Goal: Task Accomplishment & Management: Use online tool/utility

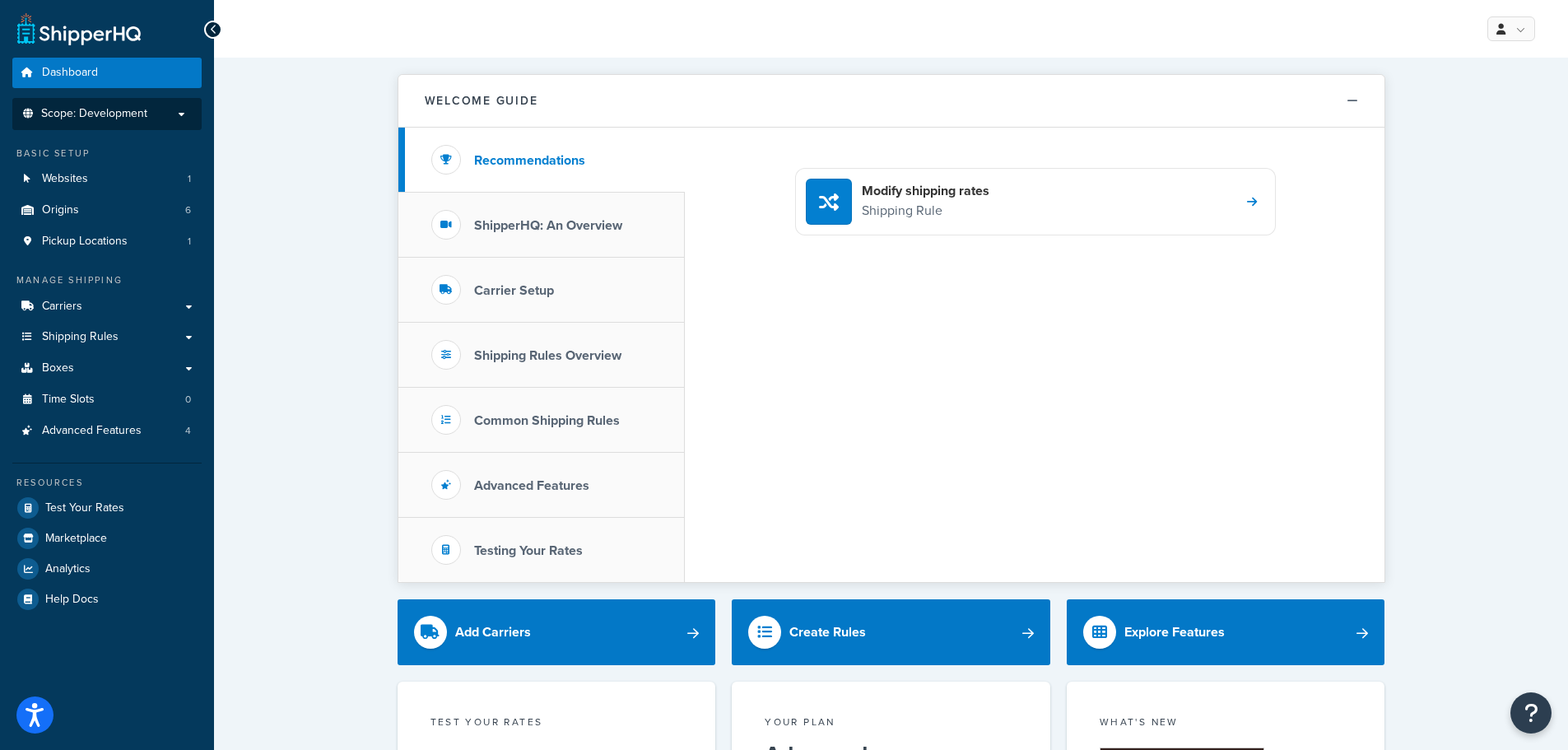
click at [97, 101] on li "Scope: Development" at bounding box center [107, 114] width 189 height 32
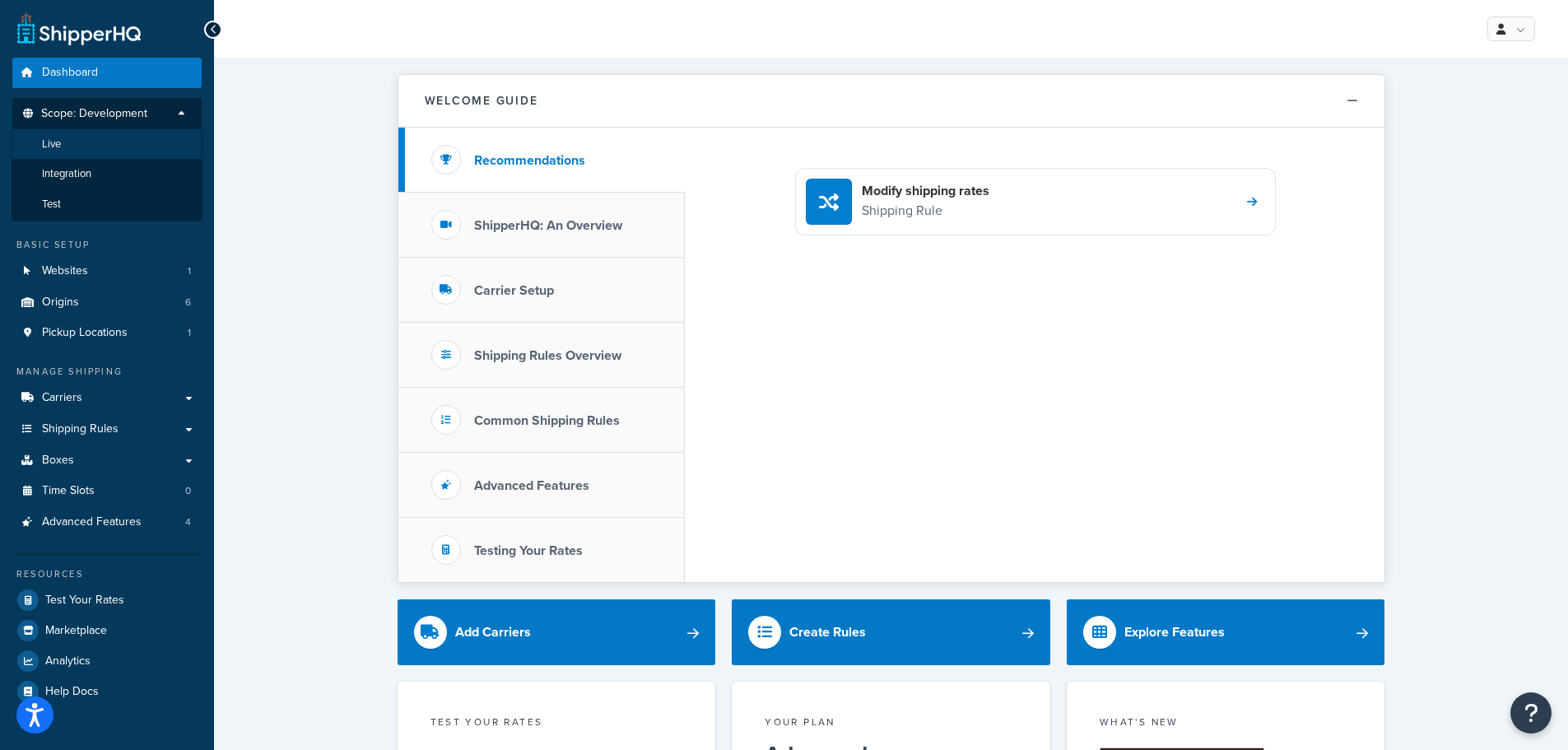
click at [100, 139] on li "Live" at bounding box center [107, 144] width 191 height 30
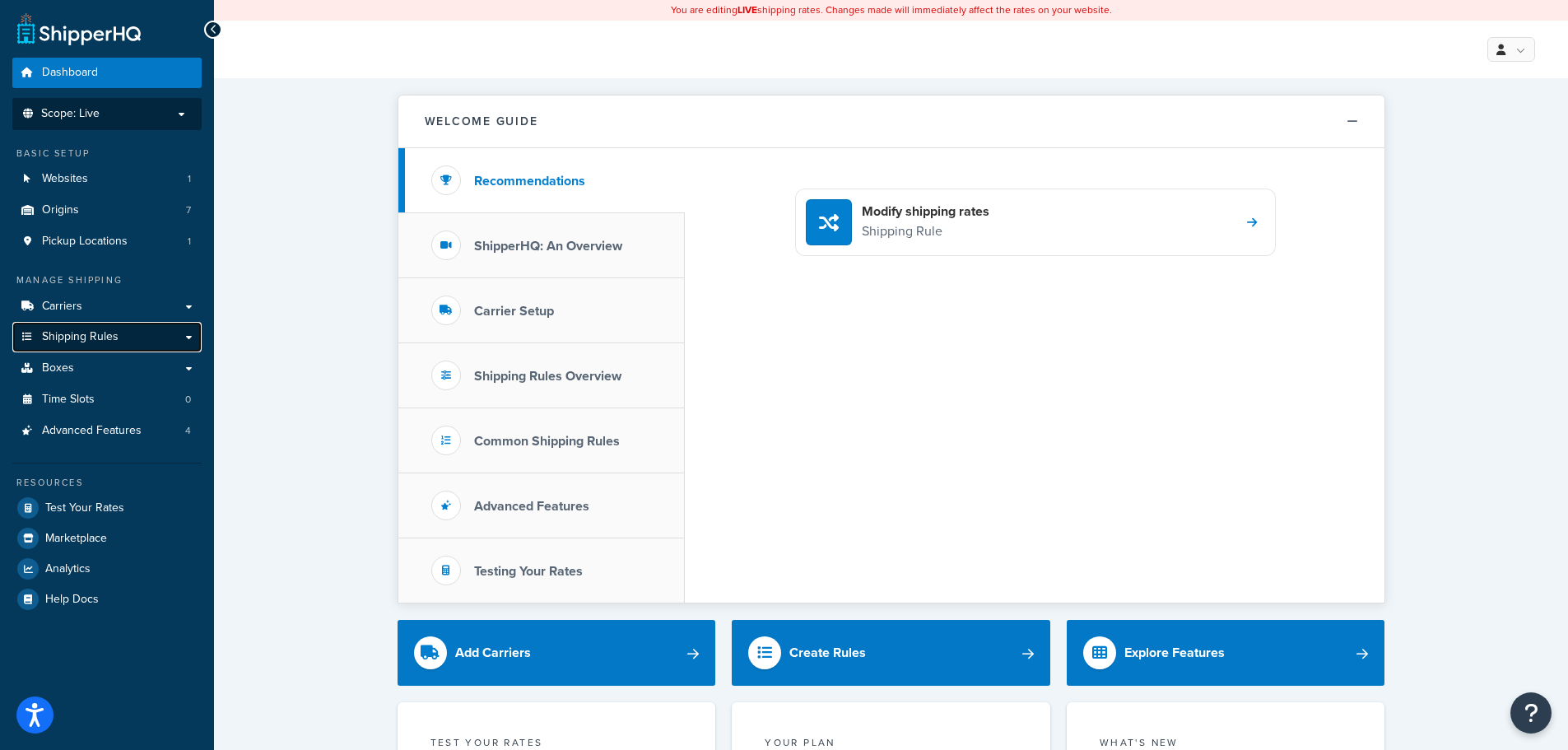
click at [85, 334] on span "Shipping Rules" at bounding box center [80, 337] width 76 height 14
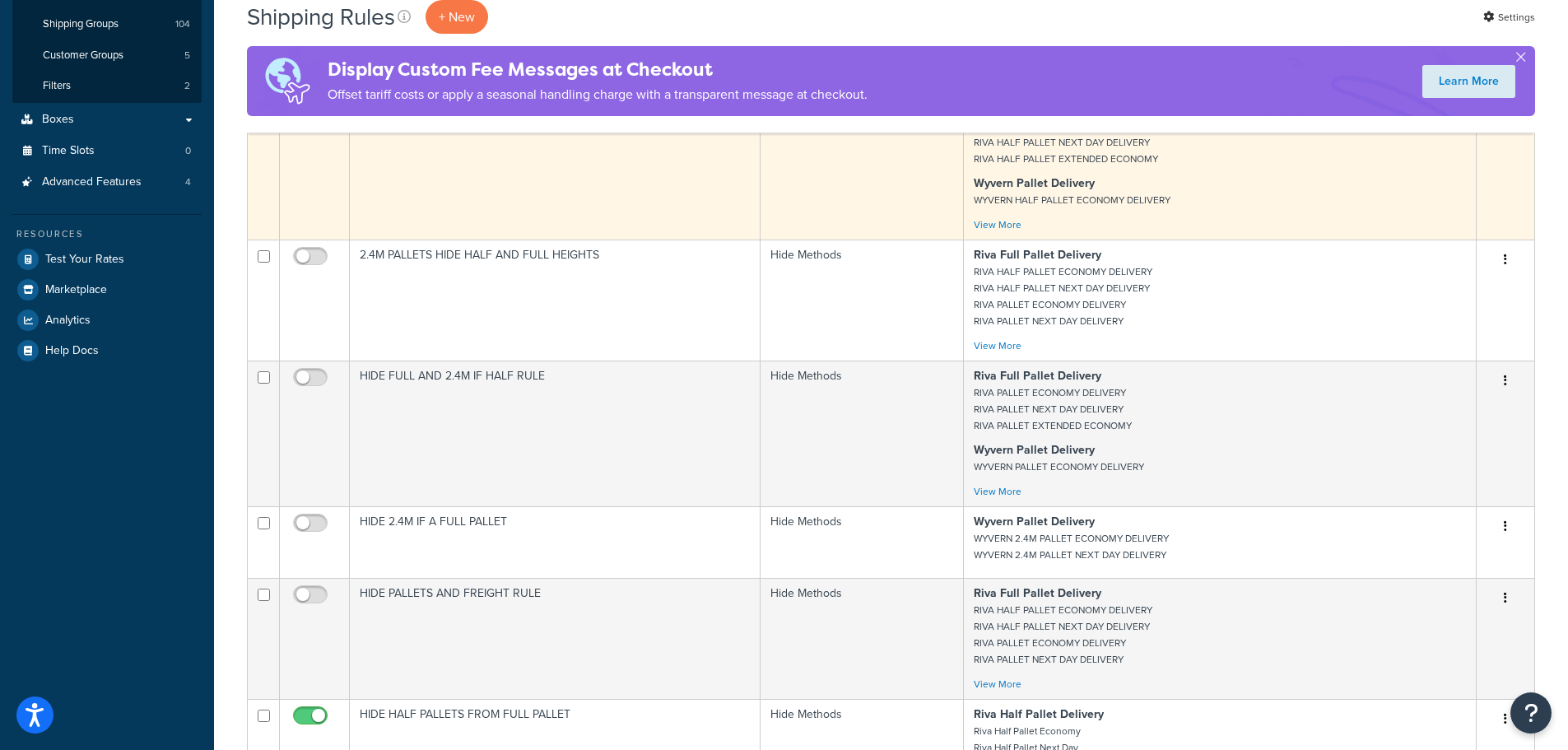
scroll to position [164, 0]
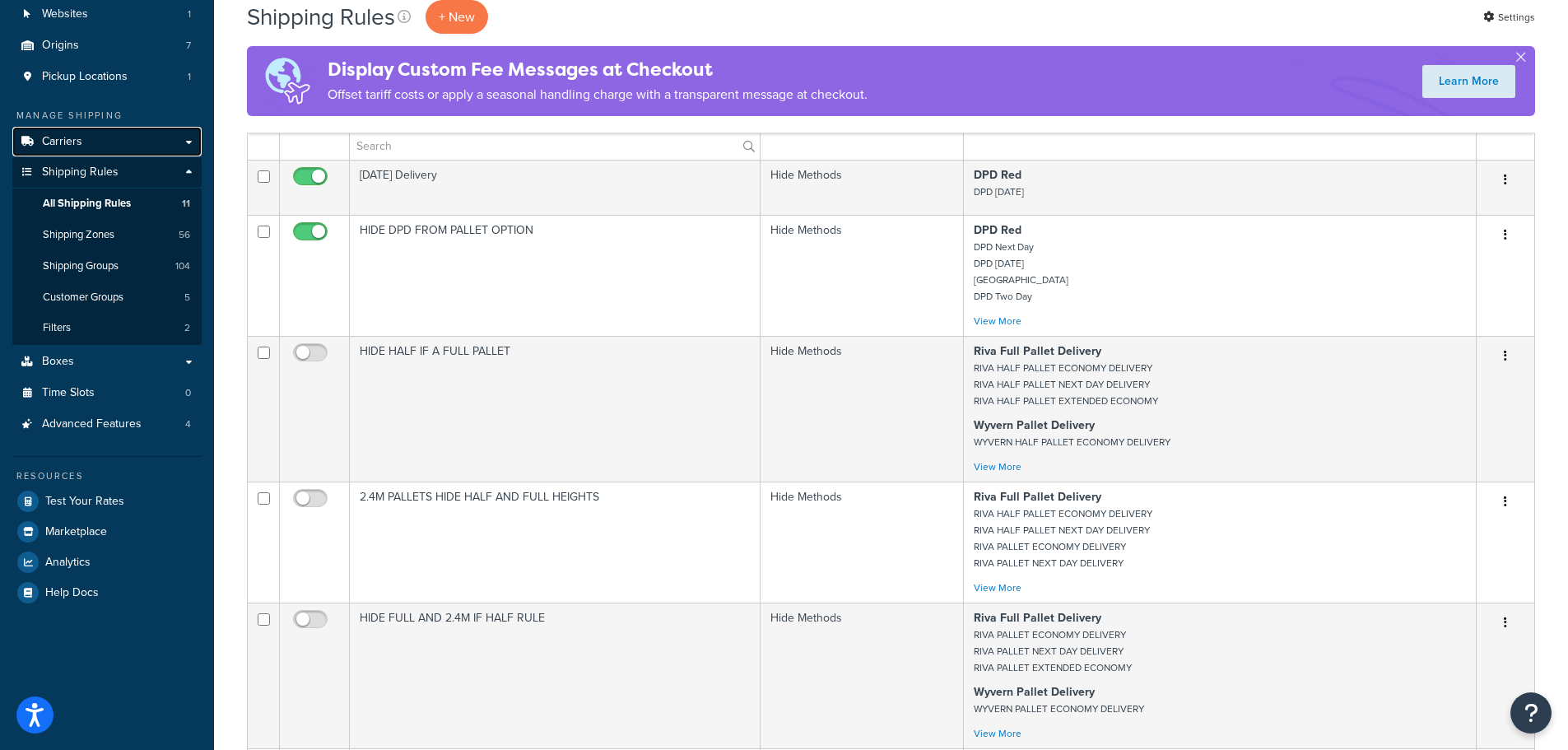
click at [90, 142] on link "Carriers" at bounding box center [107, 142] width 189 height 30
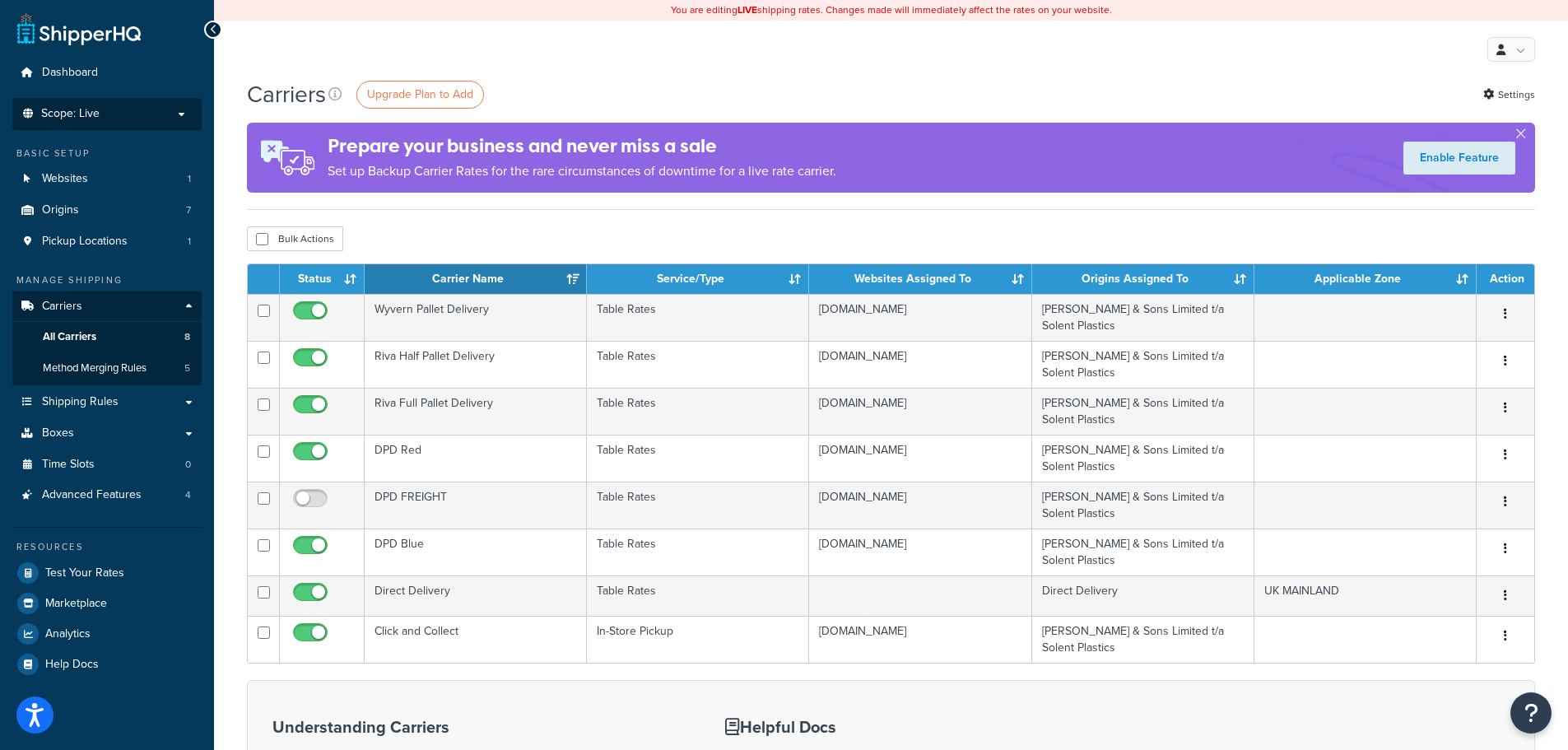
click at [73, 113] on span "Scope: Live" at bounding box center [70, 114] width 59 height 14
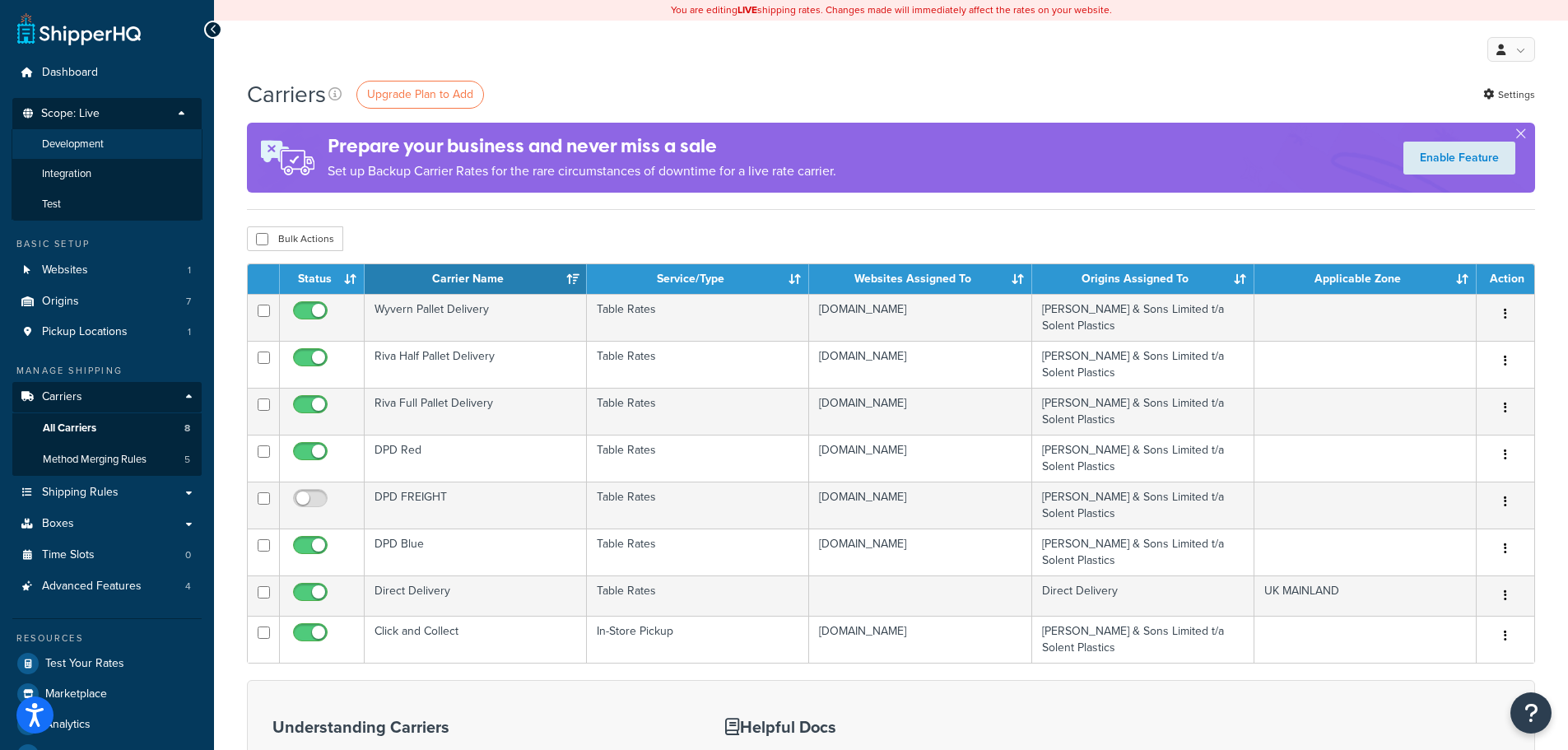
click at [78, 141] on span "Development" at bounding box center [72, 144] width 62 height 14
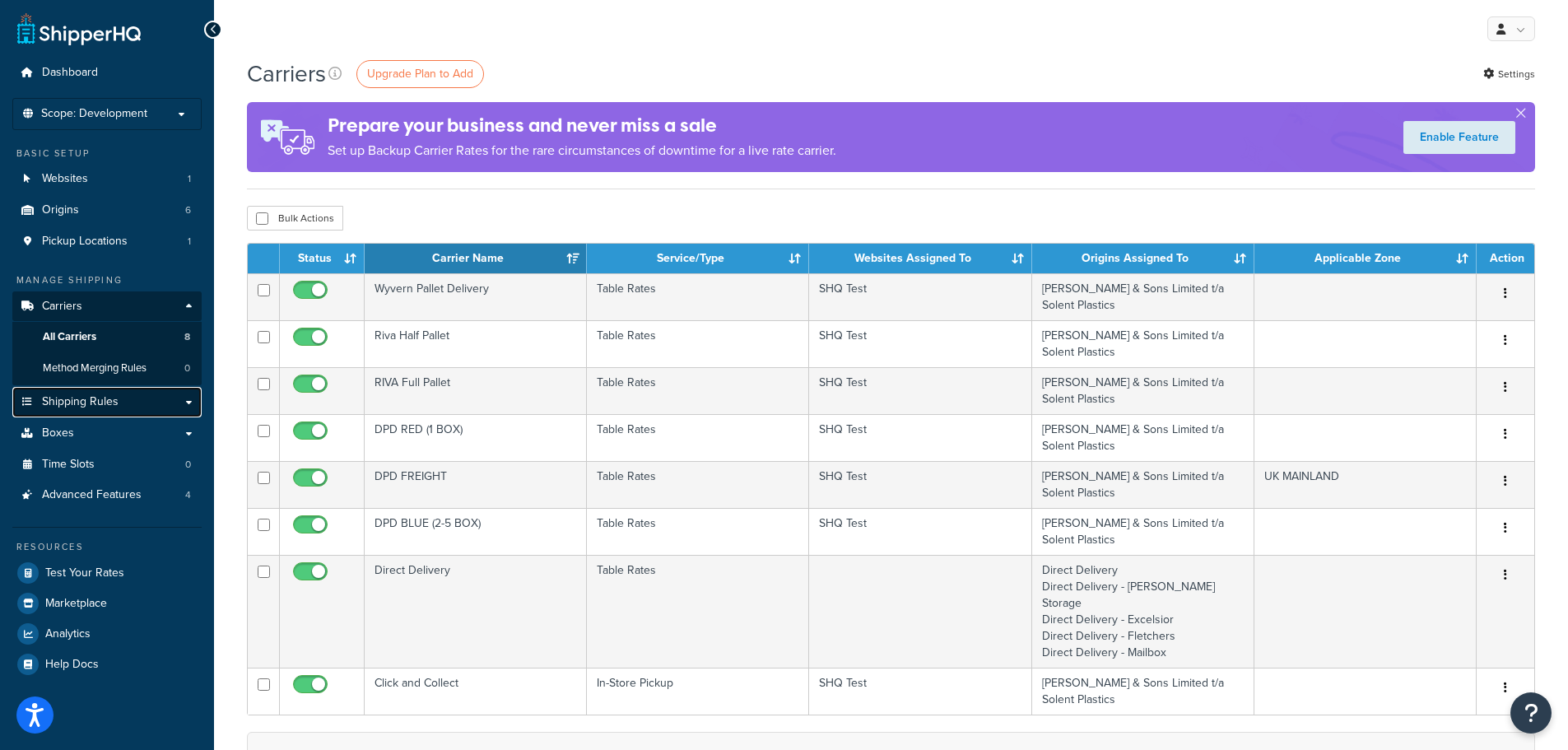
click at [115, 401] on span "Shipping Rules" at bounding box center [80, 402] width 76 height 14
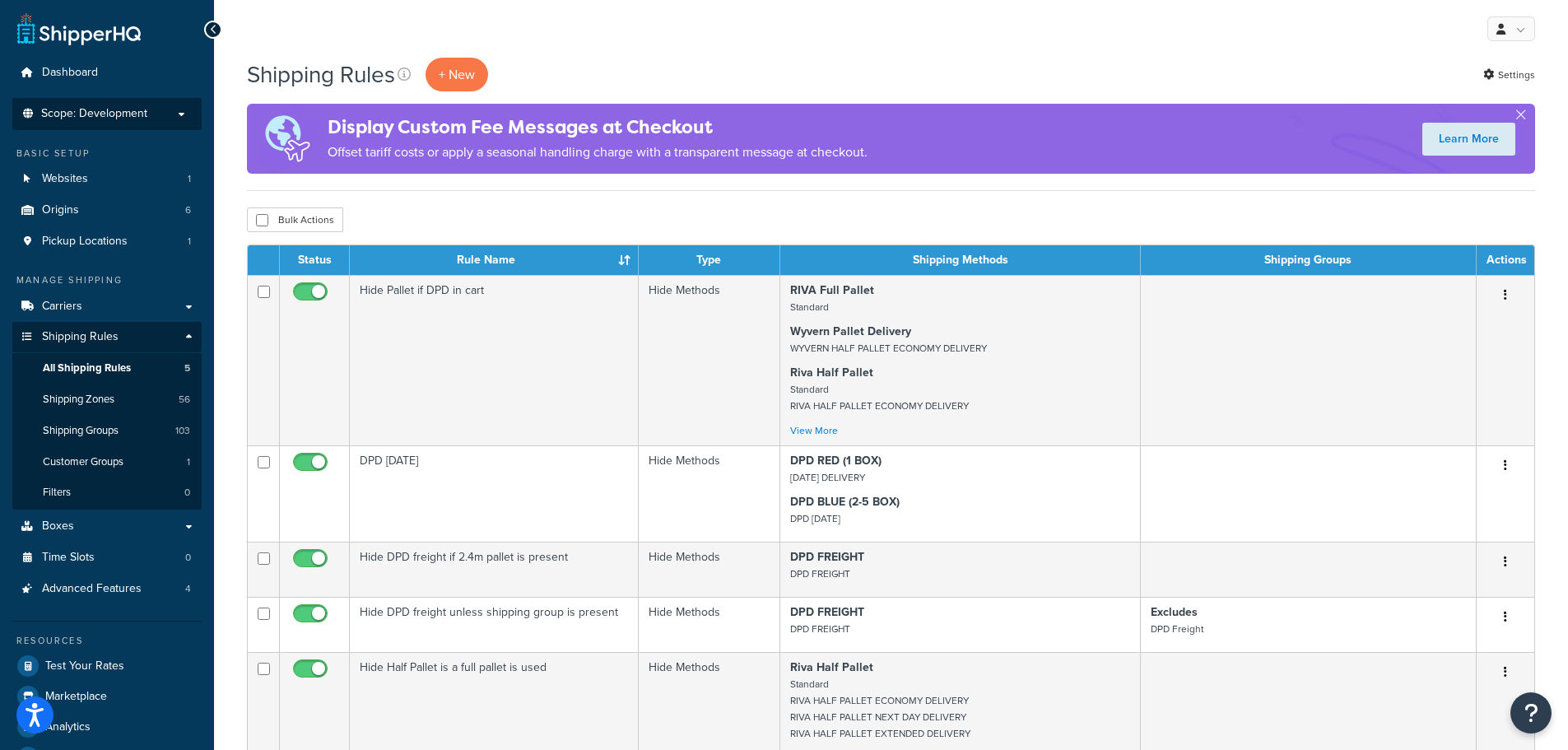
click at [120, 112] on span "Scope: Development" at bounding box center [94, 114] width 107 height 14
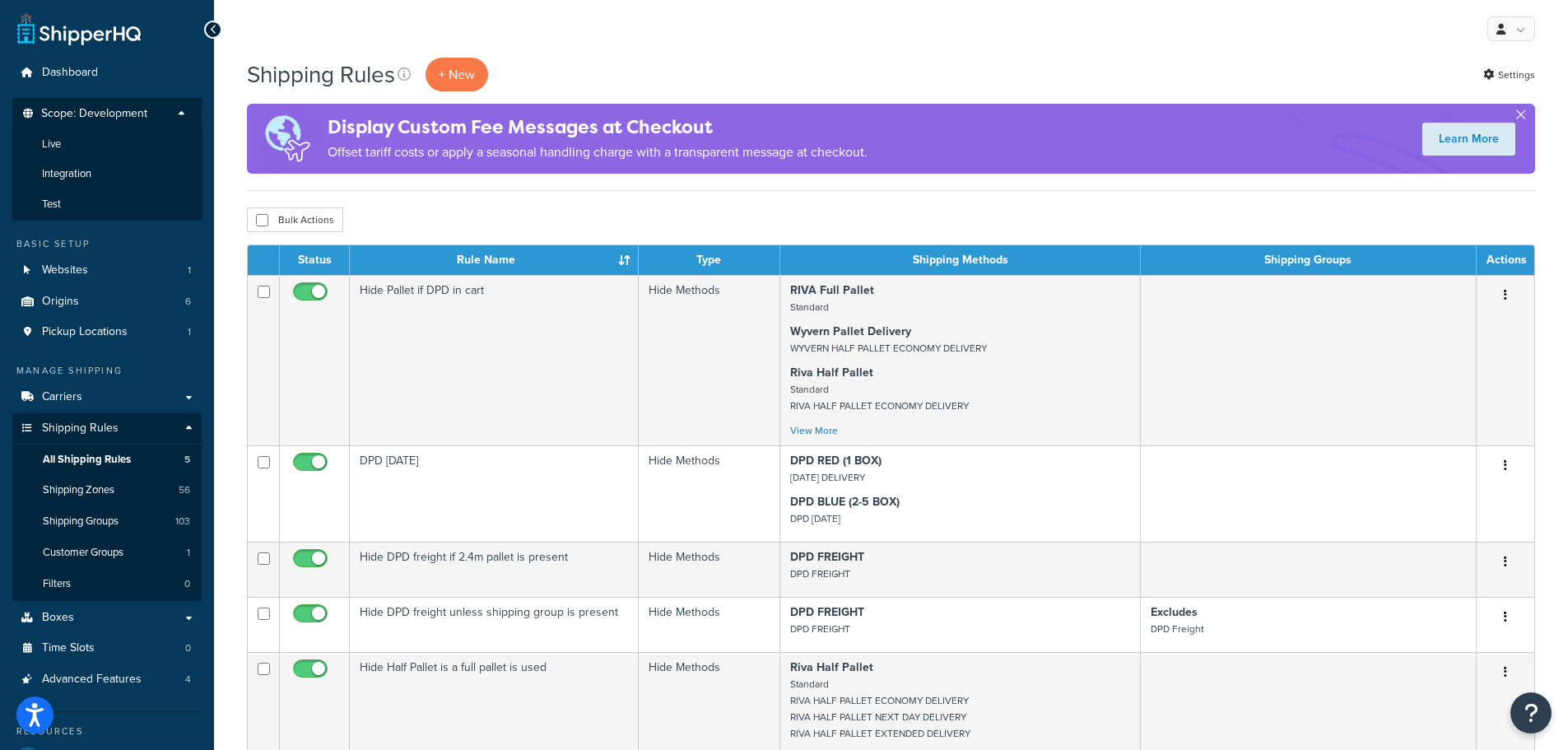
click at [120, 112] on span "Scope: Development" at bounding box center [94, 114] width 107 height 14
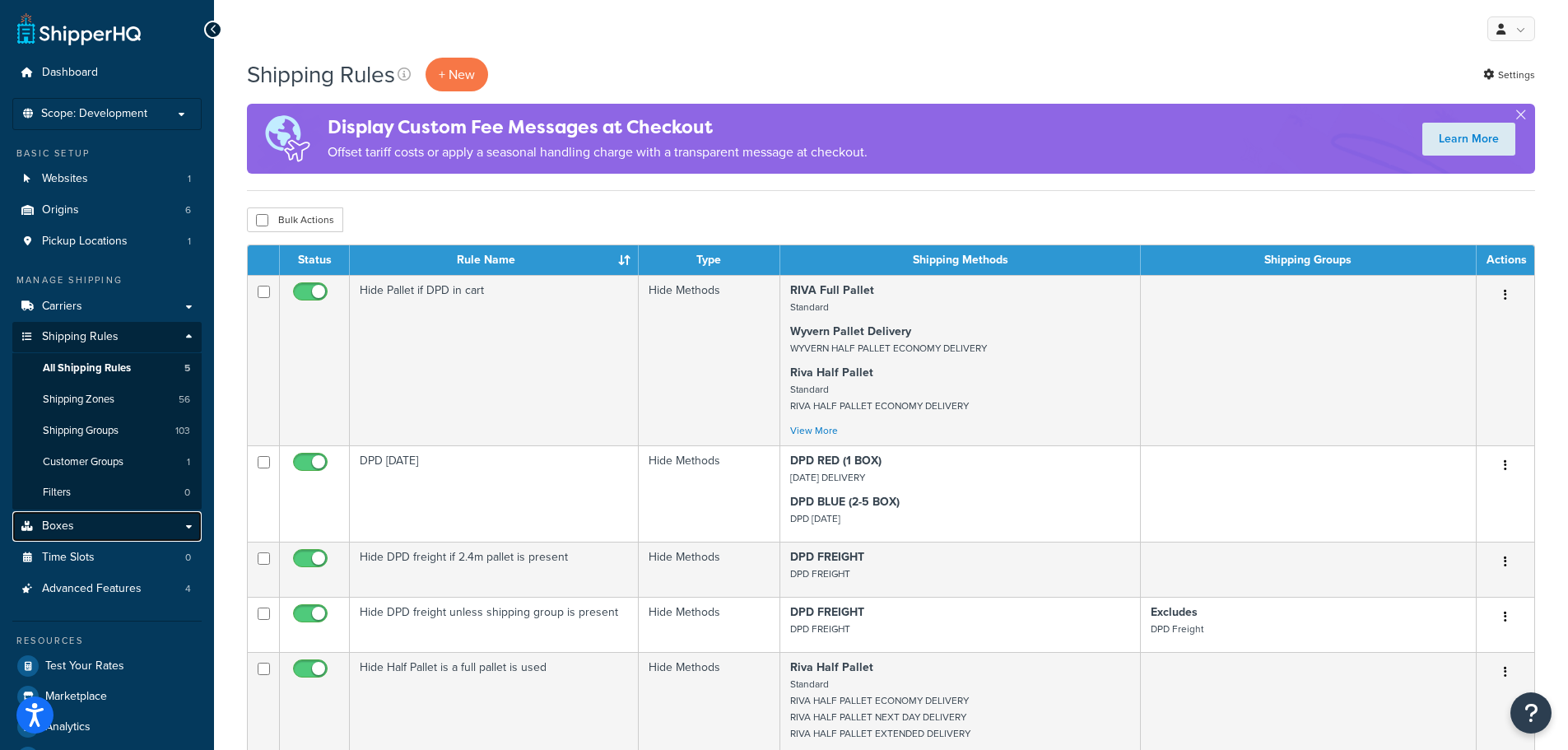
click at [81, 530] on link "Boxes" at bounding box center [107, 526] width 189 height 30
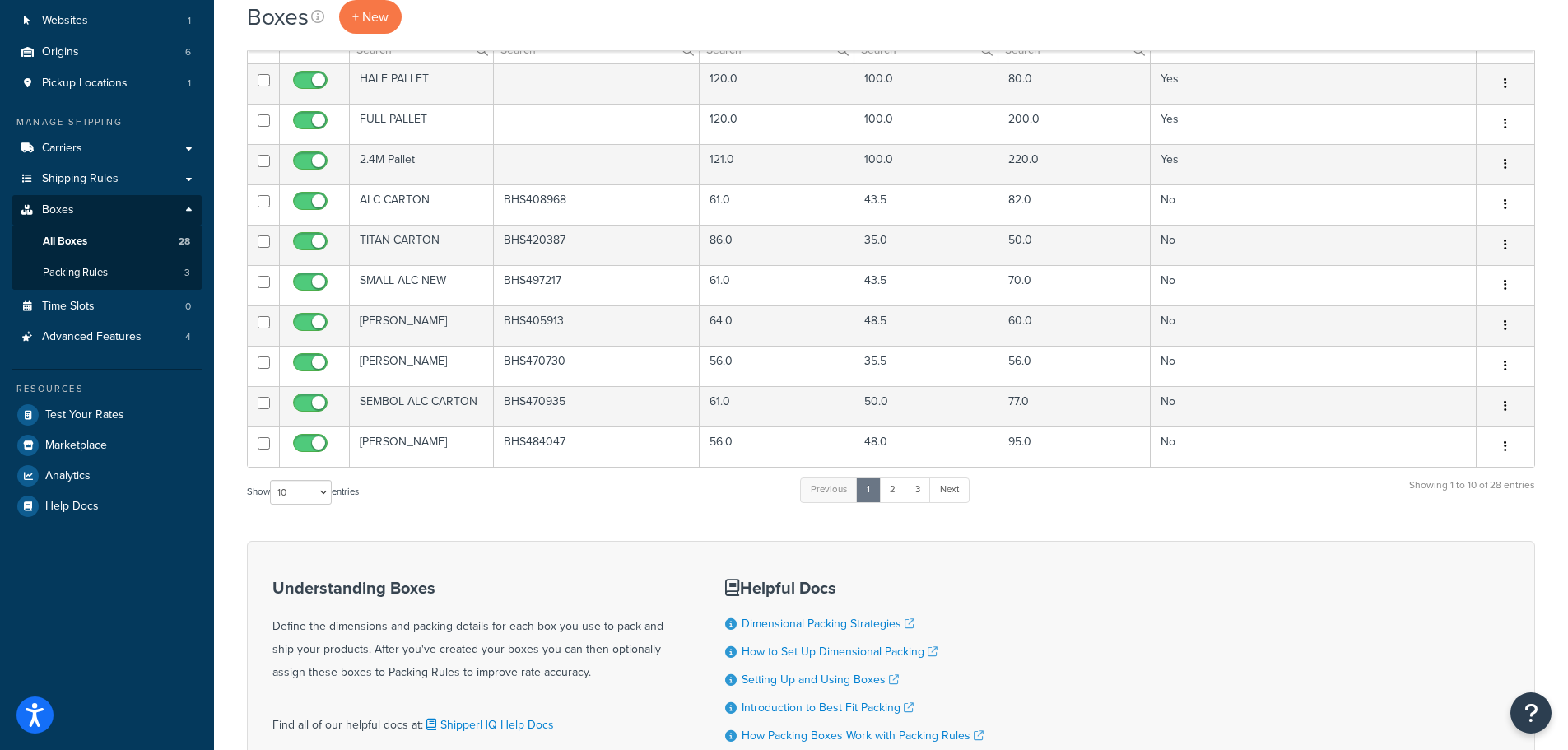
scroll to position [164, 0]
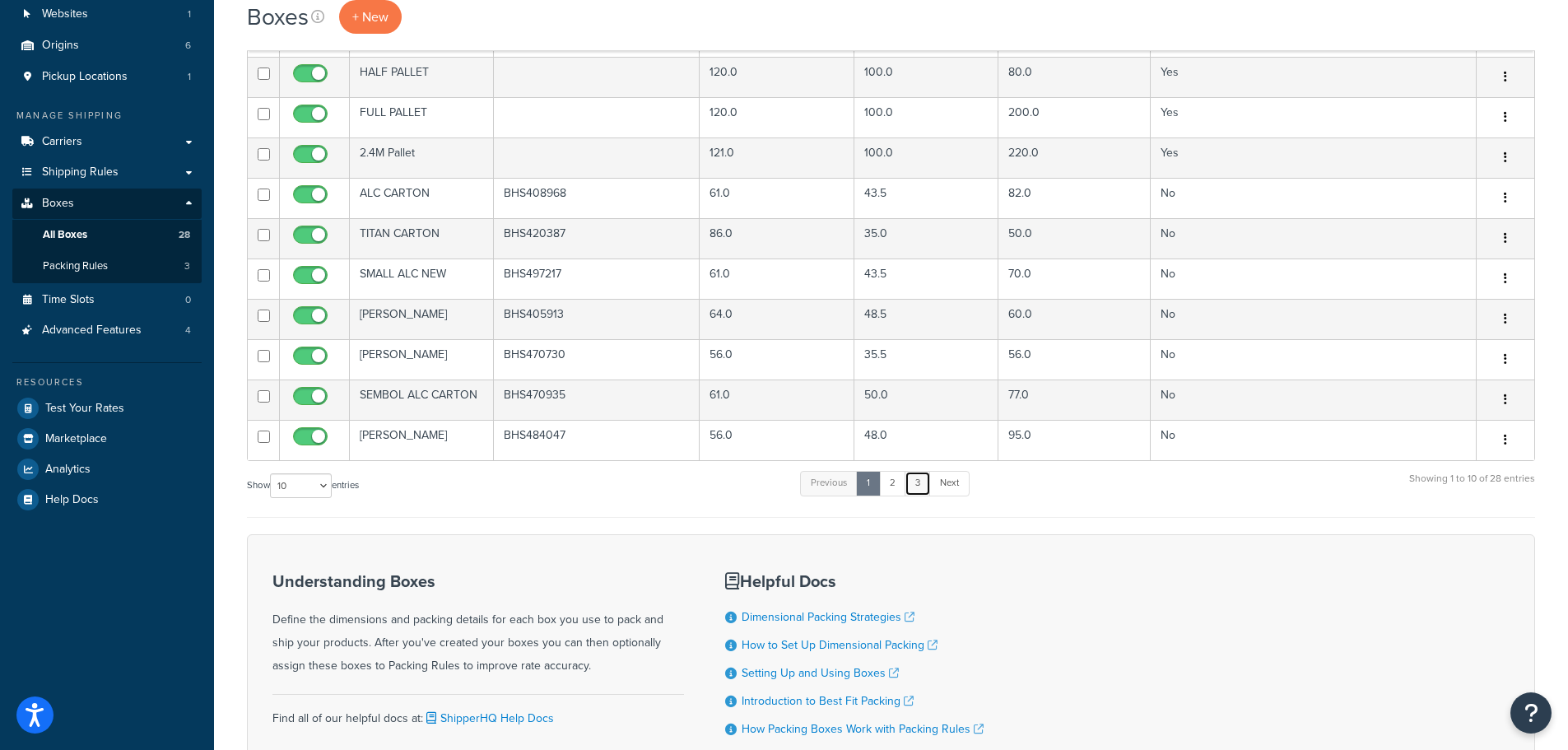
click at [915, 489] on link "3" at bounding box center [917, 483] width 26 height 24
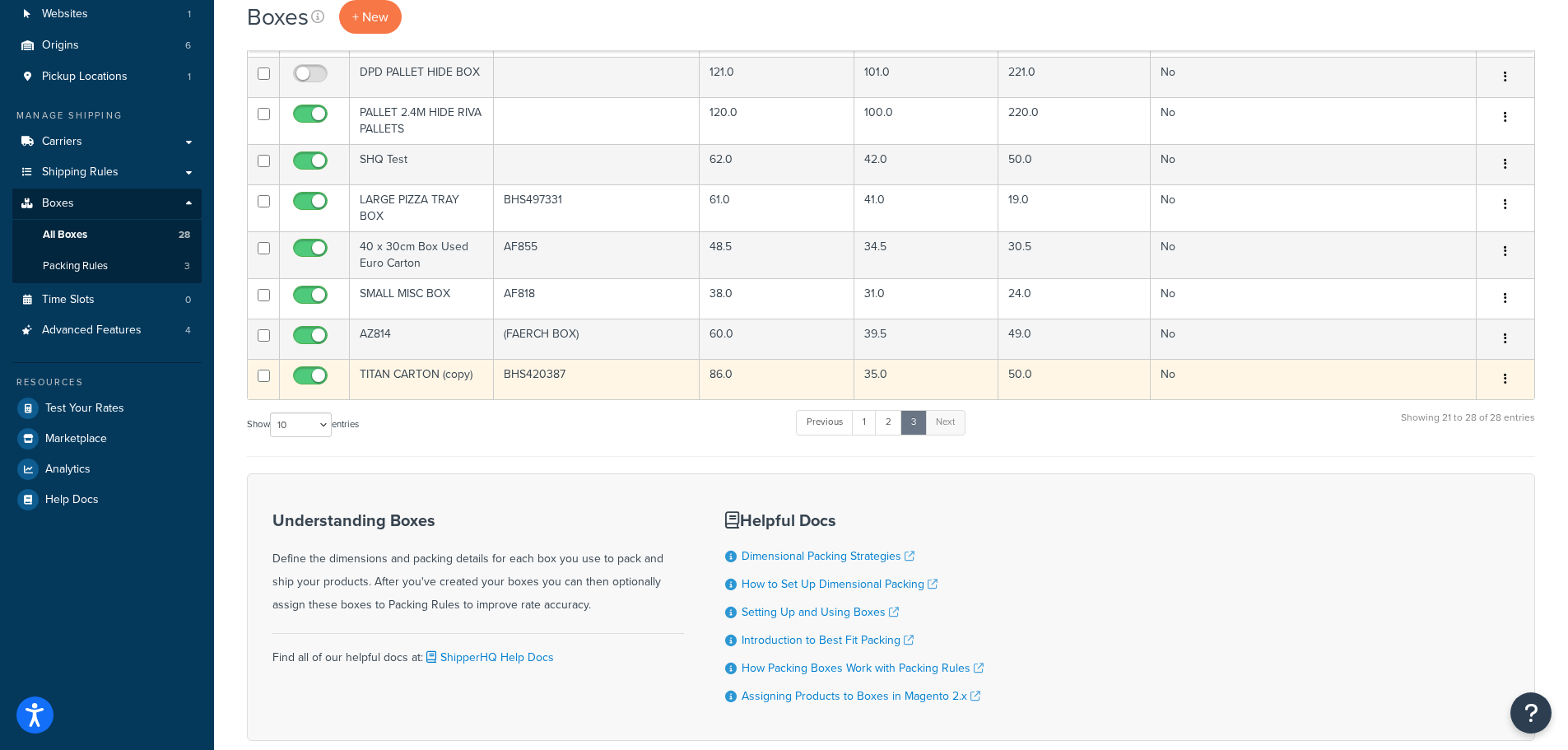
scroll to position [0, 0]
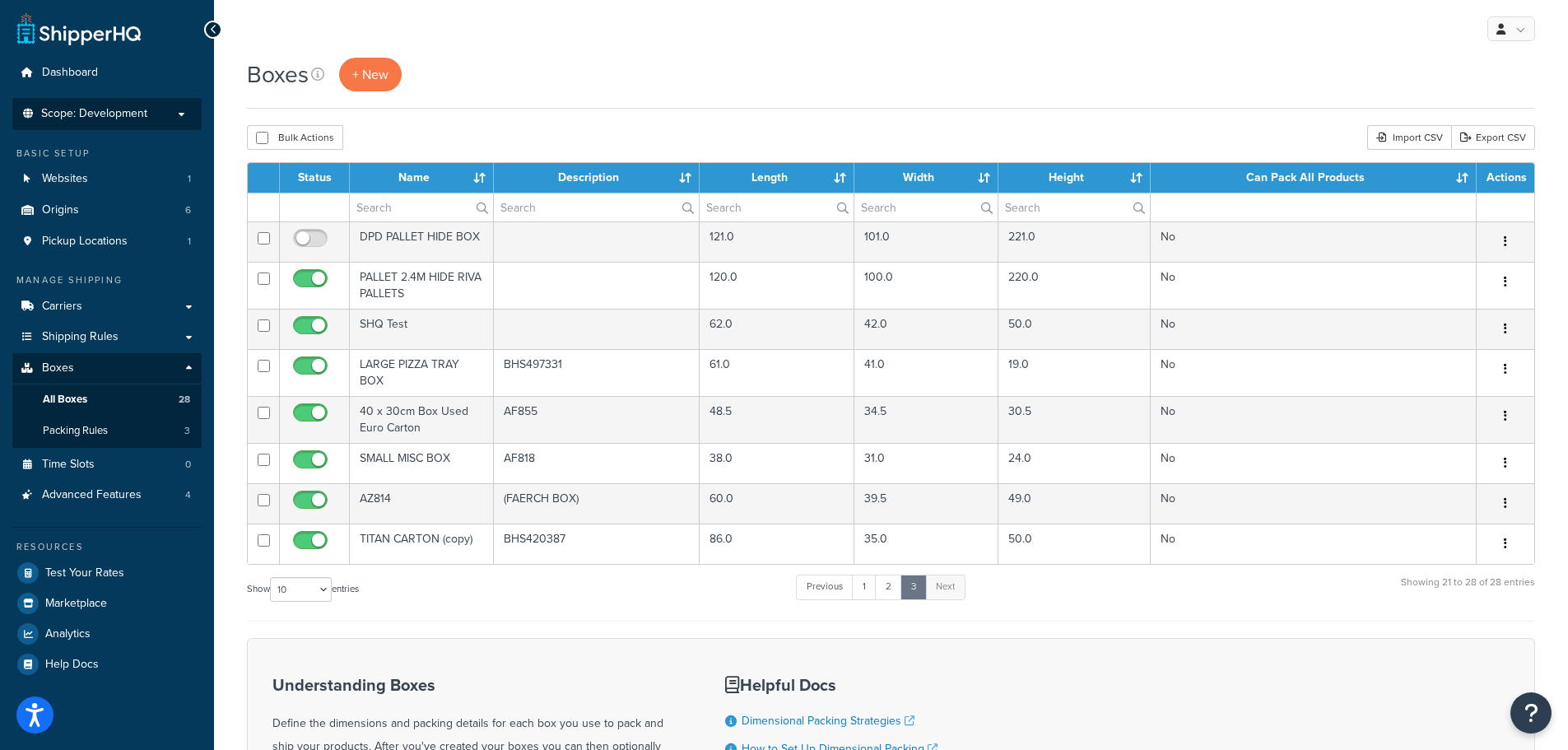
click at [106, 121] on li "Scope: Development Live Integration Test" at bounding box center [107, 114] width 189 height 32
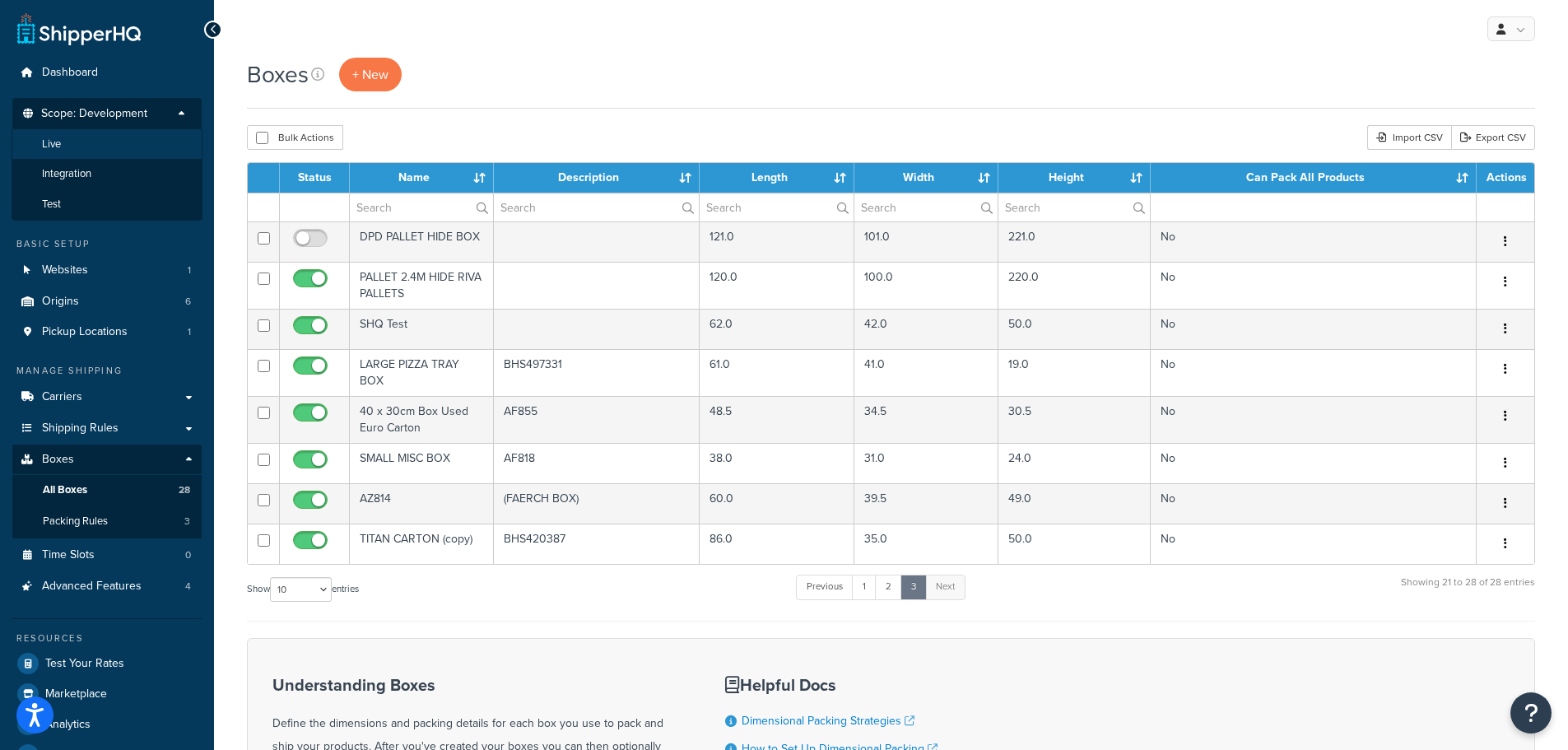
click at [97, 137] on li "Live" at bounding box center [107, 144] width 191 height 30
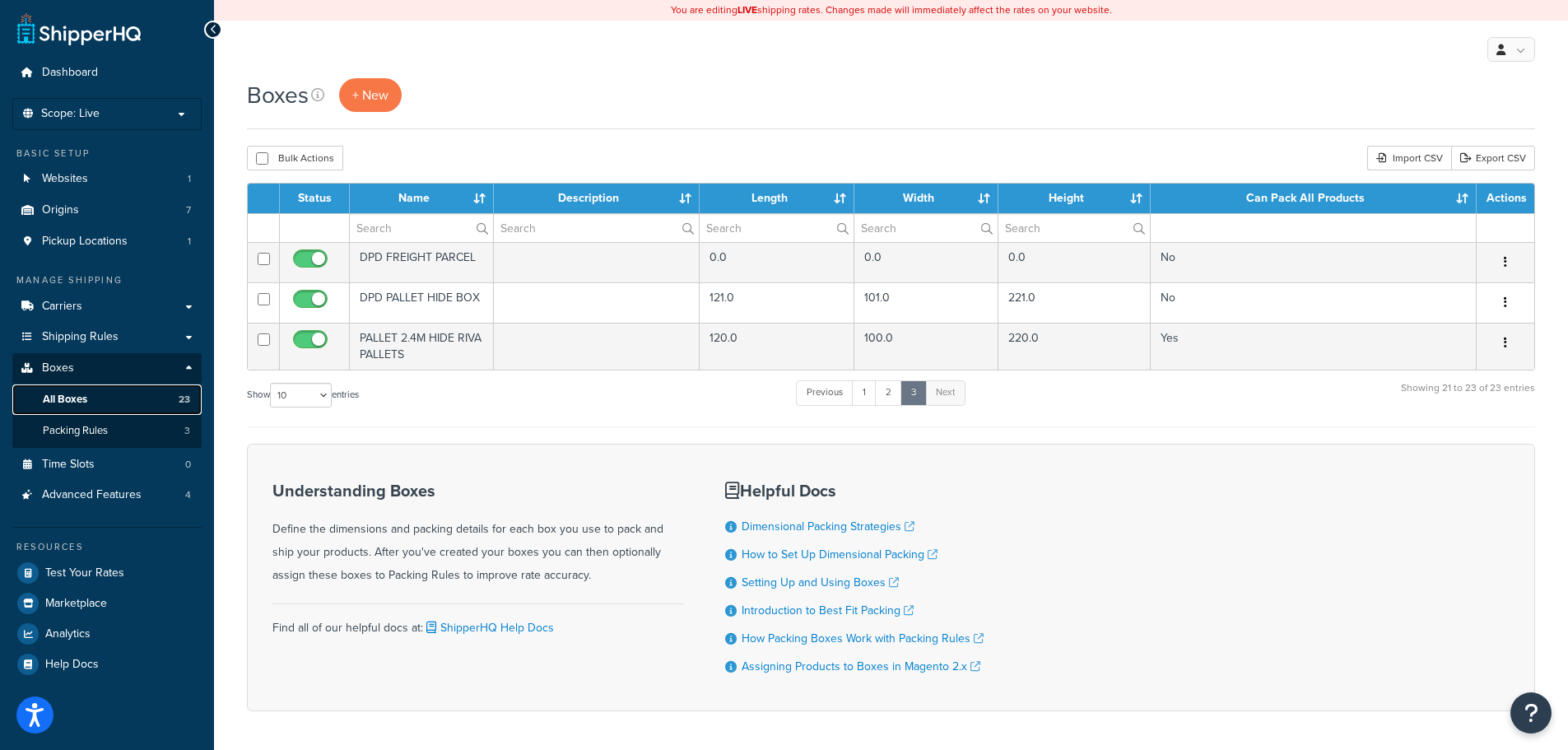
click at [150, 395] on link "All Boxes 23" at bounding box center [107, 399] width 189 height 30
click at [889, 398] on link "2" at bounding box center [889, 393] width 27 height 24
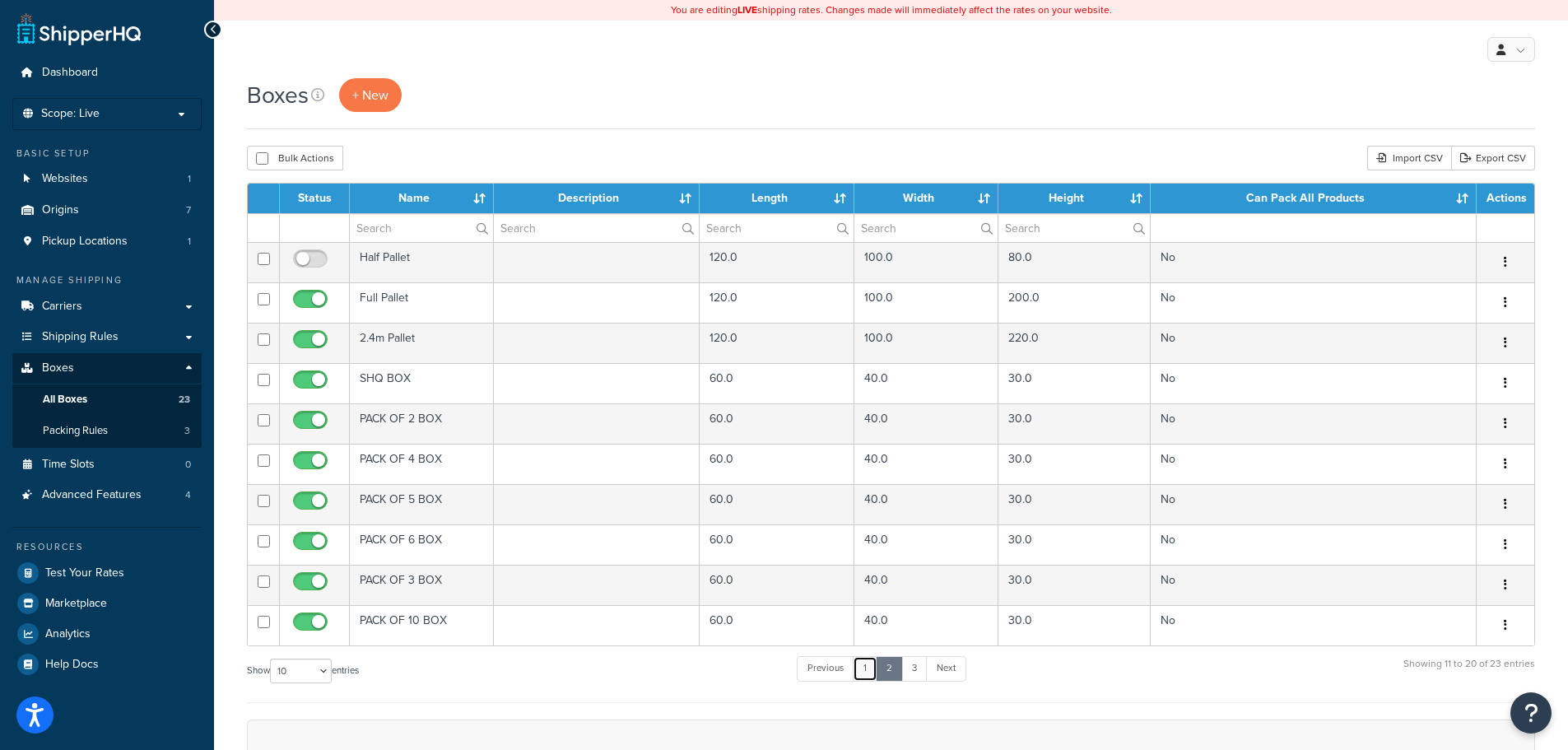
click at [863, 667] on link "1" at bounding box center [864, 668] width 24 height 24
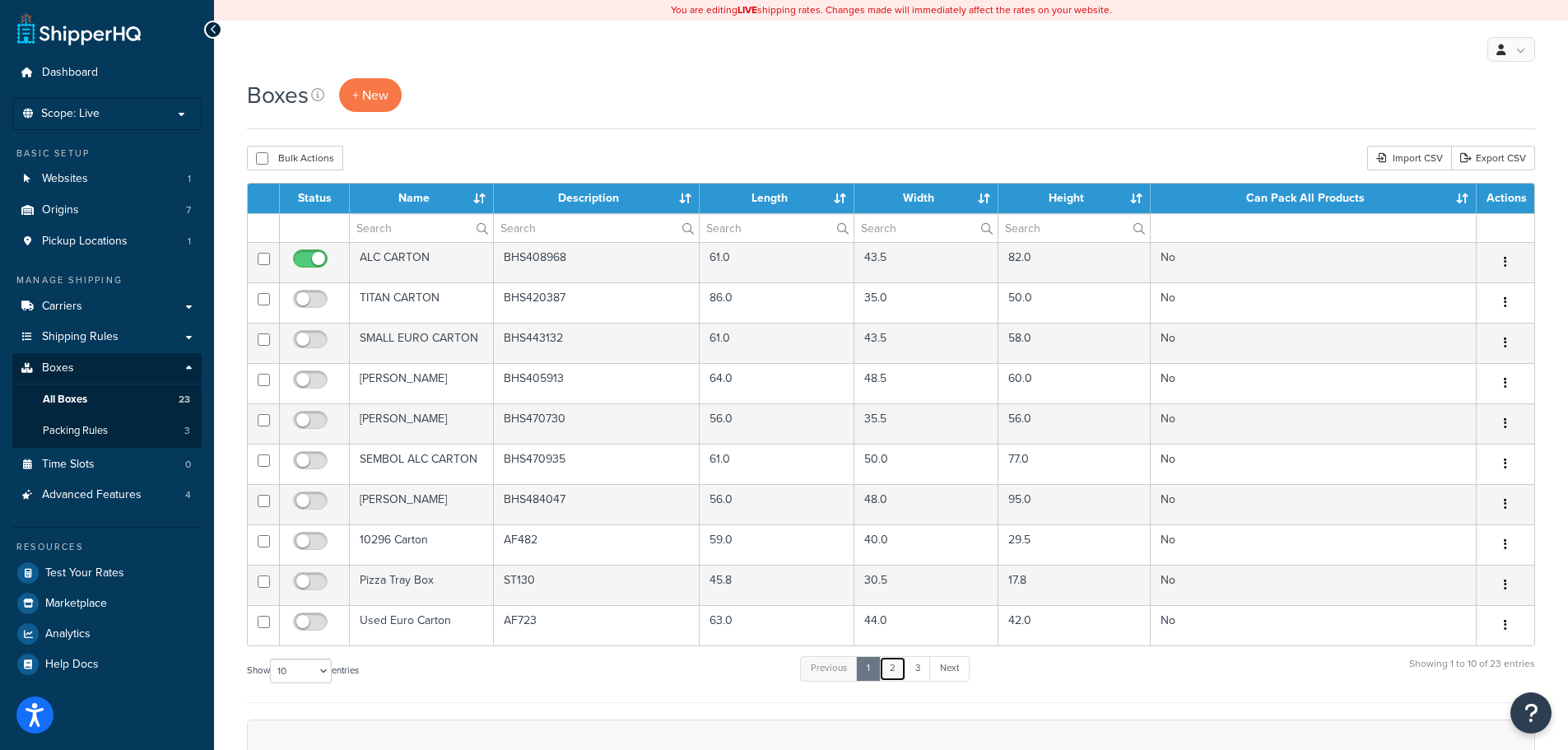
click at [895, 671] on link "2" at bounding box center [893, 668] width 27 height 24
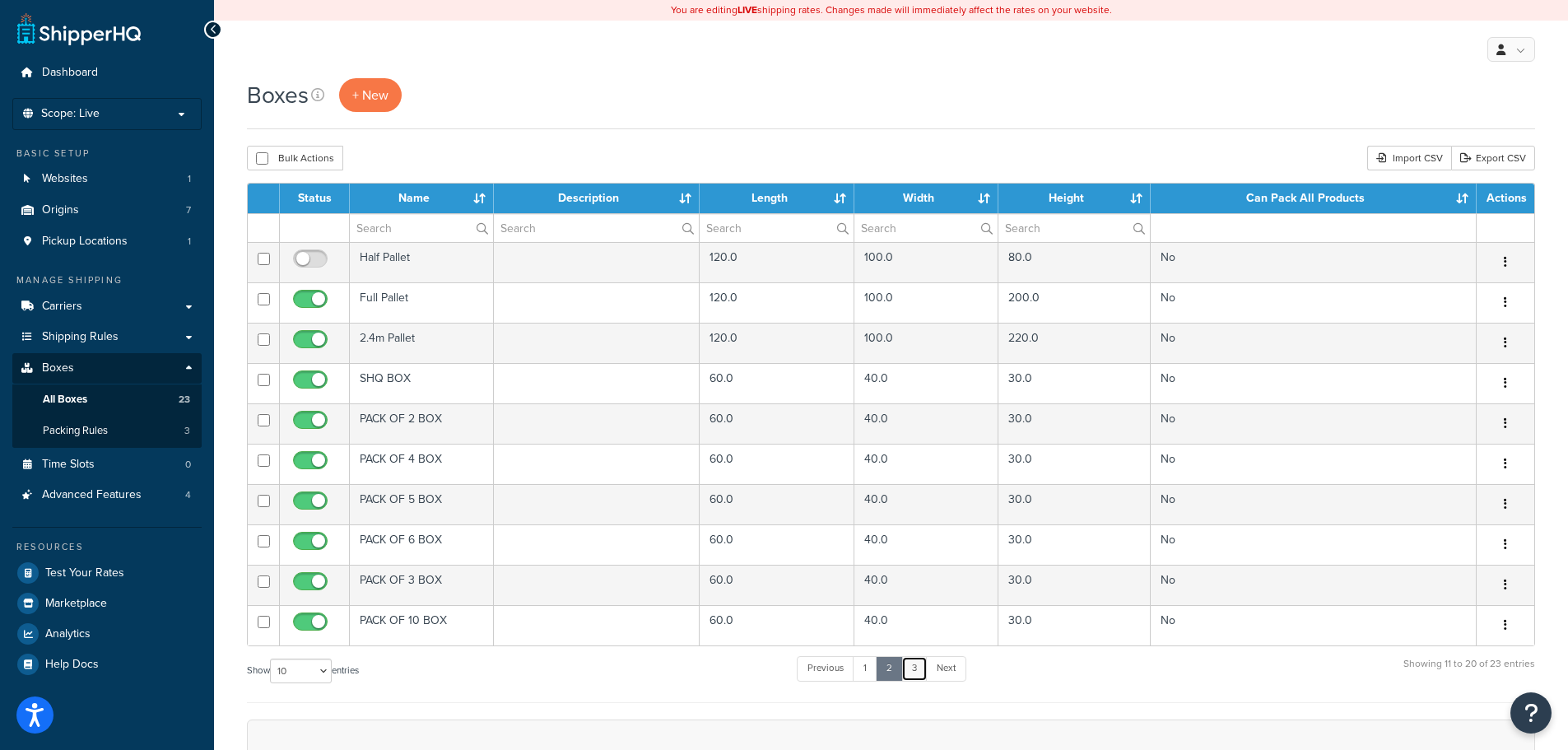
click at [918, 671] on link "3" at bounding box center [914, 668] width 26 height 24
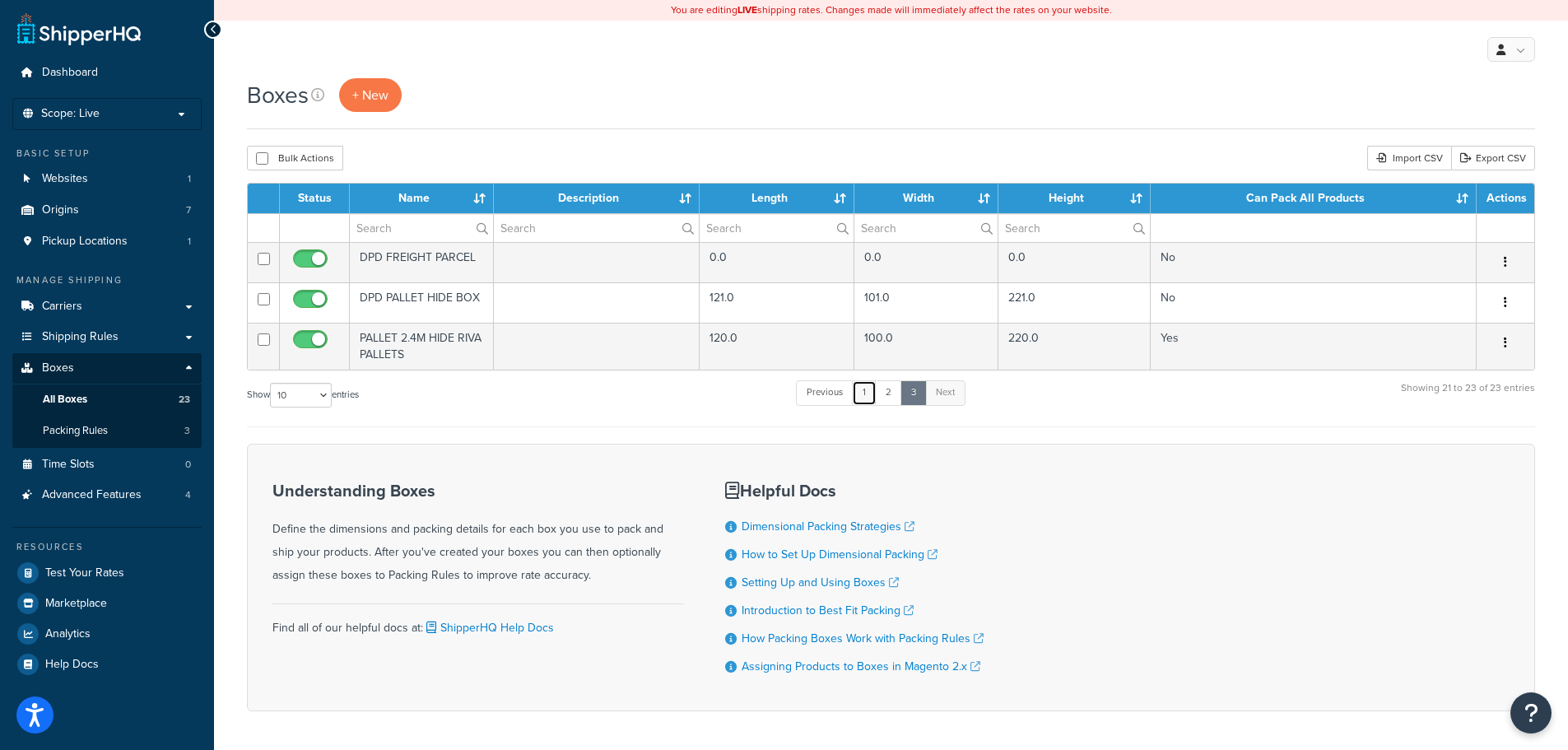
click at [868, 397] on link "1" at bounding box center [864, 393] width 24 height 24
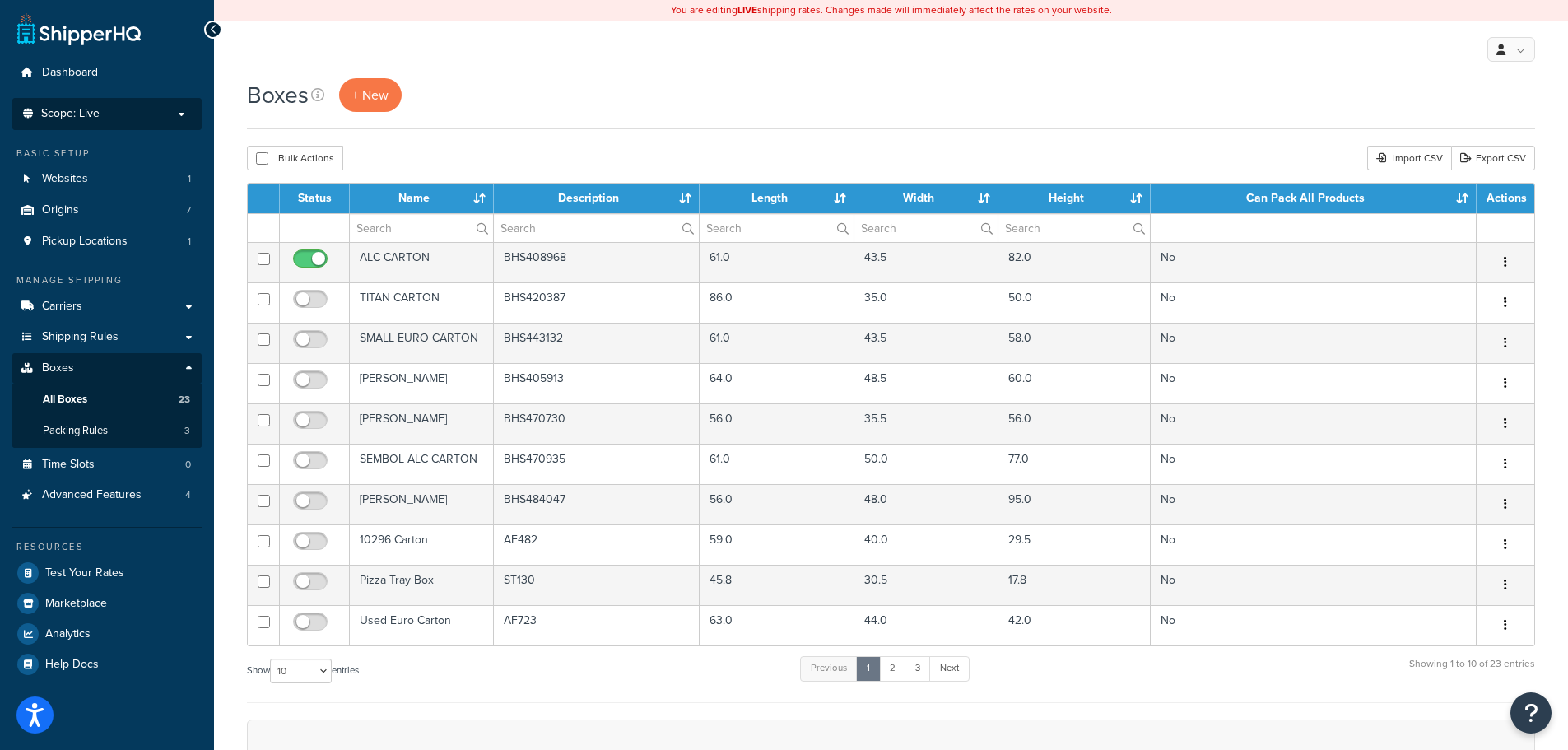
click at [90, 117] on span "Scope: Live" at bounding box center [70, 114] width 59 height 14
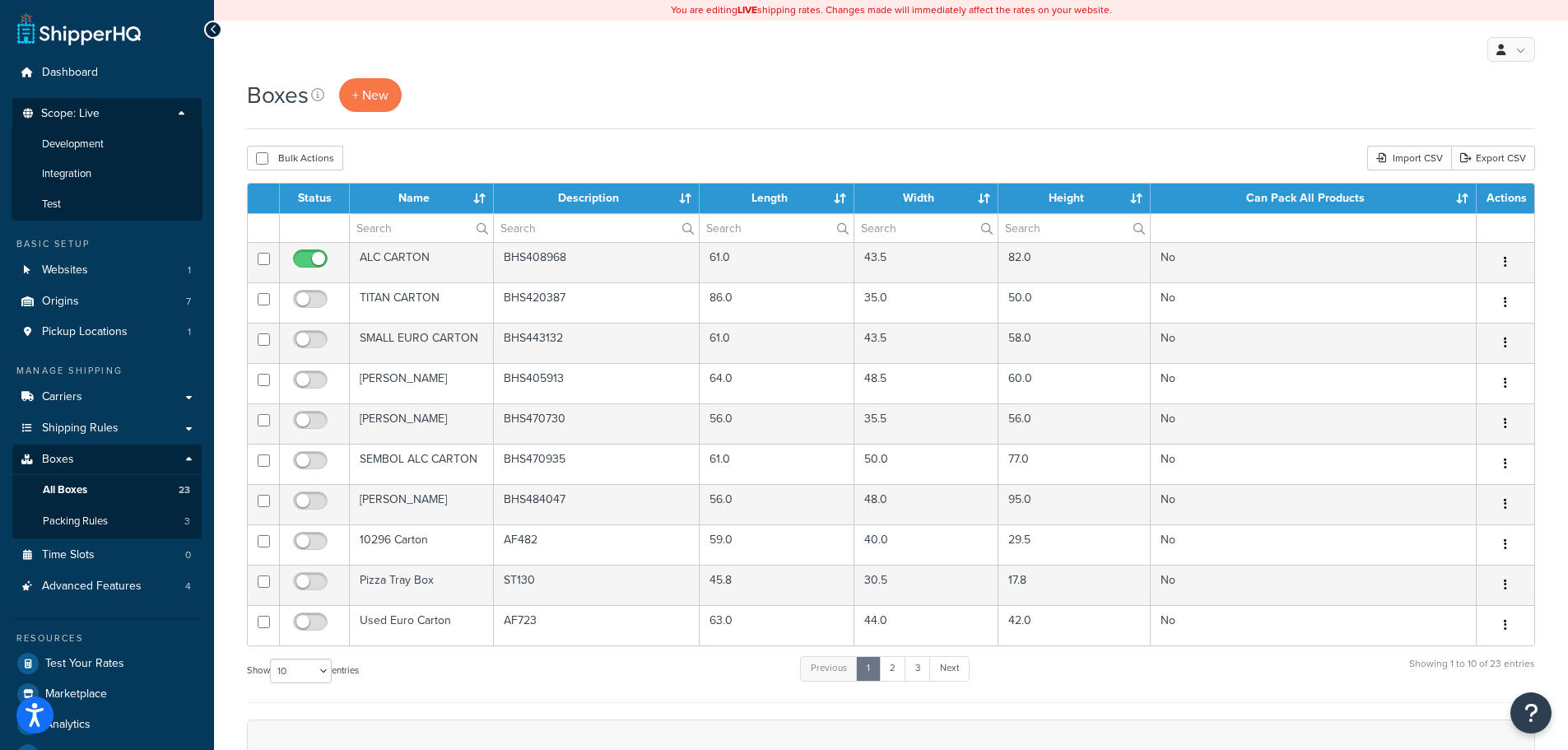
click at [95, 113] on span "Scope: Live" at bounding box center [70, 114] width 59 height 14
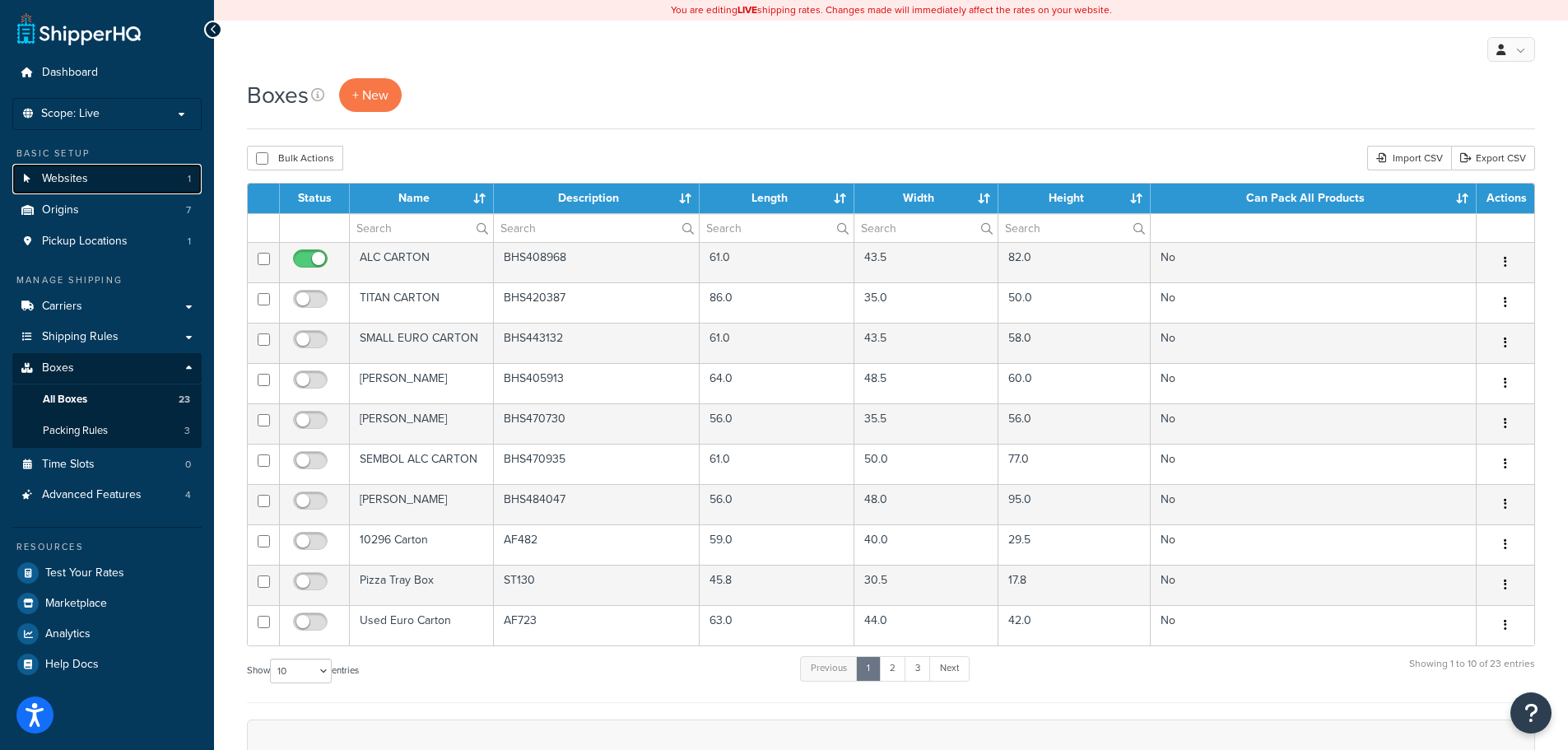
click at [86, 172] on span "Websites" at bounding box center [65, 179] width 46 height 14
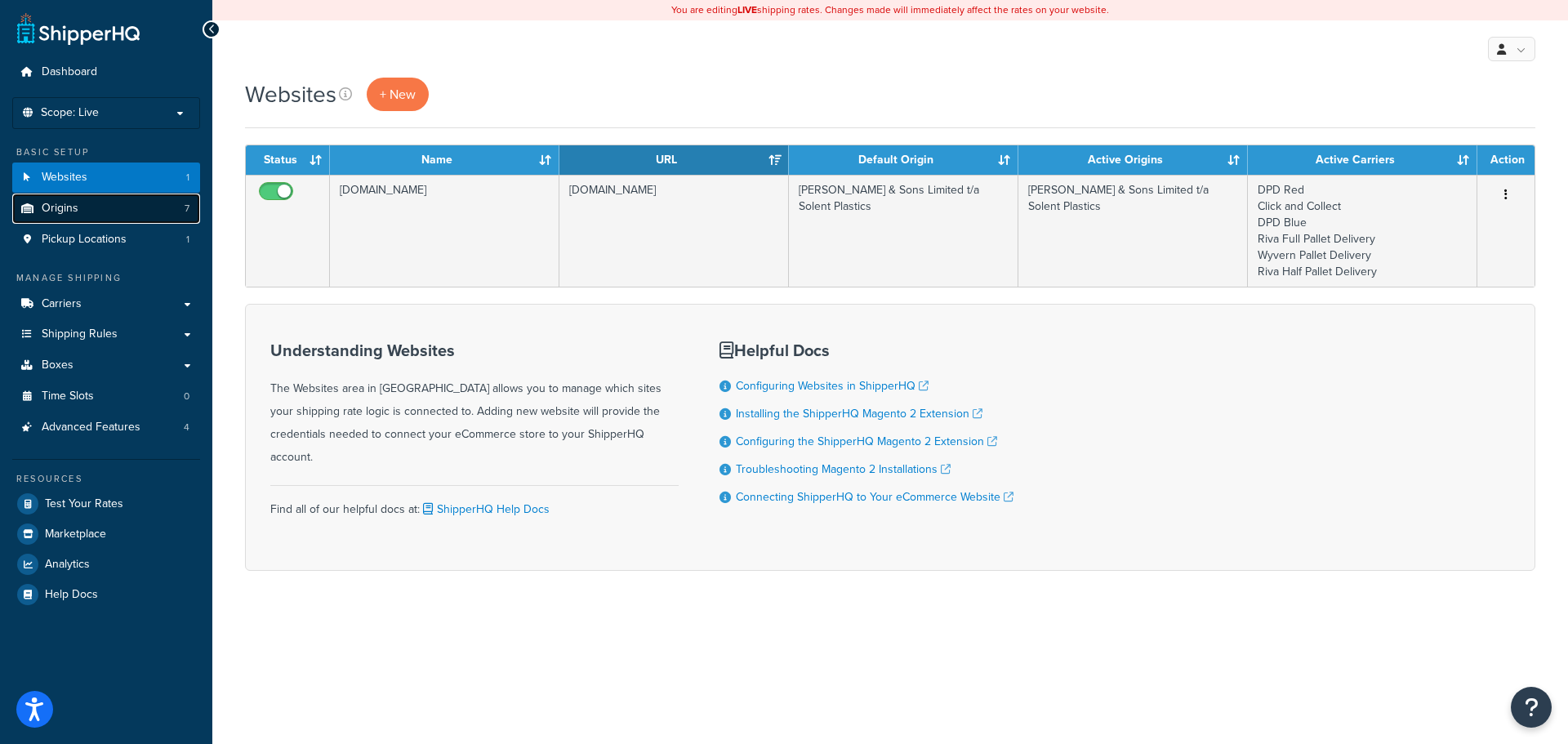
click at [76, 214] on span "Origins" at bounding box center [60, 209] width 37 height 14
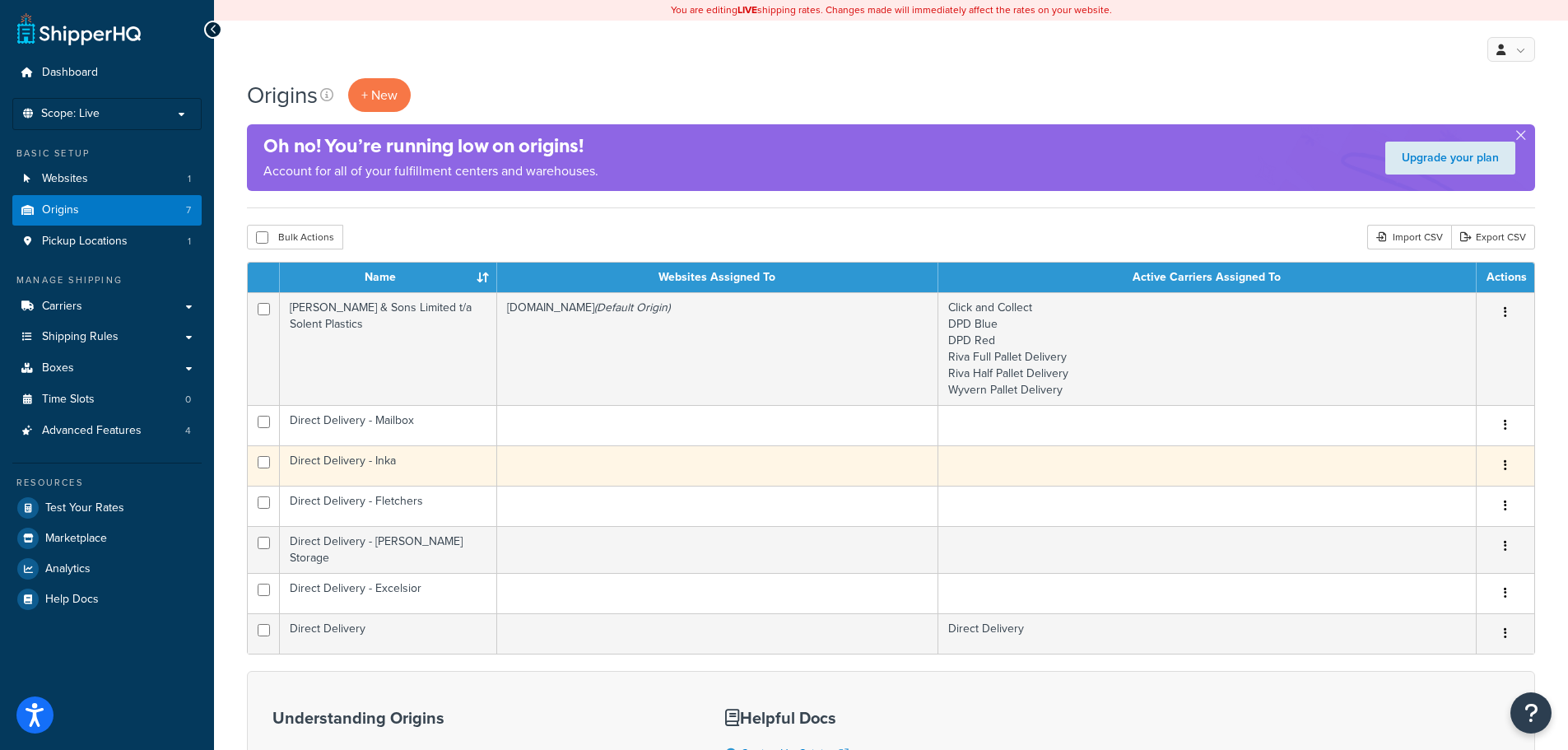
click at [262, 465] on input "checkbox" at bounding box center [263, 462] width 13 height 13
checkbox input "true"
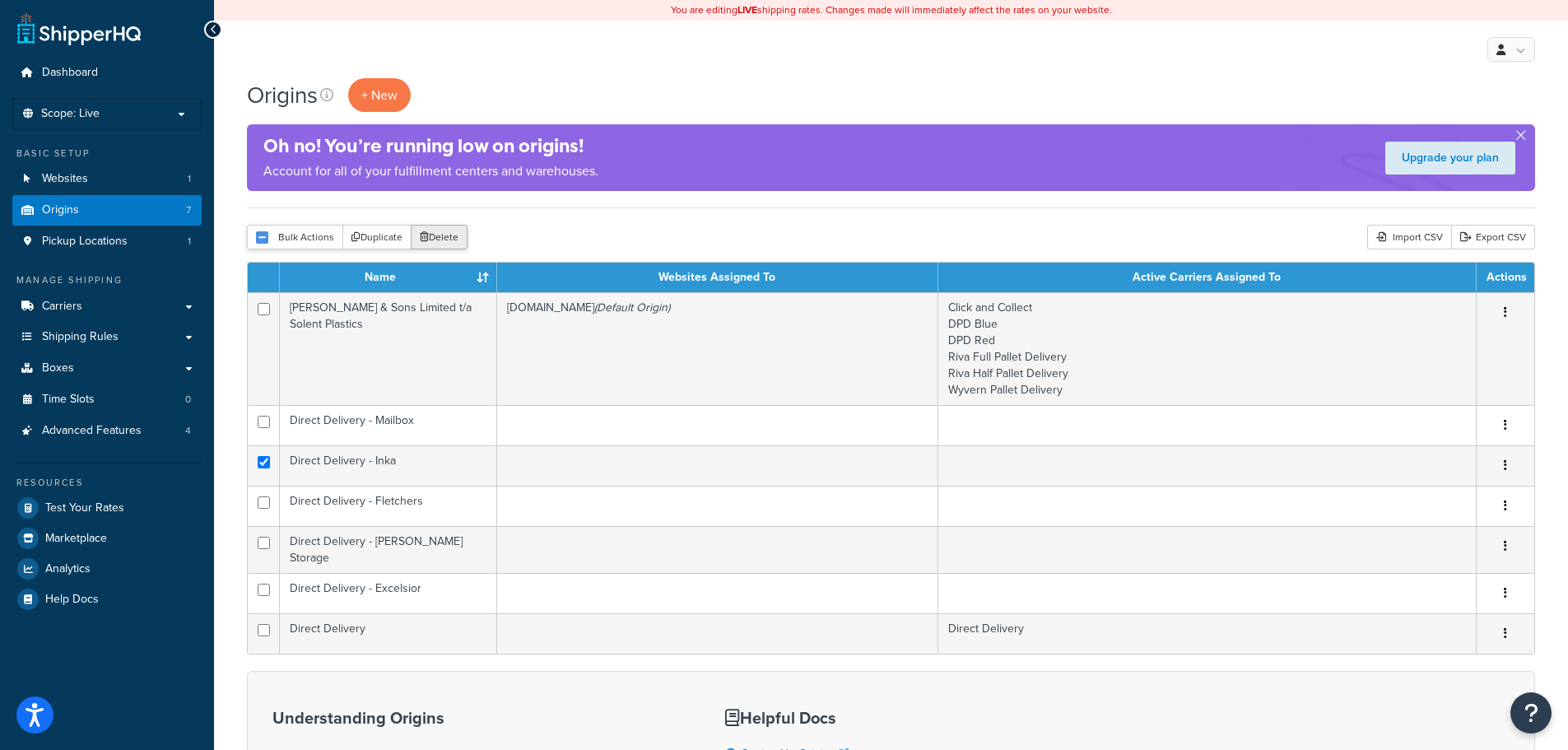
click at [443, 239] on button "Delete" at bounding box center [439, 237] width 57 height 24
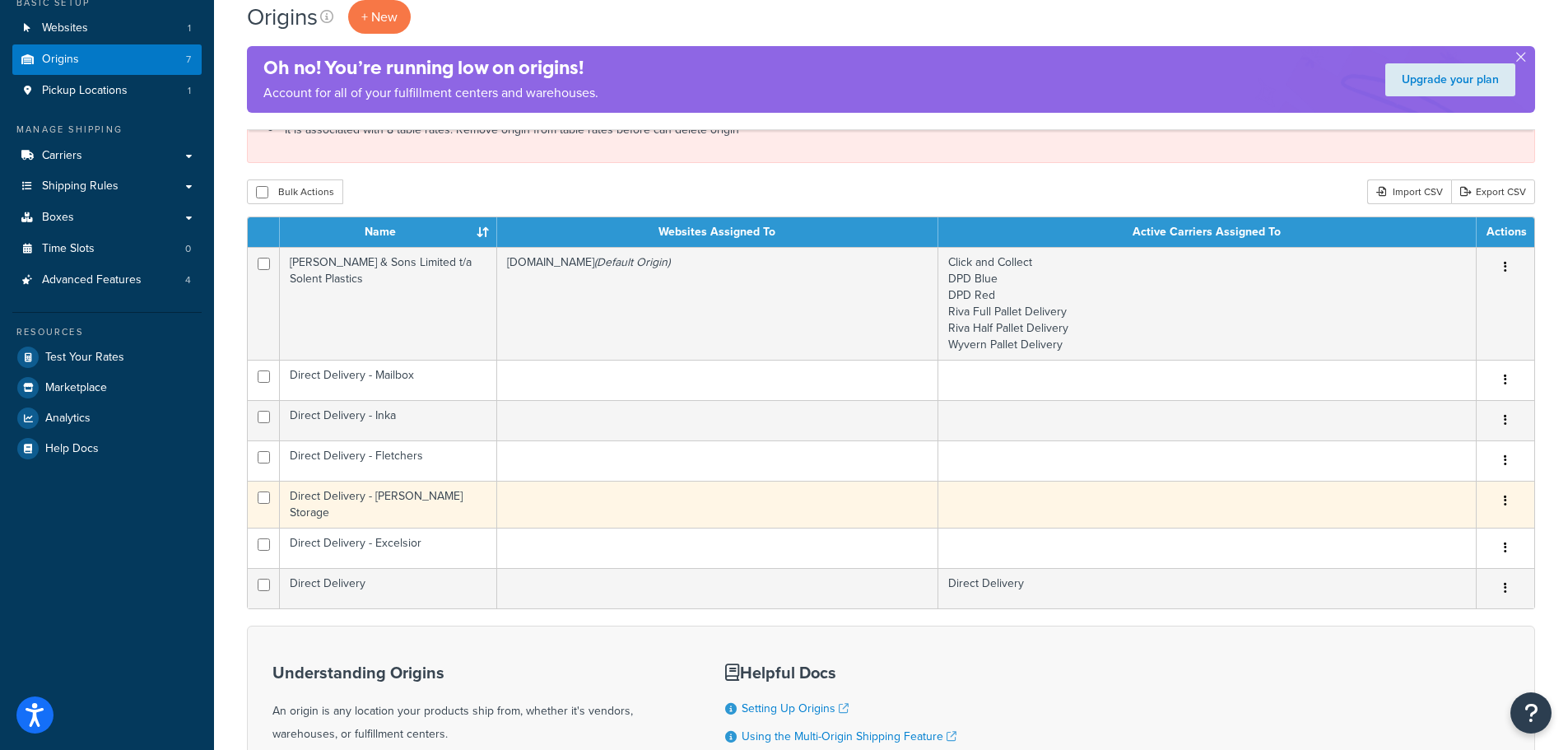
scroll to position [164, 0]
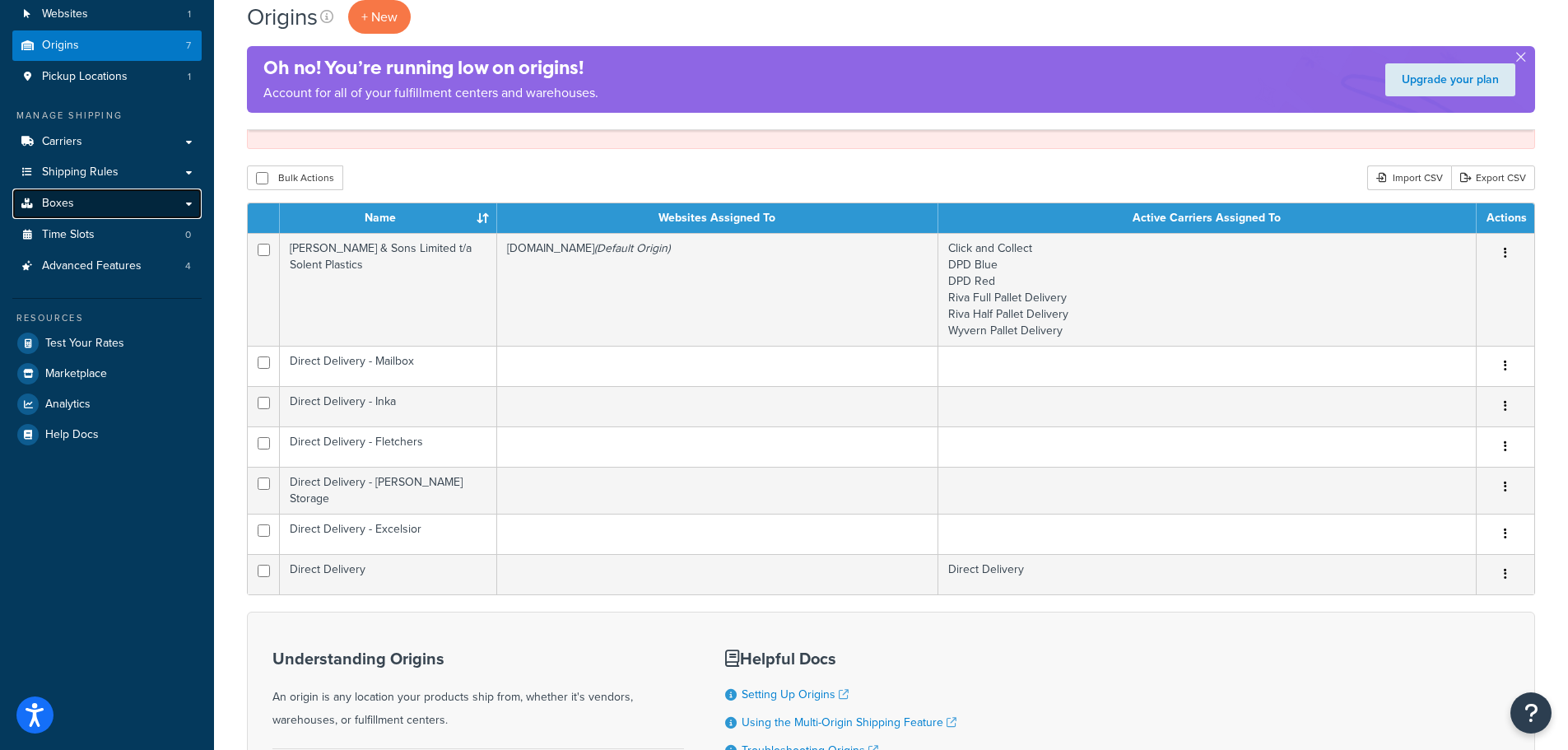
click at [61, 197] on span "Boxes" at bounding box center [58, 204] width 32 height 14
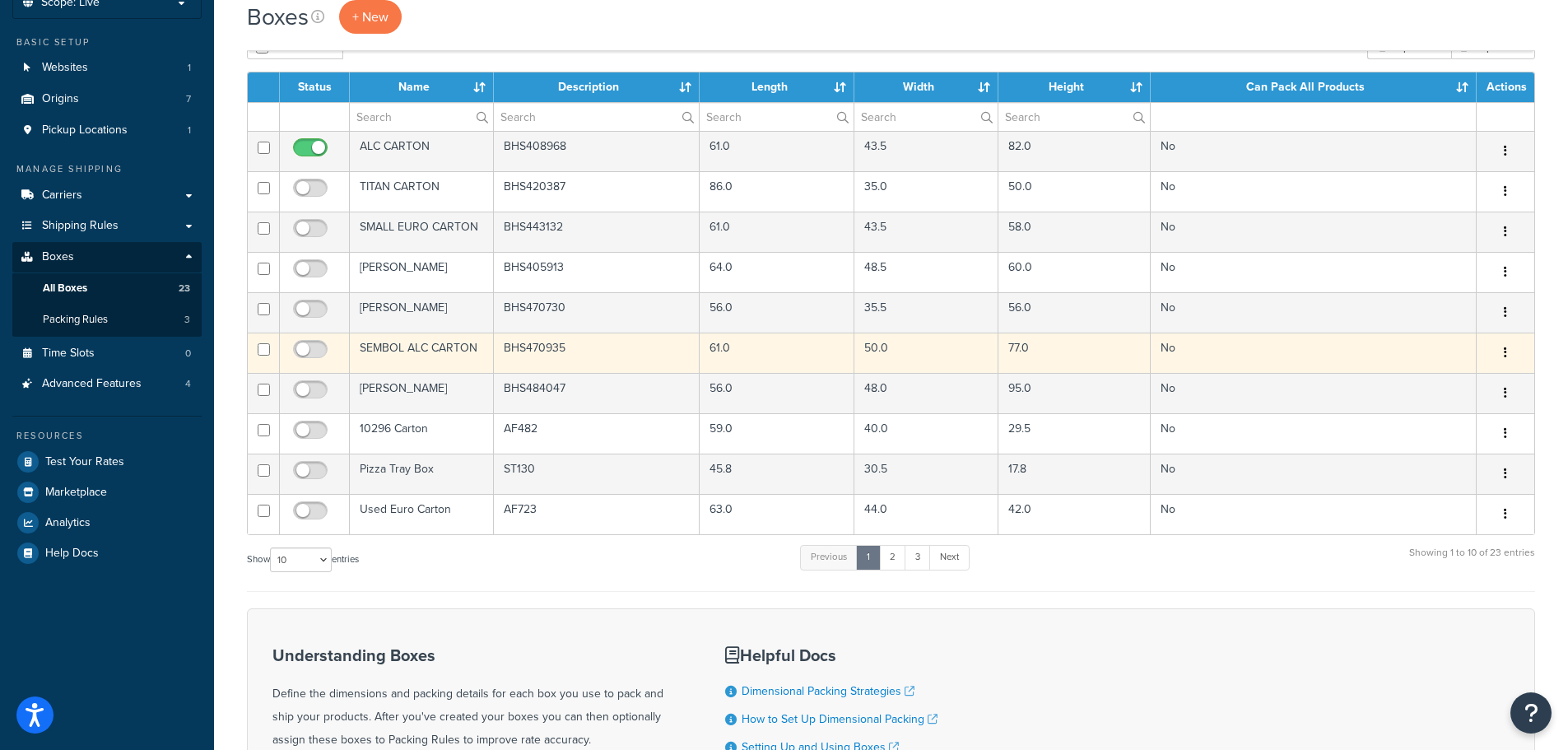
scroll to position [82, 0]
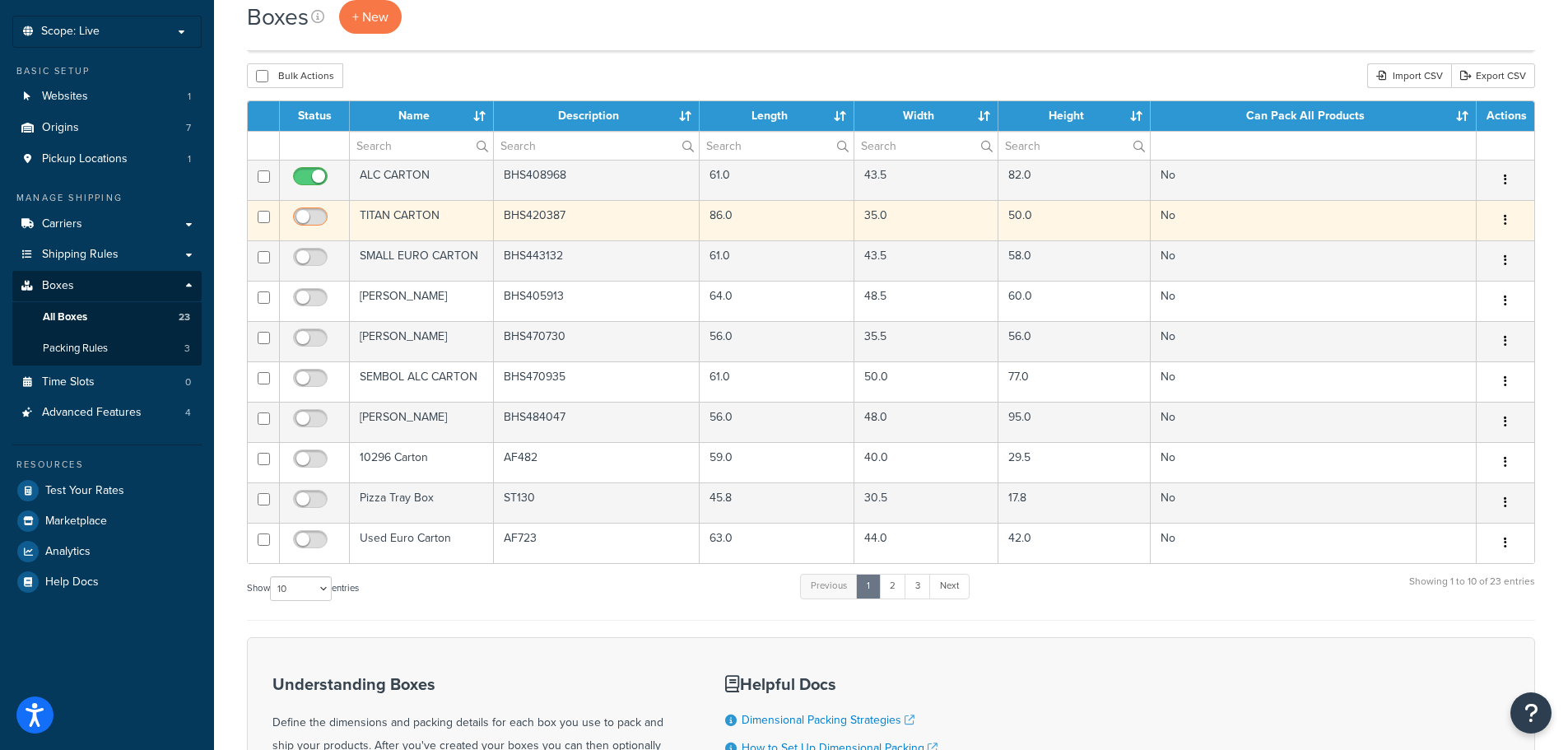
click at [308, 218] on input "checkbox" at bounding box center [312, 220] width 45 height 21
checkbox input "true"
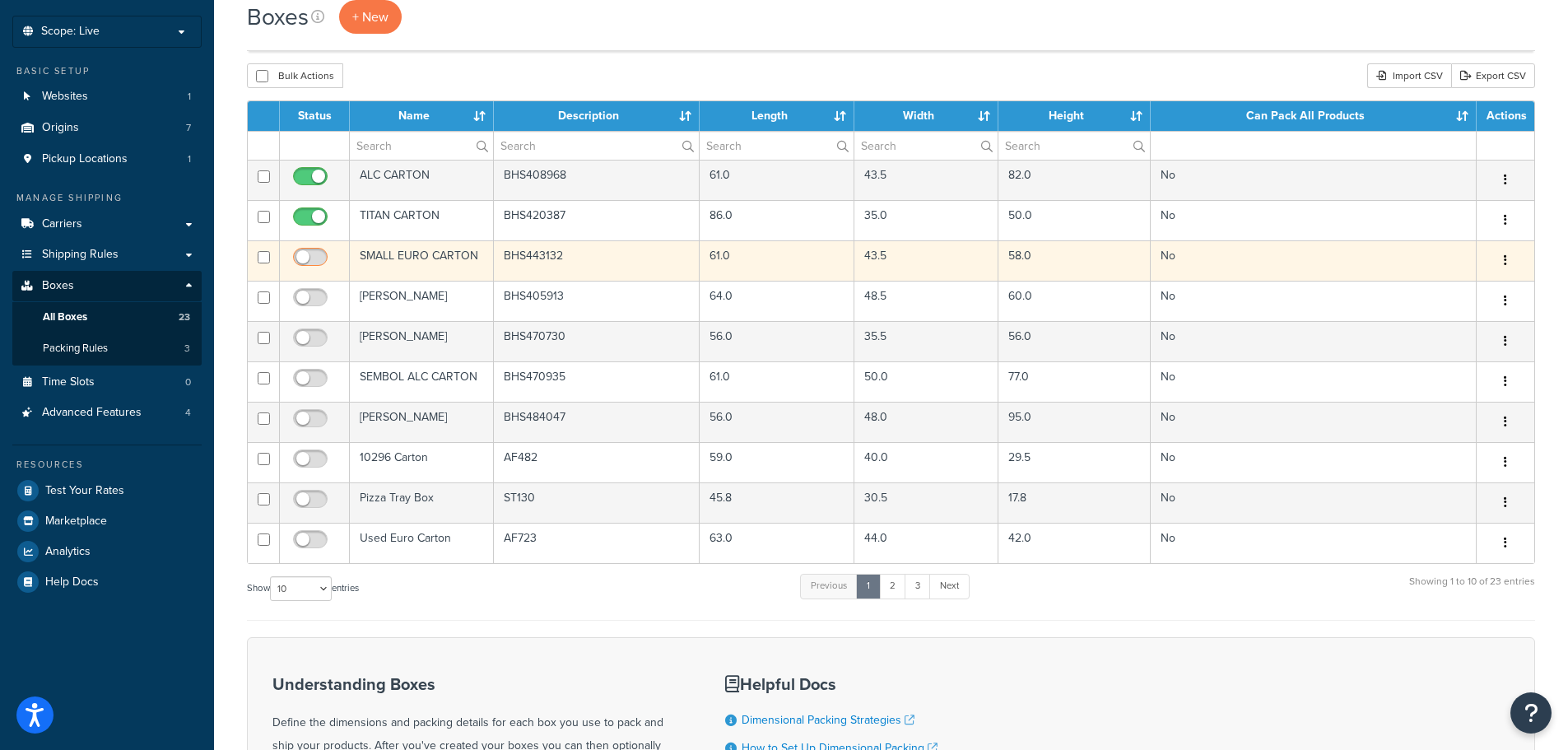
click at [307, 256] on input "checkbox" at bounding box center [312, 261] width 45 height 21
checkbox input "true"
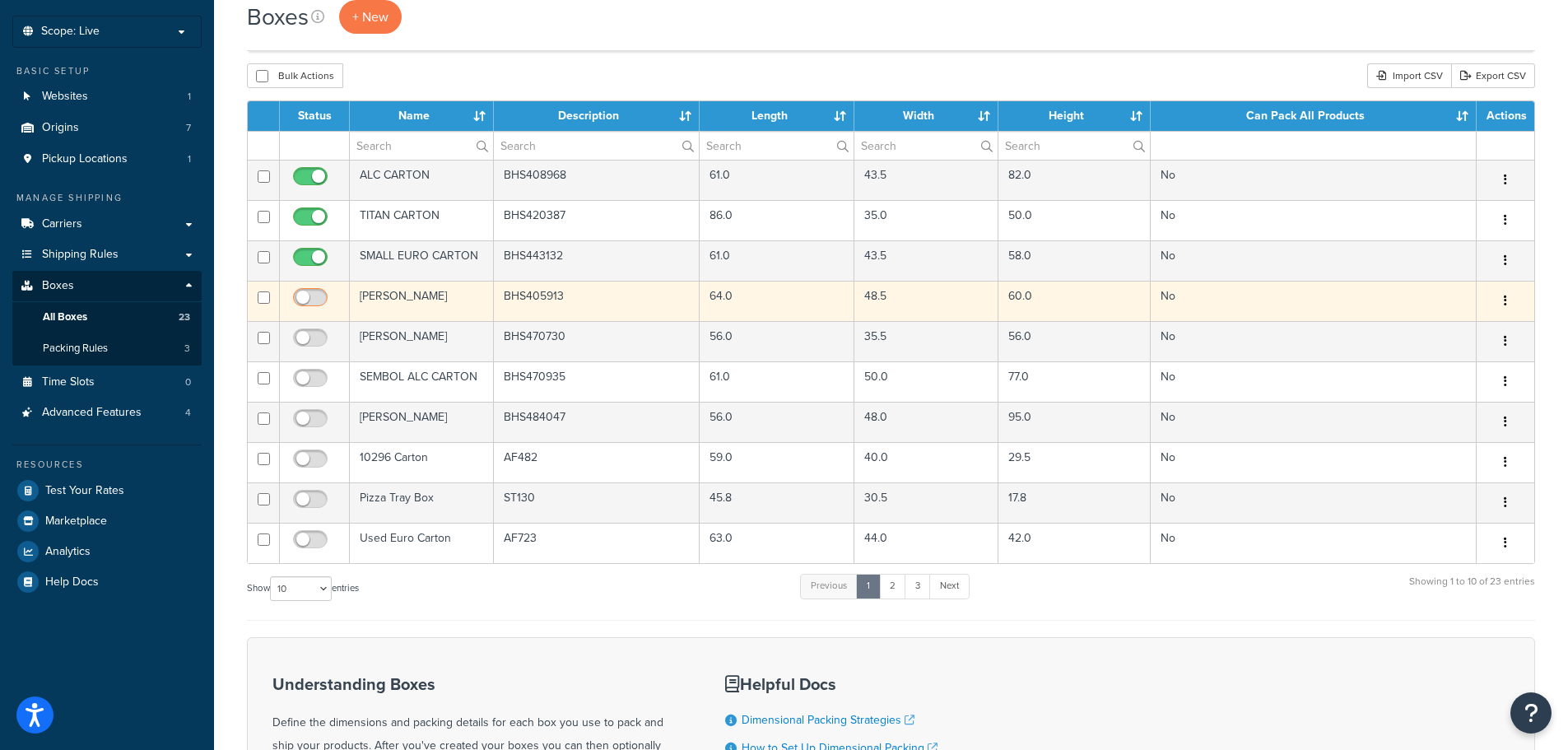
click at [316, 293] on input "checkbox" at bounding box center [312, 302] width 45 height 21
checkbox input "true"
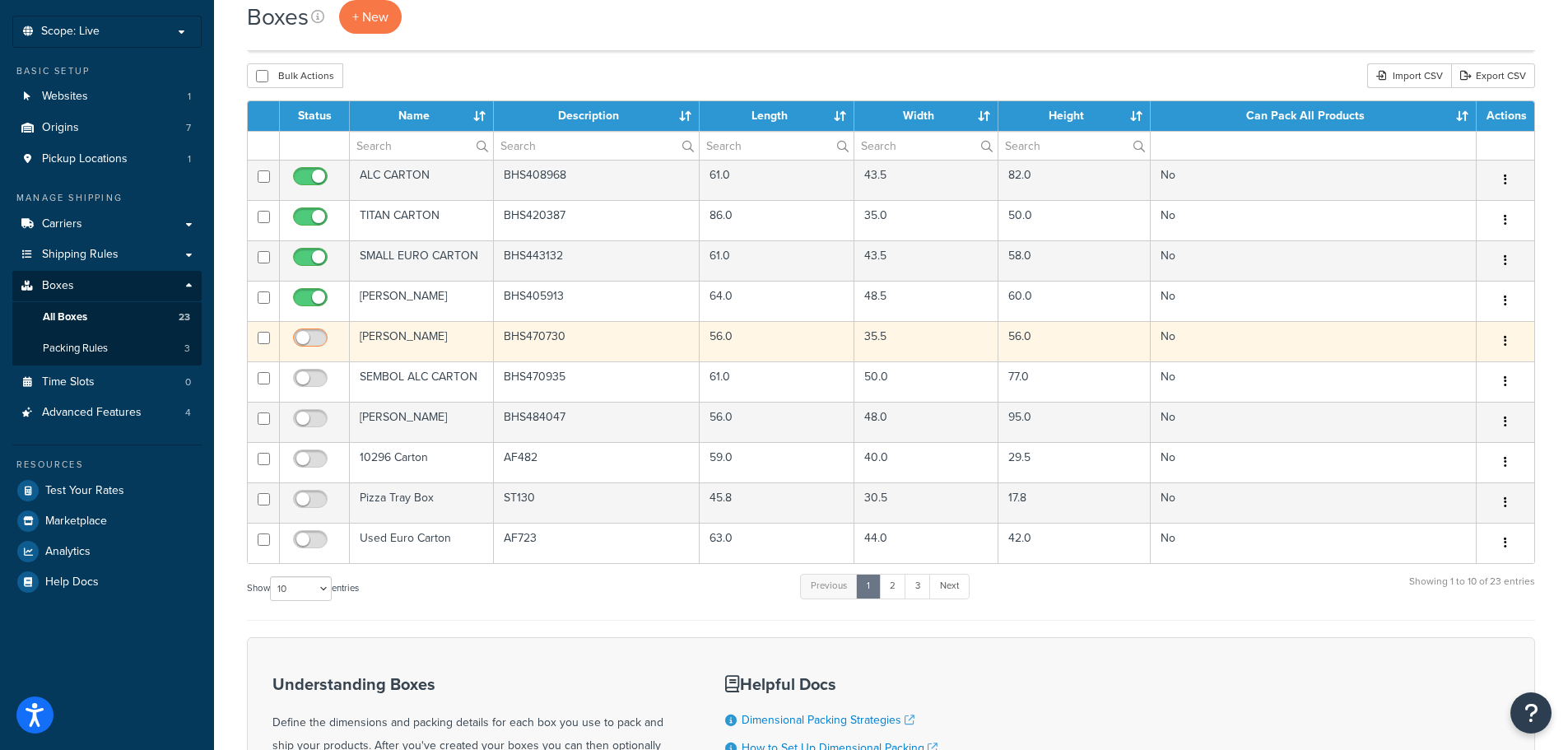
click at [319, 324] on td at bounding box center [314, 341] width 69 height 40
click at [317, 341] on input "checkbox" at bounding box center [312, 342] width 45 height 21
checkbox input "true"
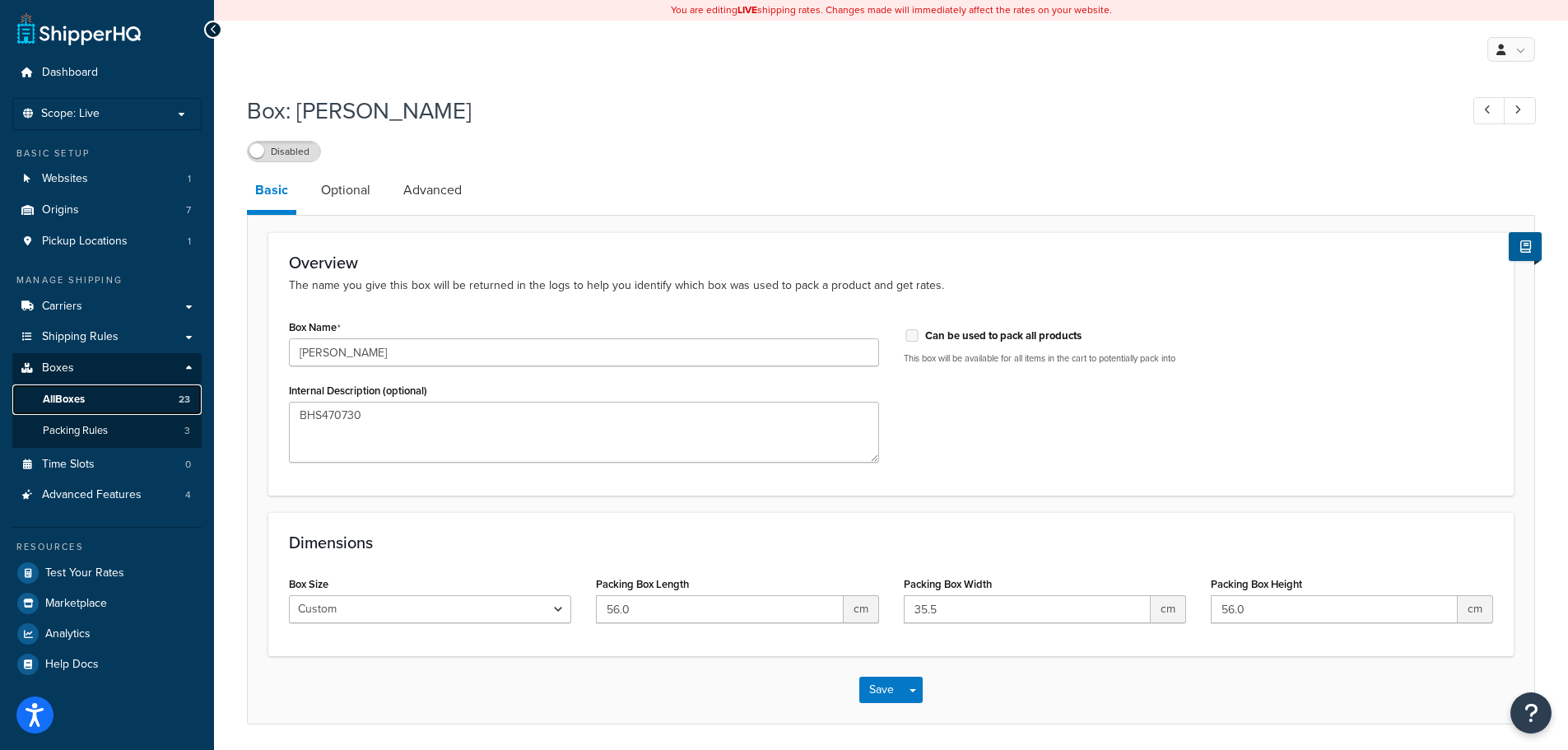
click at [84, 399] on span "All Boxes" at bounding box center [64, 399] width 42 height 14
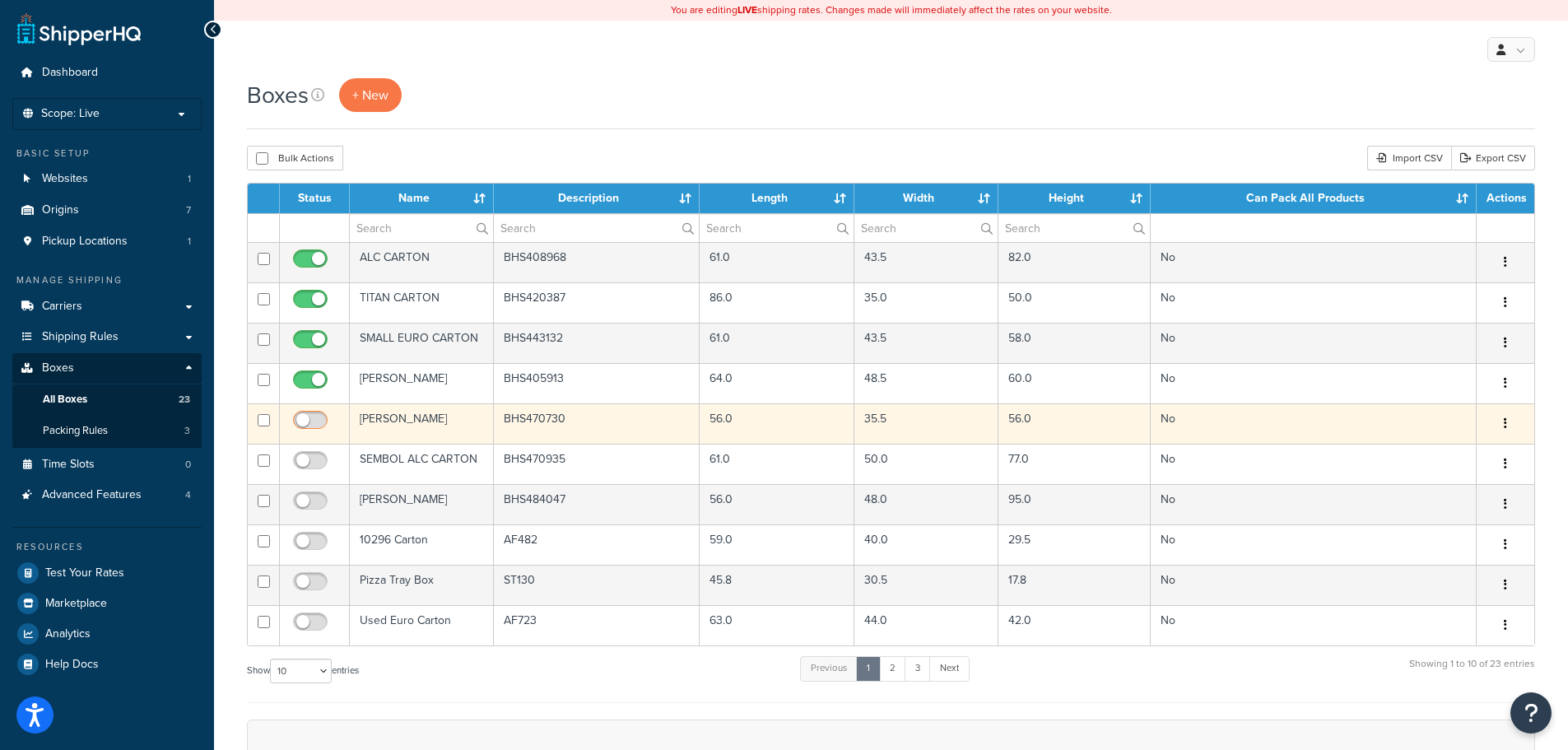
click at [320, 421] on input "checkbox" at bounding box center [312, 424] width 45 height 21
checkbox input "true"
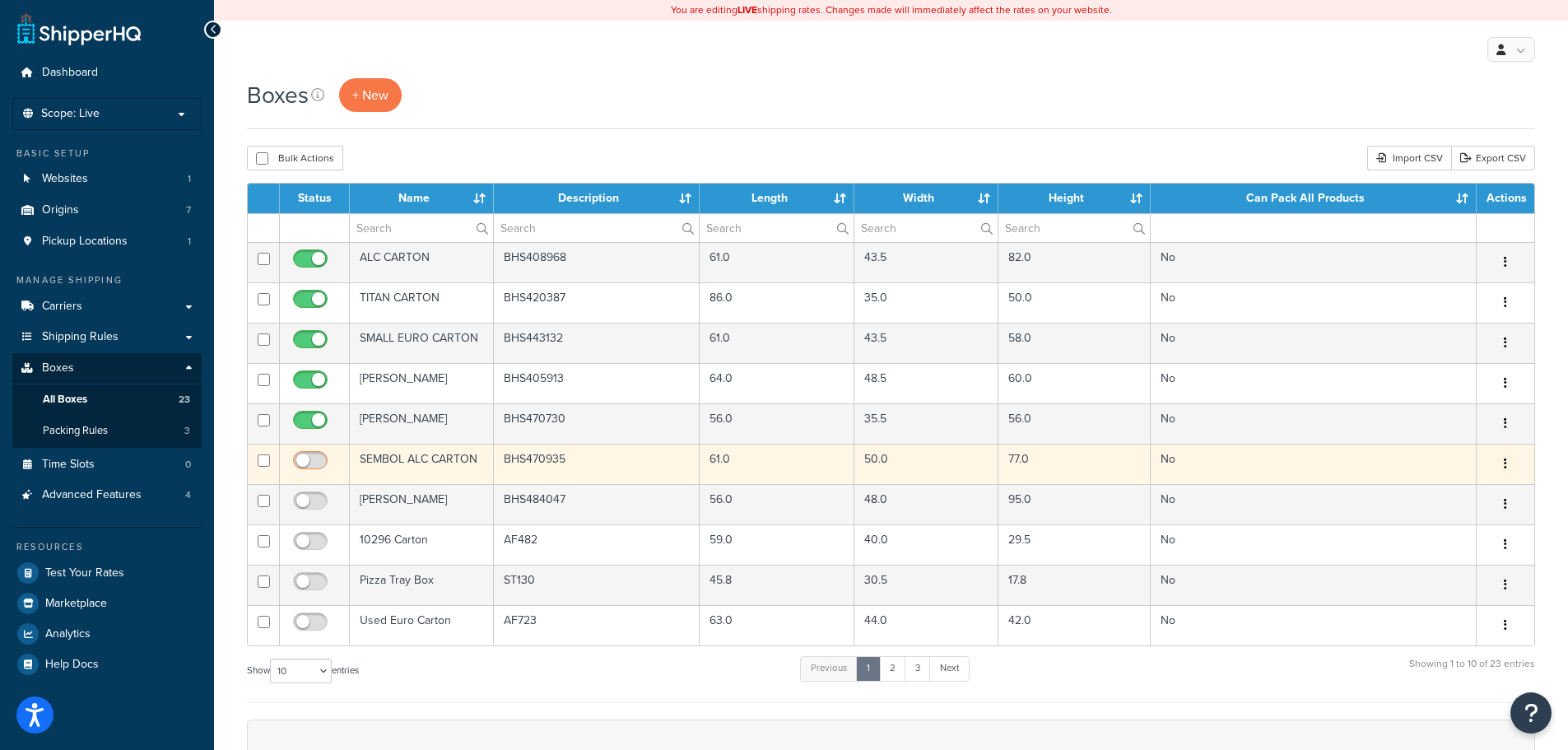
click at [326, 452] on span at bounding box center [309, 461] width 34 height 20
click at [326, 454] on input "checkbox" at bounding box center [312, 464] width 45 height 21
checkbox input "true"
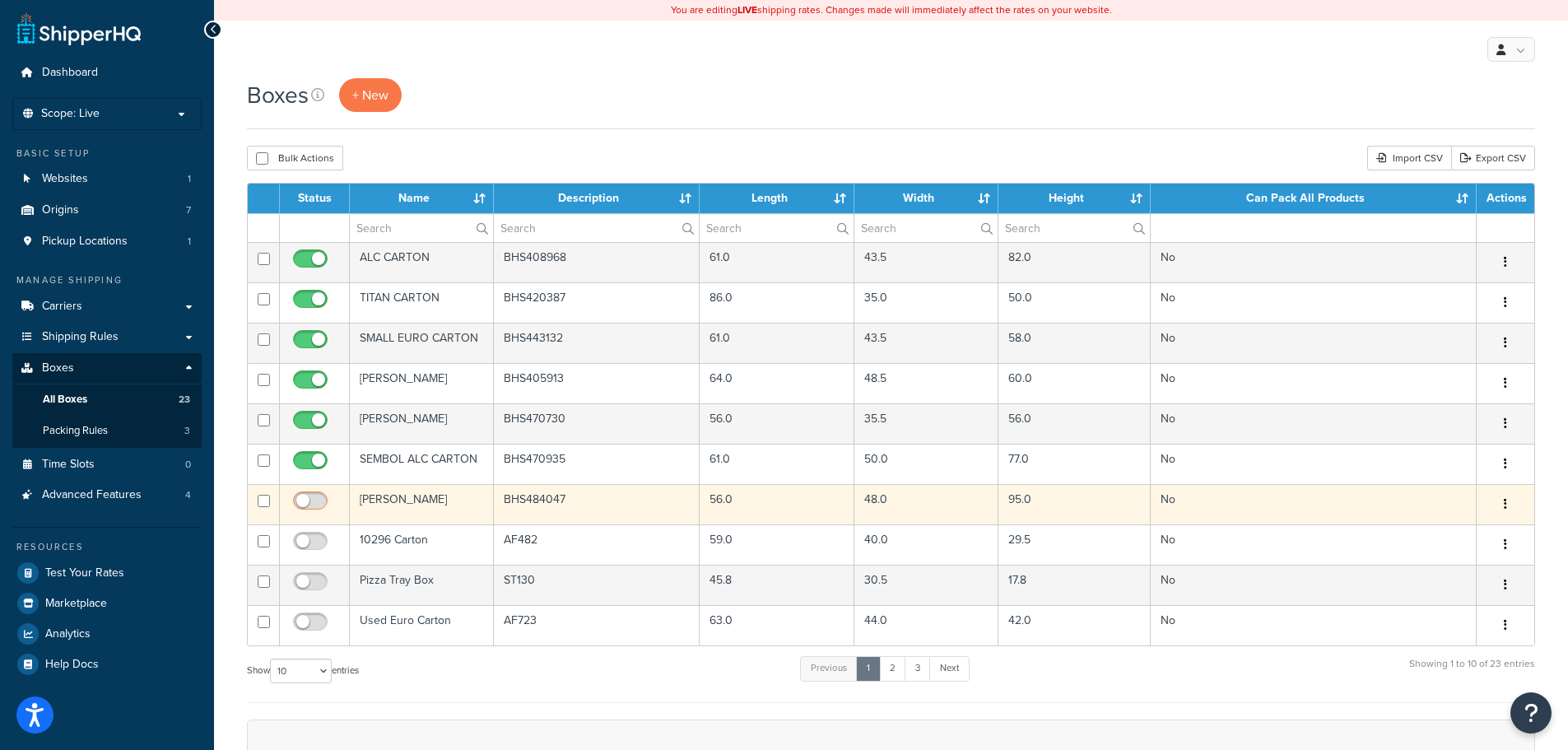
click at [323, 499] on input "checkbox" at bounding box center [312, 505] width 45 height 21
checkbox input "true"
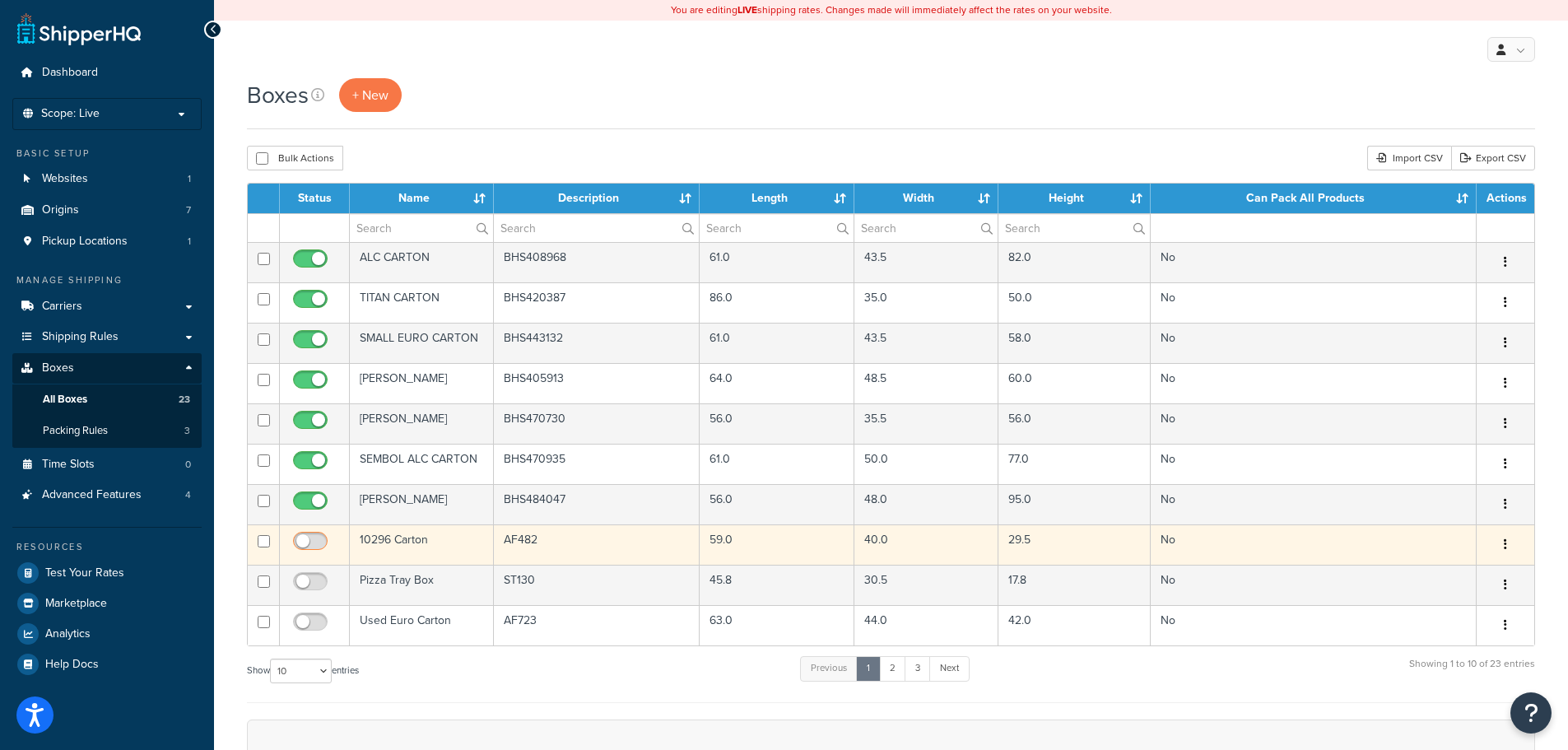
click at [324, 541] on input "checkbox" at bounding box center [312, 545] width 45 height 21
checkbox input "true"
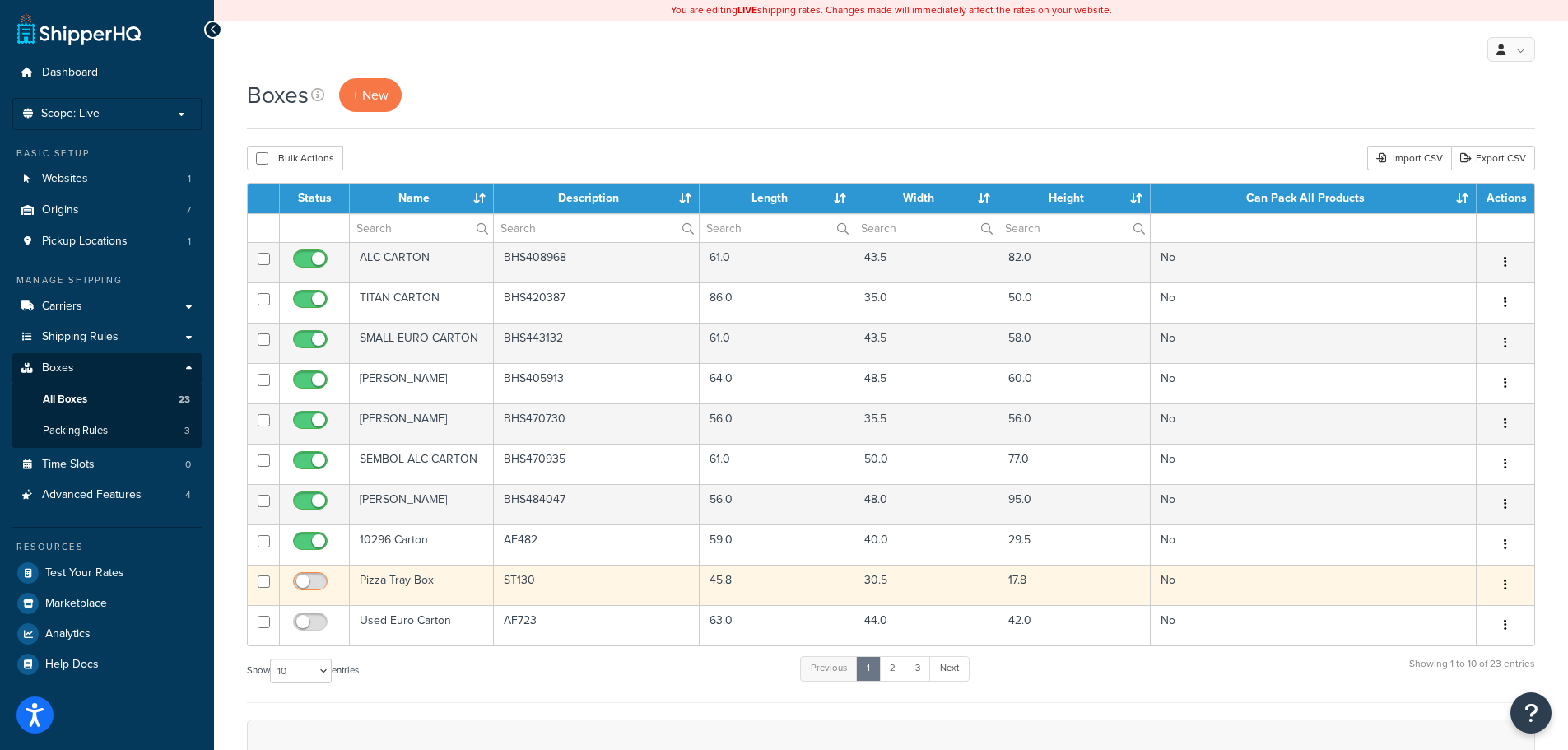
click at [324, 574] on span at bounding box center [309, 583] width 34 height 20
click at [324, 576] on input "checkbox" at bounding box center [312, 586] width 45 height 21
checkbox input "true"
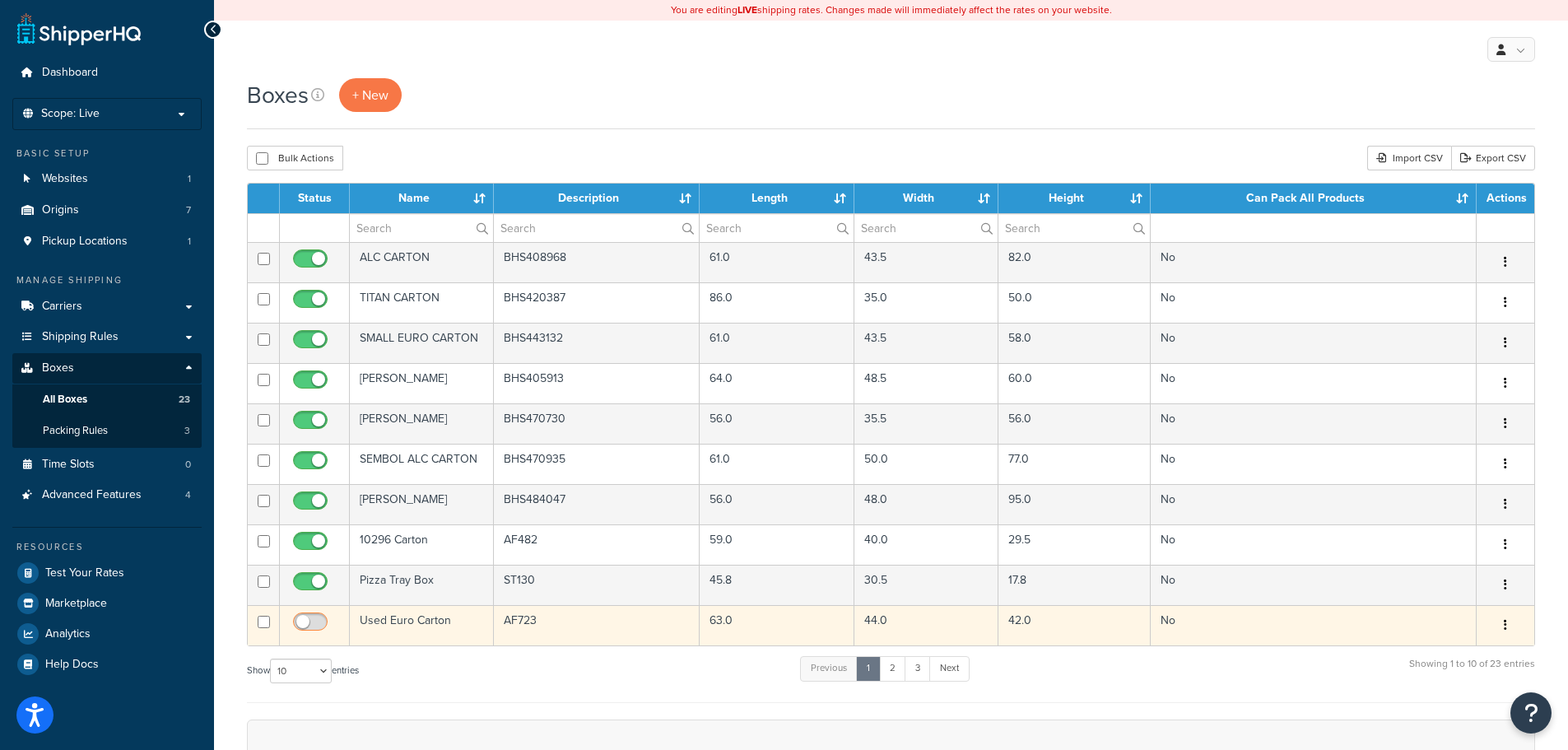
click at [319, 617] on input "checkbox" at bounding box center [312, 626] width 45 height 21
checkbox input "true"
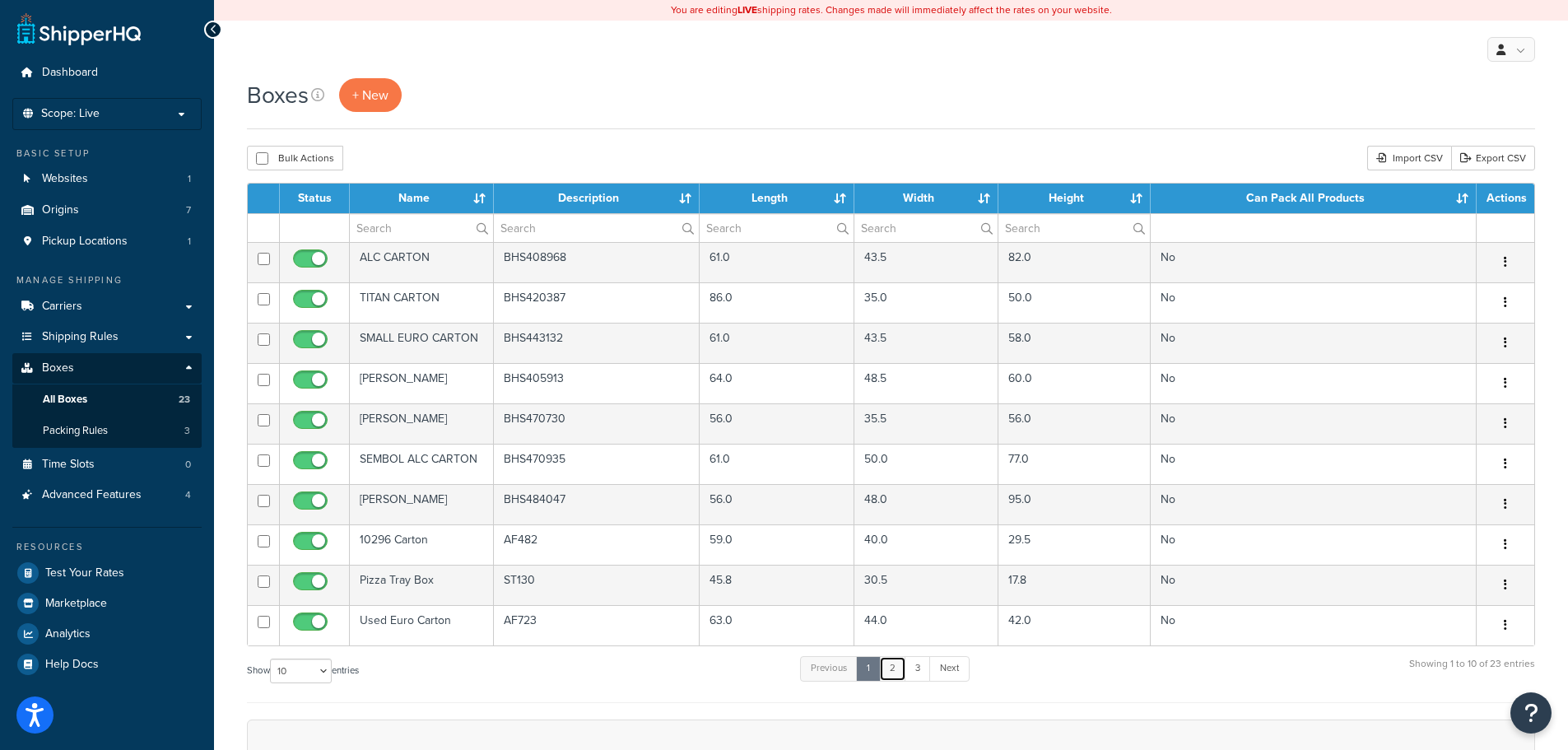
click at [899, 668] on link "2" at bounding box center [893, 668] width 27 height 24
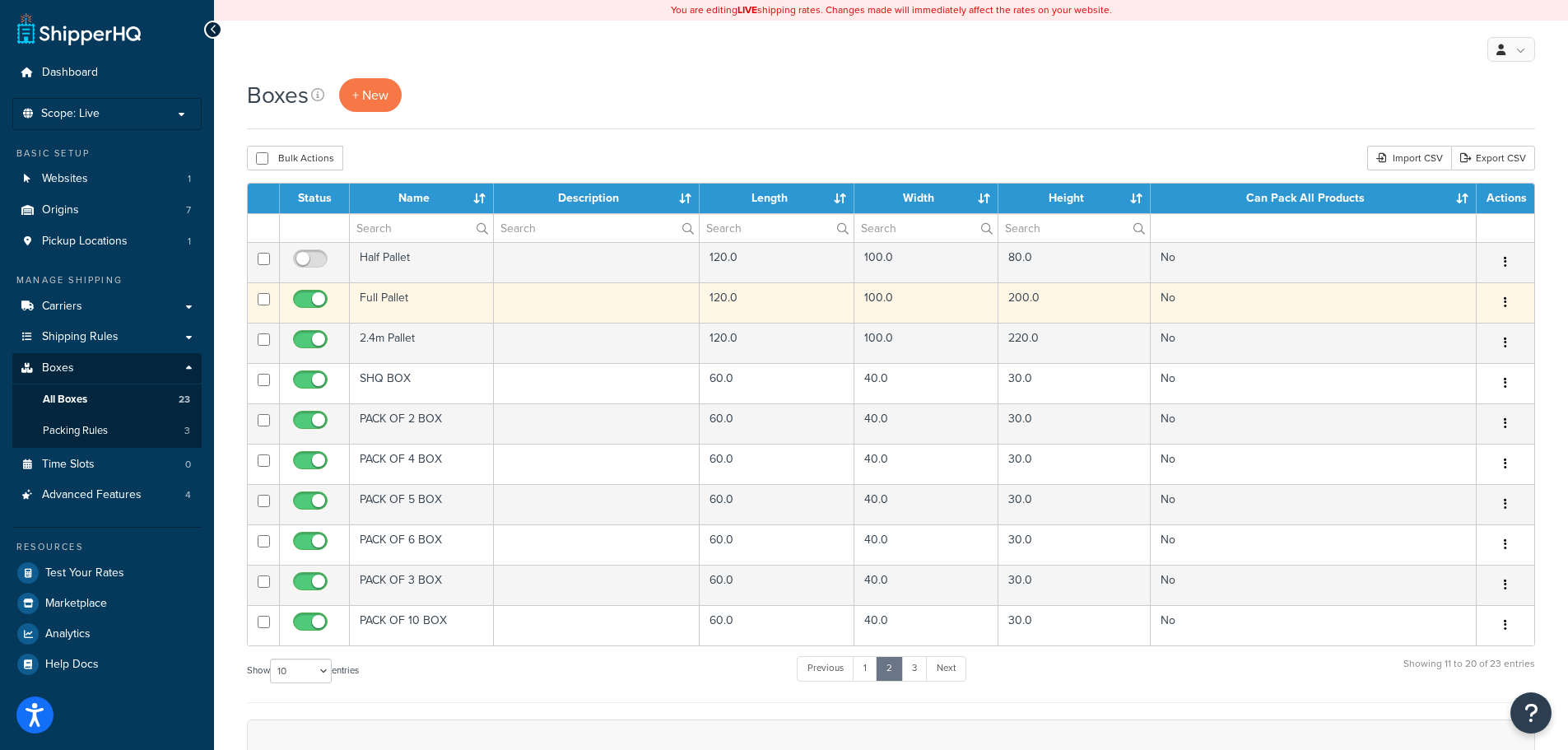
click at [315, 299] on input "checkbox" at bounding box center [312, 303] width 45 height 21
checkbox input "false"
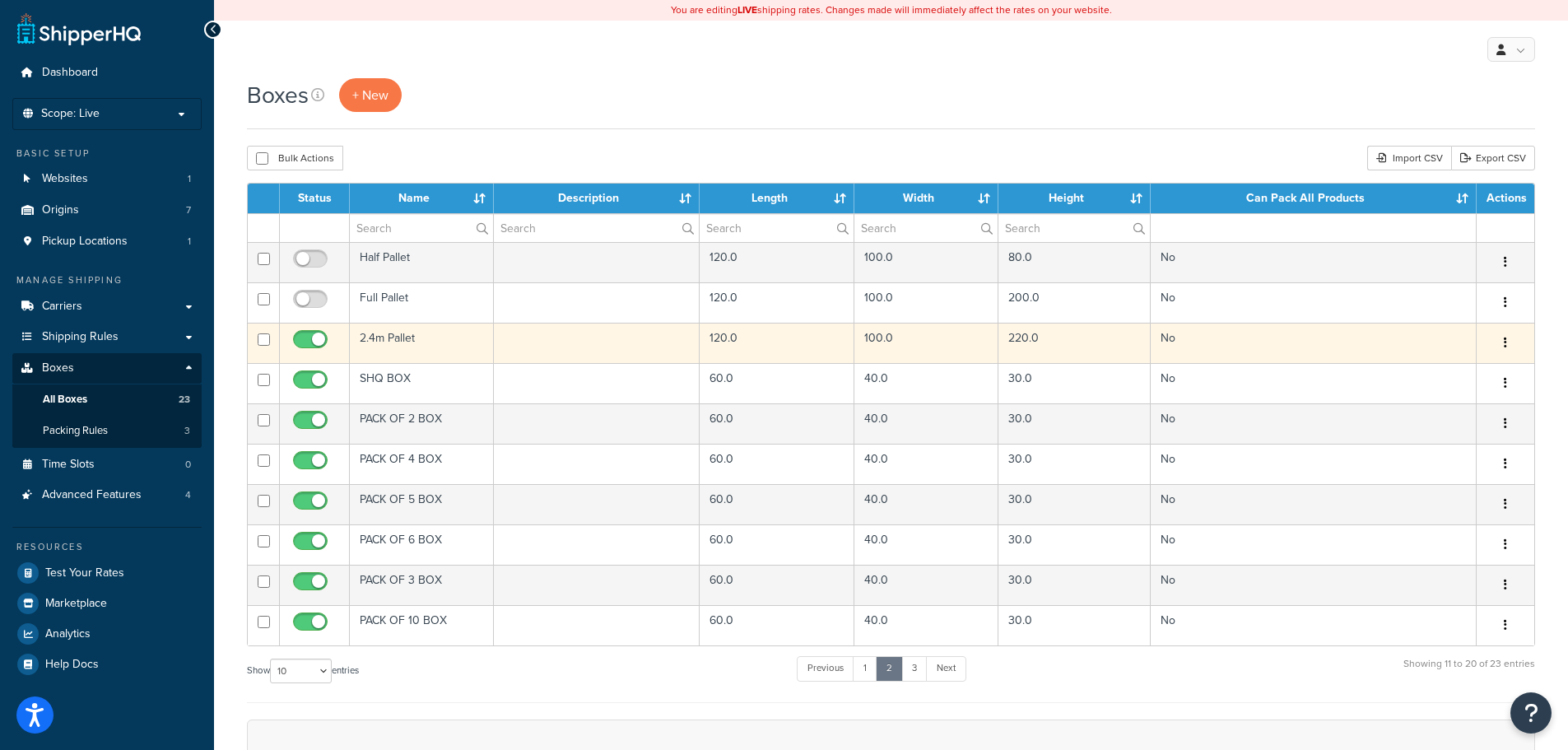
click at [308, 336] on input "checkbox" at bounding box center [312, 344] width 45 height 21
checkbox input "false"
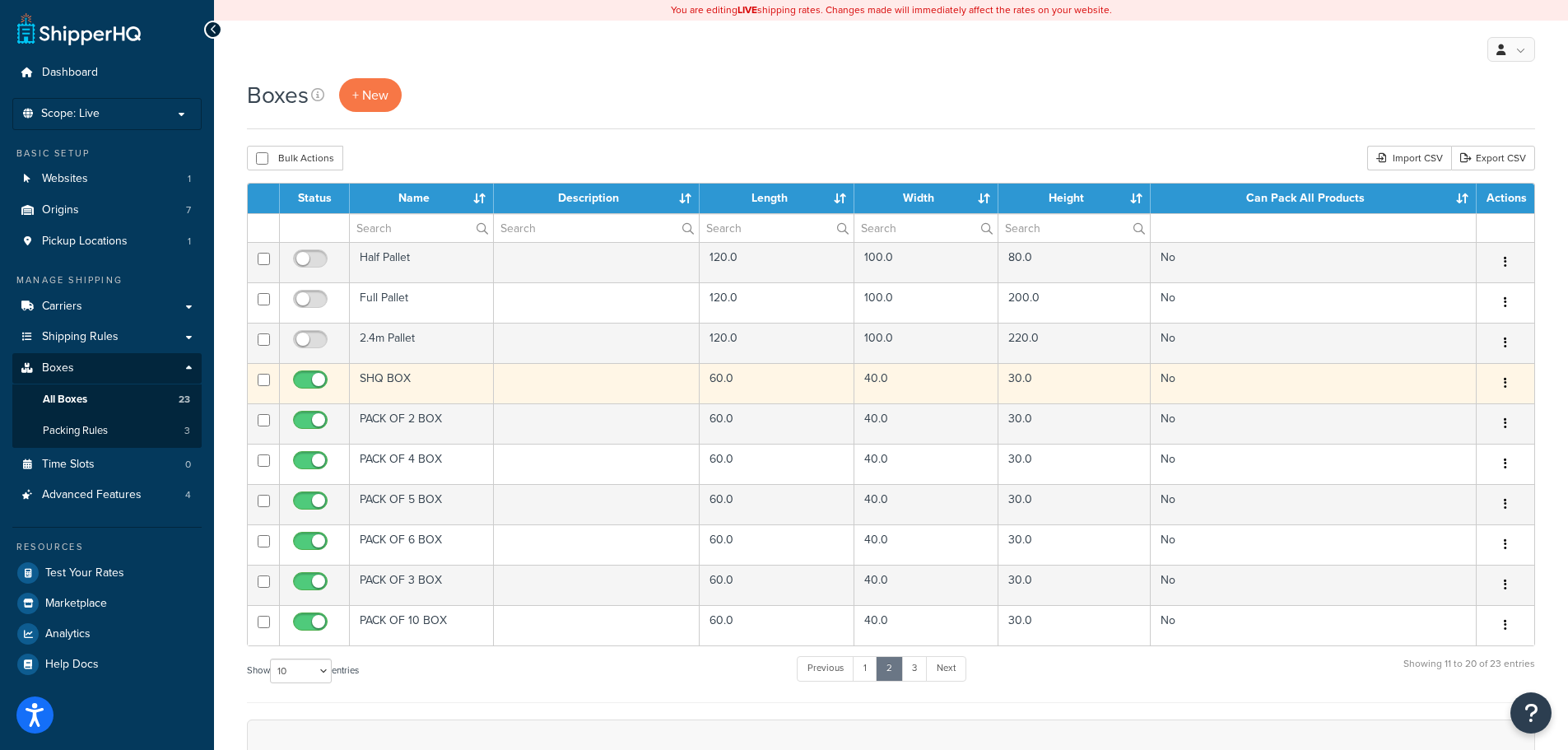
click at [313, 374] on input "checkbox" at bounding box center [312, 384] width 45 height 21
checkbox input "false"
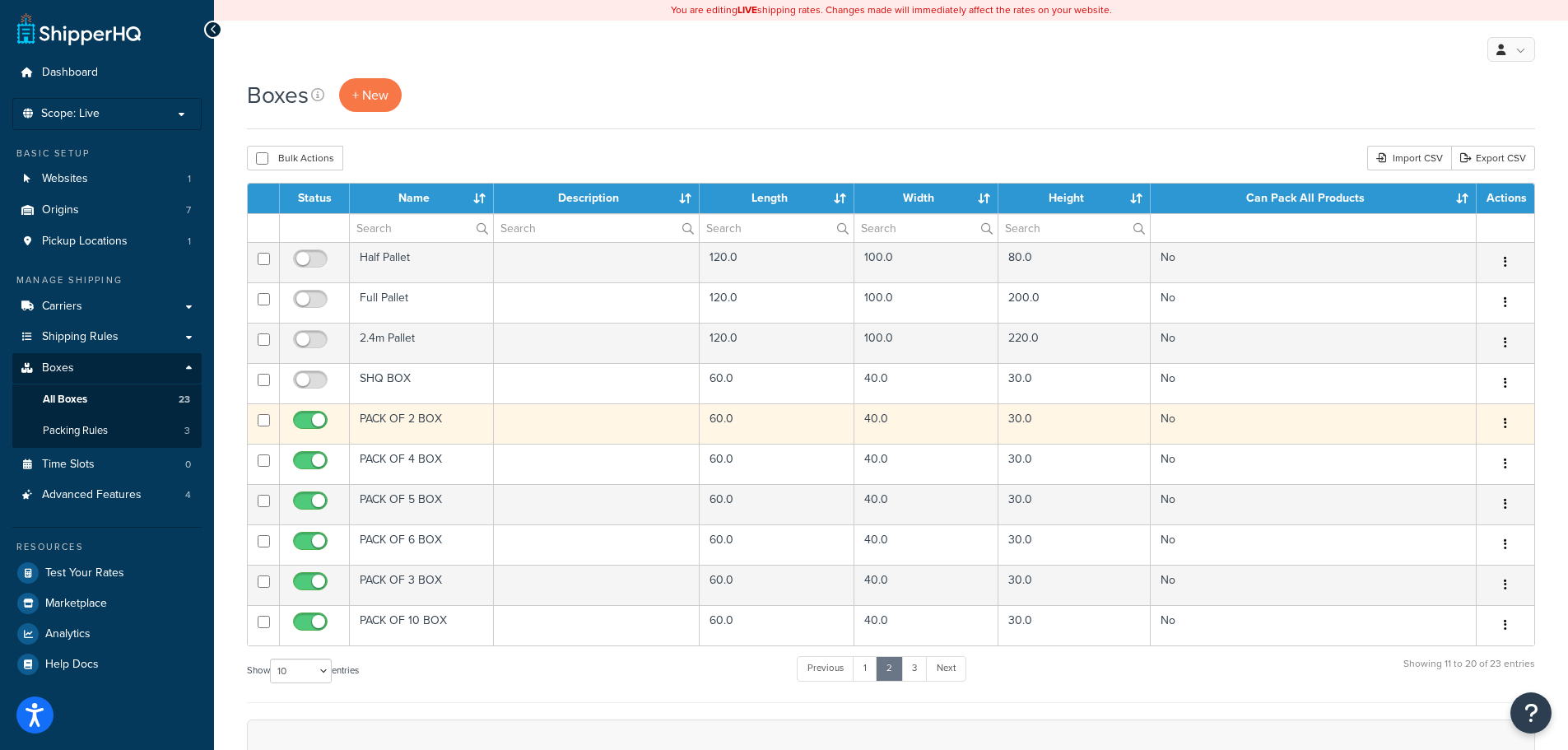
click at [308, 417] on input "checkbox" at bounding box center [312, 424] width 45 height 21
checkbox input "false"
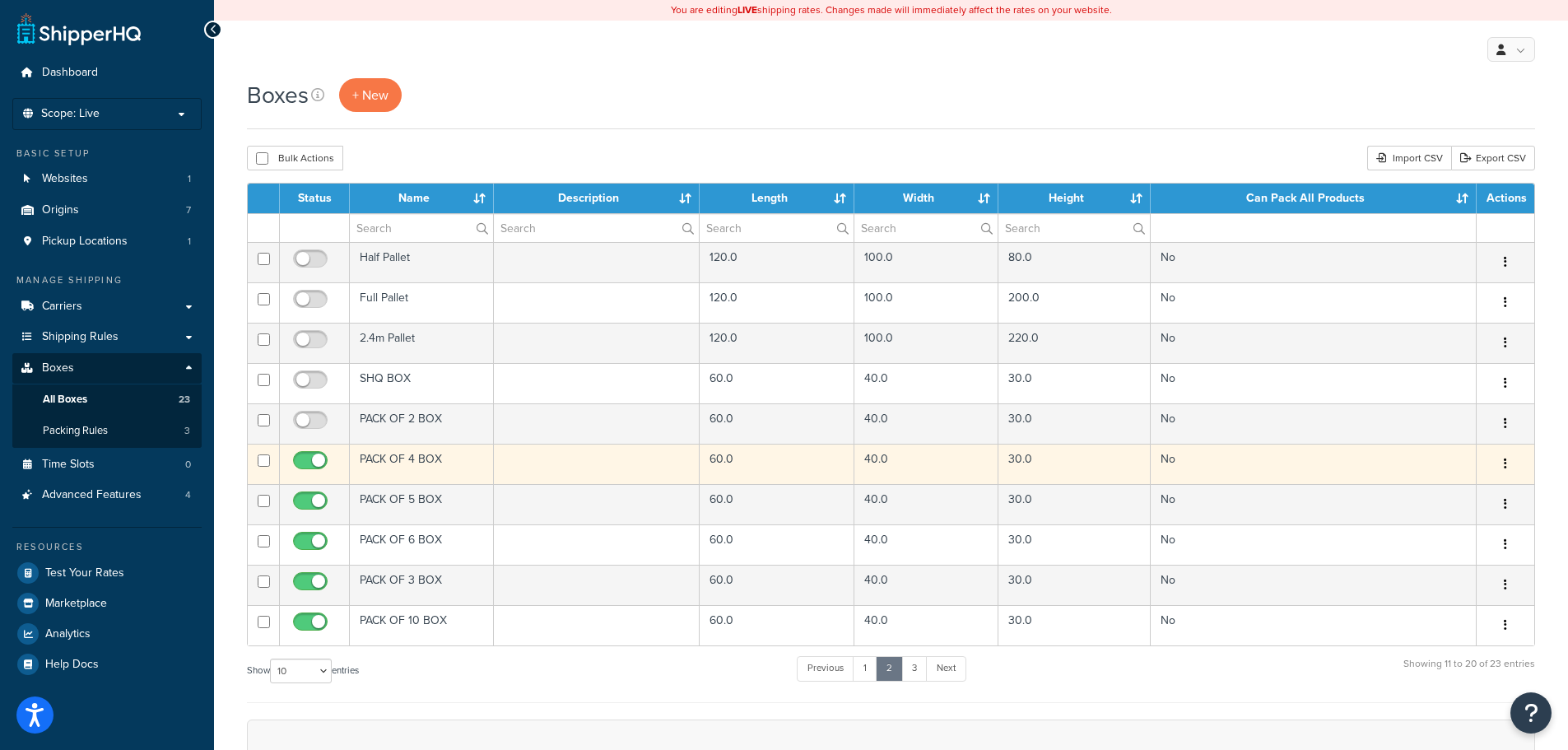
click at [307, 451] on span at bounding box center [309, 461] width 34 height 20
click at [307, 454] on input "checkbox" at bounding box center [312, 464] width 45 height 21
checkbox input "false"
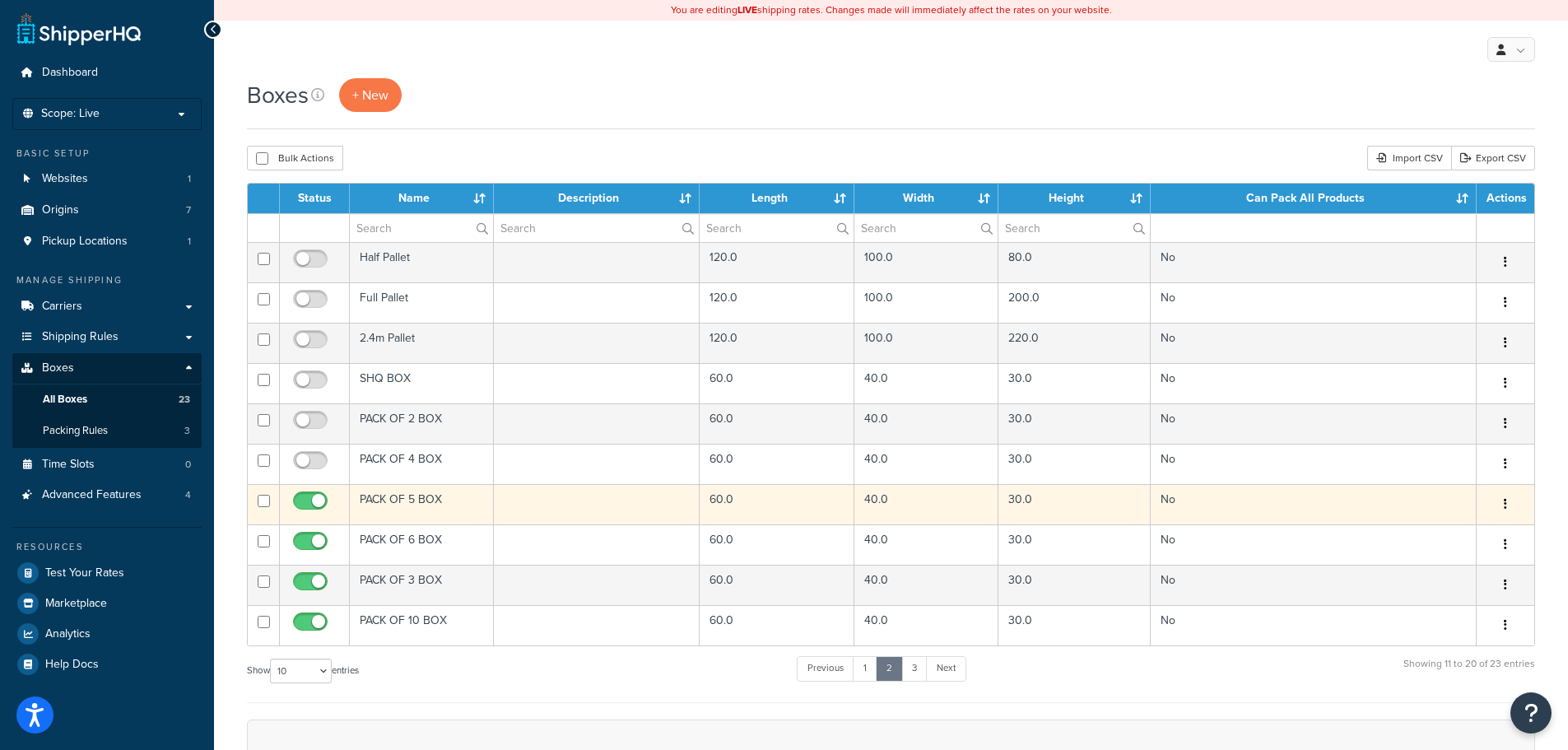
click at [311, 499] on input "checkbox" at bounding box center [312, 505] width 45 height 21
checkbox input "false"
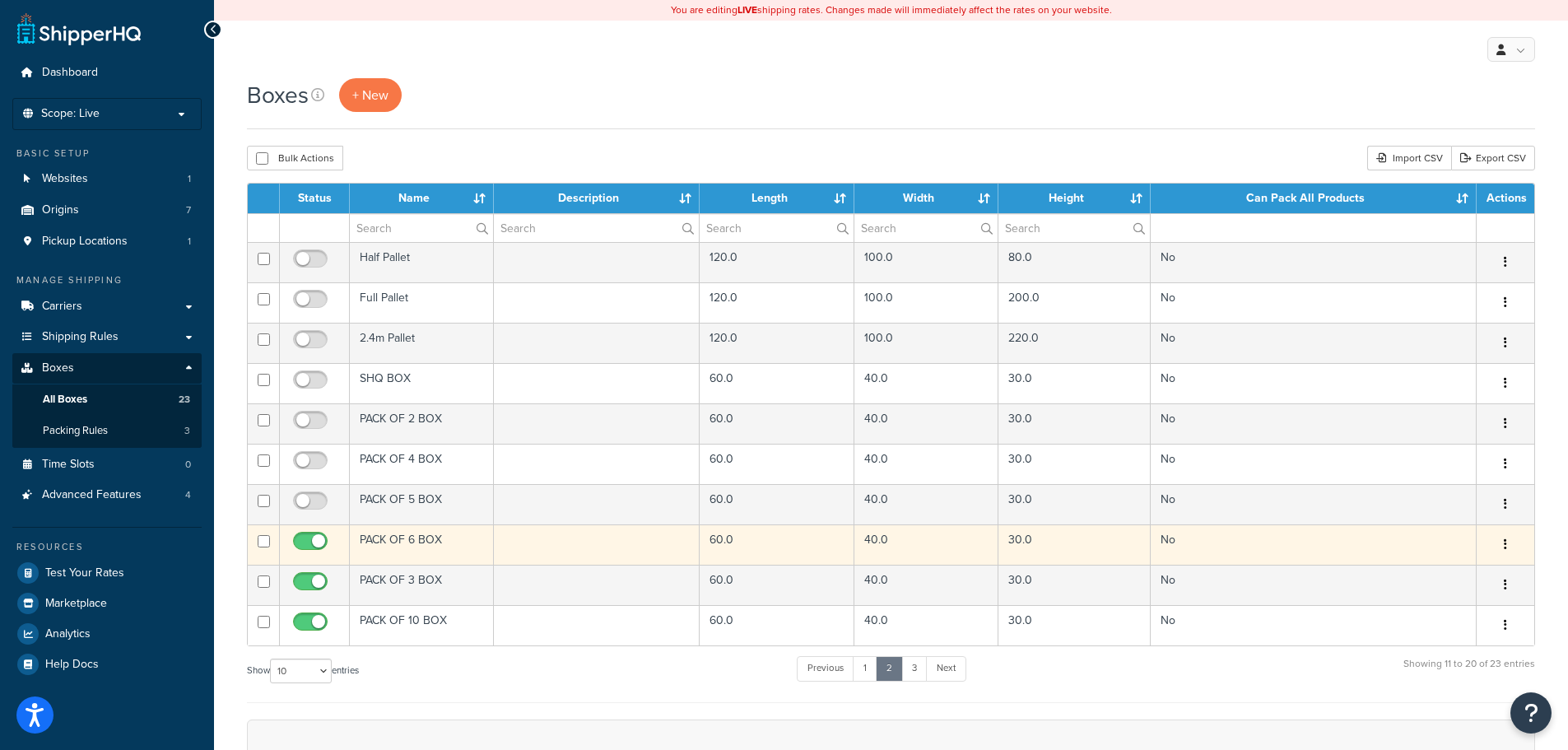
click at [309, 536] on input "checkbox" at bounding box center [312, 545] width 45 height 21
checkbox input "false"
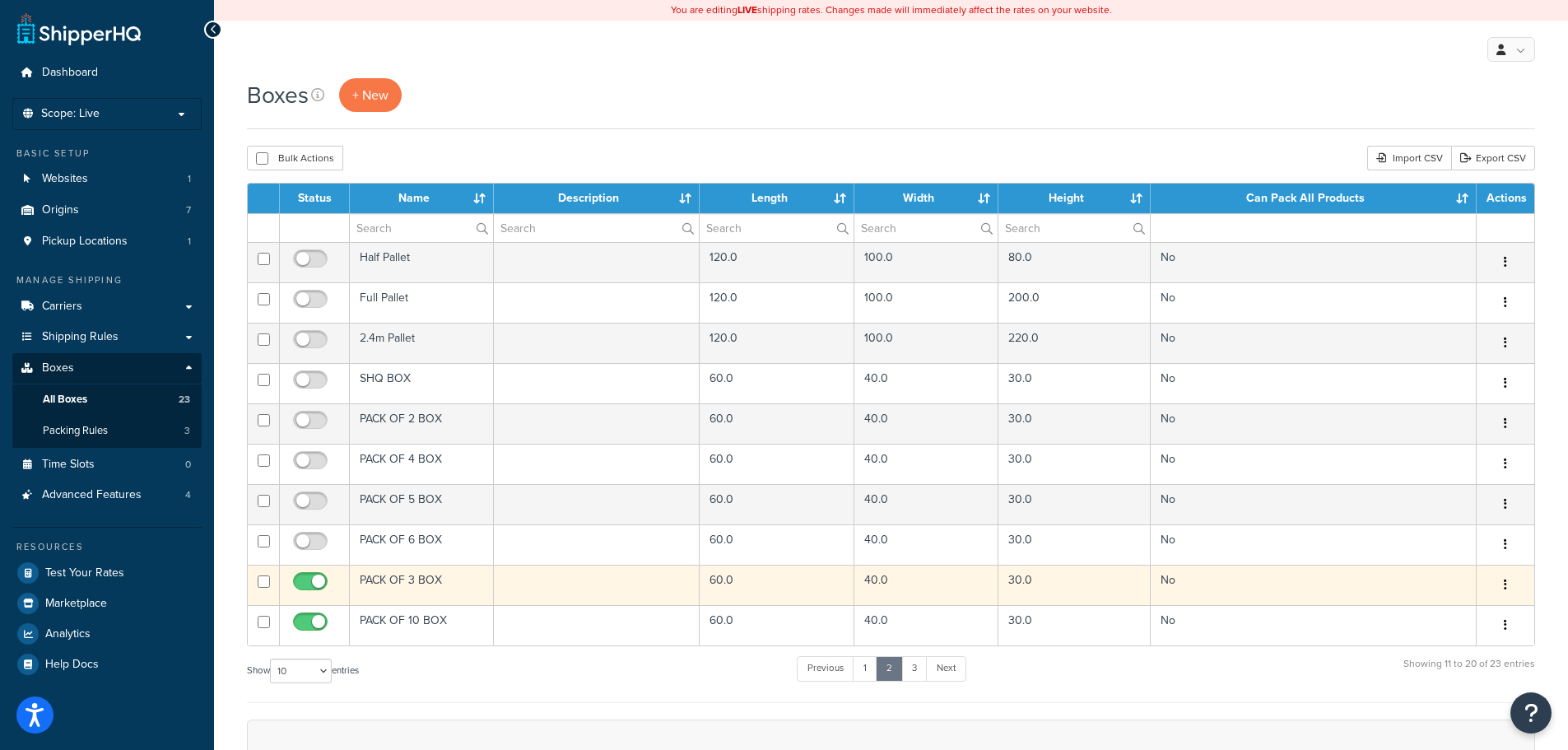
click at [304, 573] on span at bounding box center [309, 583] width 34 height 20
click at [304, 576] on input "checkbox" at bounding box center [312, 586] width 45 height 21
checkbox input "false"
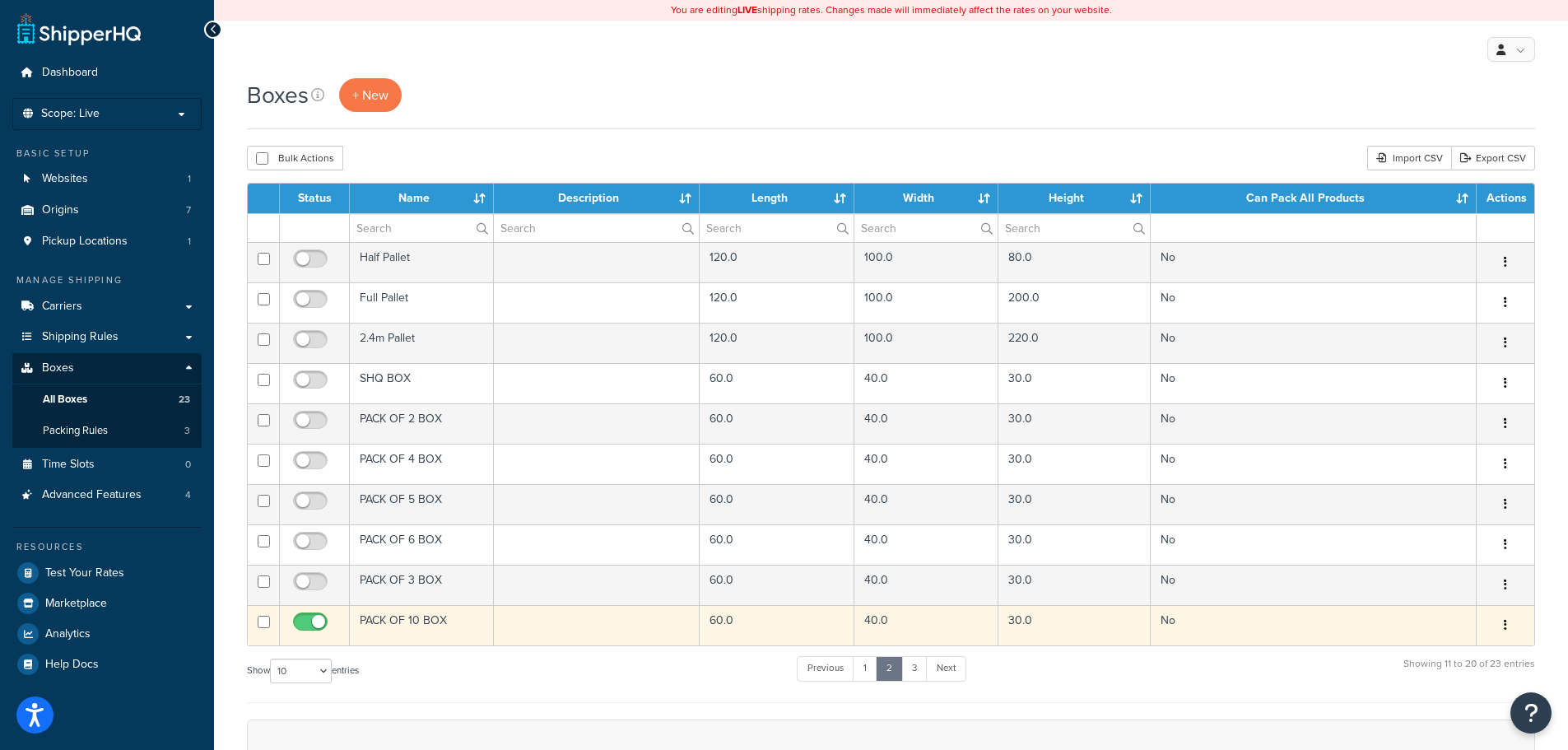
click at [306, 610] on td at bounding box center [314, 625] width 69 height 40
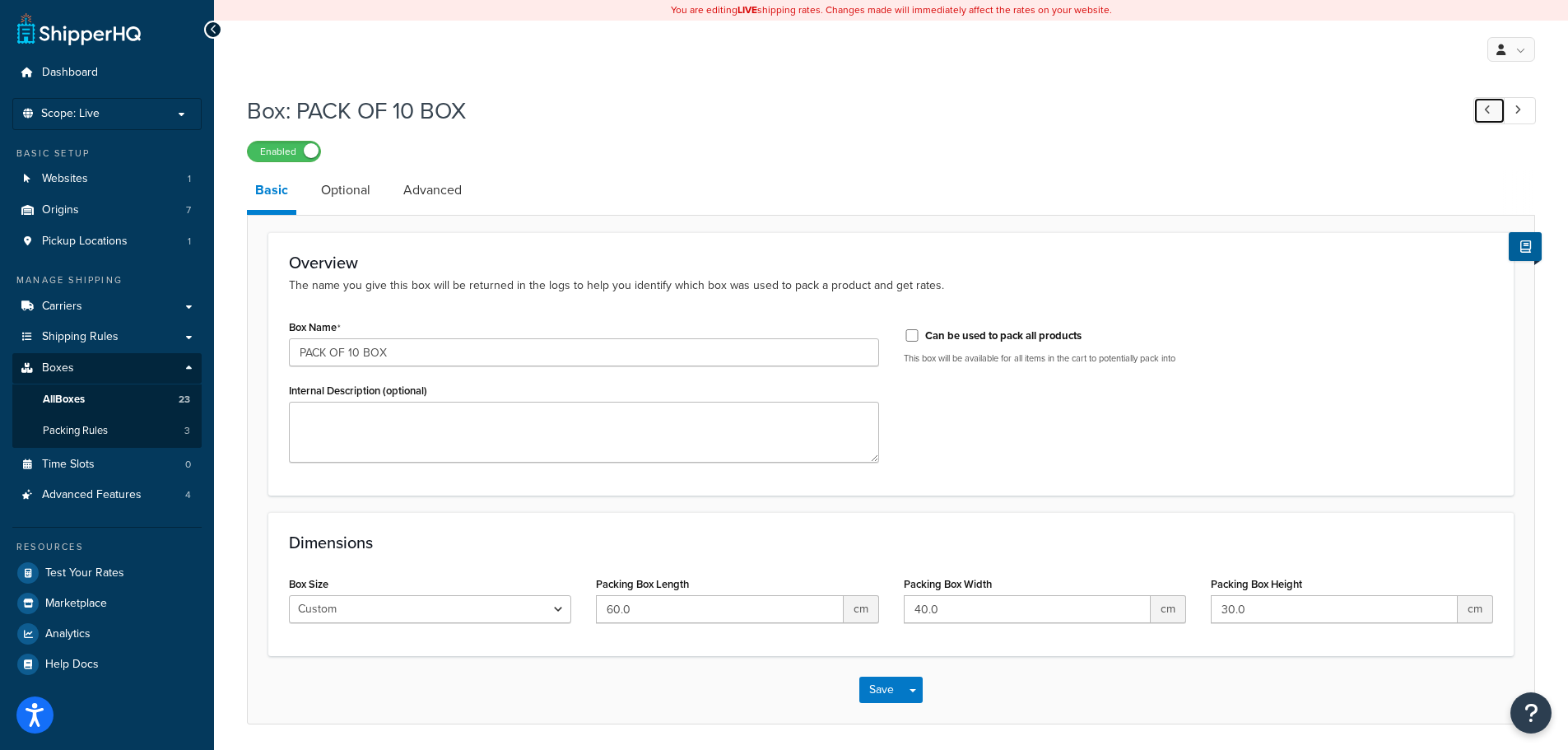
click at [1496, 109] on link at bounding box center [1490, 111] width 32 height 27
click at [1521, 106] on link at bounding box center [1520, 111] width 32 height 27
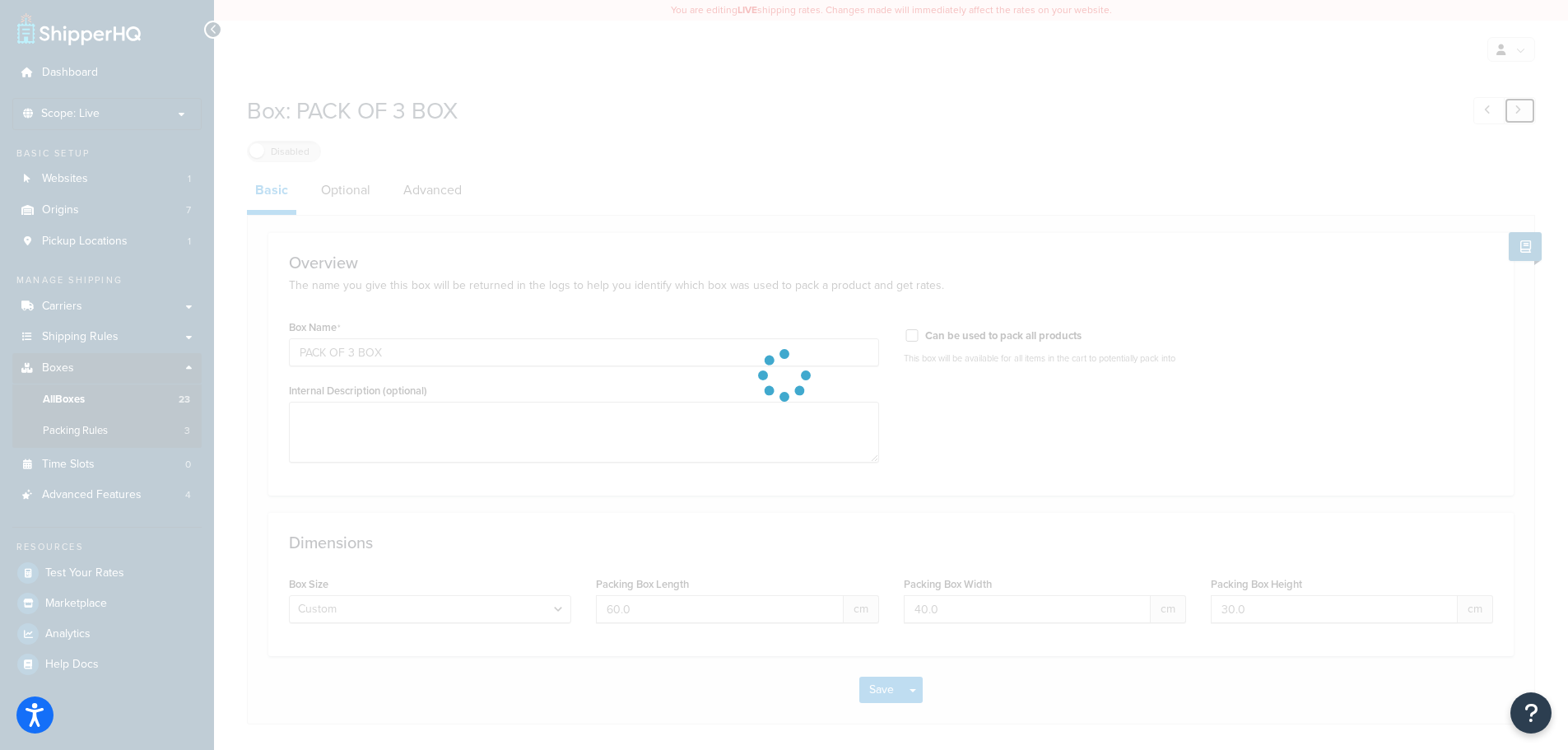
type input "PACK OF 10 BOX"
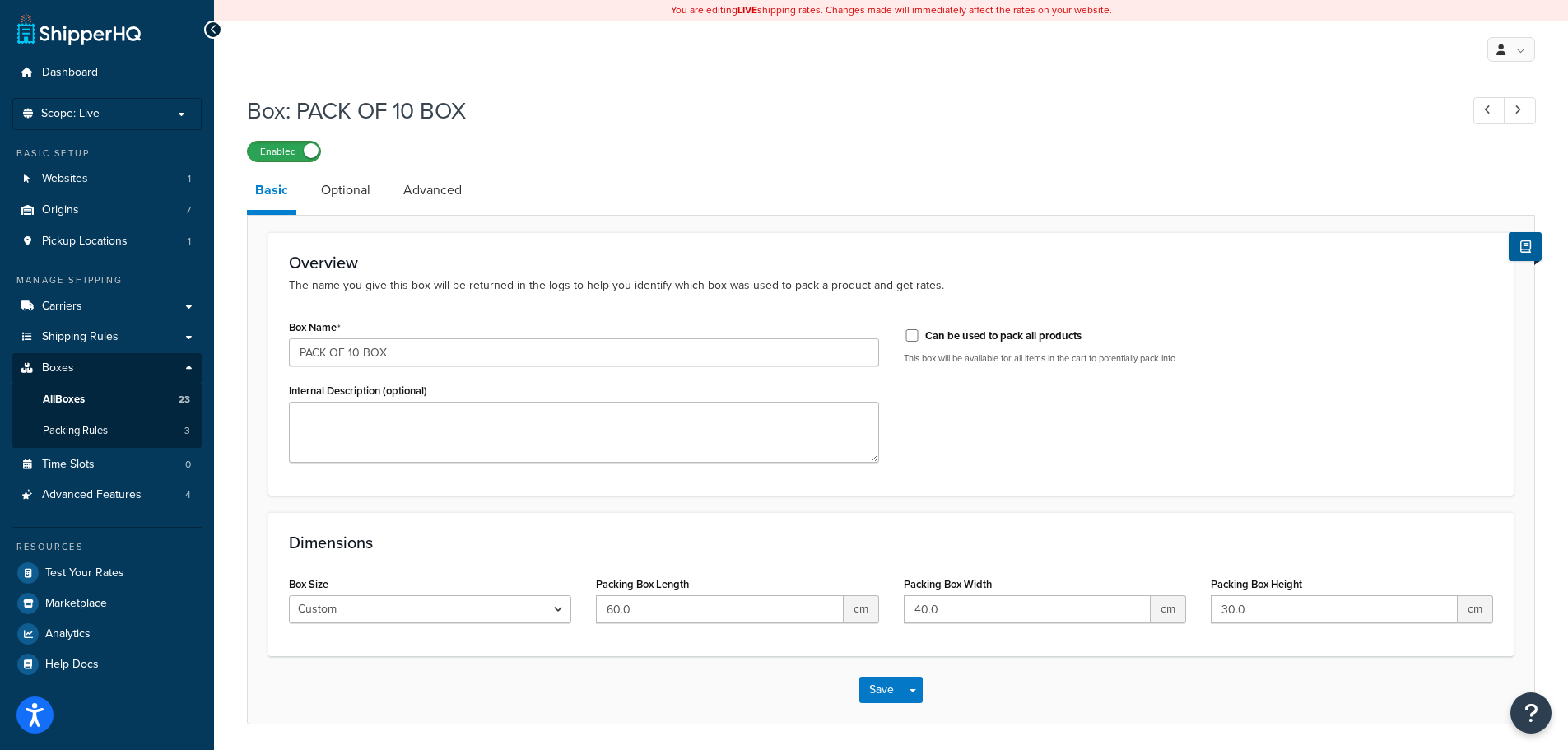
click at [286, 154] on label "Enabled" at bounding box center [284, 152] width 72 height 20
click at [882, 692] on button "Save" at bounding box center [881, 689] width 44 height 26
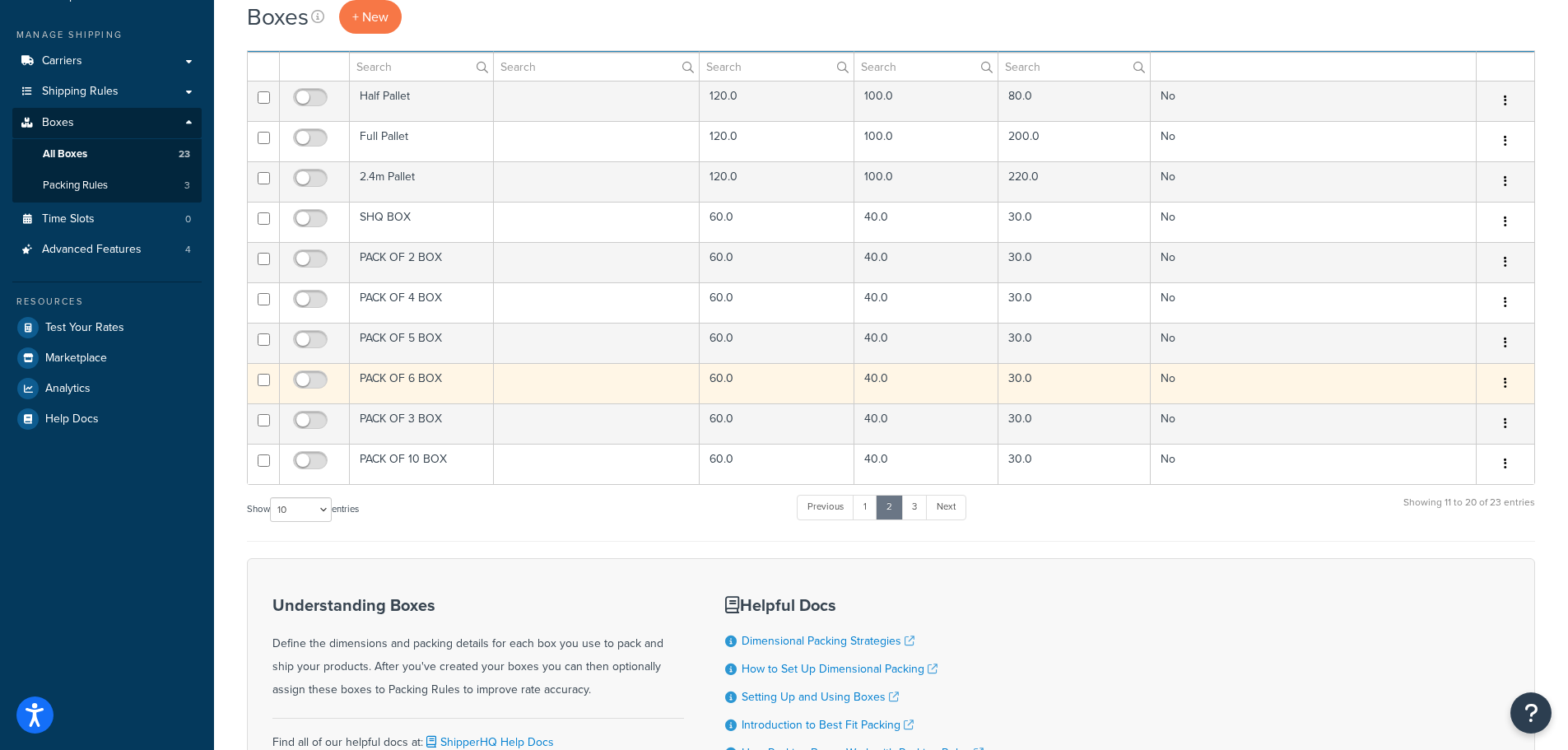
scroll to position [247, 0]
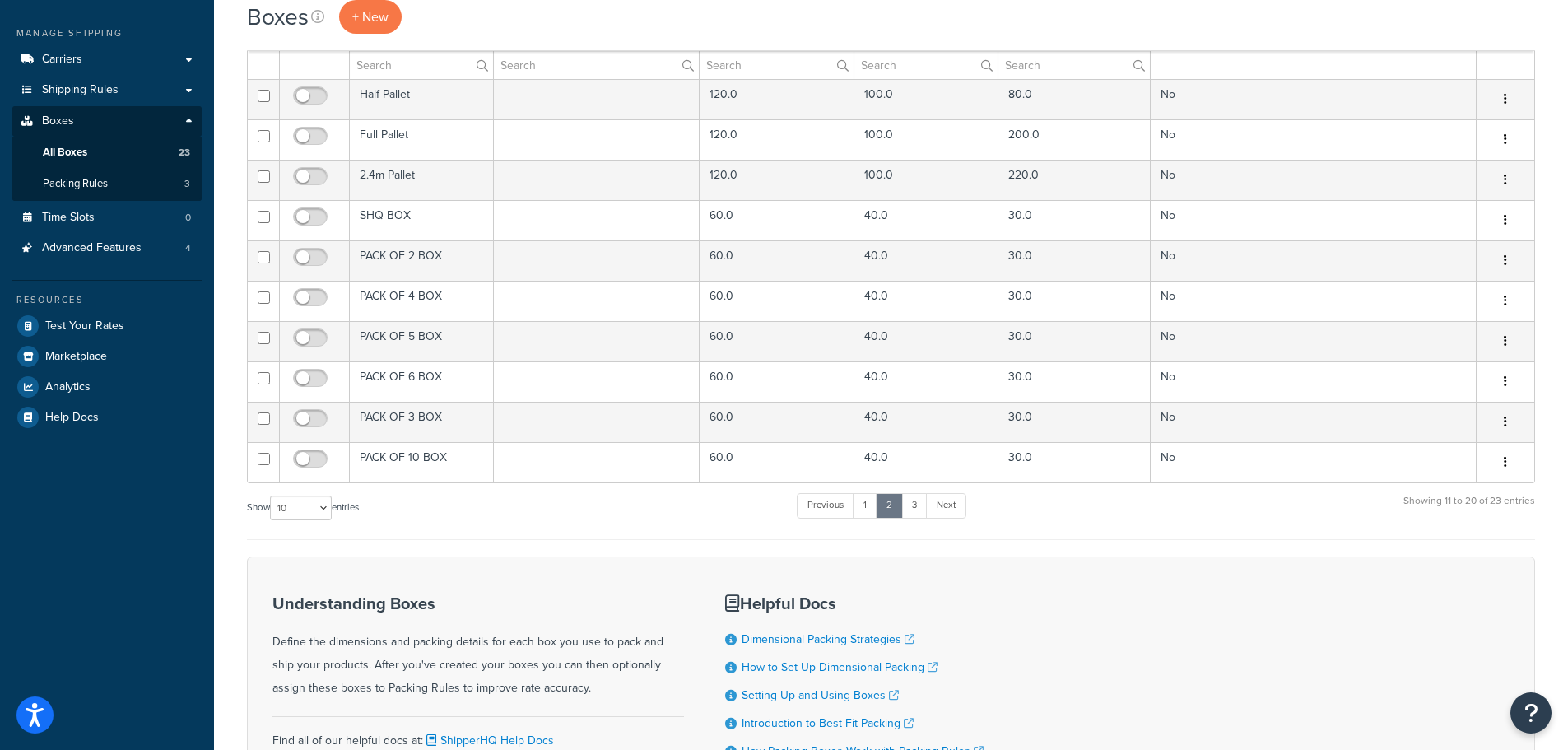
click at [913, 520] on ul "Previous 1 2 3 Next" at bounding box center [881, 509] width 168 height 32
click at [915, 509] on link "3" at bounding box center [914, 505] width 26 height 24
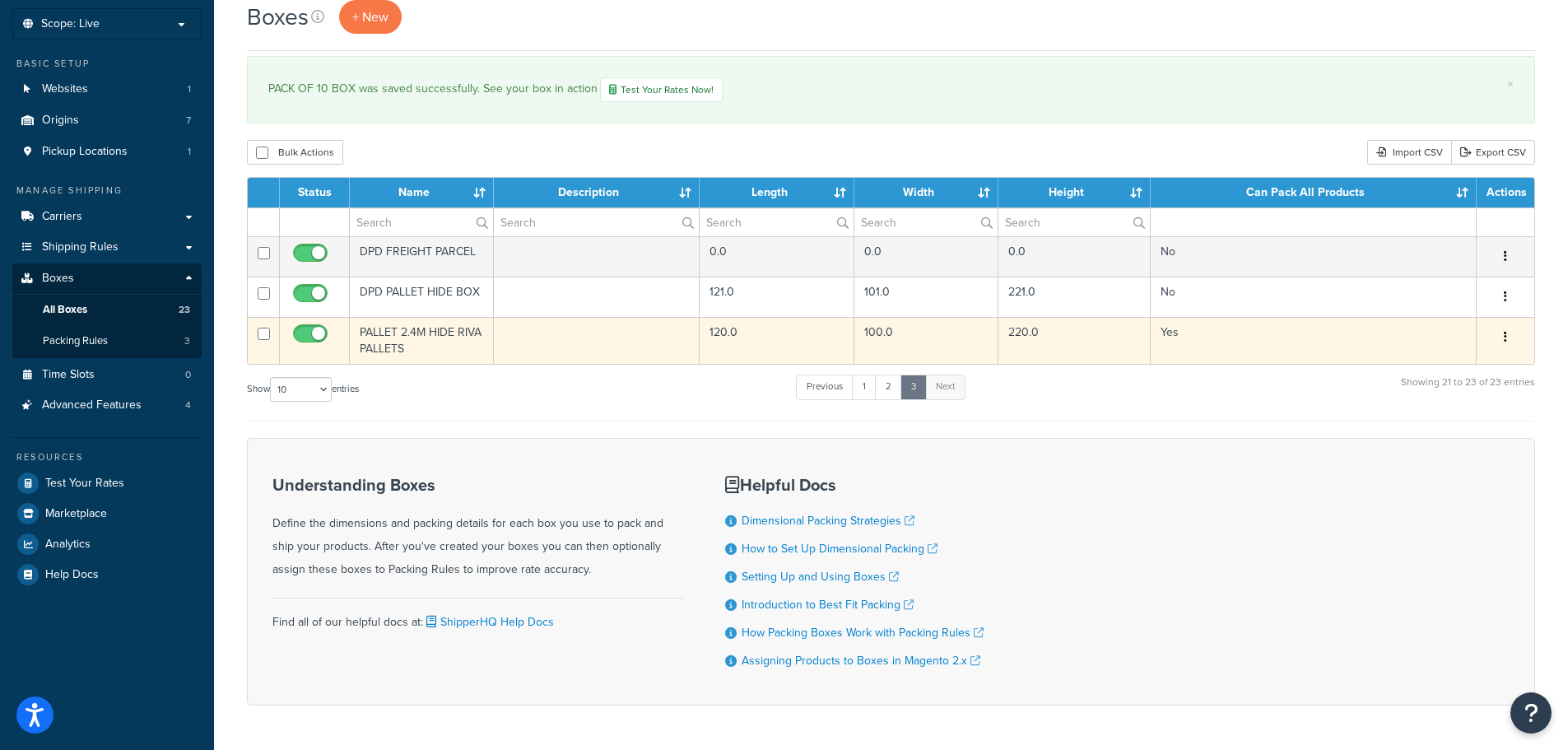
scroll to position [0, 0]
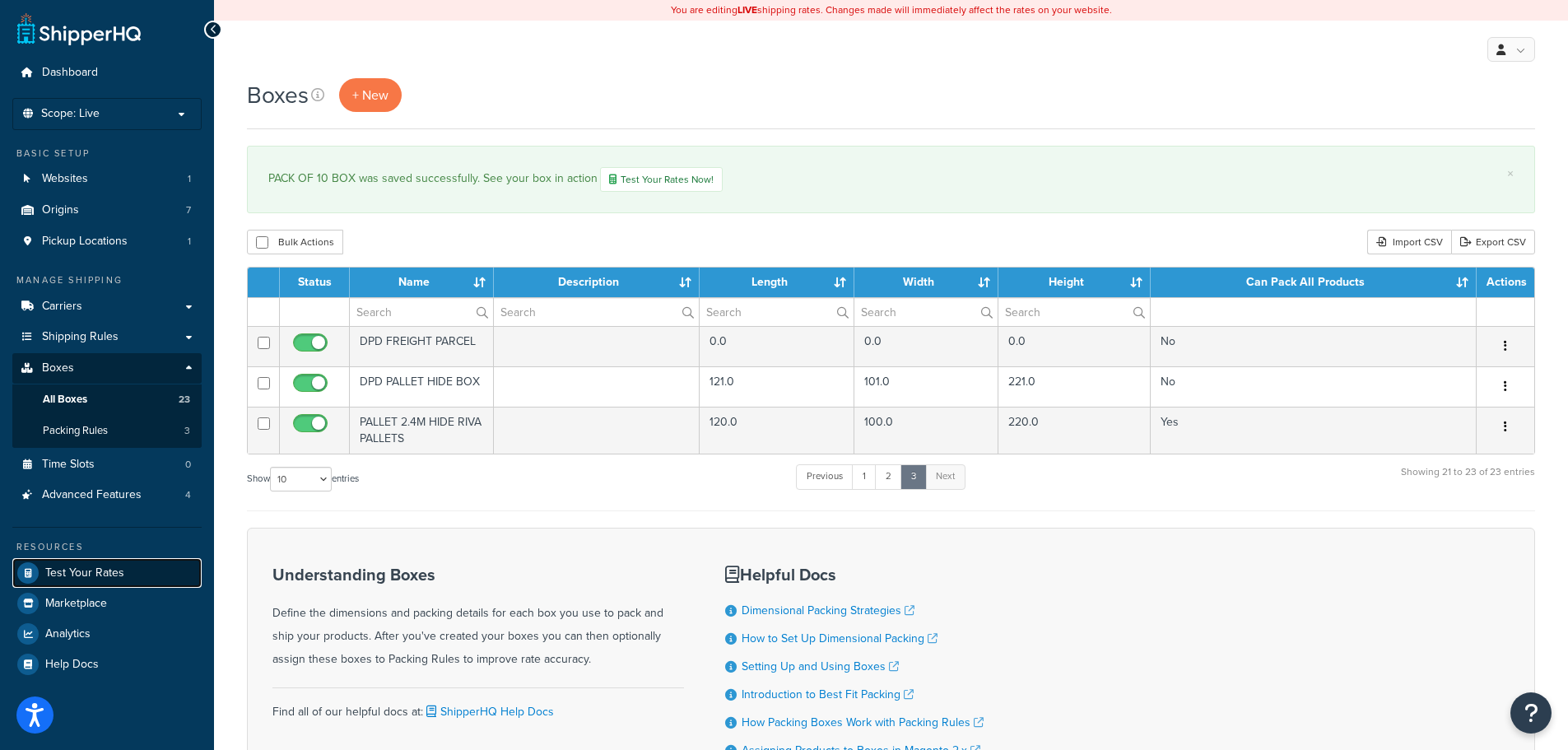
click at [96, 568] on span "Test Your Rates" at bounding box center [84, 574] width 79 height 14
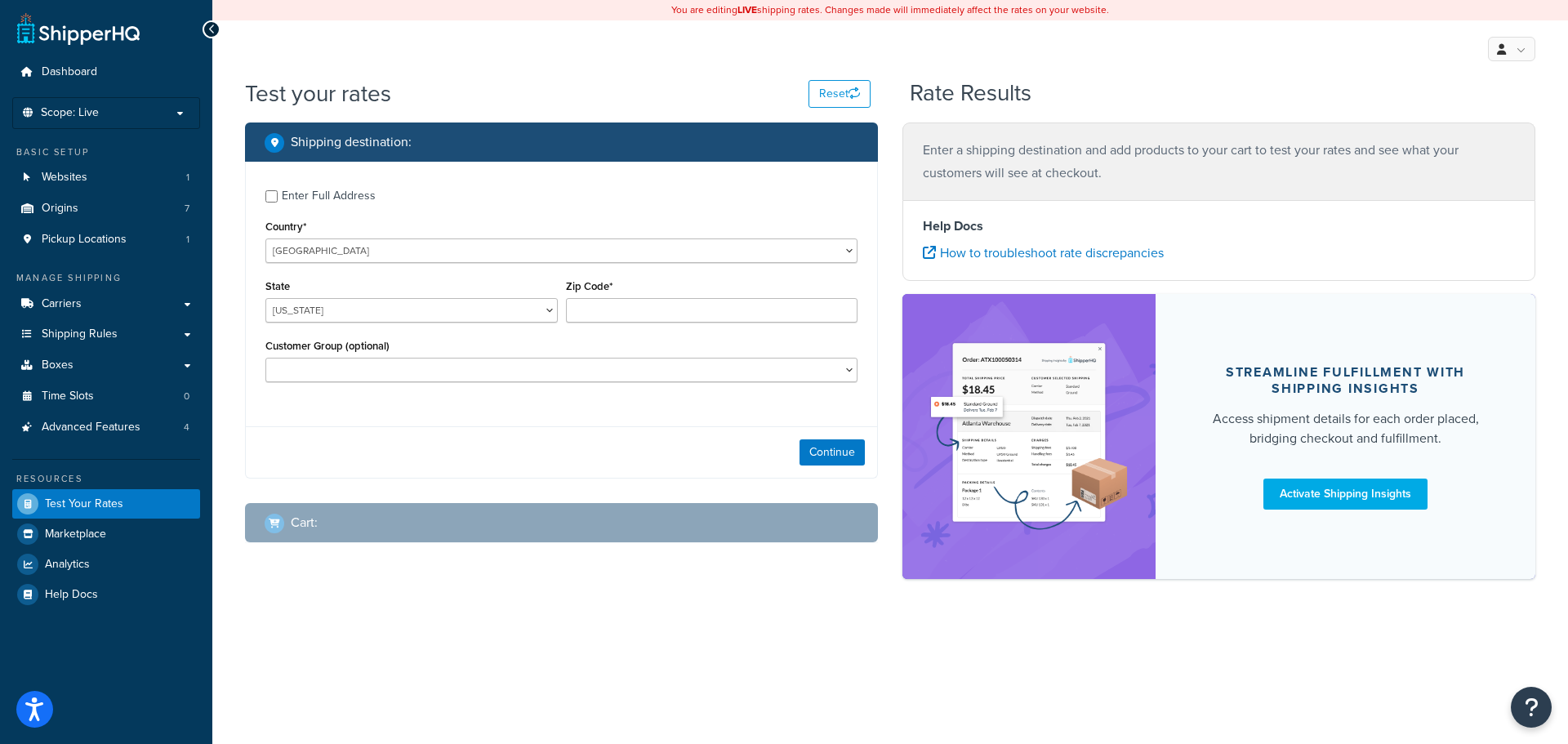
click at [316, 200] on div "Enter Full Address" at bounding box center [328, 196] width 94 height 23
click at [278, 200] on input "Enter Full Address" at bounding box center [271, 196] width 13 height 13
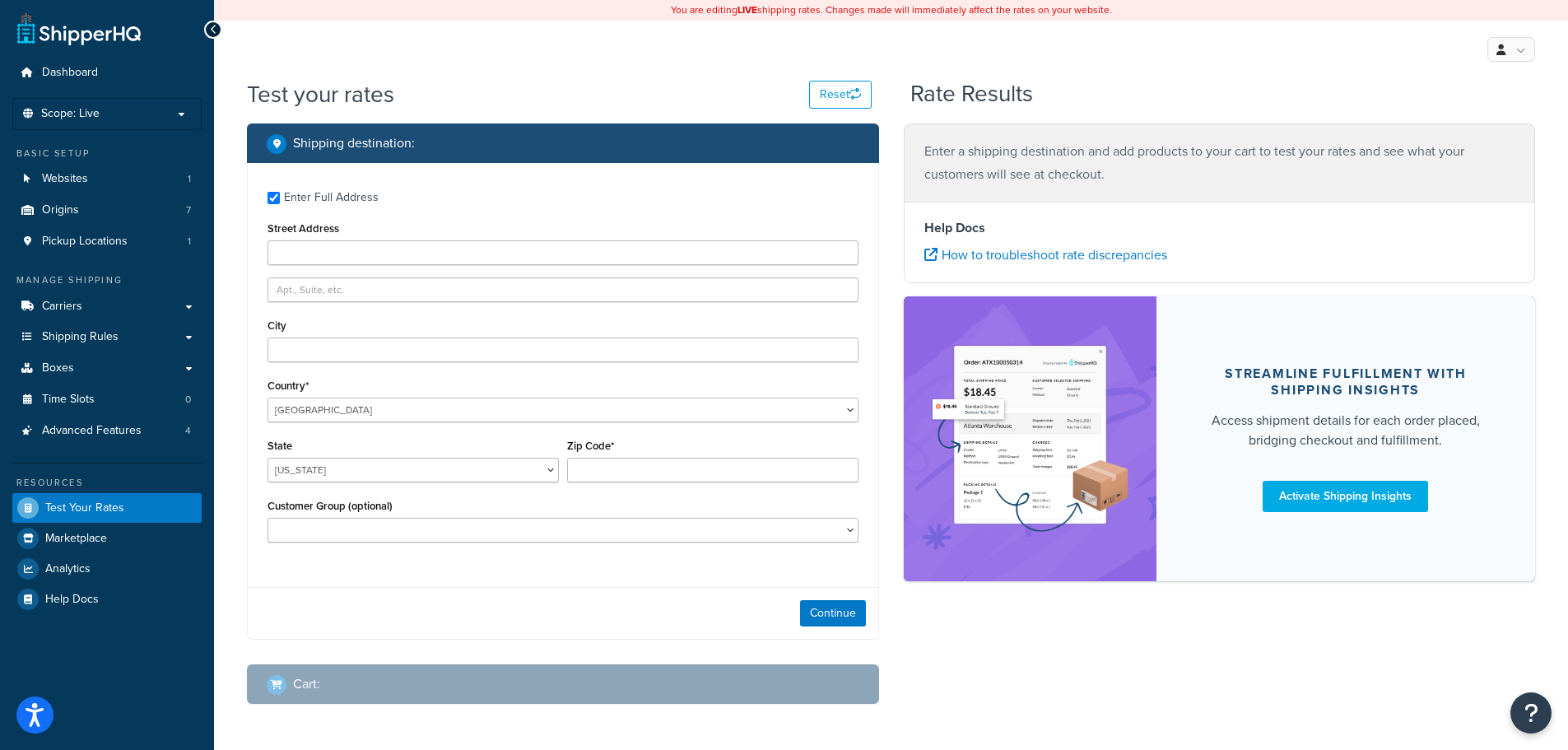
click at [322, 194] on div "Enter Full Address" at bounding box center [331, 198] width 95 height 23
click at [280, 194] on input "Enter Full Address" at bounding box center [273, 198] width 13 height 13
checkbox input "false"
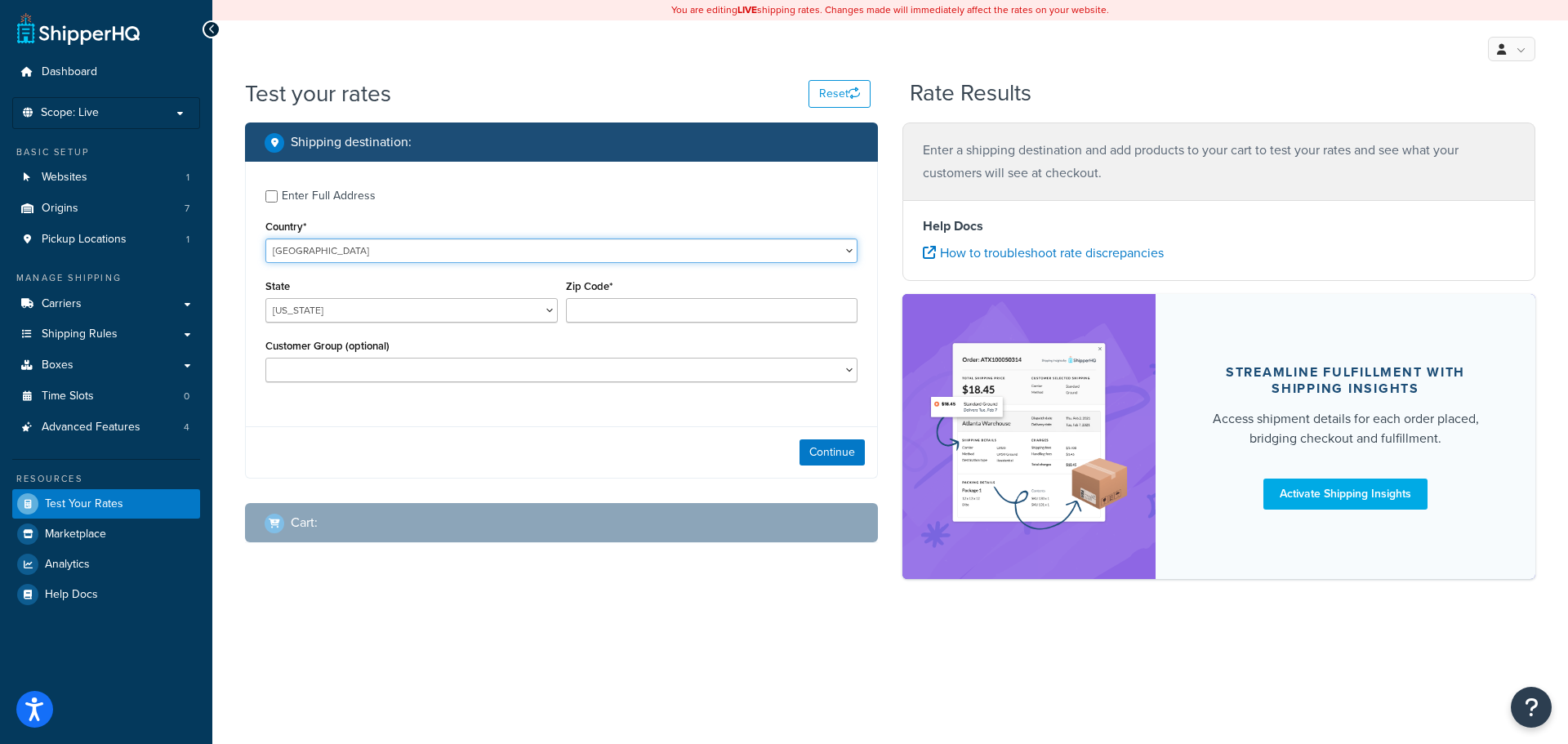
click at [314, 247] on select "United States United Kingdom Afghanistan Åland Islands Albania Algeria American…" at bounding box center [561, 251] width 592 height 24
select select "GB"
click at [265, 239] on select "United States United Kingdom Afghanistan Åland Islands Albania Algeria American…" at bounding box center [561, 251] width 592 height 24
type input "AL"
click at [328, 303] on input "AL" at bounding box center [411, 310] width 292 height 24
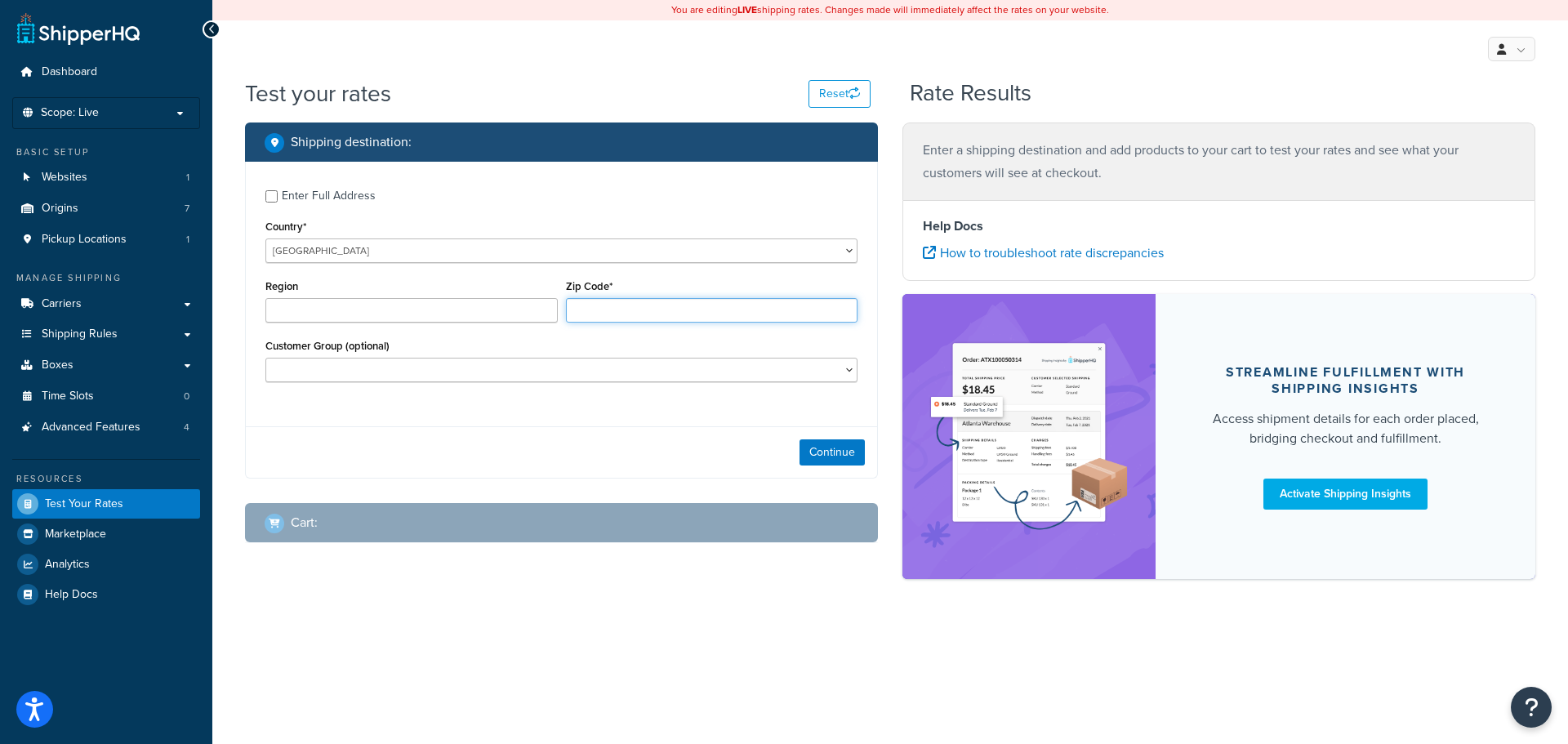
click at [620, 310] on input "Zip Code*" at bounding box center [712, 310] width 292 height 24
type input "ST18 0RB"
click at [847, 450] on button "Continue" at bounding box center [831, 453] width 65 height 26
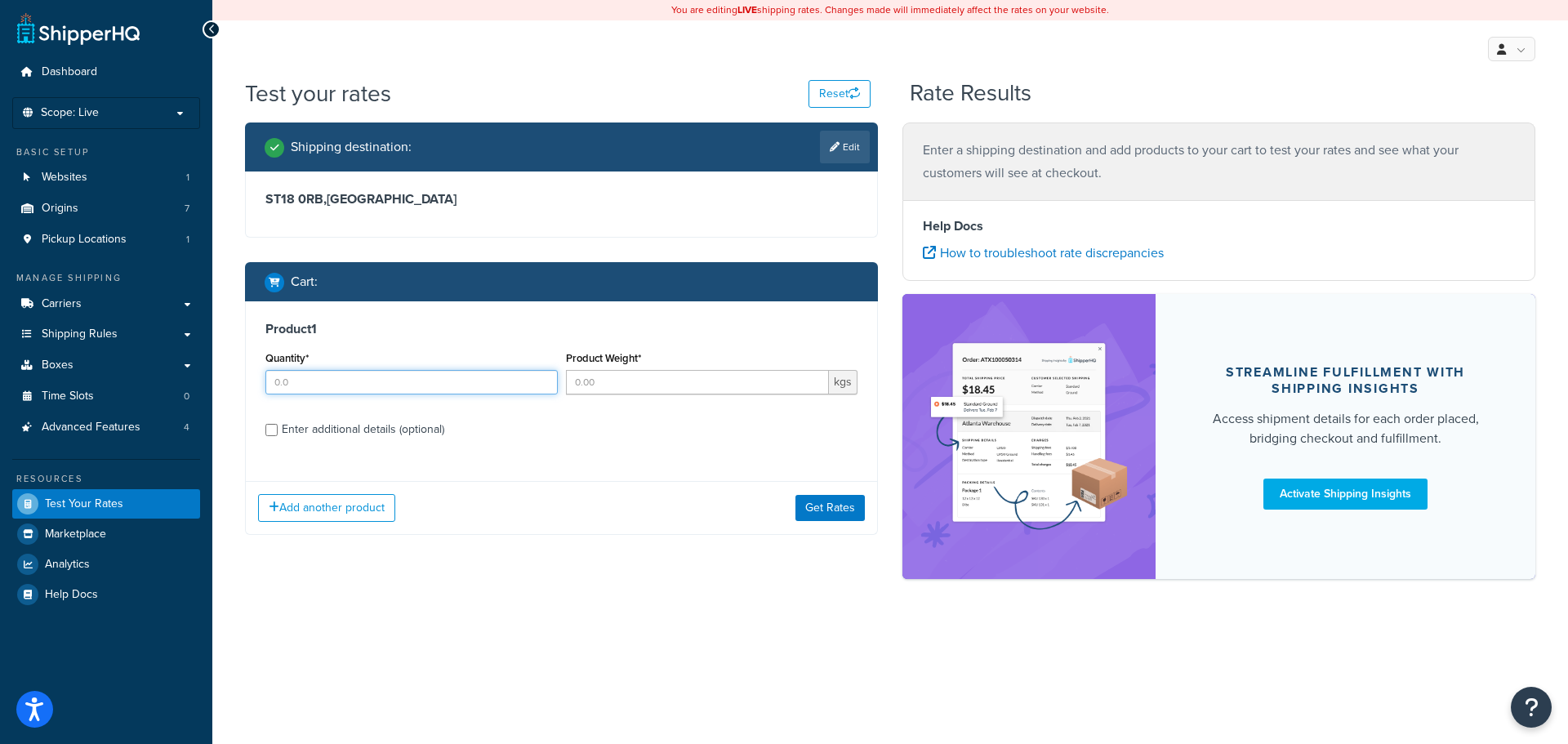
click at [393, 393] on input "Quantity*" at bounding box center [411, 382] width 292 height 24
type input "1"
type input "5"
click at [384, 416] on label "Enter additional details (optional)" at bounding box center [569, 427] width 576 height 26
click at [278, 424] on input "Enter additional details (optional)" at bounding box center [271, 430] width 13 height 13
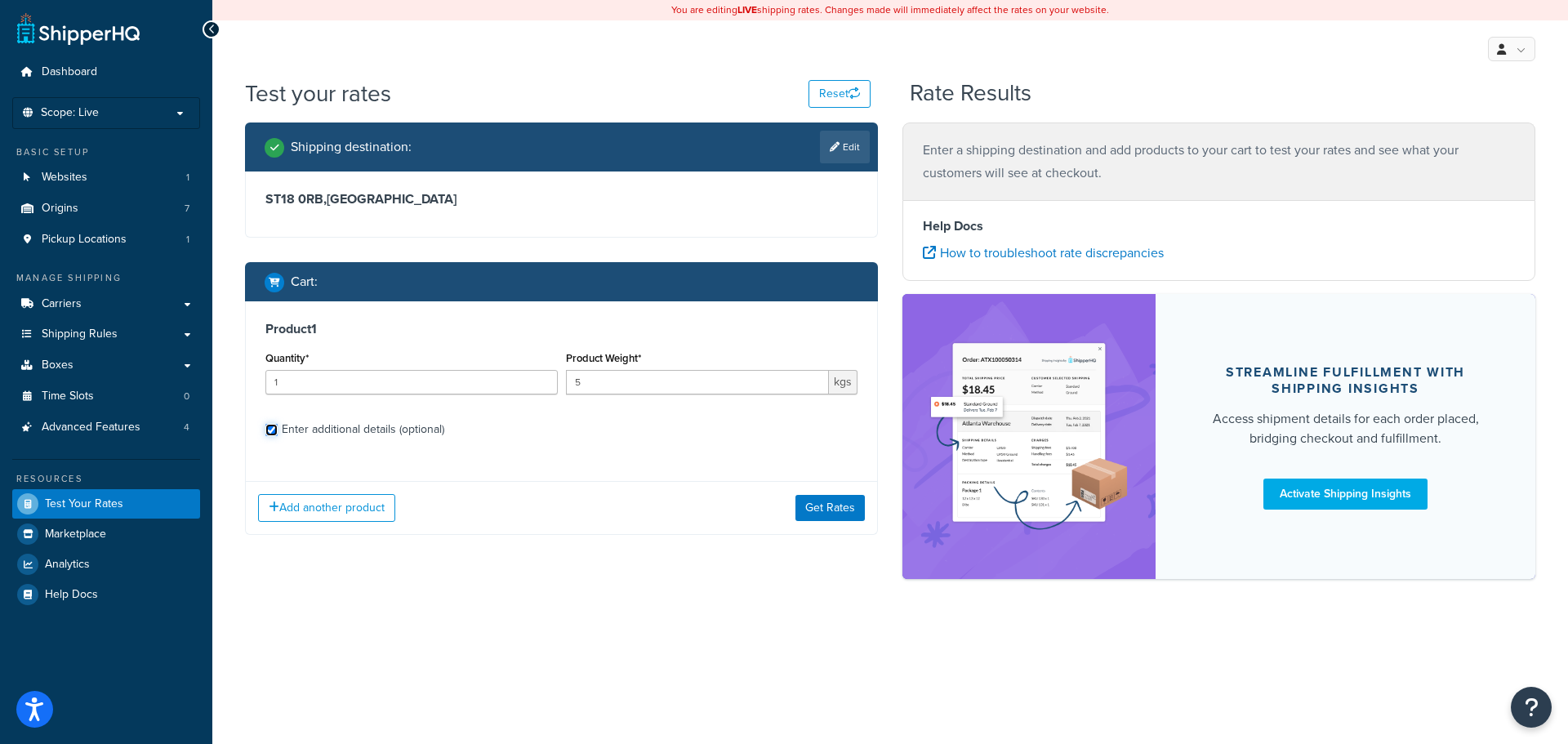
checkbox input "true"
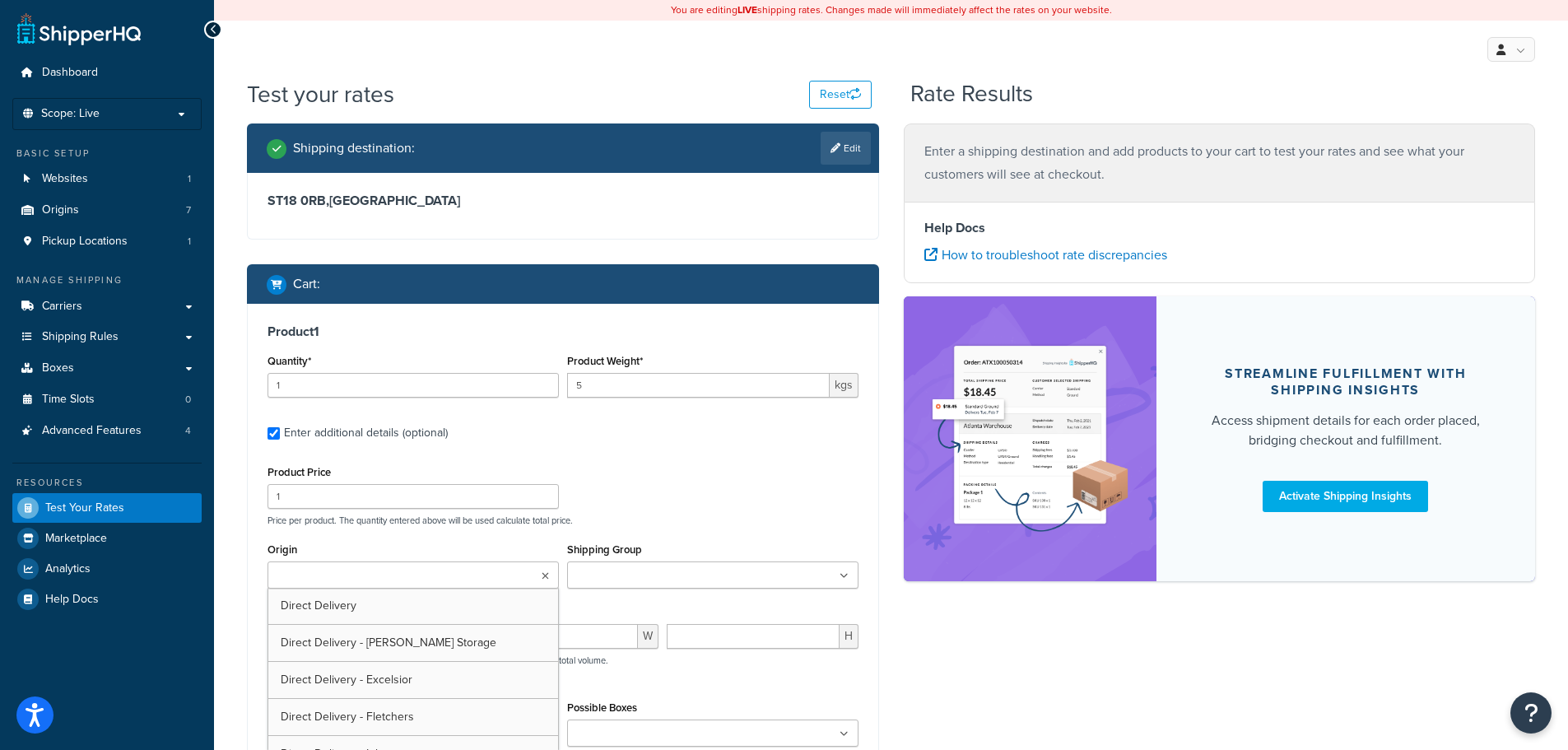
click at [412, 575] on ul at bounding box center [413, 576] width 292 height 27
click at [703, 489] on div "Product Price 1 Price per product. The quantity entered above will be used calc…" at bounding box center [563, 493] width 599 height 65
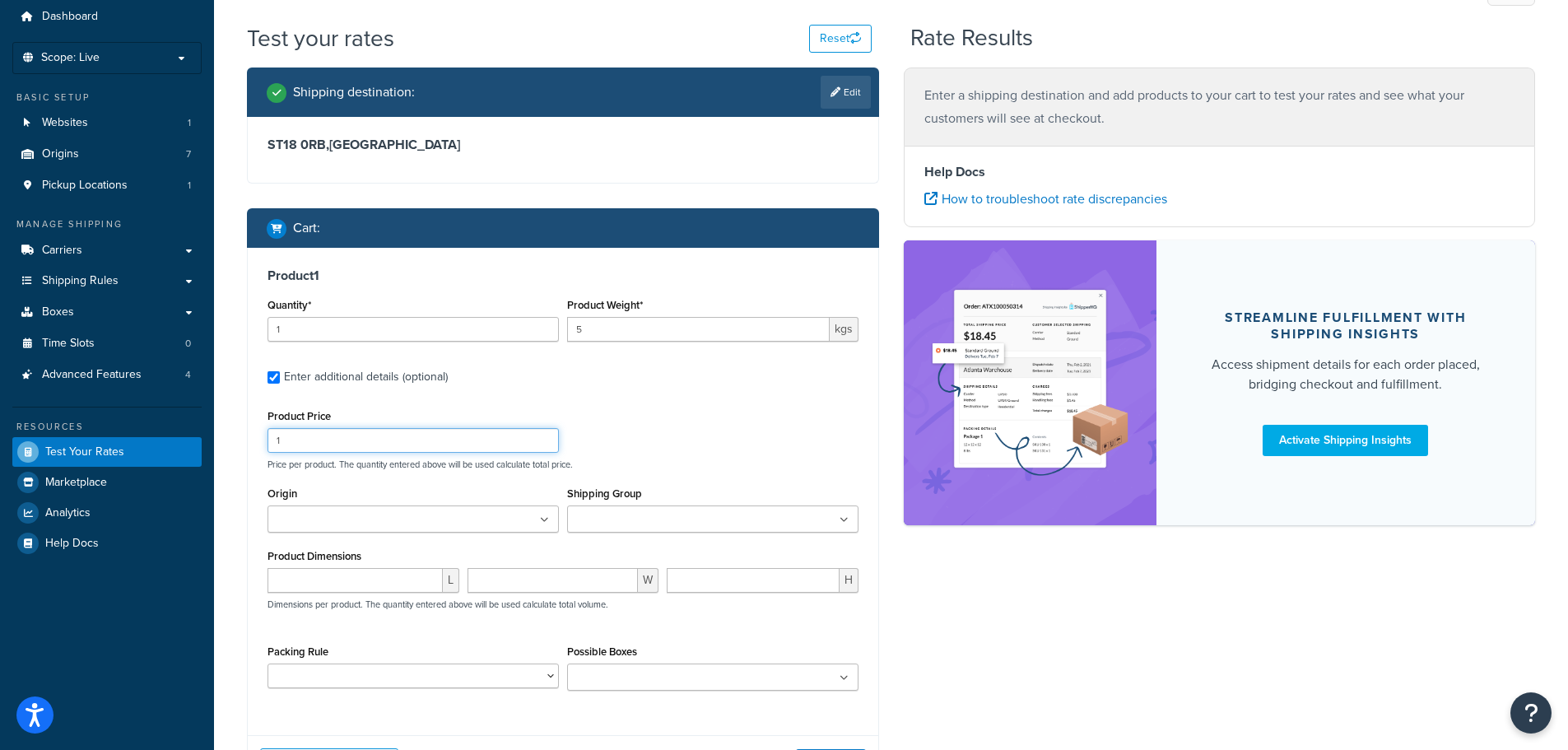
scroll to position [164, 0]
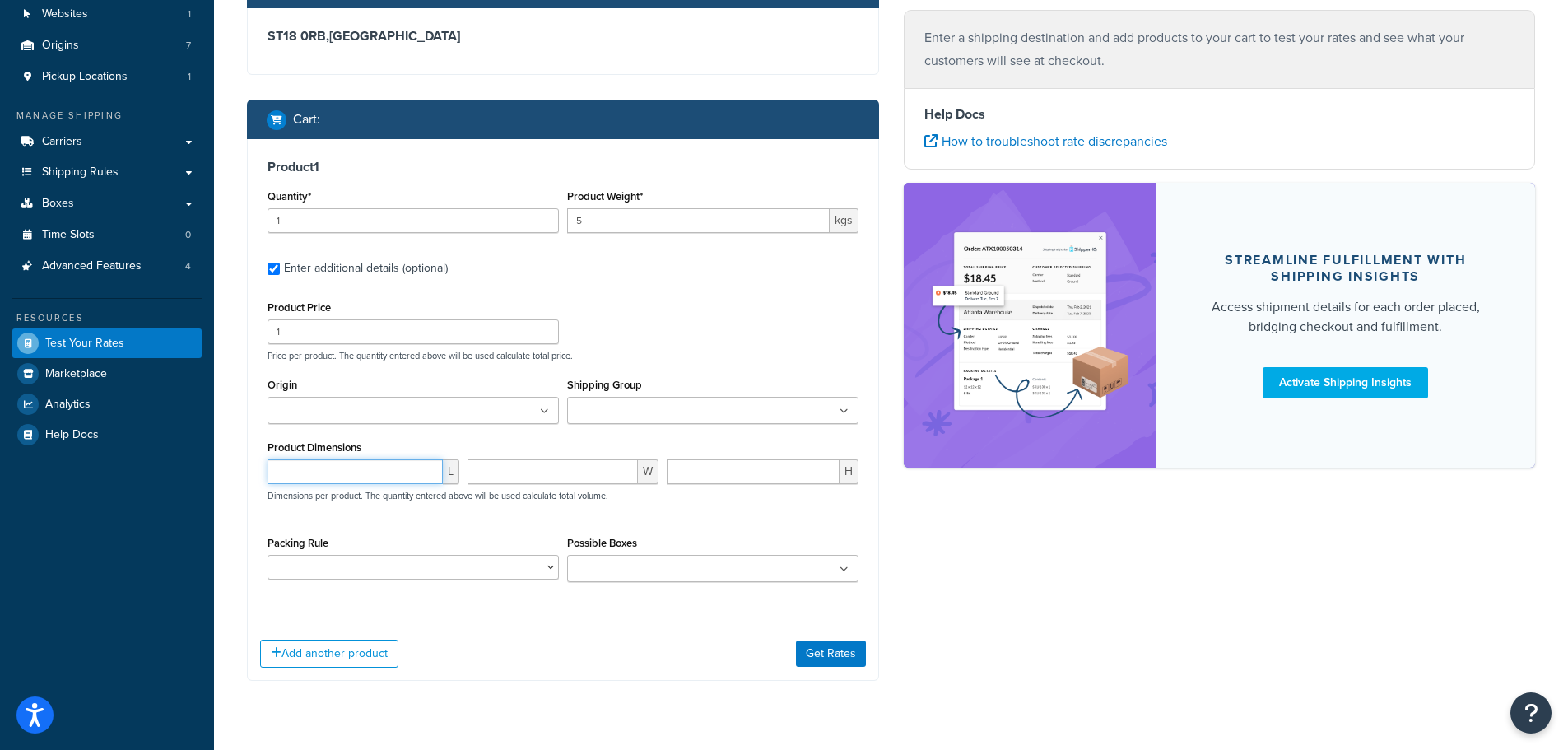
click at [292, 476] on input "number" at bounding box center [354, 471] width 175 height 24
type input "60"
type input "40"
type input "30"
click at [687, 566] on input "Possible Boxes" at bounding box center [645, 570] width 146 height 19
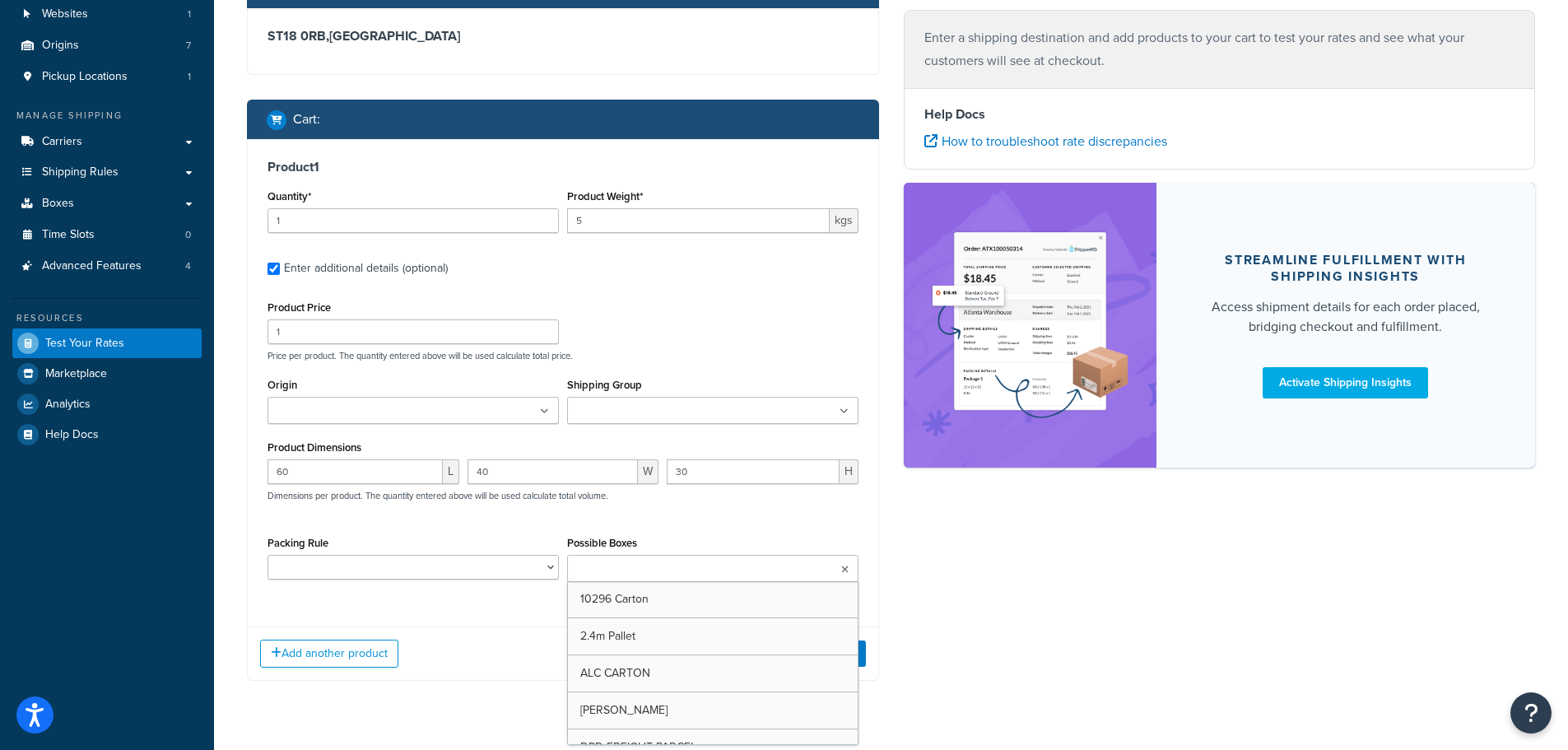
click at [702, 565] on input "Possible Boxes" at bounding box center [645, 570] width 146 height 19
click at [770, 521] on div "Product Price 1 Price per product. The quantity entered above will be used calc…" at bounding box center [563, 445] width 591 height 299
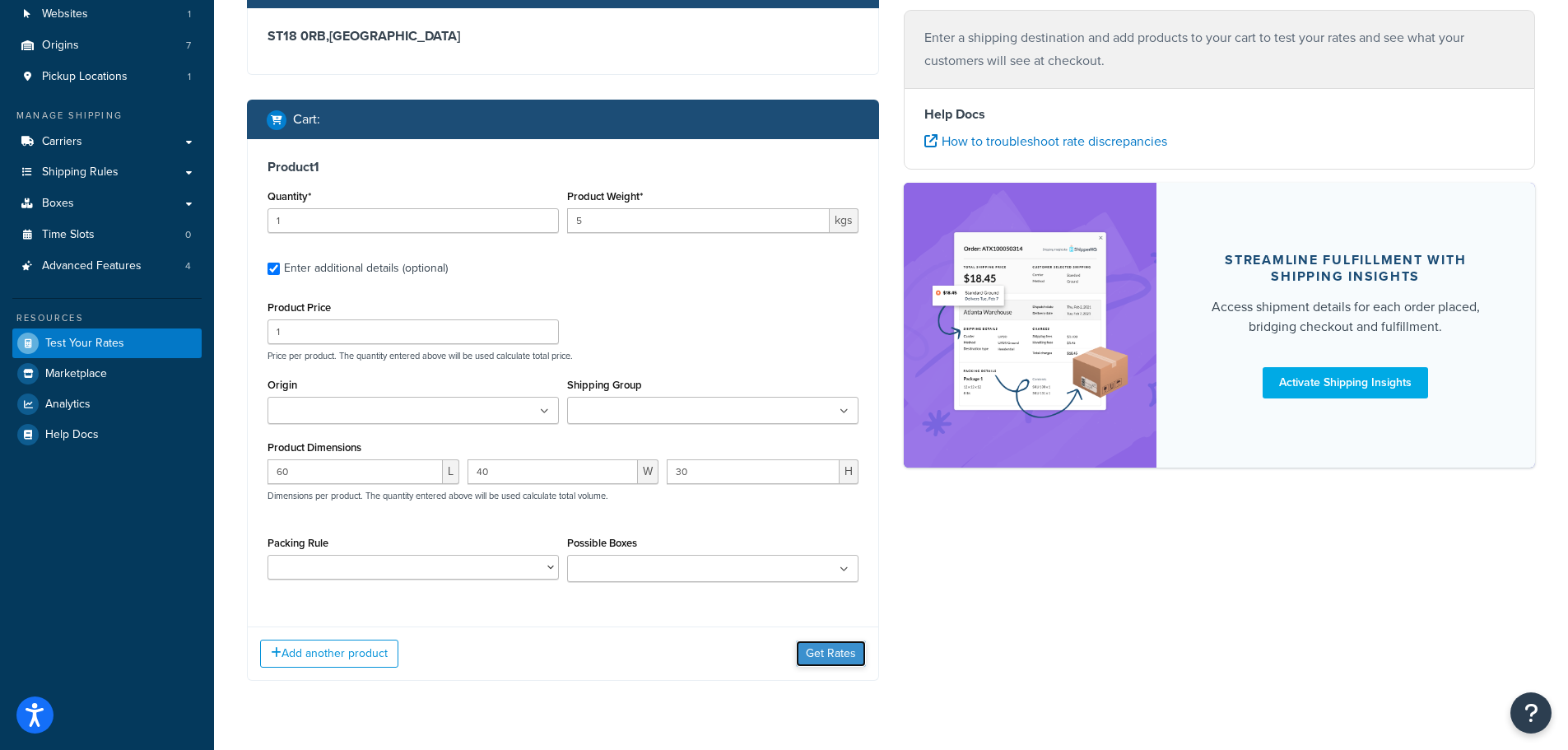
click at [831, 659] on button "Get Rates" at bounding box center [830, 653] width 69 height 26
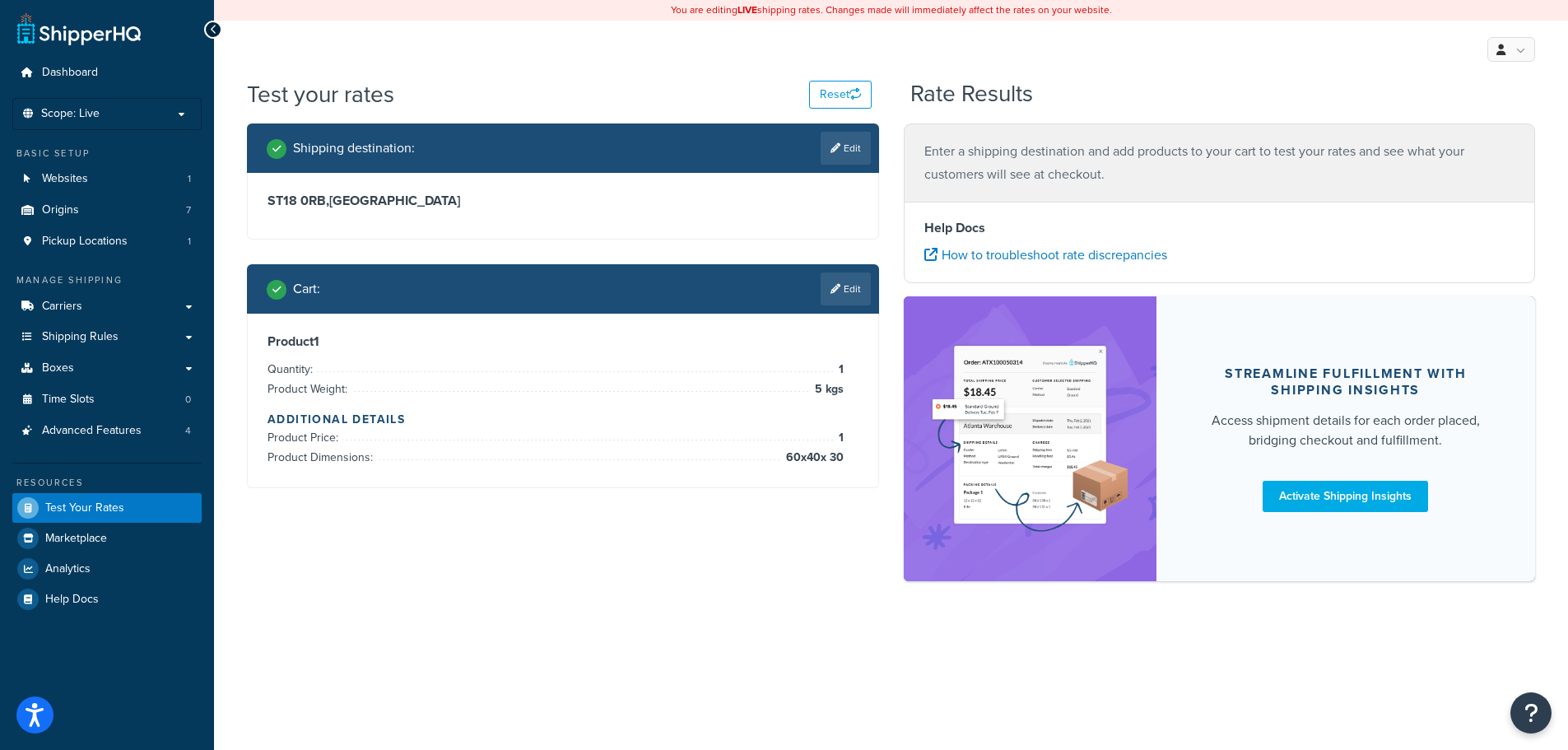
scroll to position [0, 0]
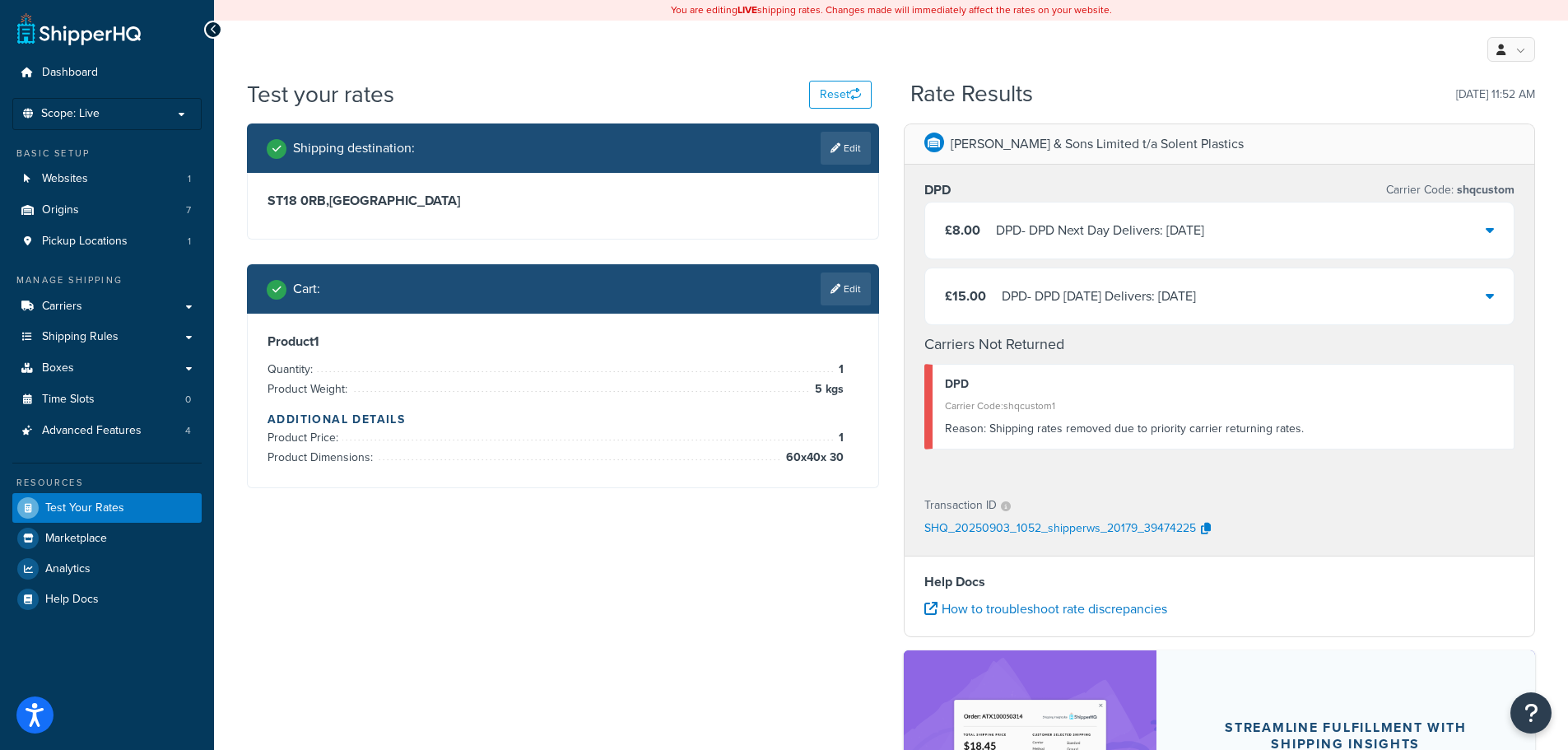
click at [1234, 432] on div "Reason: Shipping rates removed due to priority carrier returning rates." at bounding box center [1223, 429] width 557 height 23
click at [1289, 425] on div "Reason: Shipping rates removed due to priority carrier returning rates." at bounding box center [1223, 429] width 557 height 23
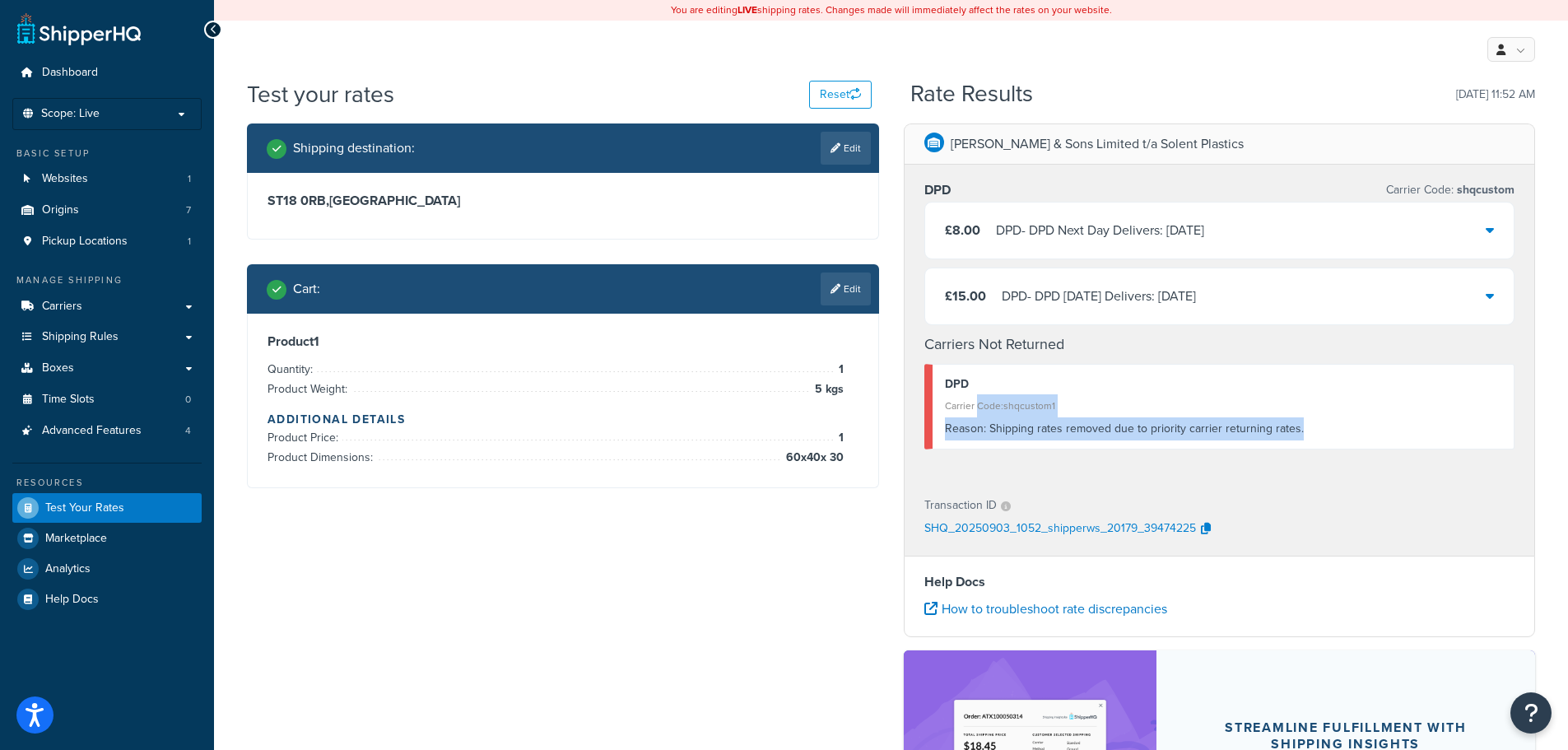
drag, startPoint x: 1272, startPoint y: 417, endPoint x: 982, endPoint y: 403, distance: 290.3
click at [977, 405] on div "DPD Carrier Code: shqcustom1 Reason: Shipping rates removed due to priority car…" at bounding box center [1221, 406] width 591 height 85
click at [1319, 397] on div "Carrier Code: shqcustom1" at bounding box center [1223, 406] width 557 height 23
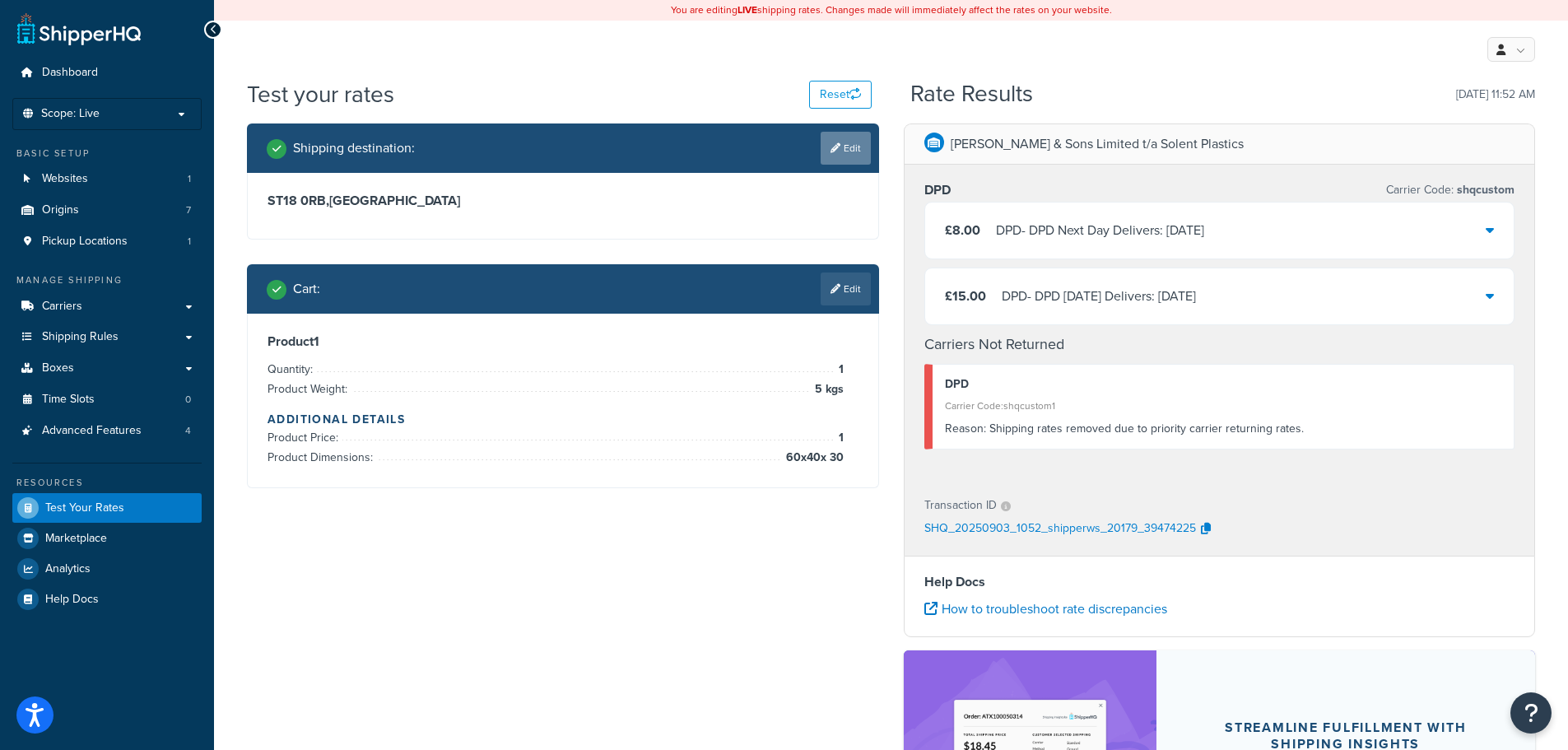
click at [857, 152] on link "Edit" at bounding box center [846, 149] width 50 height 33
select select "GB"
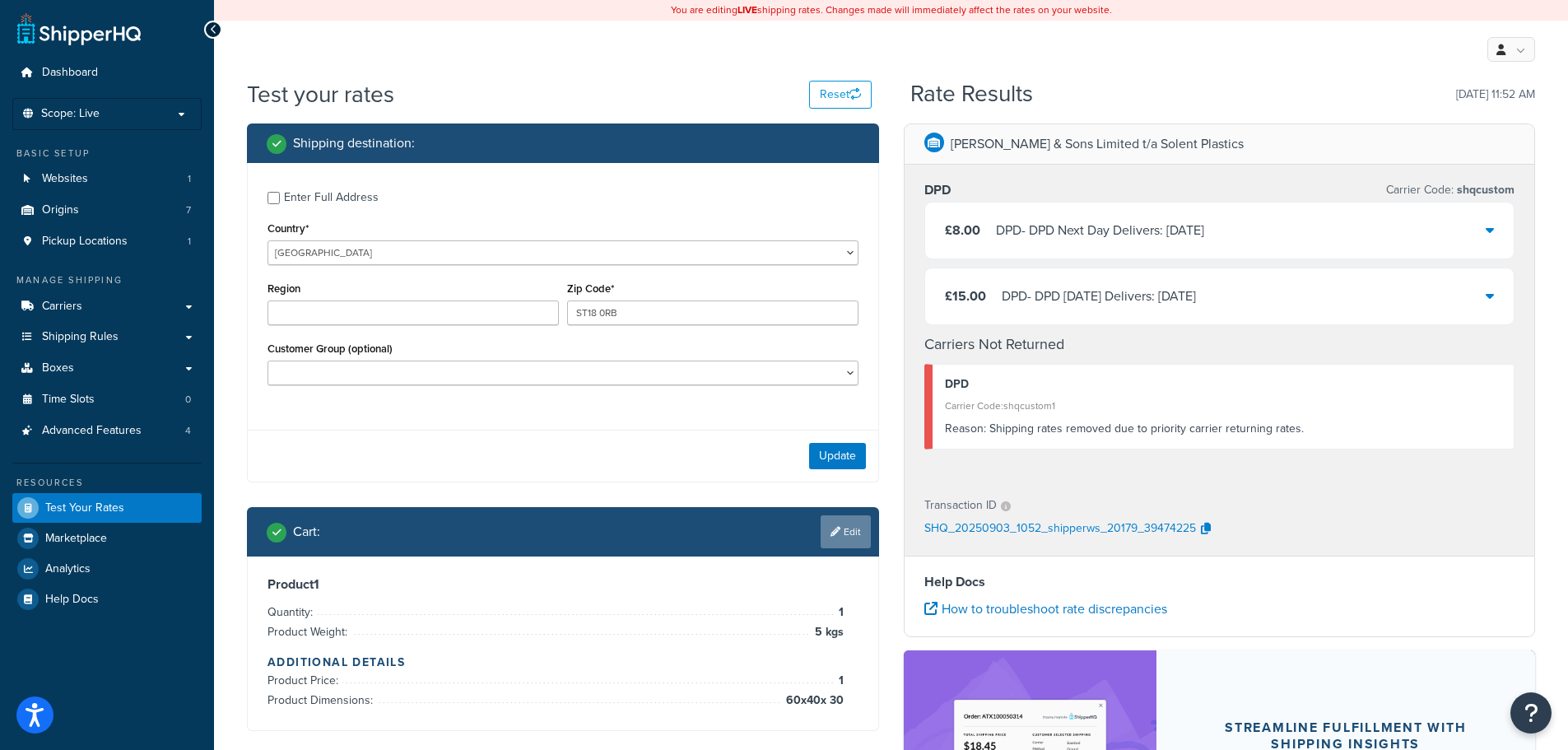
click at [840, 532] on link "Edit" at bounding box center [846, 533] width 50 height 33
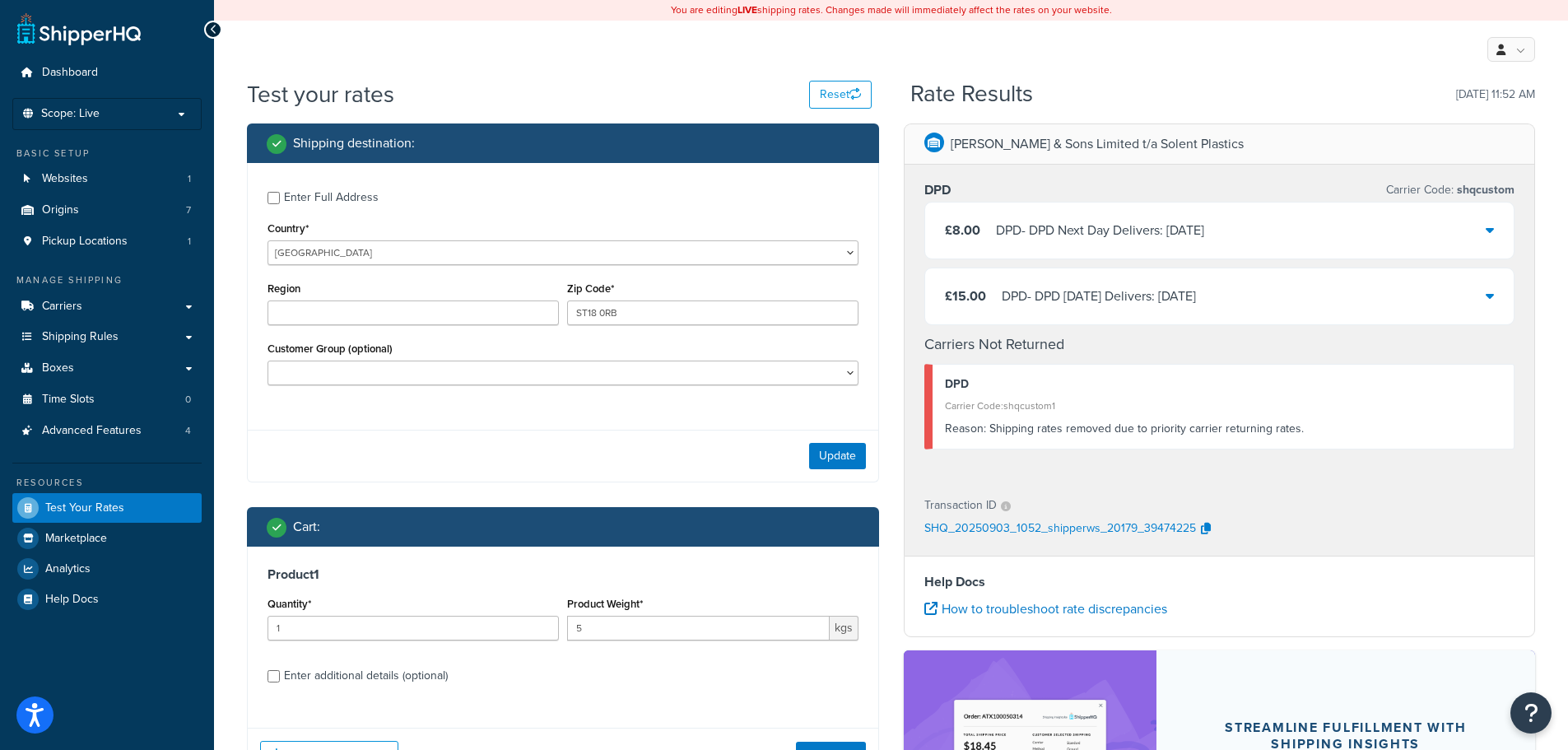
scroll to position [247, 0]
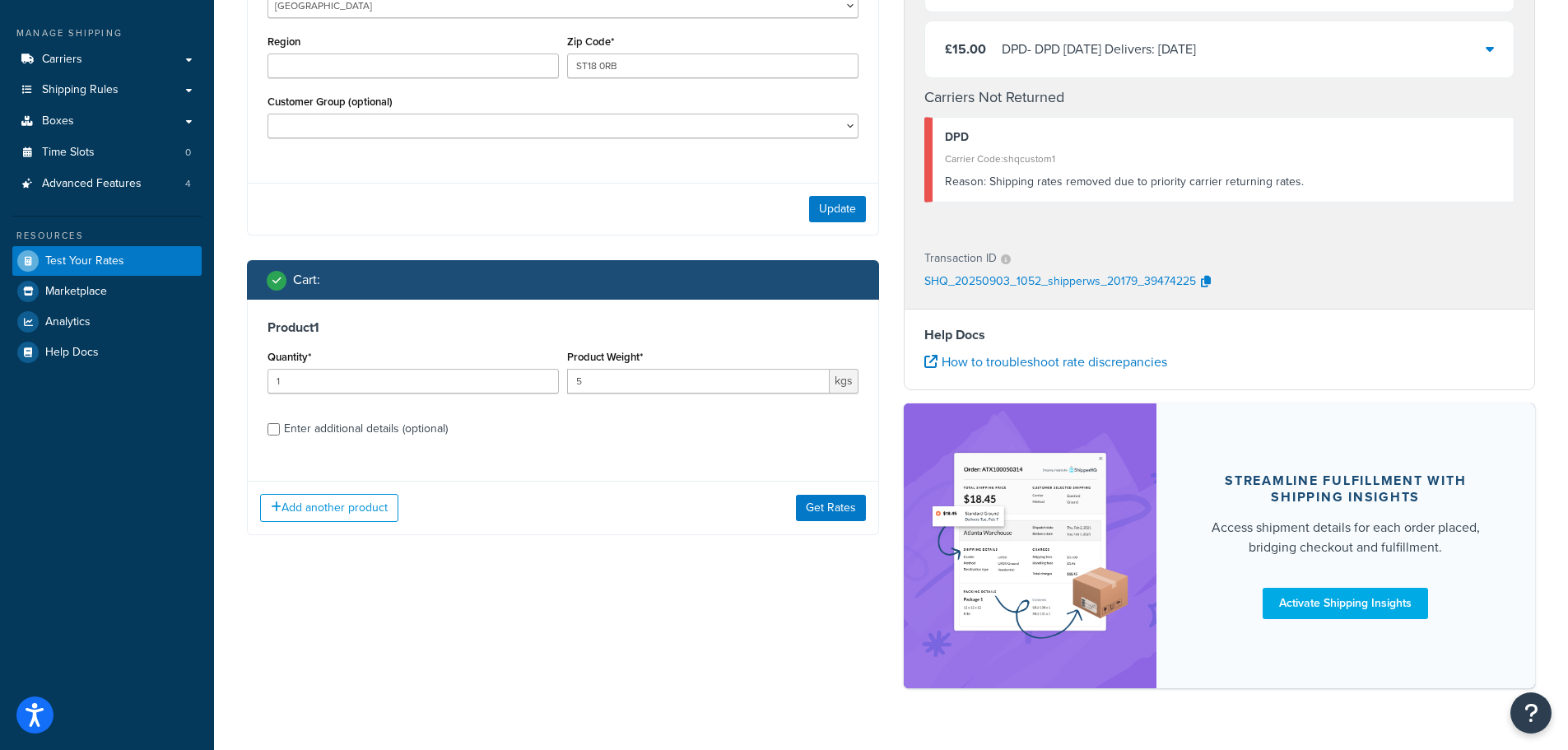
click at [355, 433] on div "Enter additional details (optional)" at bounding box center [365, 429] width 163 height 23
click at [280, 433] on input "Enter additional details (optional)" at bounding box center [273, 429] width 13 height 13
checkbox input "true"
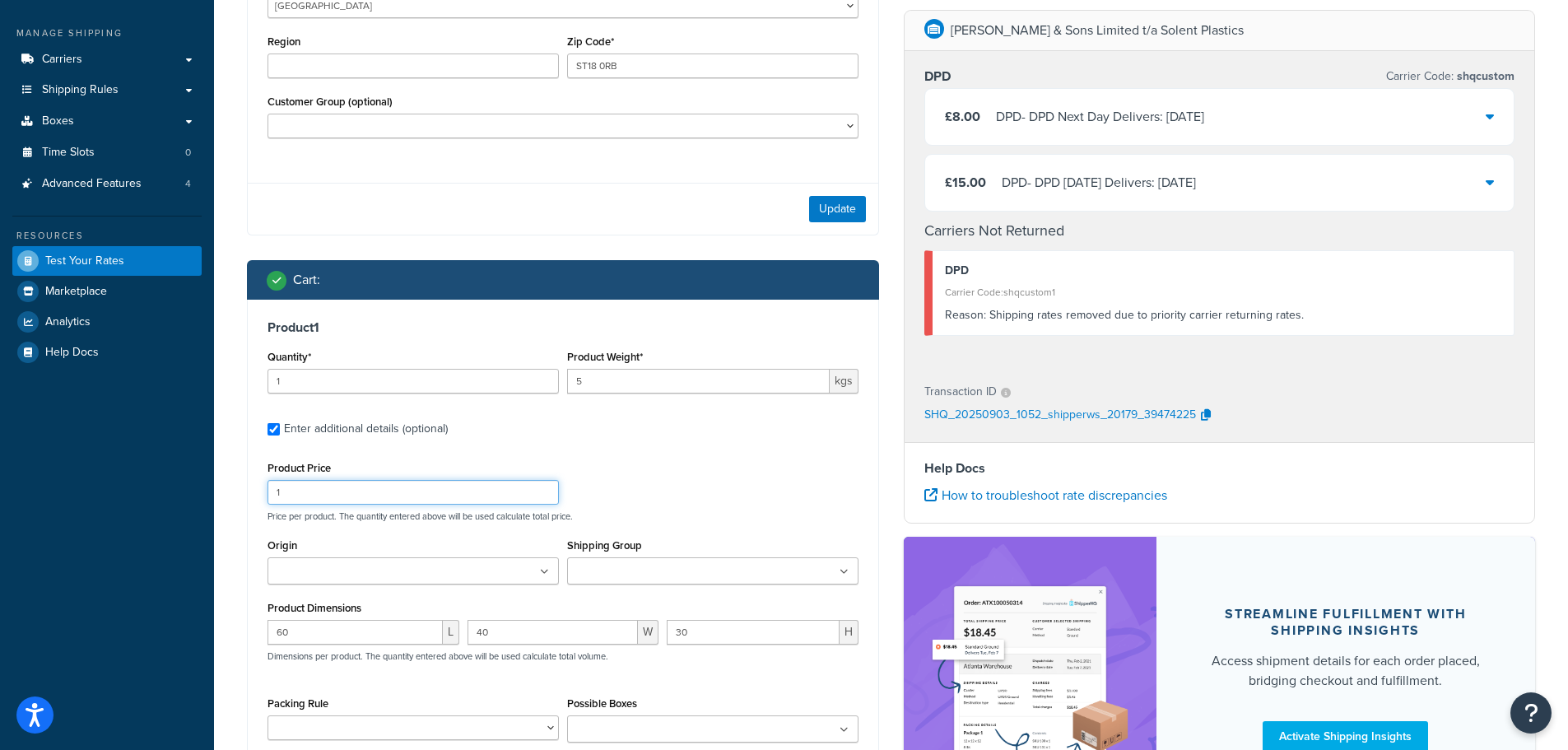
click at [374, 491] on input "1" at bounding box center [413, 492] width 292 height 24
type input "3"
click at [360, 633] on input "60" at bounding box center [354, 632] width 175 height 24
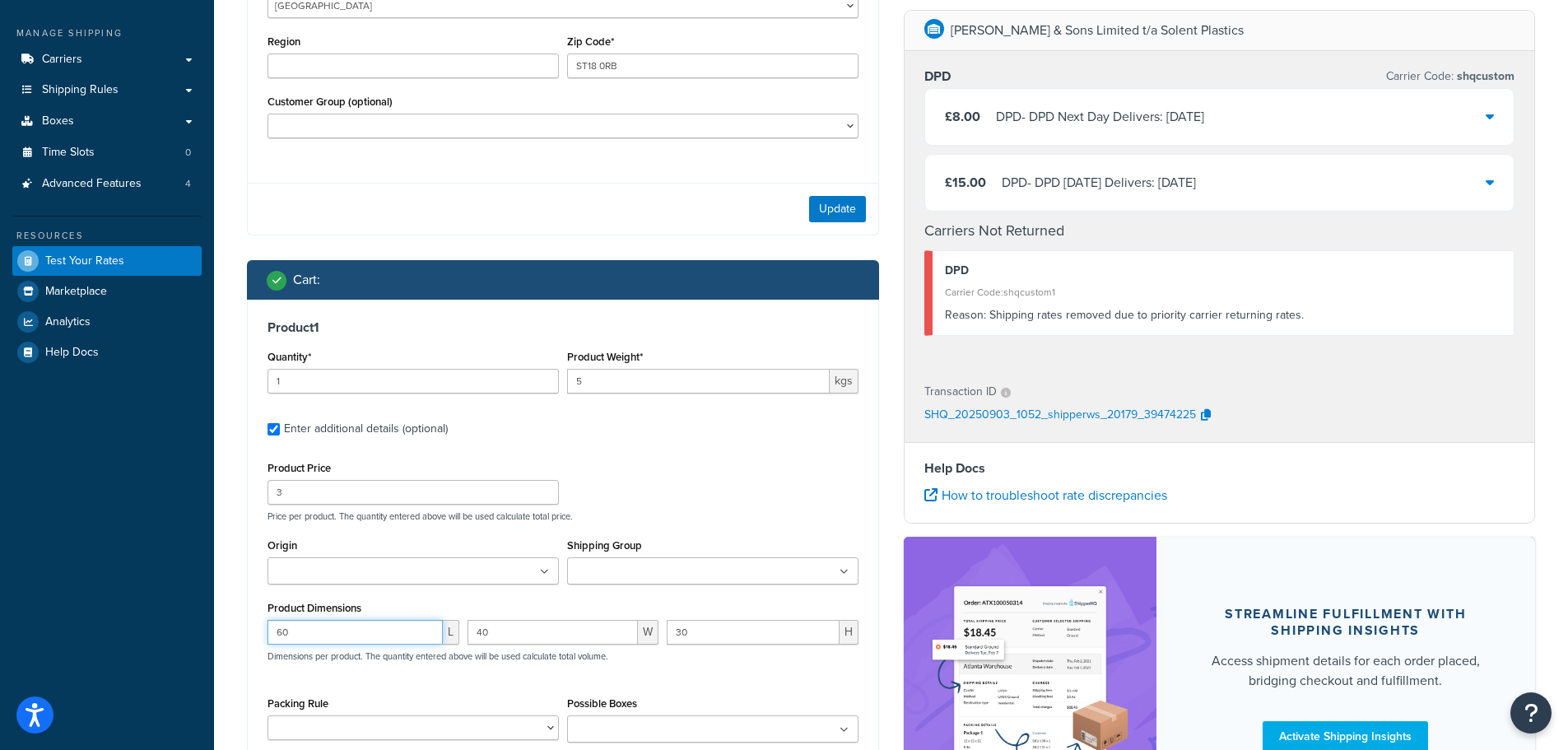
click at [360, 633] on input "60" at bounding box center [354, 632] width 175 height 24
type input "85"
type input "60"
type input "40"
click at [407, 493] on input "3" at bounding box center [413, 492] width 292 height 24
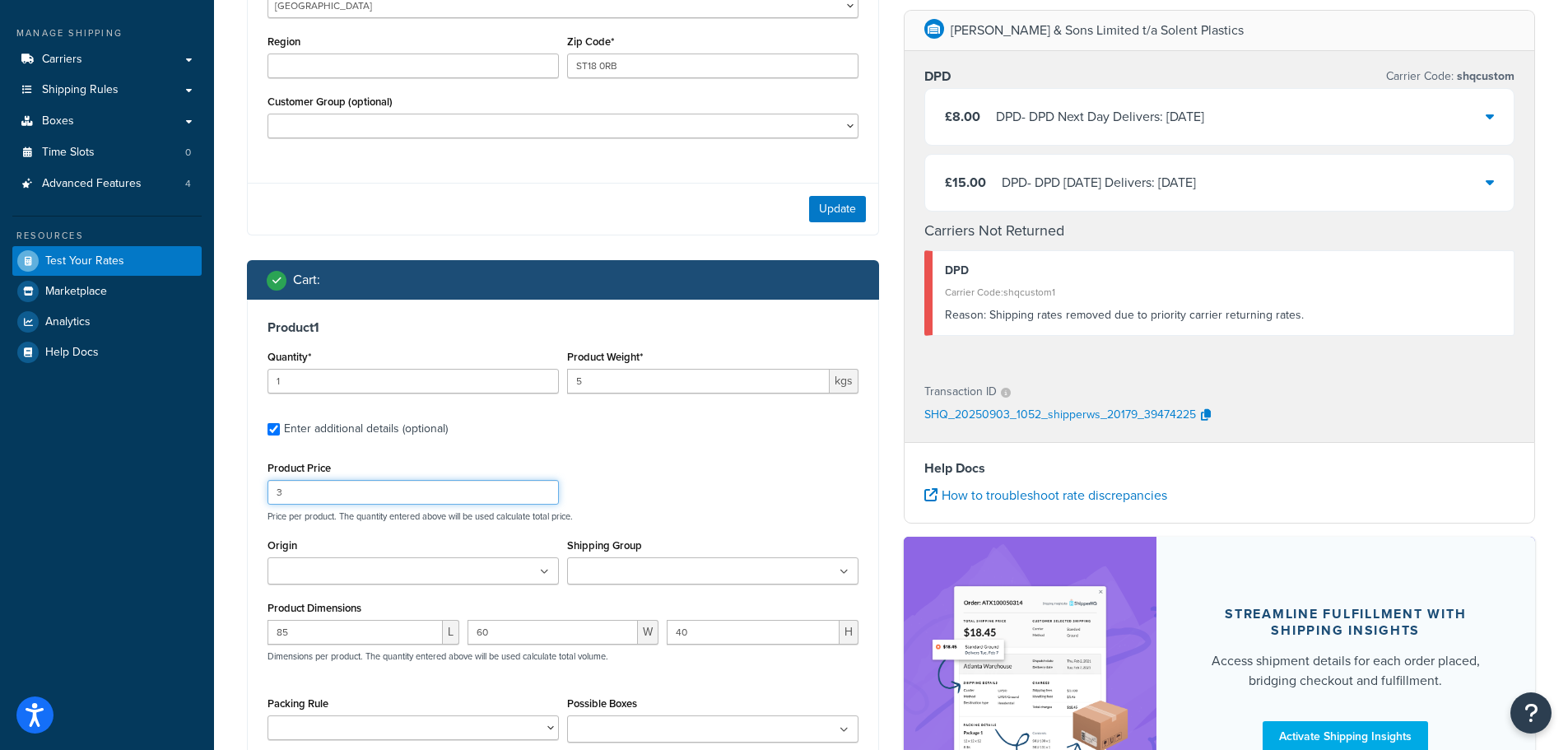
click at [407, 493] on input "3" at bounding box center [413, 492] width 292 height 24
drag, startPoint x: 404, startPoint y: 495, endPoint x: 107, endPoint y: 475, distance: 297.7
click at [107, 476] on div "Dashboard Scope: Live Basic Setup Websites 1 Origins 7 Pickup Locations 1 Manag…" at bounding box center [784, 351] width 1568 height 1195
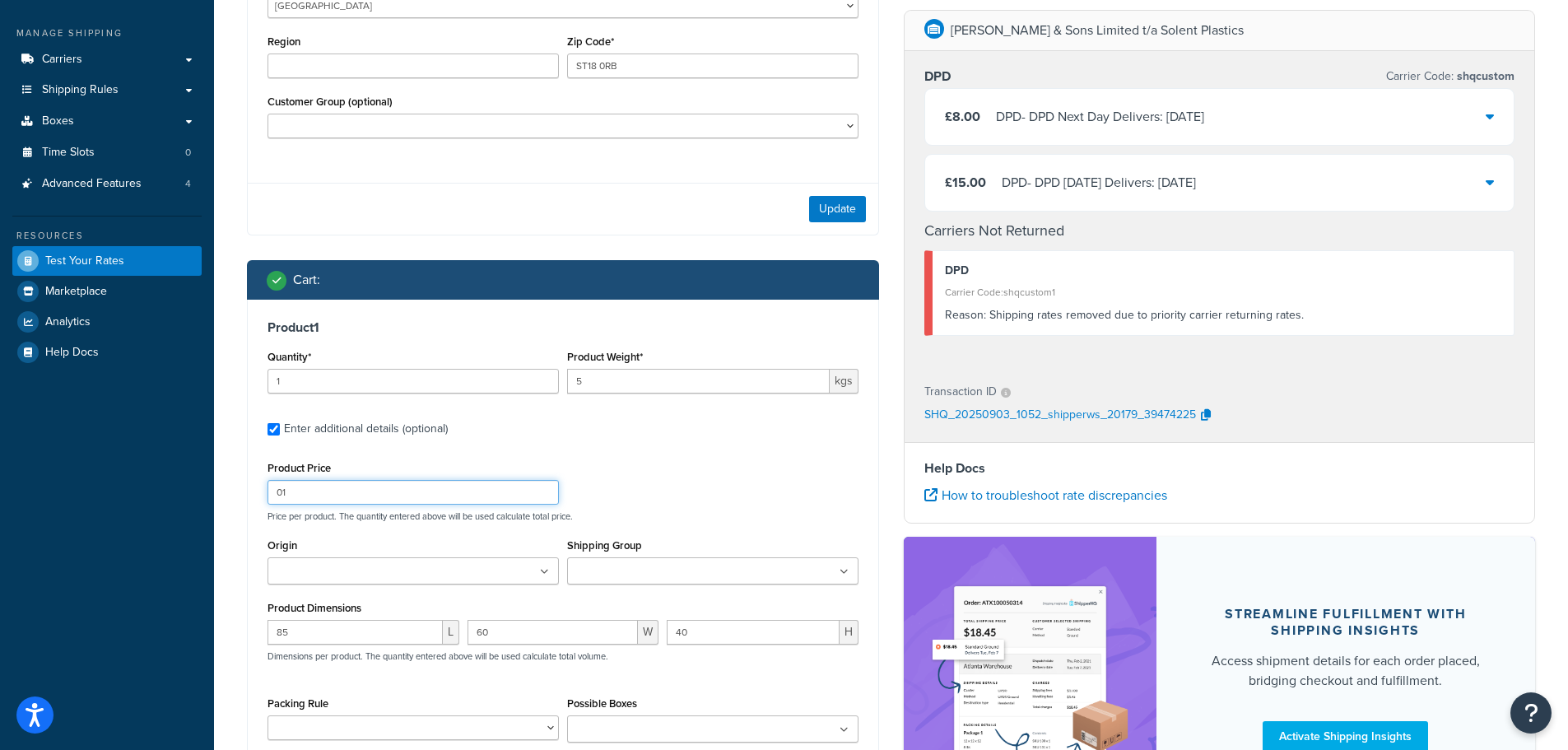
type input "01"
click at [330, 387] on input "1" at bounding box center [413, 381] width 292 height 24
click at [329, 387] on input "1" at bounding box center [413, 381] width 292 height 24
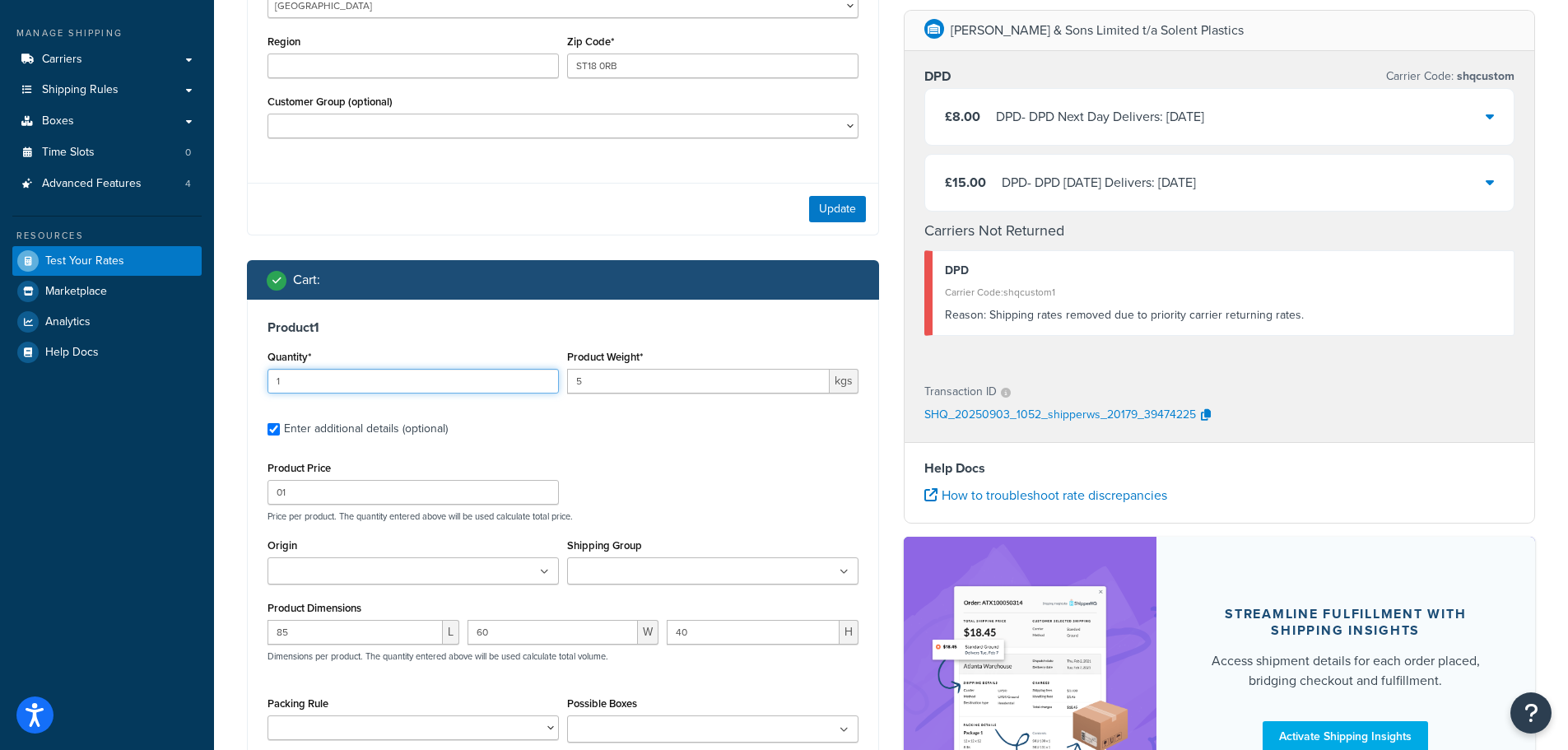
type input "3"
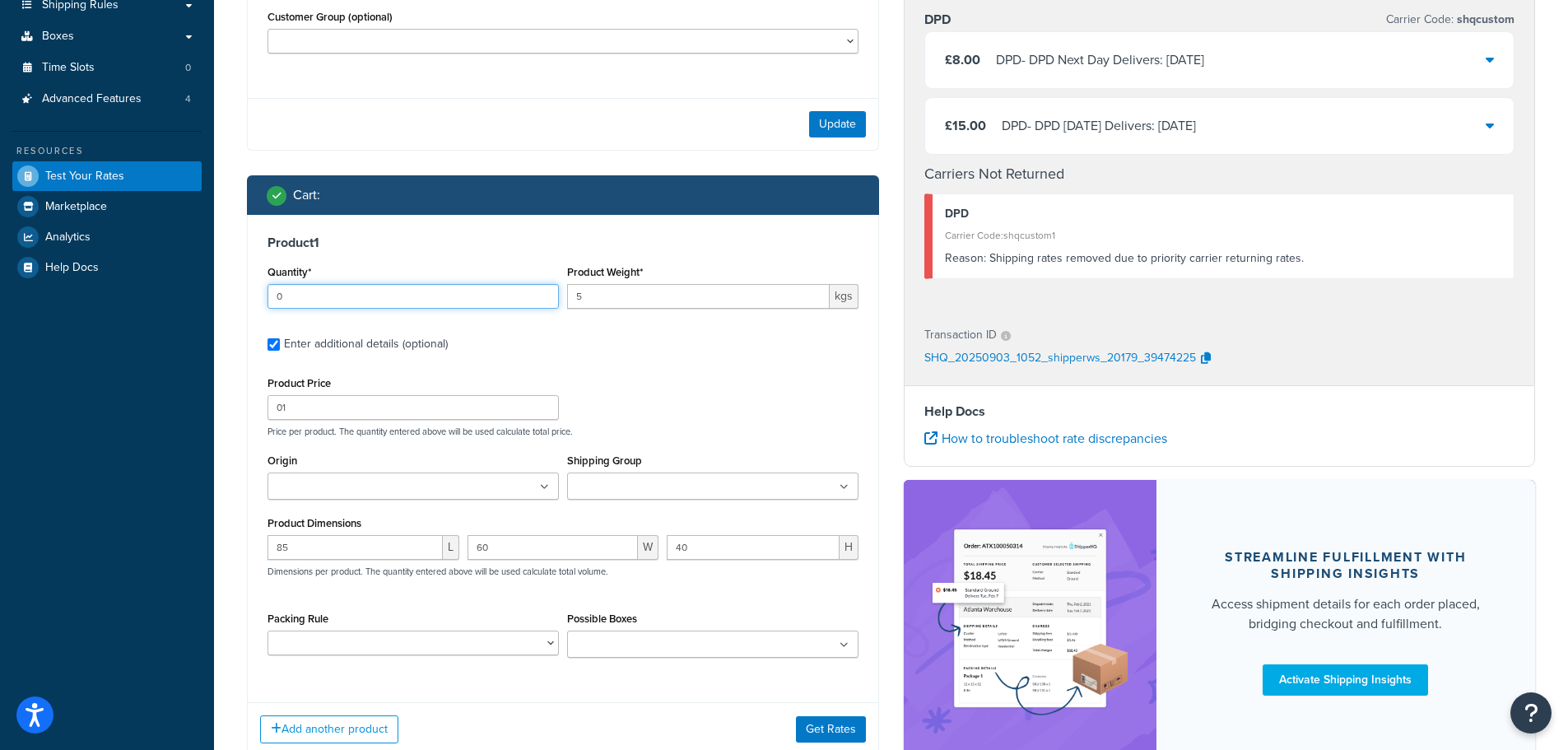
scroll to position [445, 0]
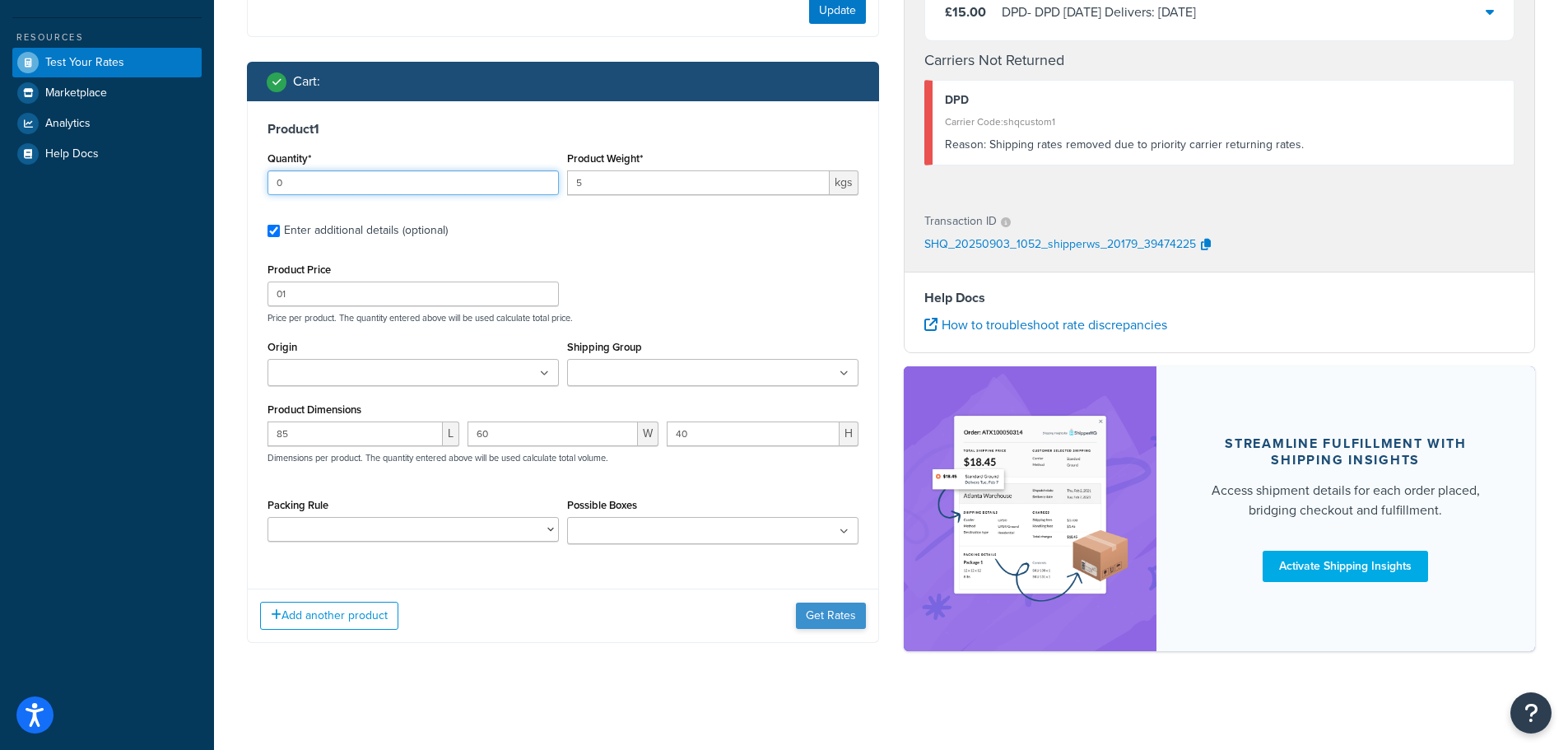
type input "0"
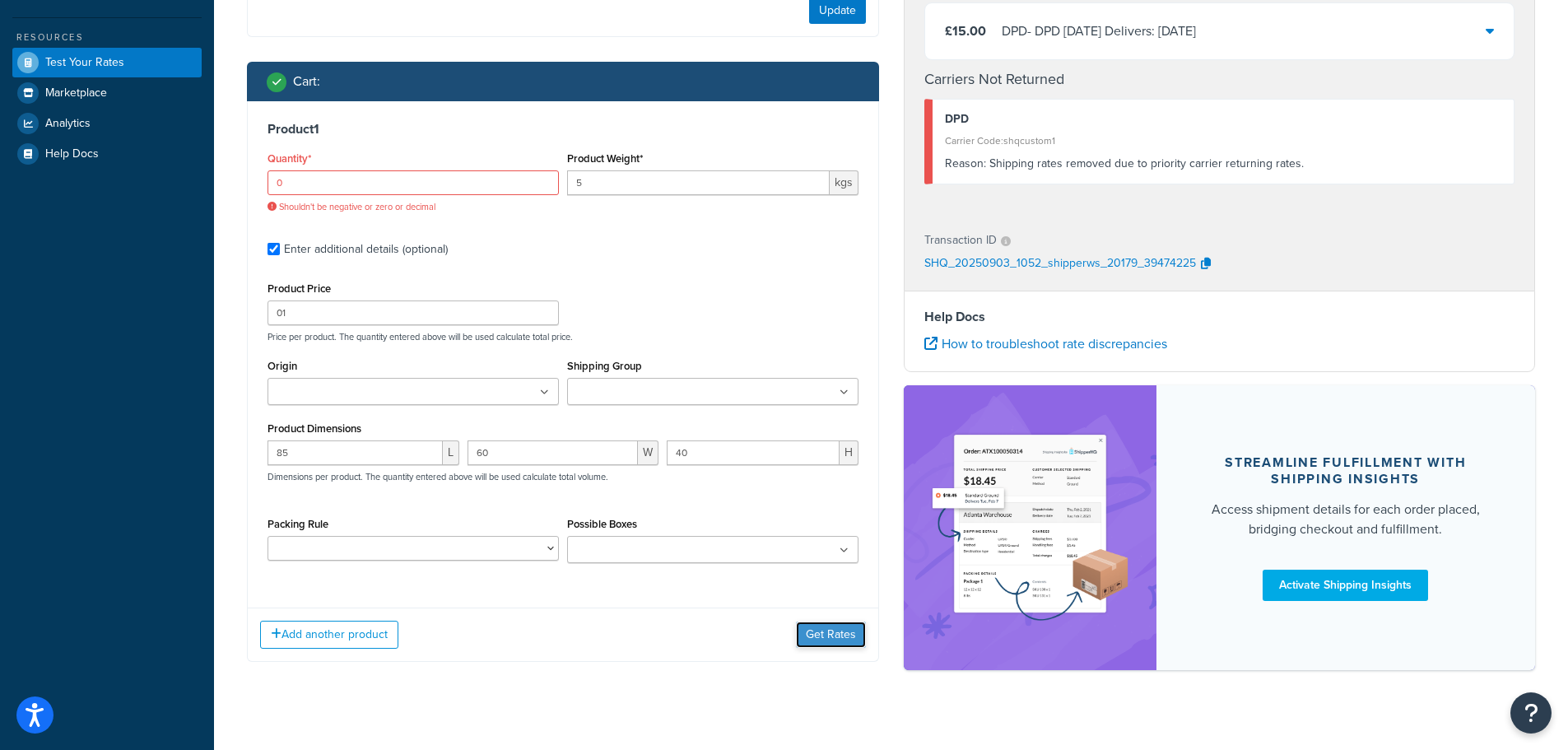
click at [824, 615] on div "Add another product Get Rates" at bounding box center [563, 634] width 630 height 54
click at [317, 188] on input "0" at bounding box center [413, 182] width 292 height 24
click at [317, 189] on input "0" at bounding box center [413, 182] width 292 height 24
click at [316, 189] on input "0" at bounding box center [413, 182] width 292 height 24
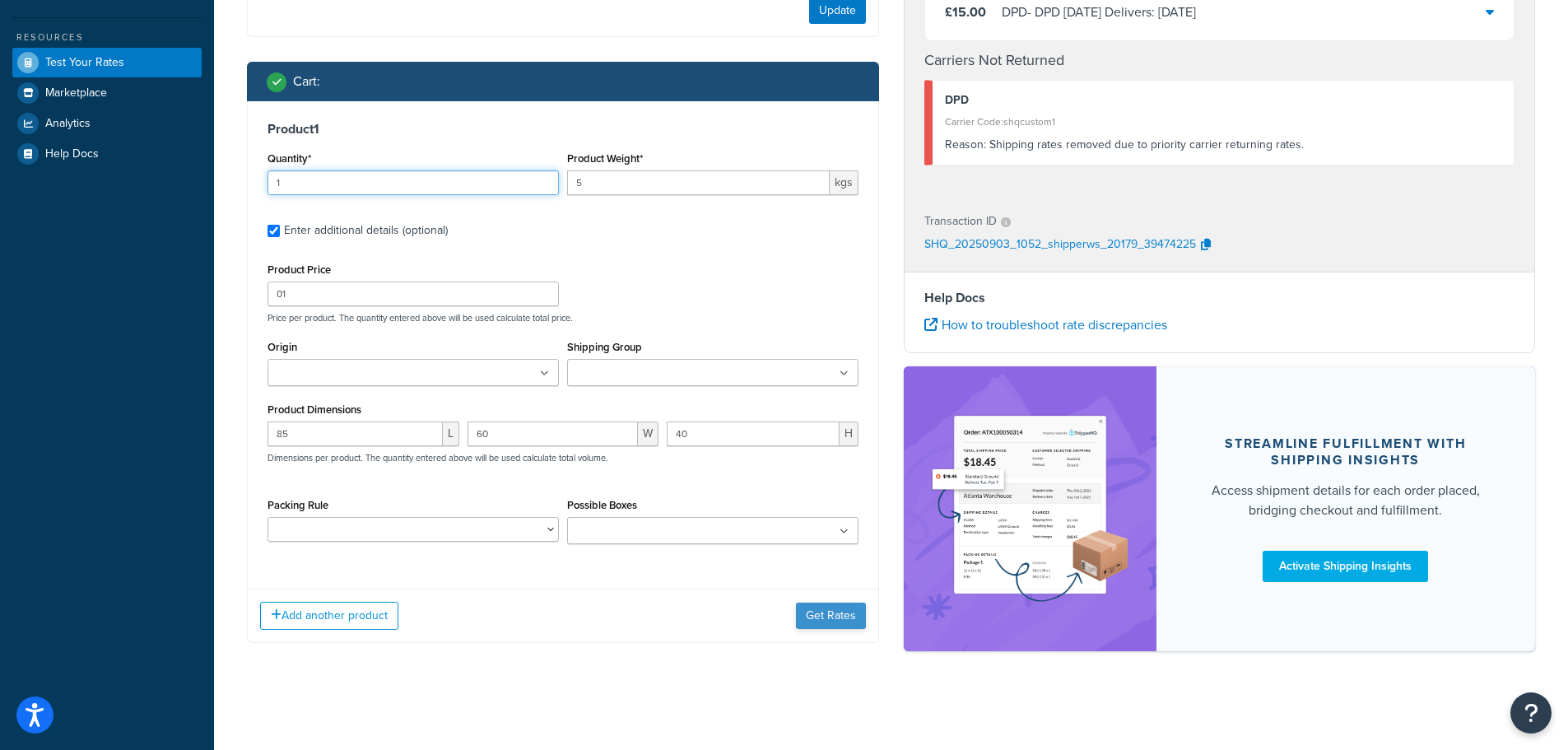
type input "1"
click at [810, 604] on button "Get Rates" at bounding box center [830, 616] width 69 height 26
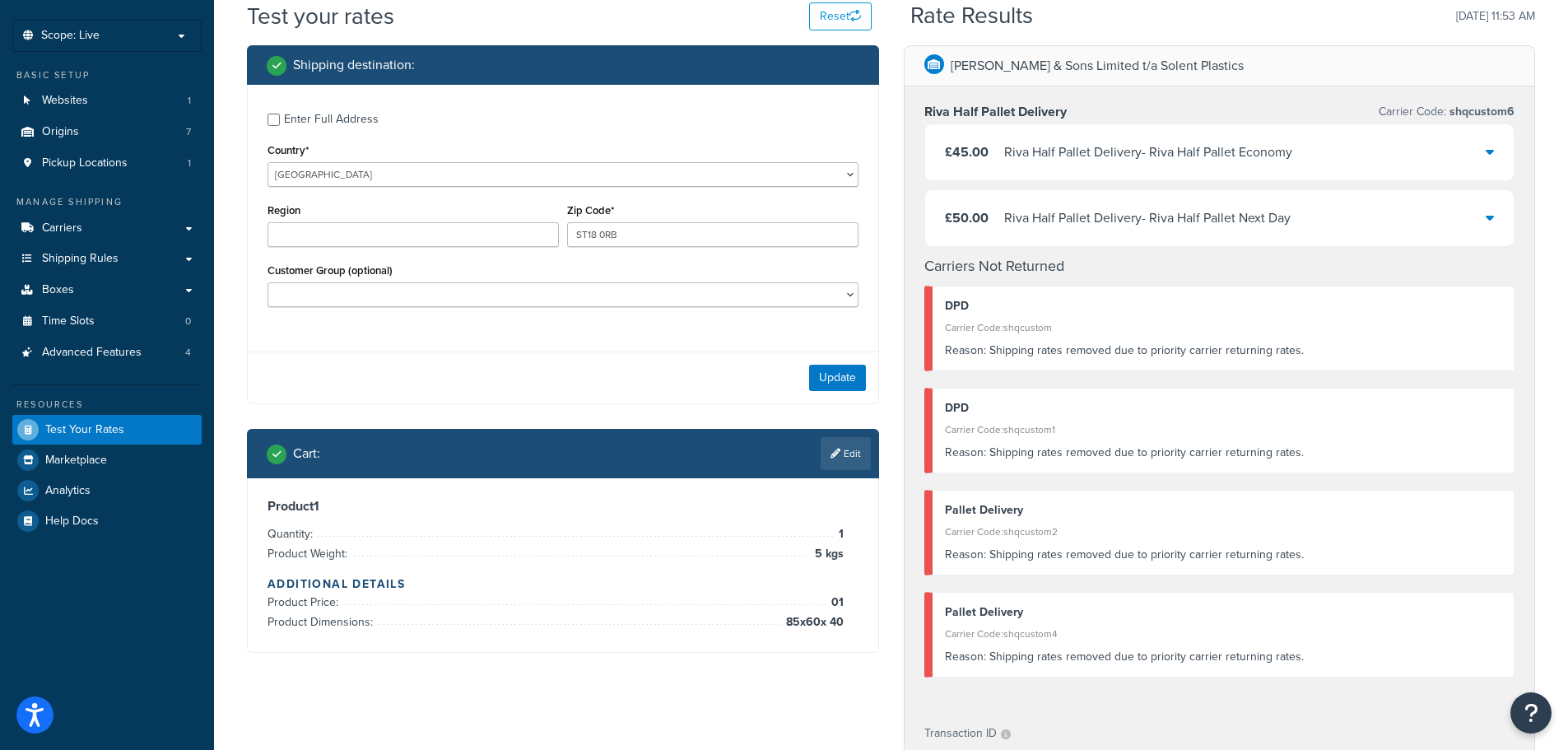
scroll to position [117, 0]
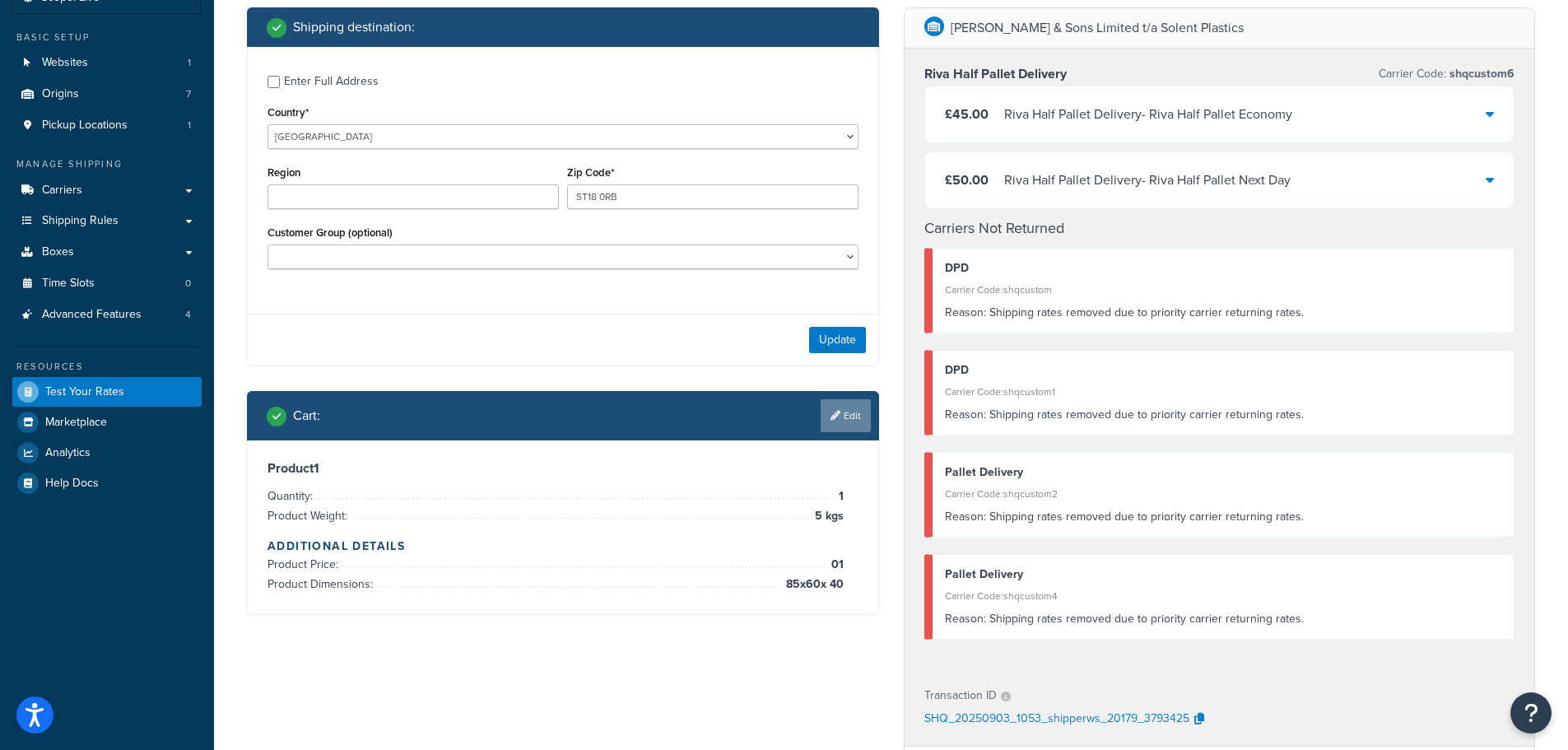
click at [843, 417] on link "Edit" at bounding box center [846, 416] width 50 height 33
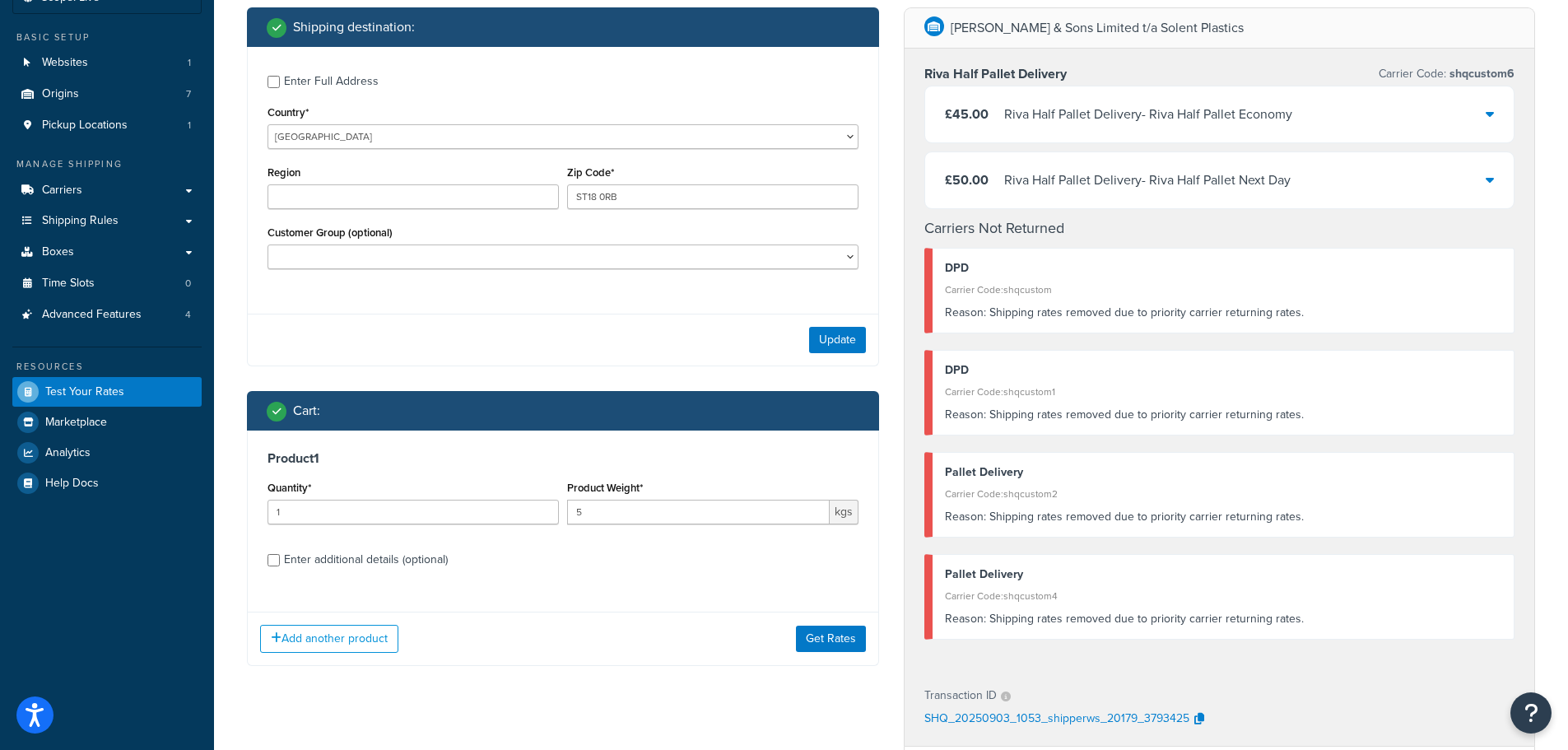
scroll to position [199, 0]
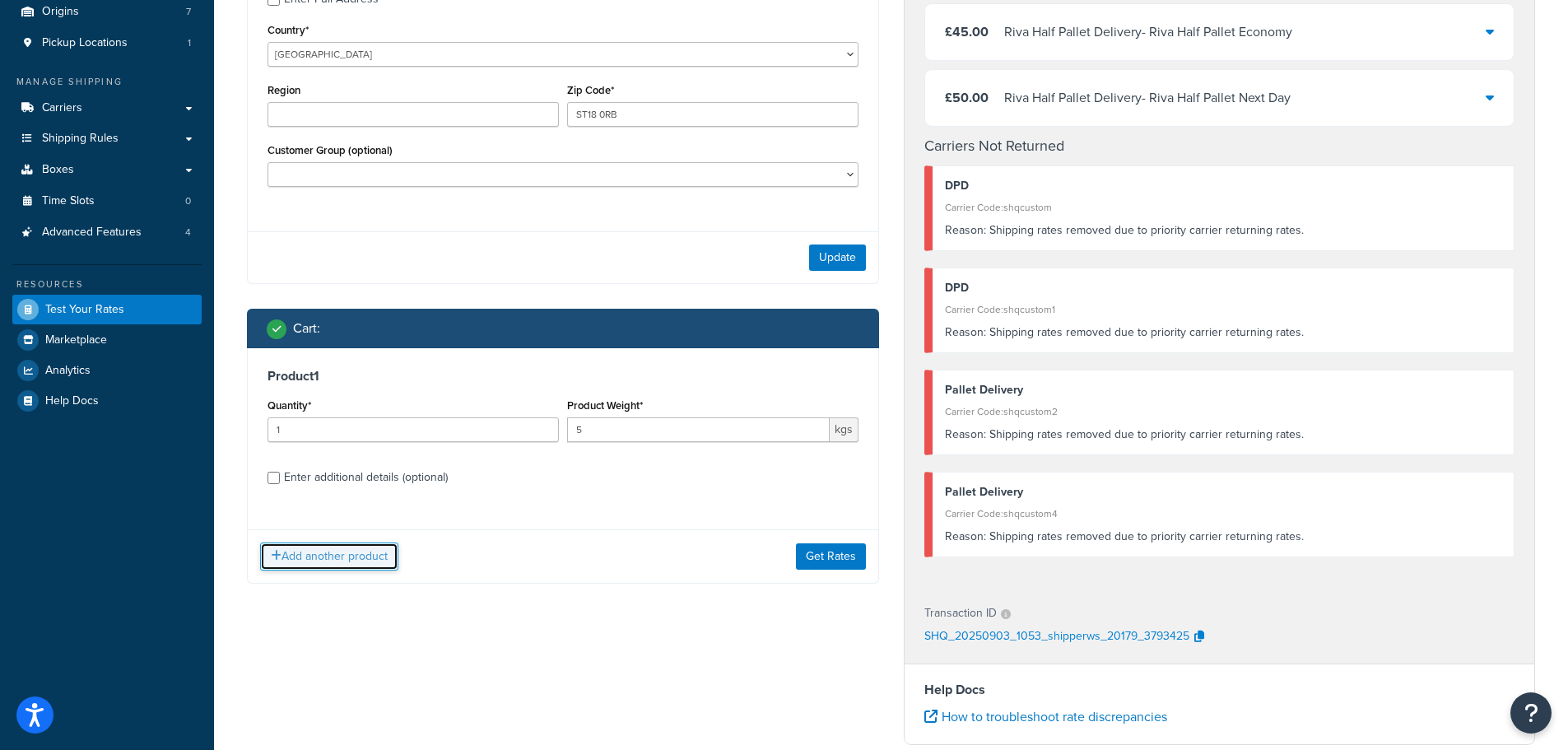
click at [349, 565] on button "Add another product" at bounding box center [329, 556] width 138 height 28
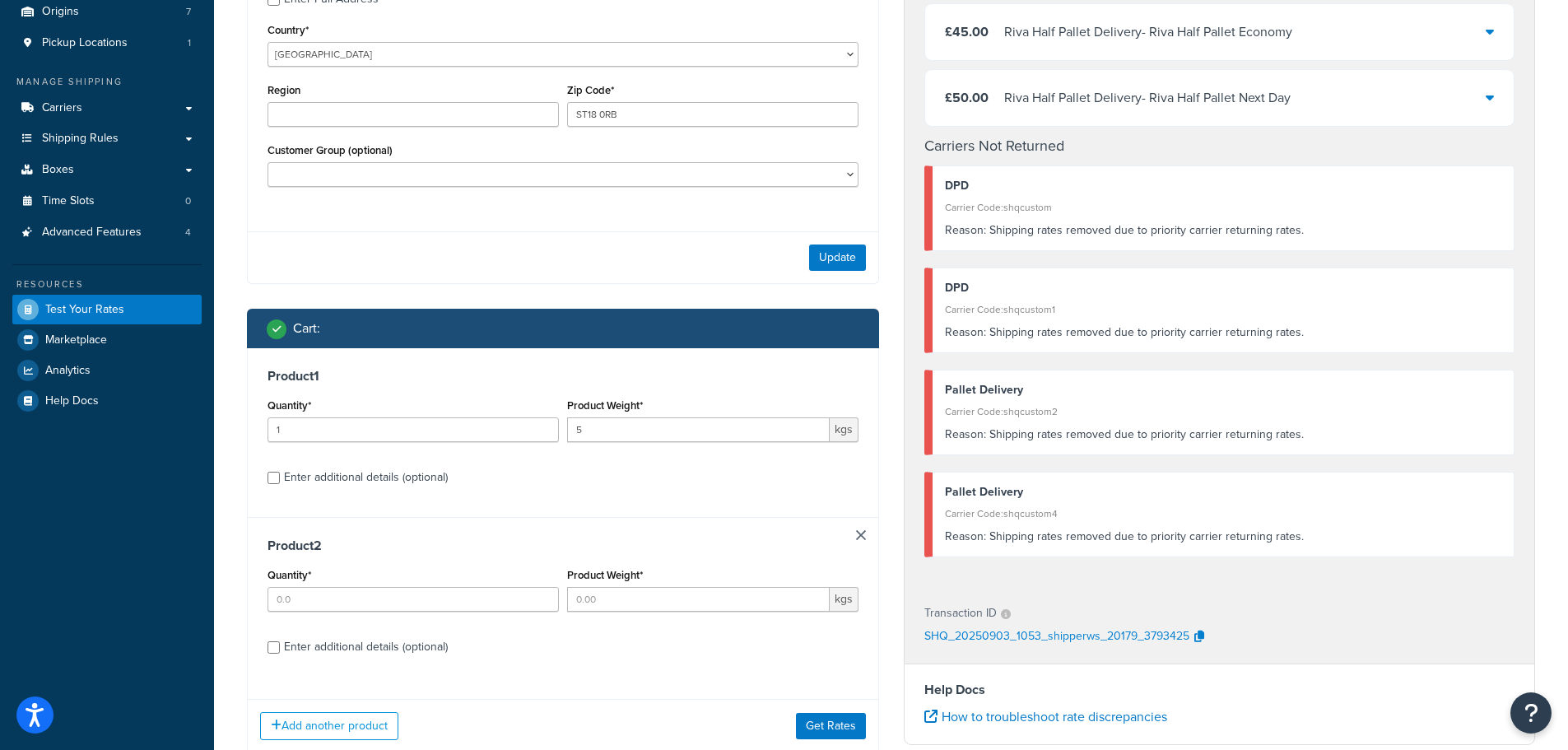
click at [856, 537] on link at bounding box center [861, 536] width 10 height 10
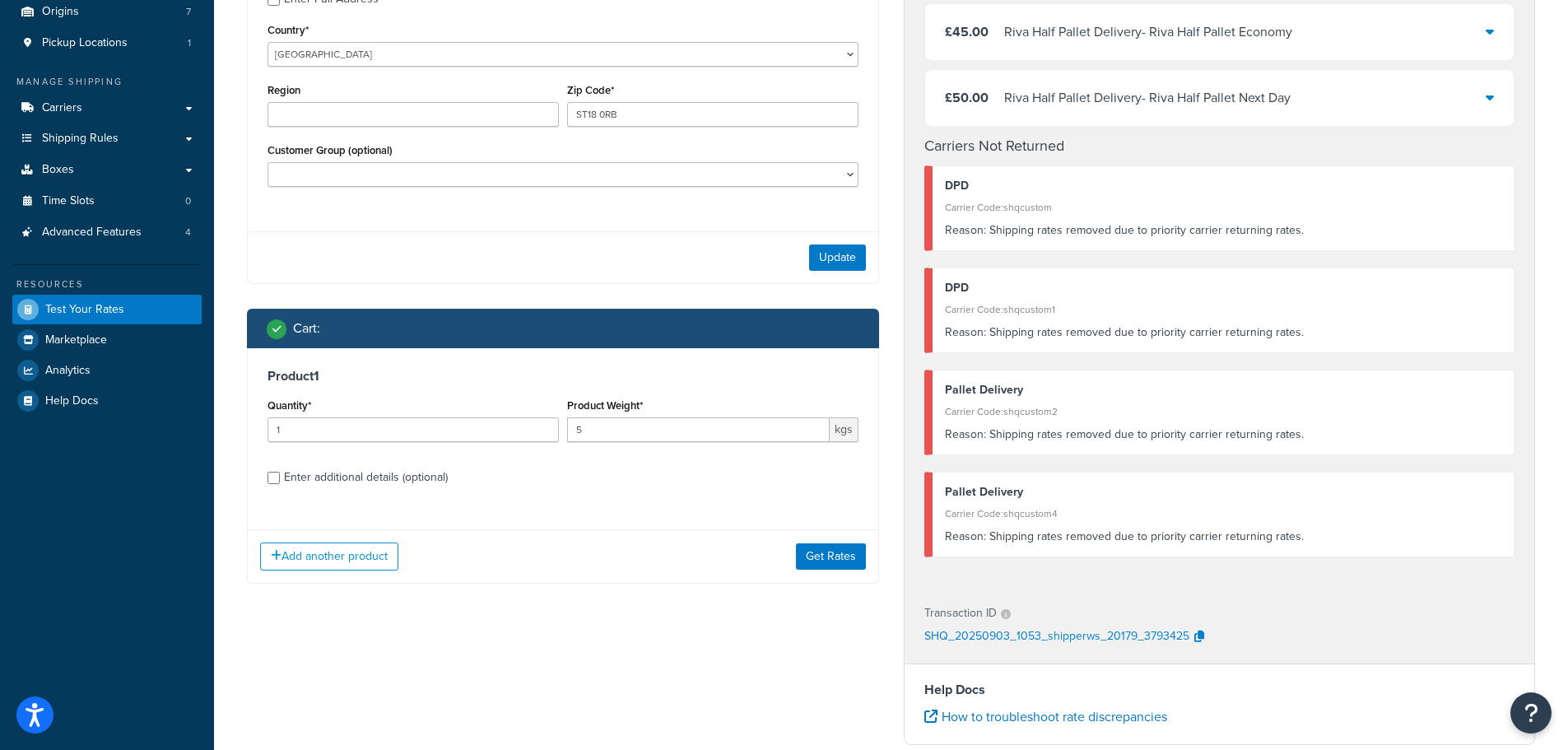
click at [335, 469] on div "Enter additional details (optional)" at bounding box center [365, 478] width 163 height 23
click at [280, 472] on input "Enter additional details (optional)" at bounding box center [273, 478] width 13 height 13
checkbox input "true"
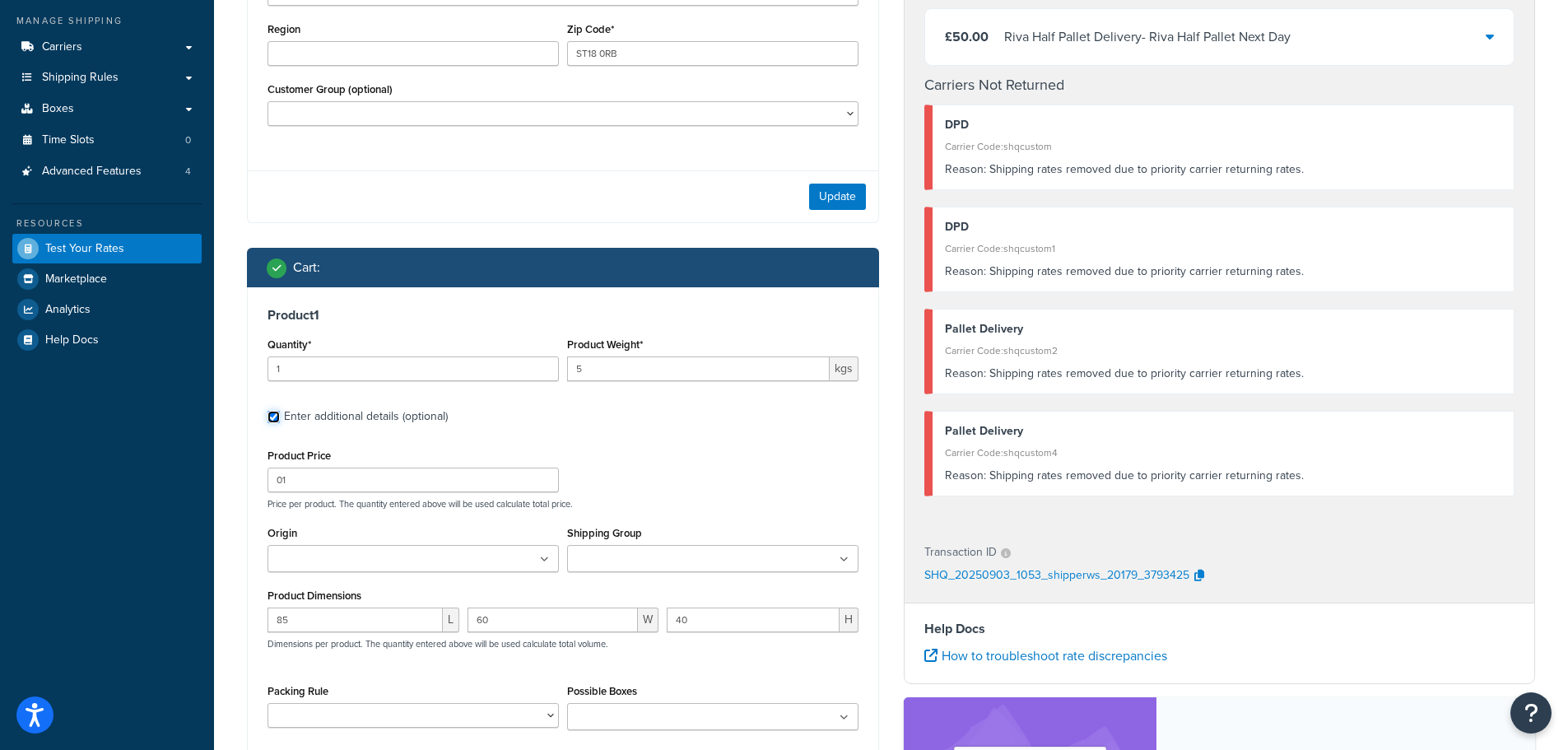
scroll to position [363, 0]
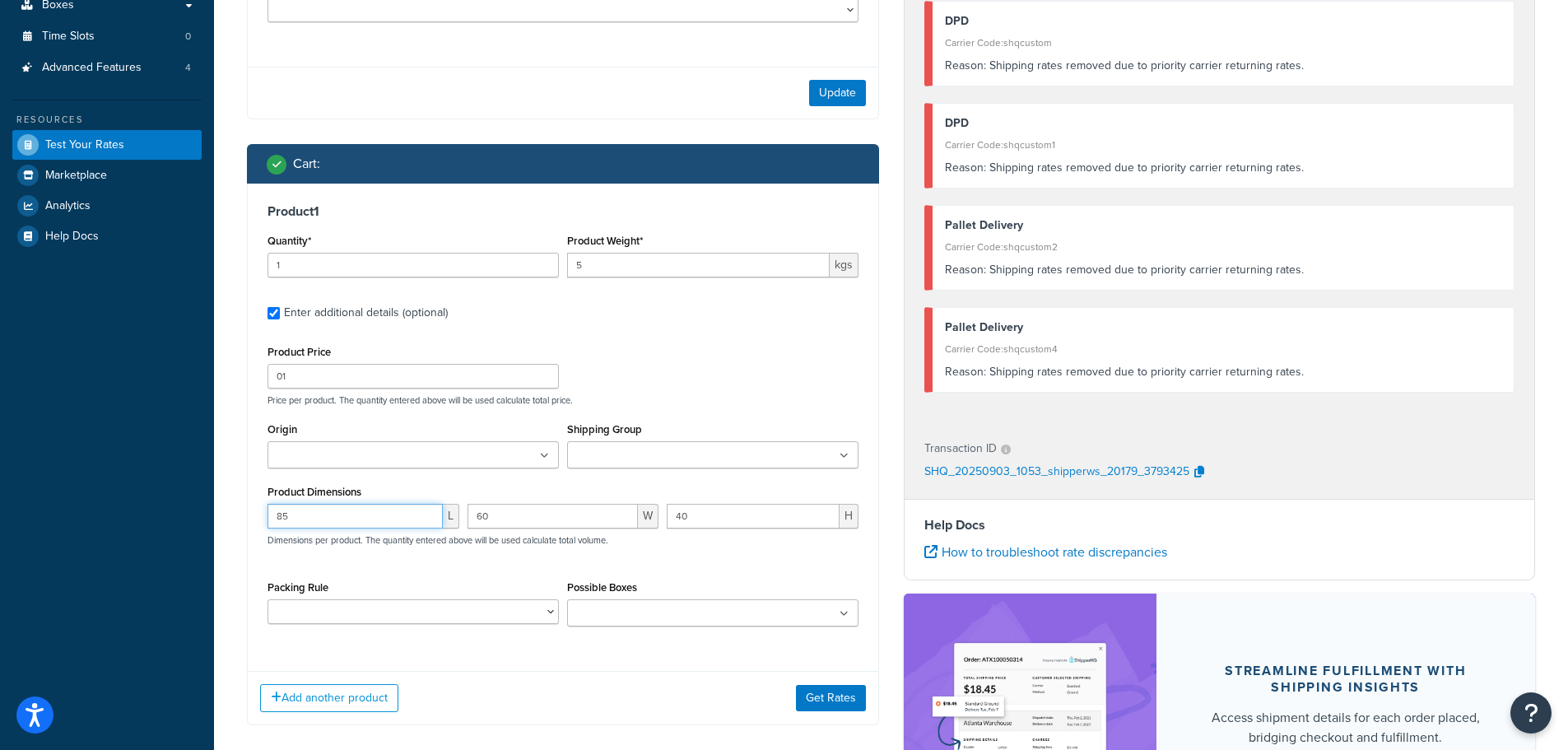
click at [285, 516] on input "85" at bounding box center [354, 516] width 175 height 24
type input "80"
type input "60"
type input "30"
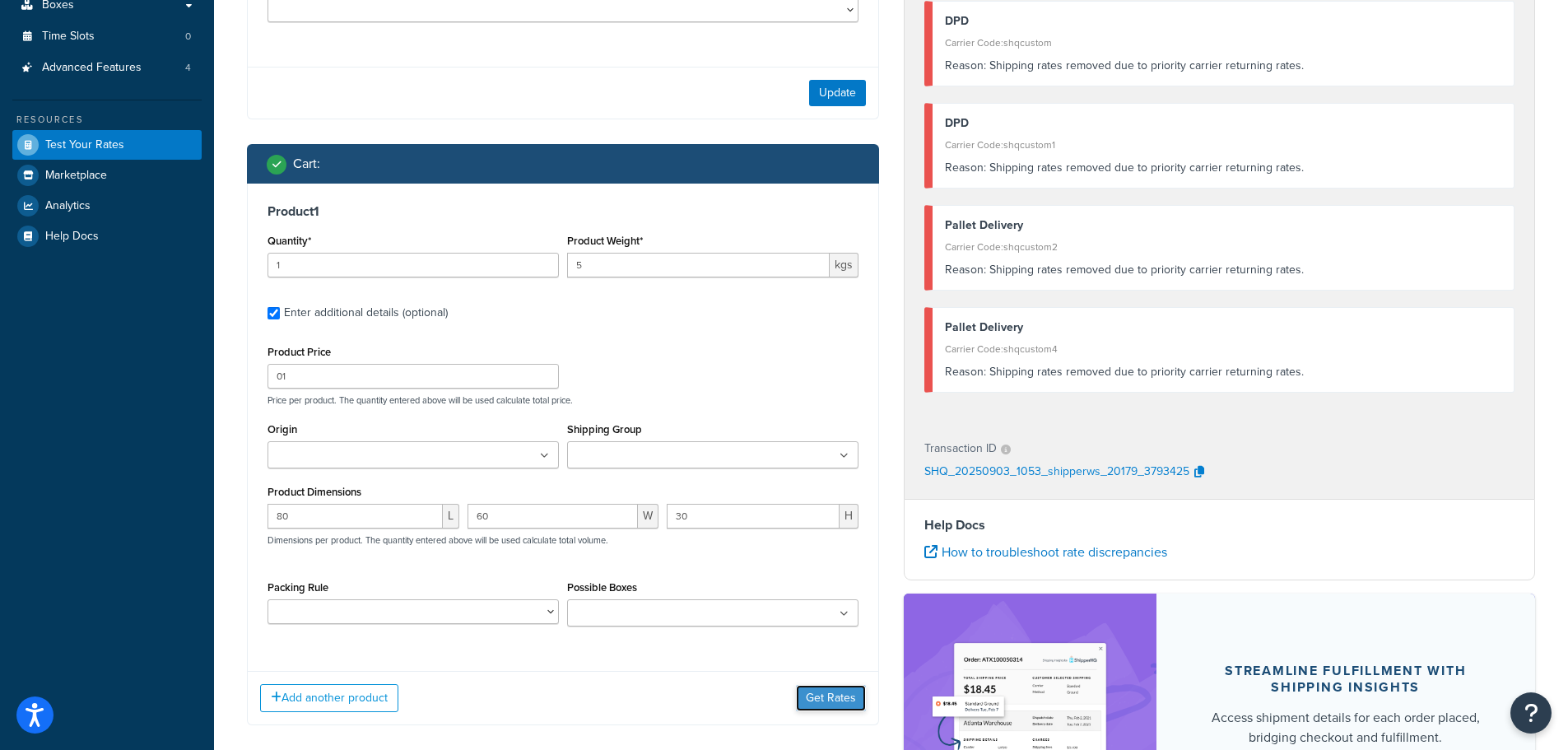
click at [837, 698] on button "Get Rates" at bounding box center [830, 698] width 69 height 26
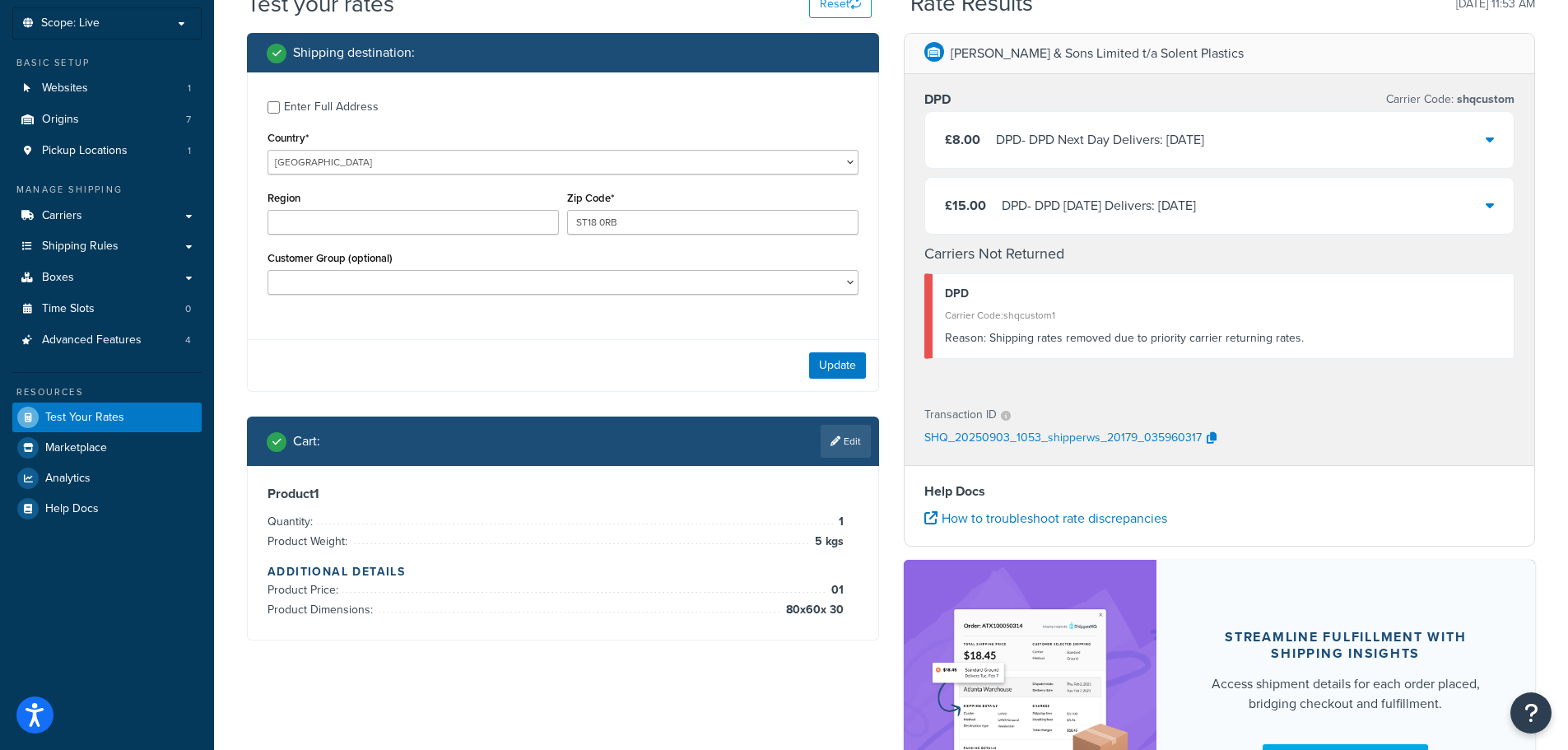
scroll to position [119, 0]
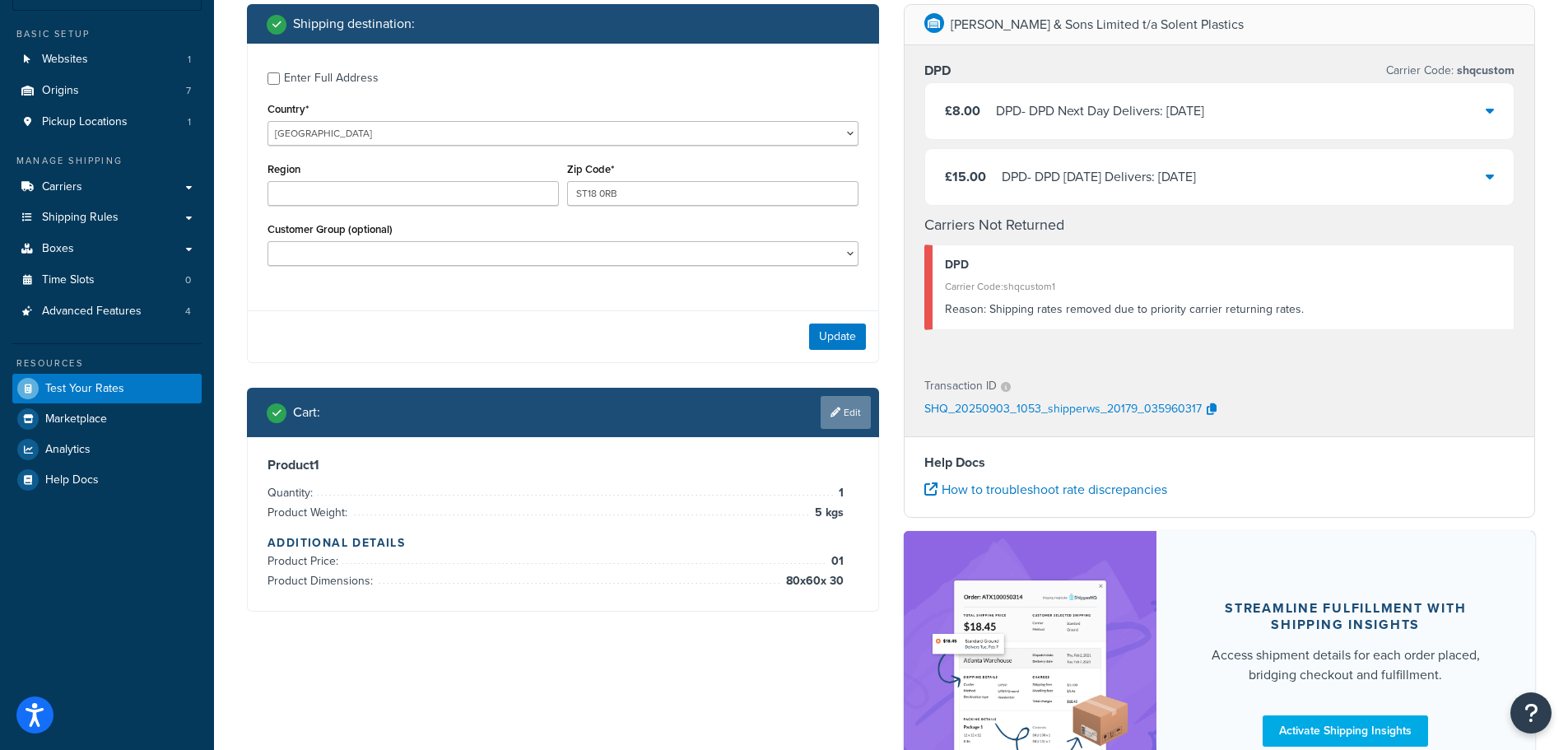
click at [839, 408] on link "Edit" at bounding box center [846, 413] width 50 height 33
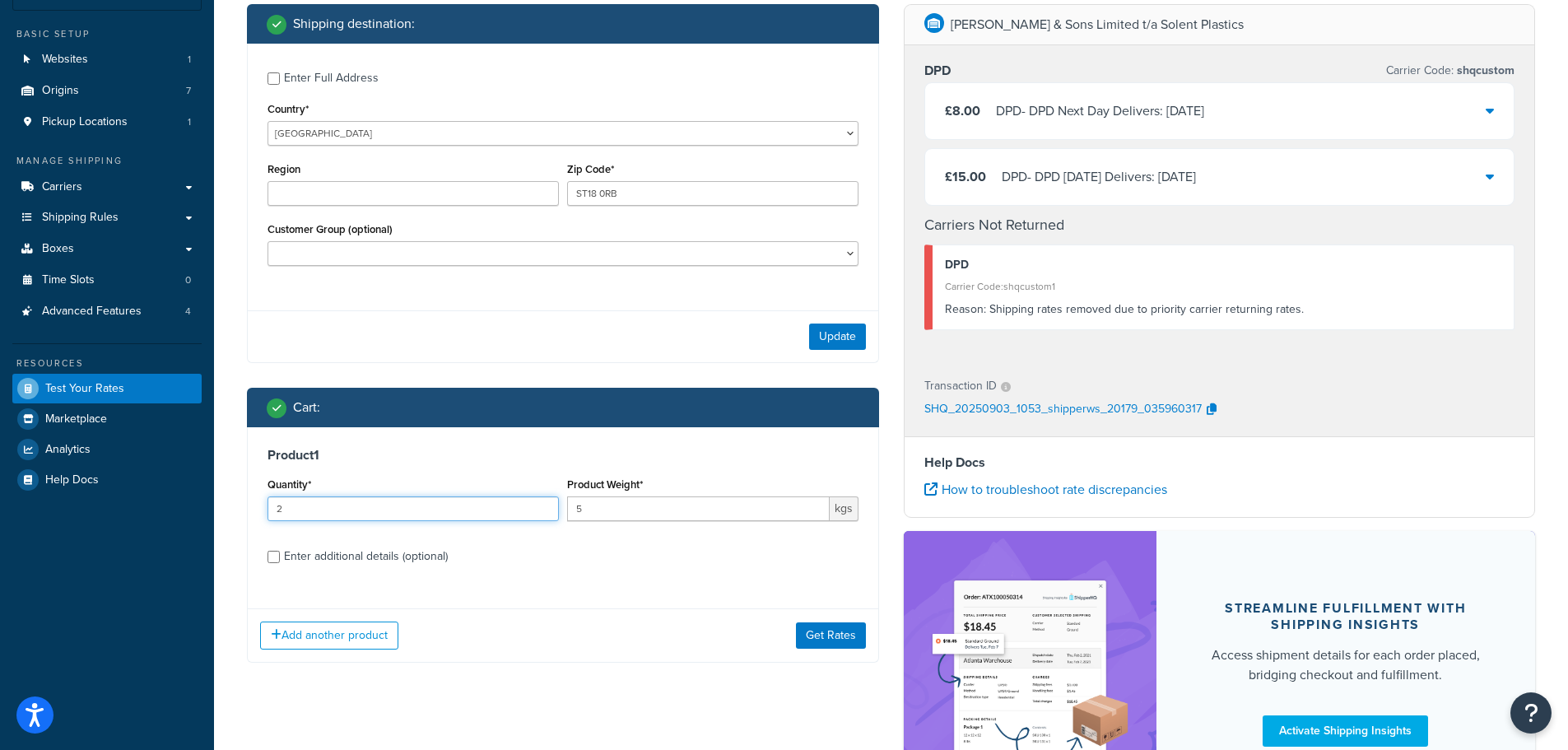
click at [543, 502] on input "2" at bounding box center [413, 508] width 292 height 24
type input "3"
click at [543, 502] on input "3" at bounding box center [413, 508] width 292 height 24
click at [847, 628] on button "Get Rates" at bounding box center [830, 635] width 69 height 26
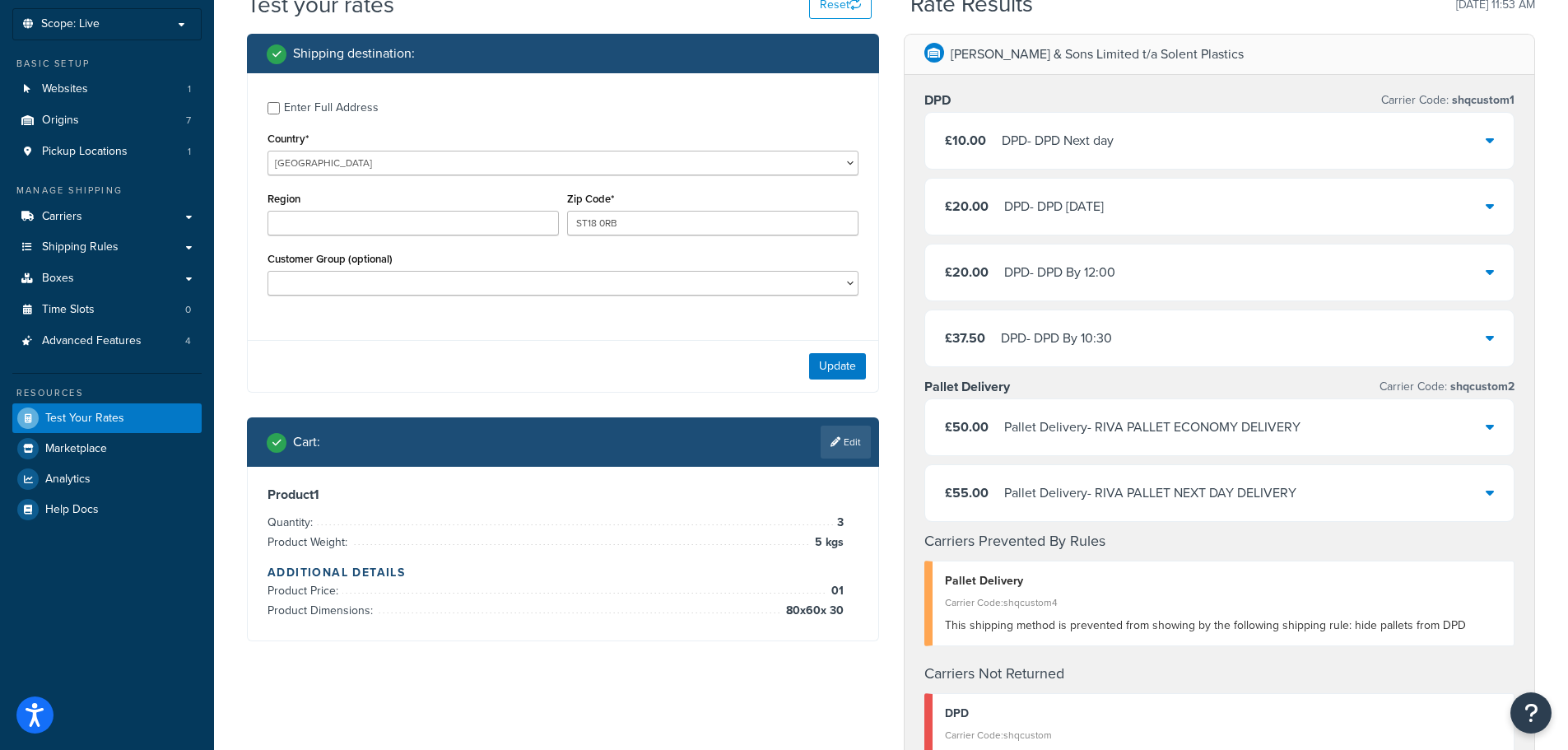
scroll to position [37, 0]
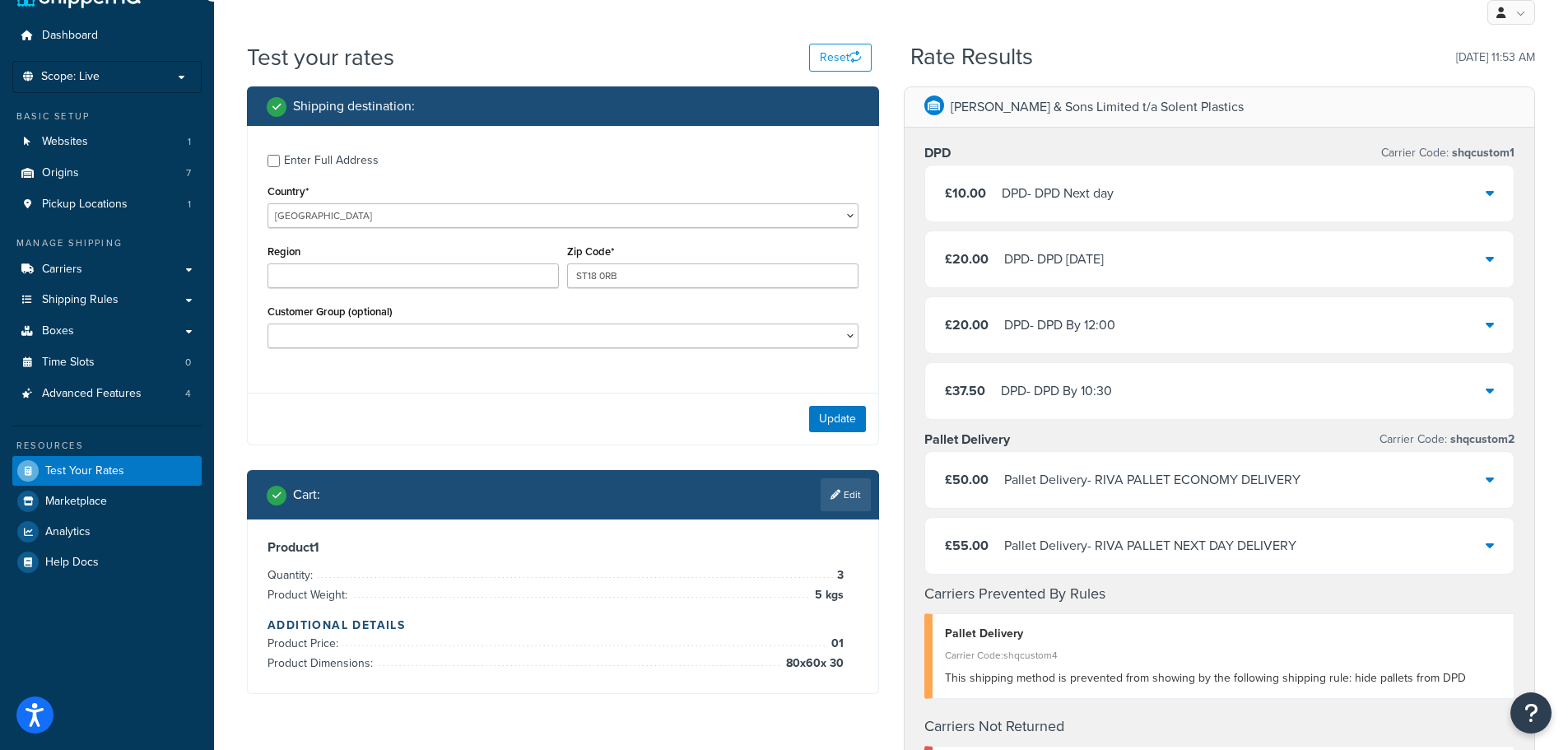
click at [1132, 203] on div "£10.00 DPD - DPD Next day" at bounding box center [1220, 193] width 589 height 56
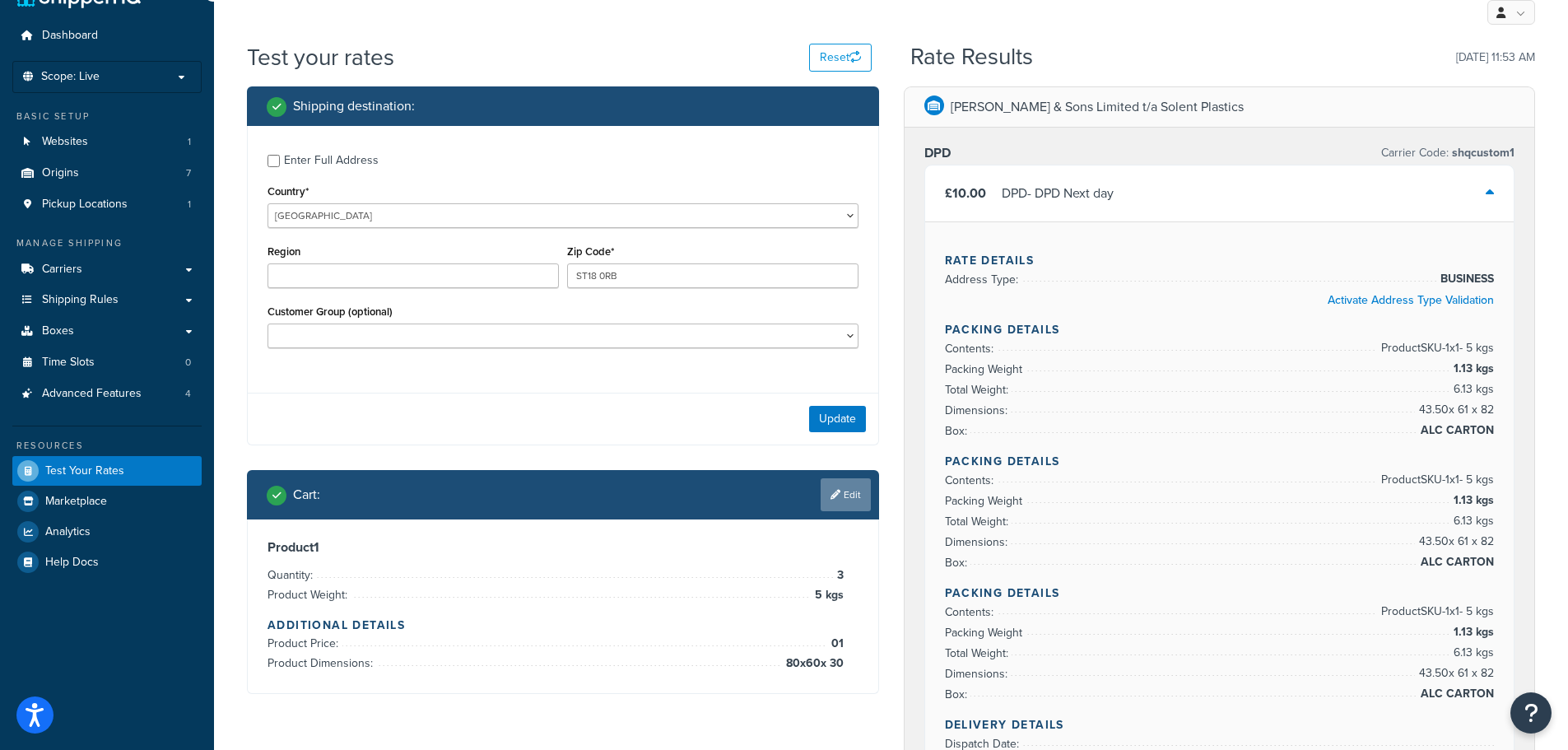
click at [853, 487] on link "Edit" at bounding box center [846, 495] width 50 height 33
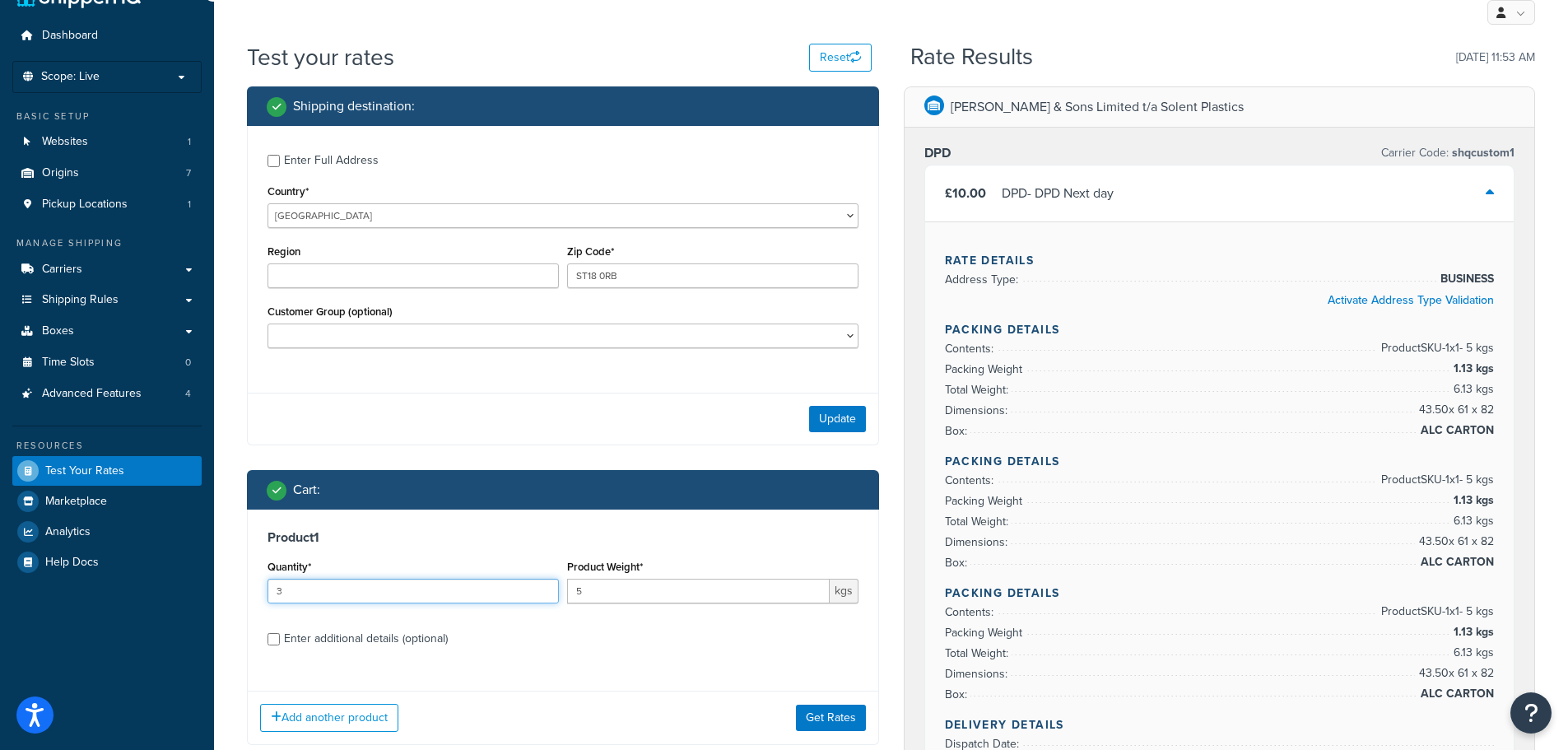
click at [324, 594] on input "3" at bounding box center [413, 590] width 292 height 24
type input "4"
click at [541, 588] on input "4" at bounding box center [413, 590] width 292 height 24
click at [818, 704] on div "Add another product Get Rates" at bounding box center [563, 718] width 630 height 54
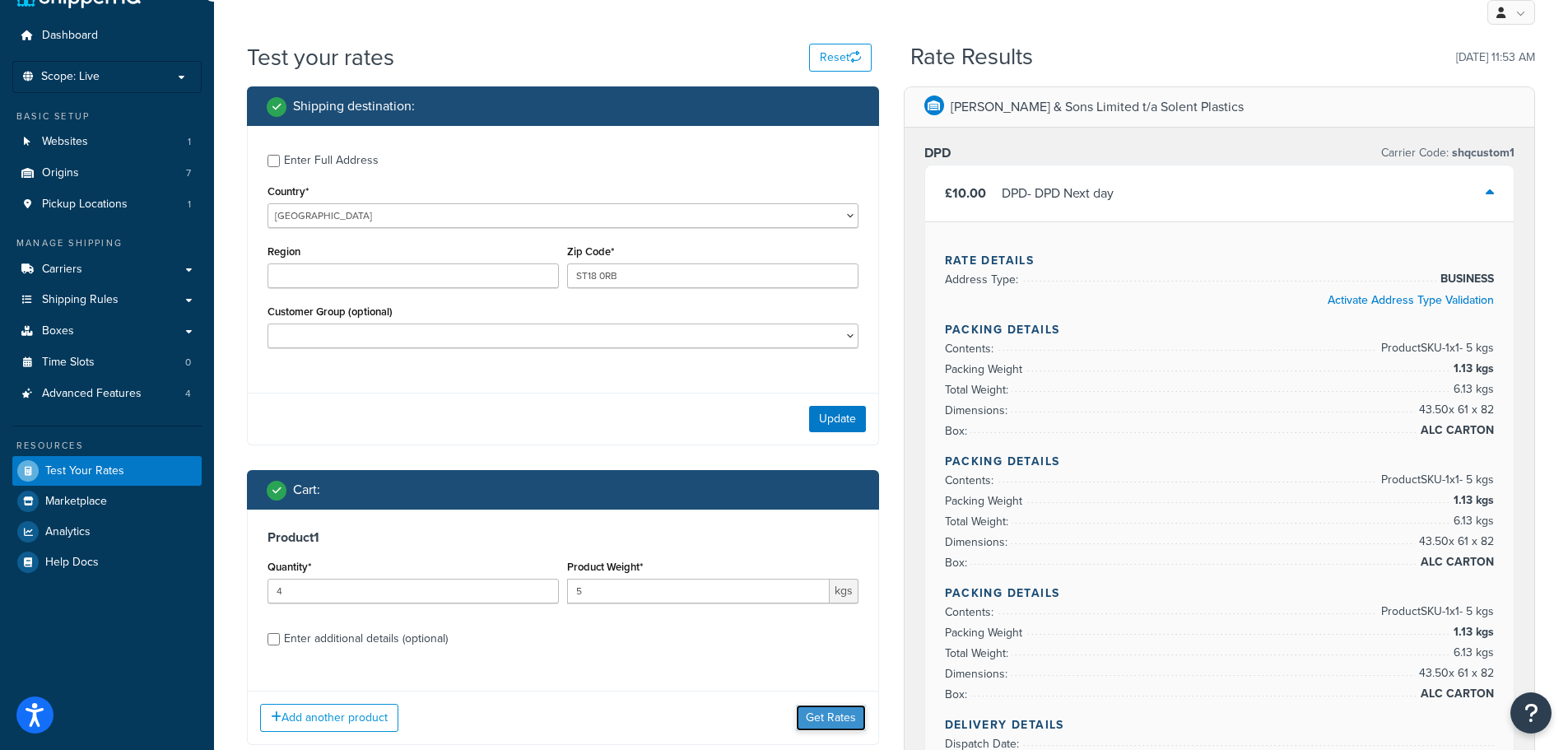
click at [821, 717] on button "Get Rates" at bounding box center [830, 718] width 69 height 26
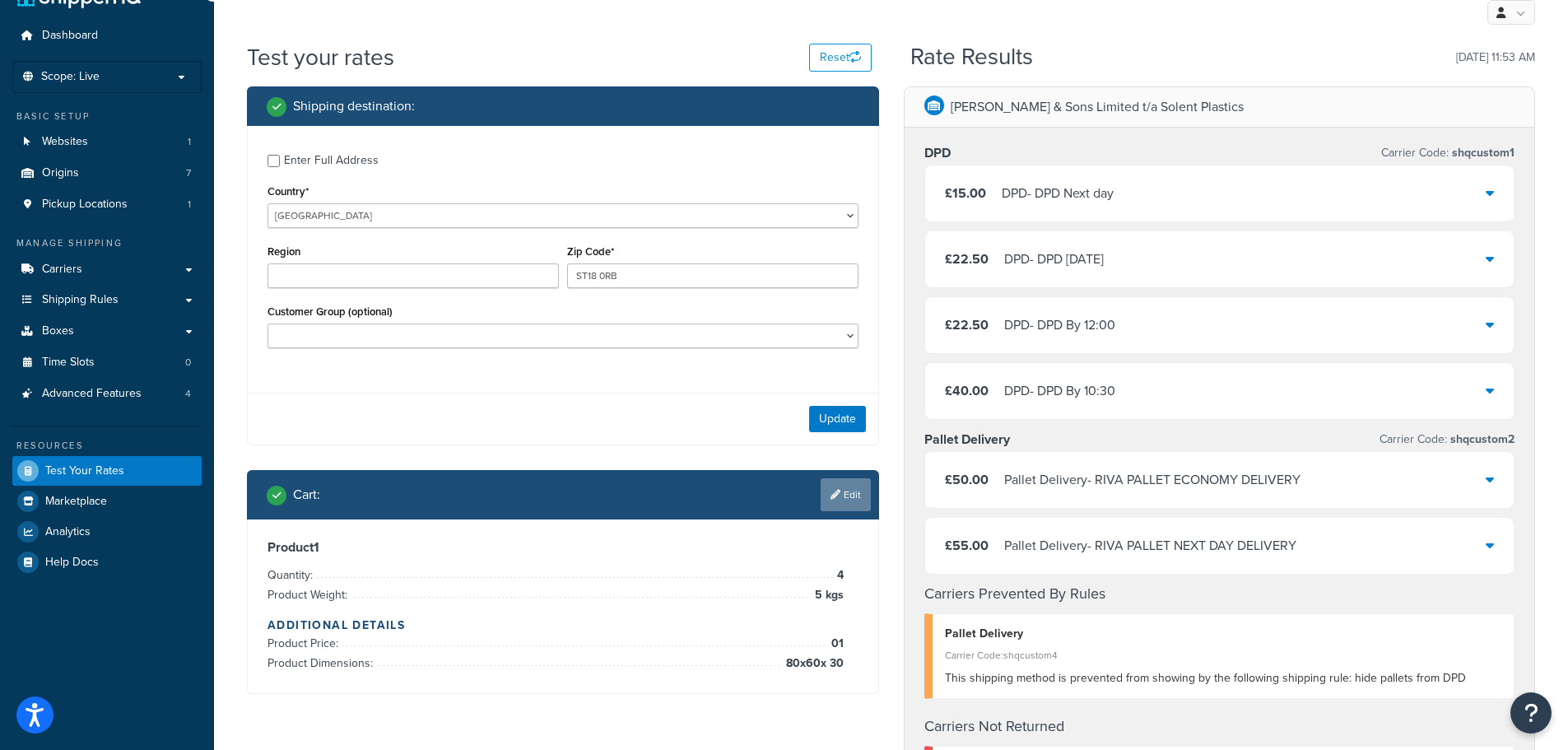
click at [846, 500] on link "Edit" at bounding box center [846, 495] width 50 height 33
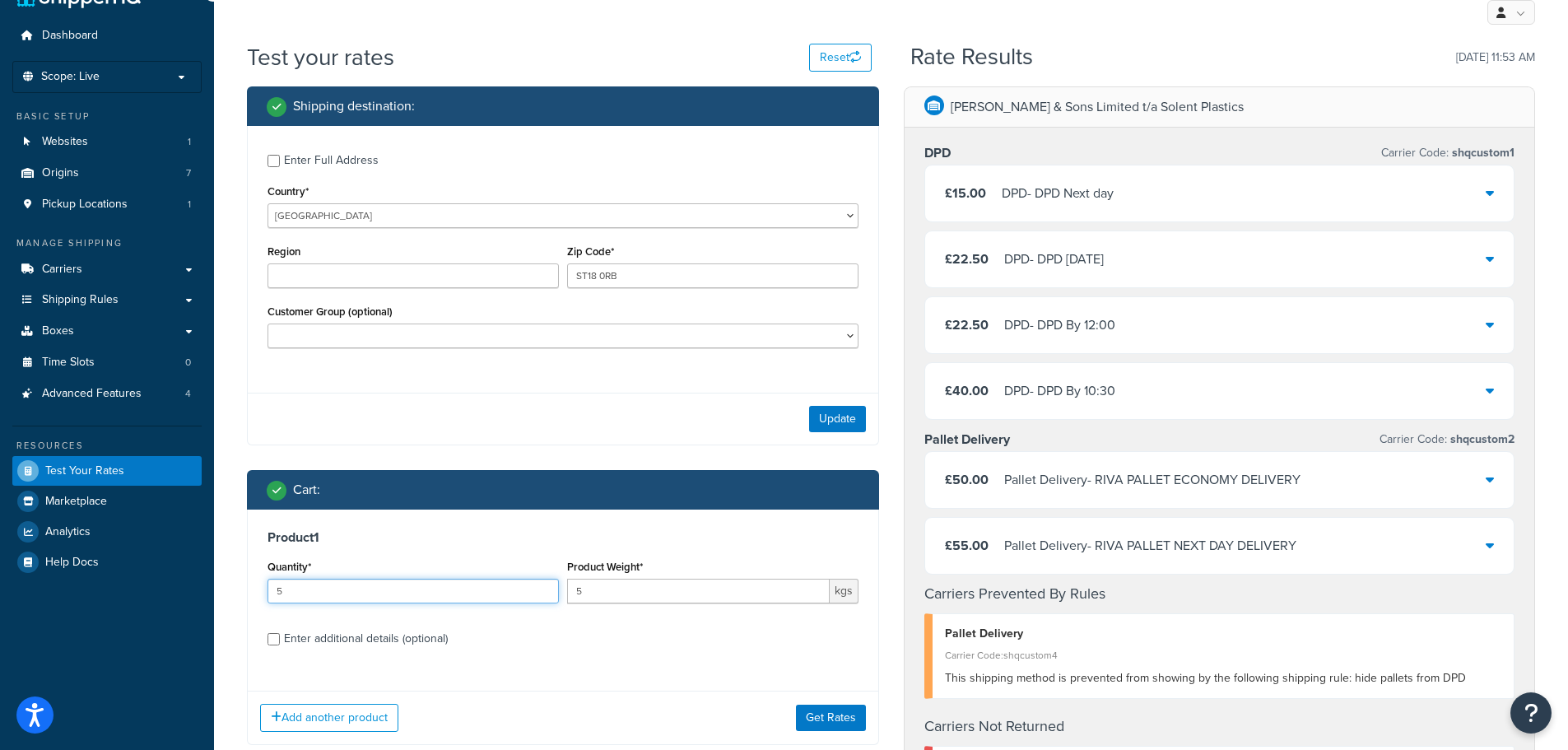
type input "5"
click at [541, 585] on input "5" at bounding box center [413, 590] width 292 height 24
click at [843, 718] on button "Get Rates" at bounding box center [830, 718] width 69 height 26
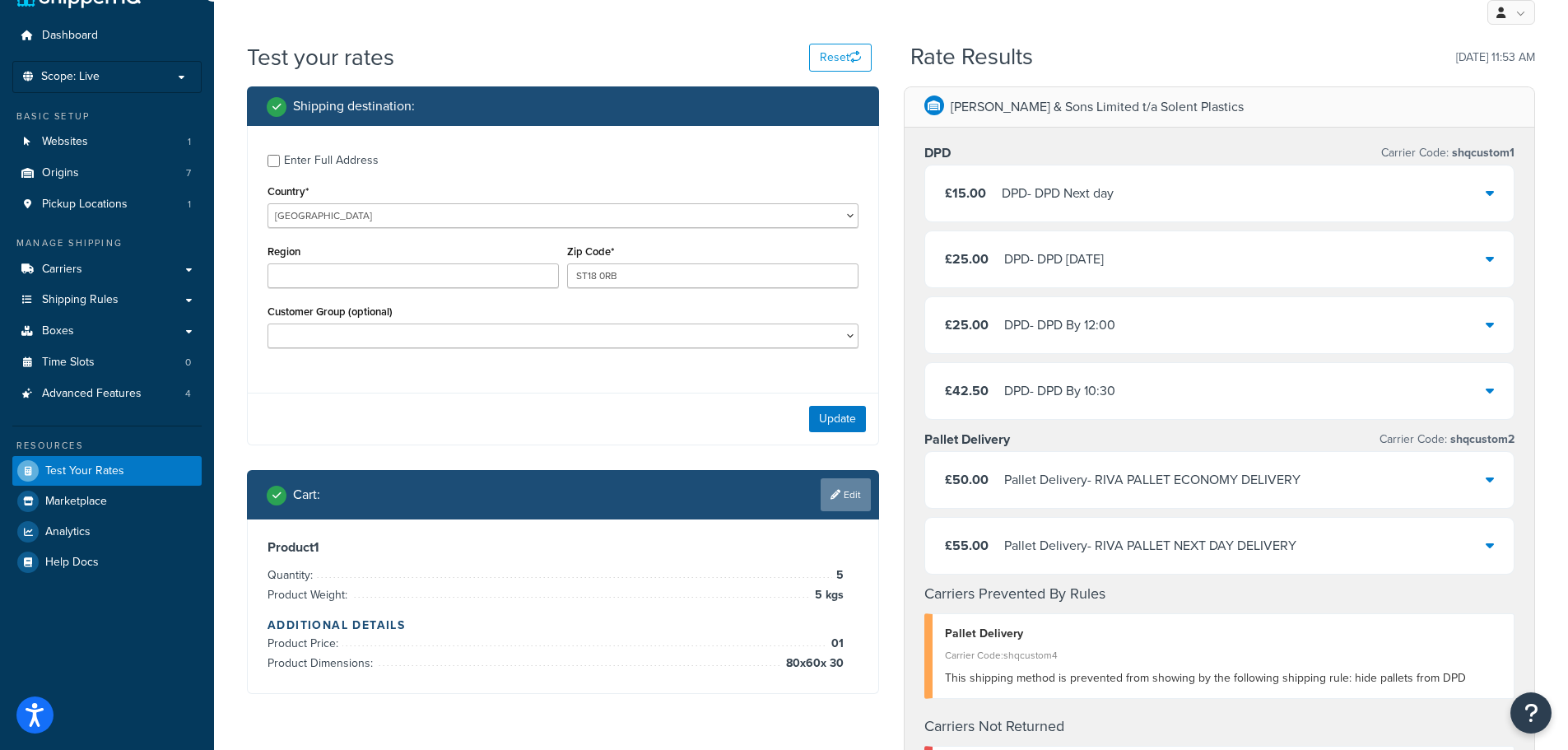
click at [843, 499] on link "Edit" at bounding box center [846, 495] width 50 height 33
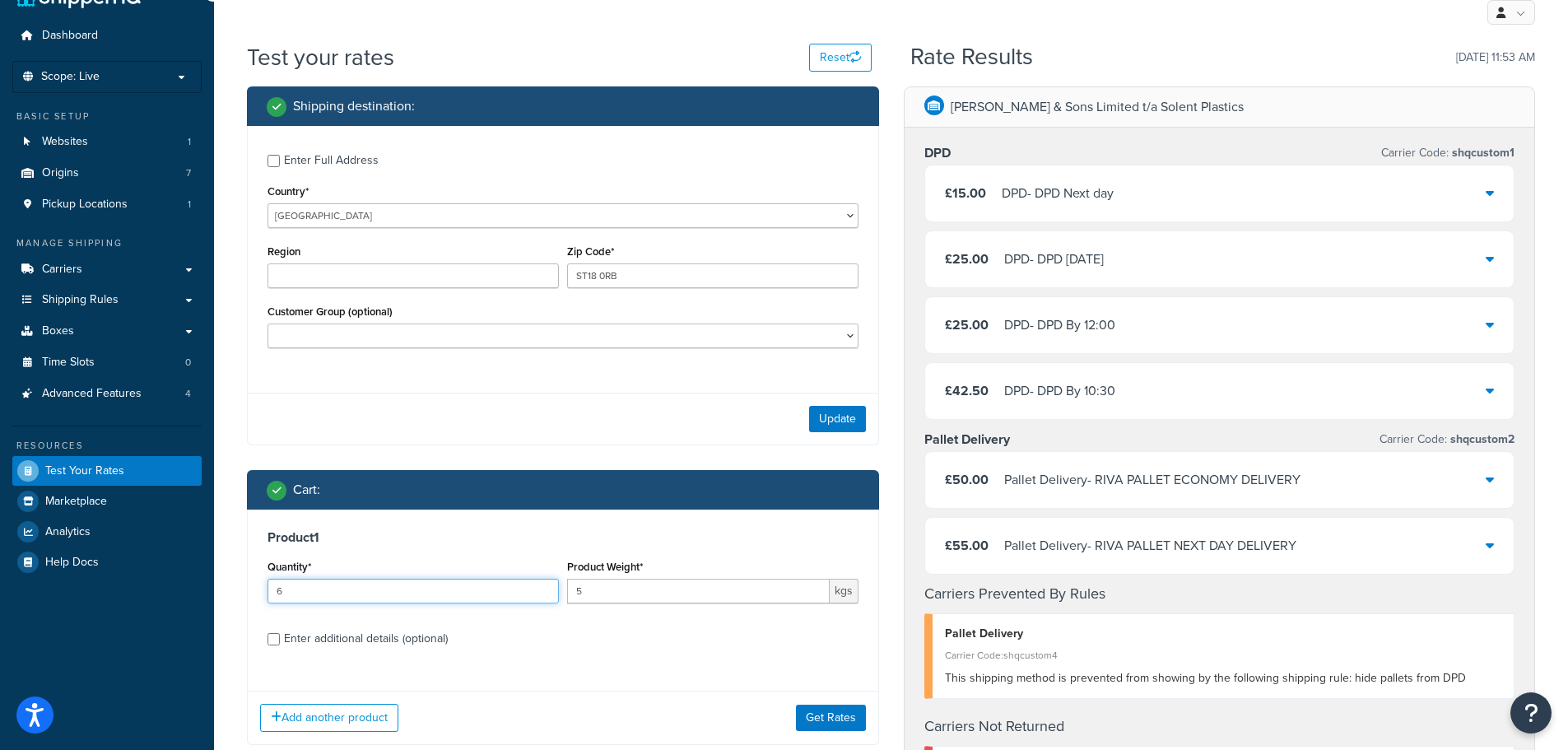
type input "6"
click at [545, 584] on input "6" at bounding box center [413, 590] width 292 height 24
click at [819, 718] on button "Get Rates" at bounding box center [830, 718] width 69 height 26
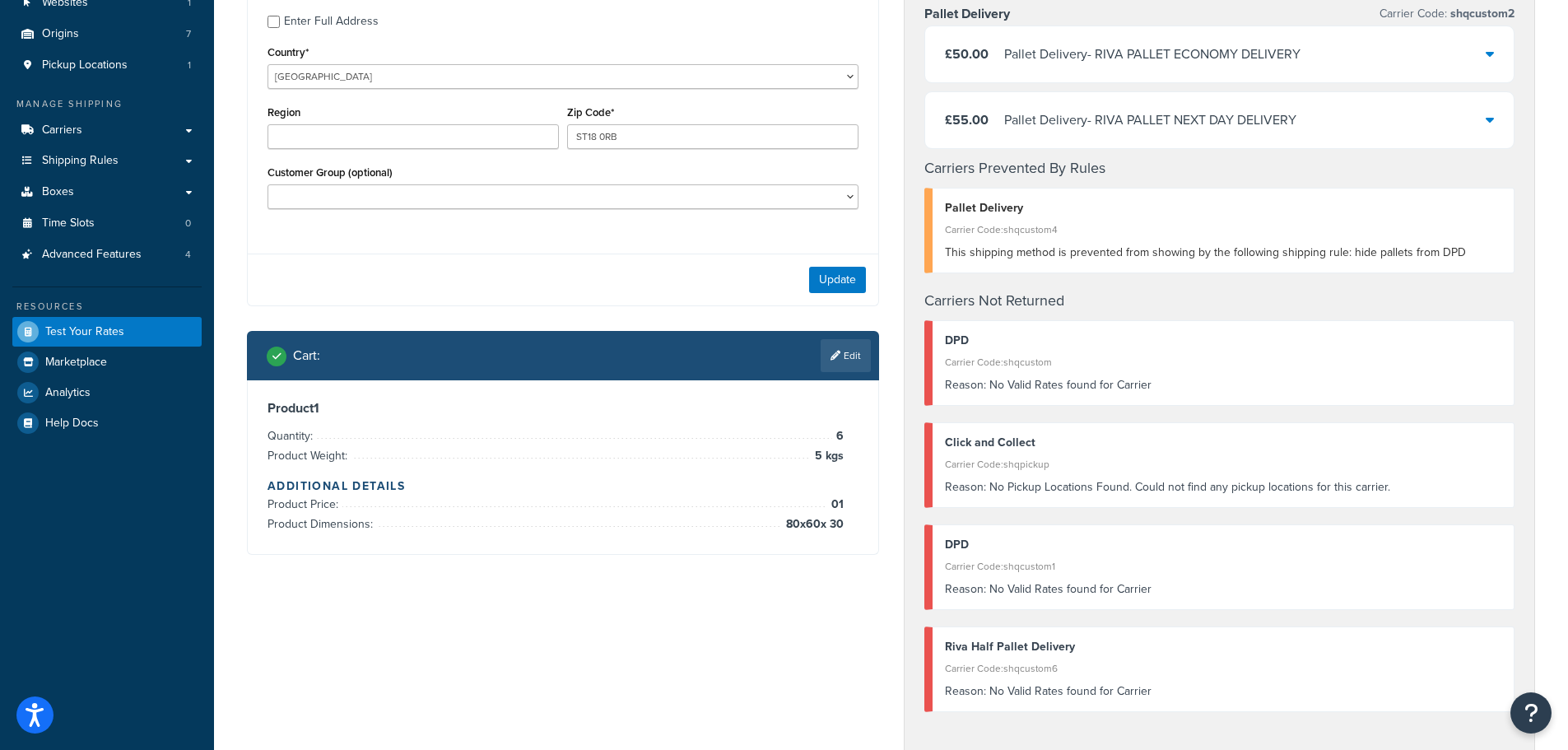
scroll to position [0, 0]
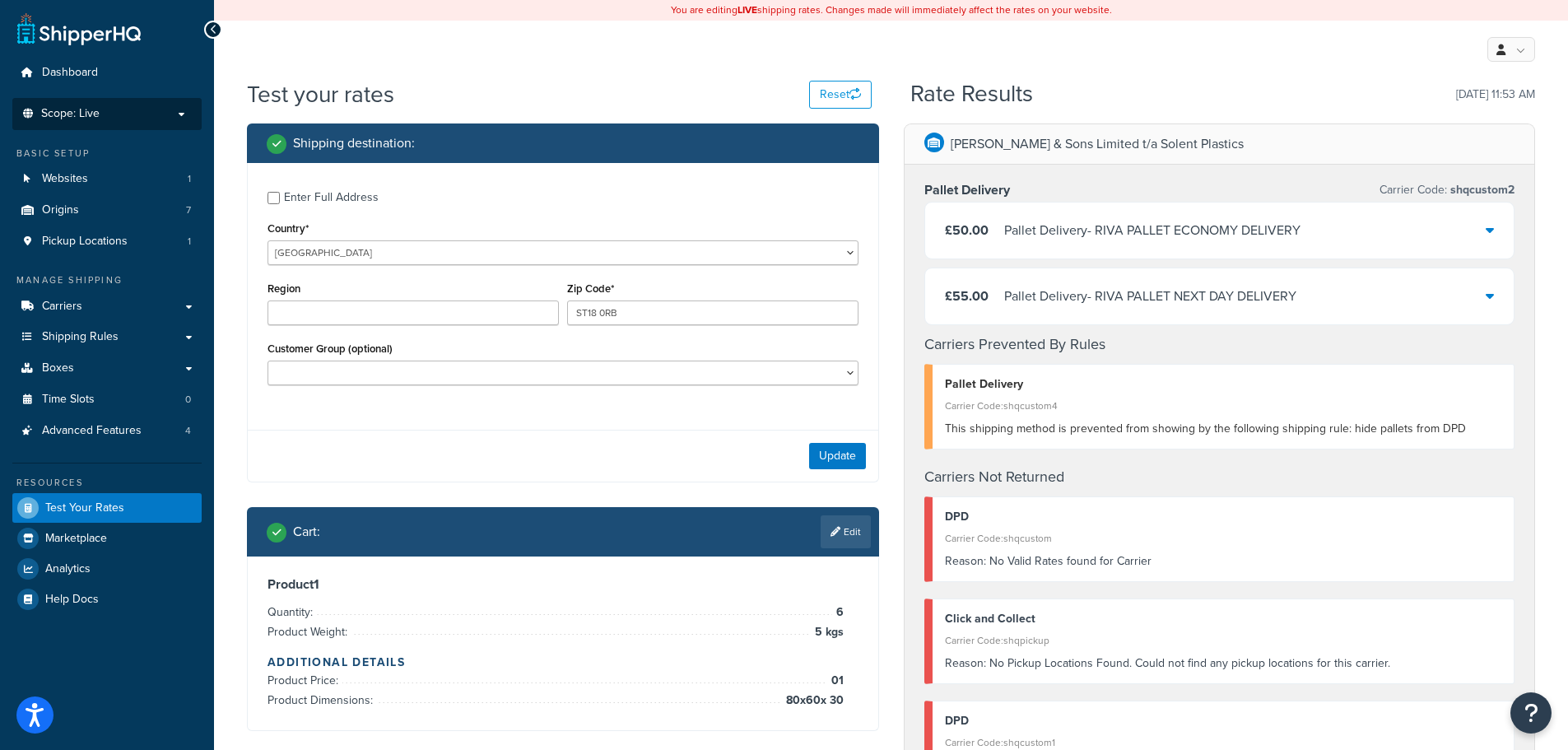
click at [101, 107] on p "Scope: Live" at bounding box center [107, 114] width 174 height 14
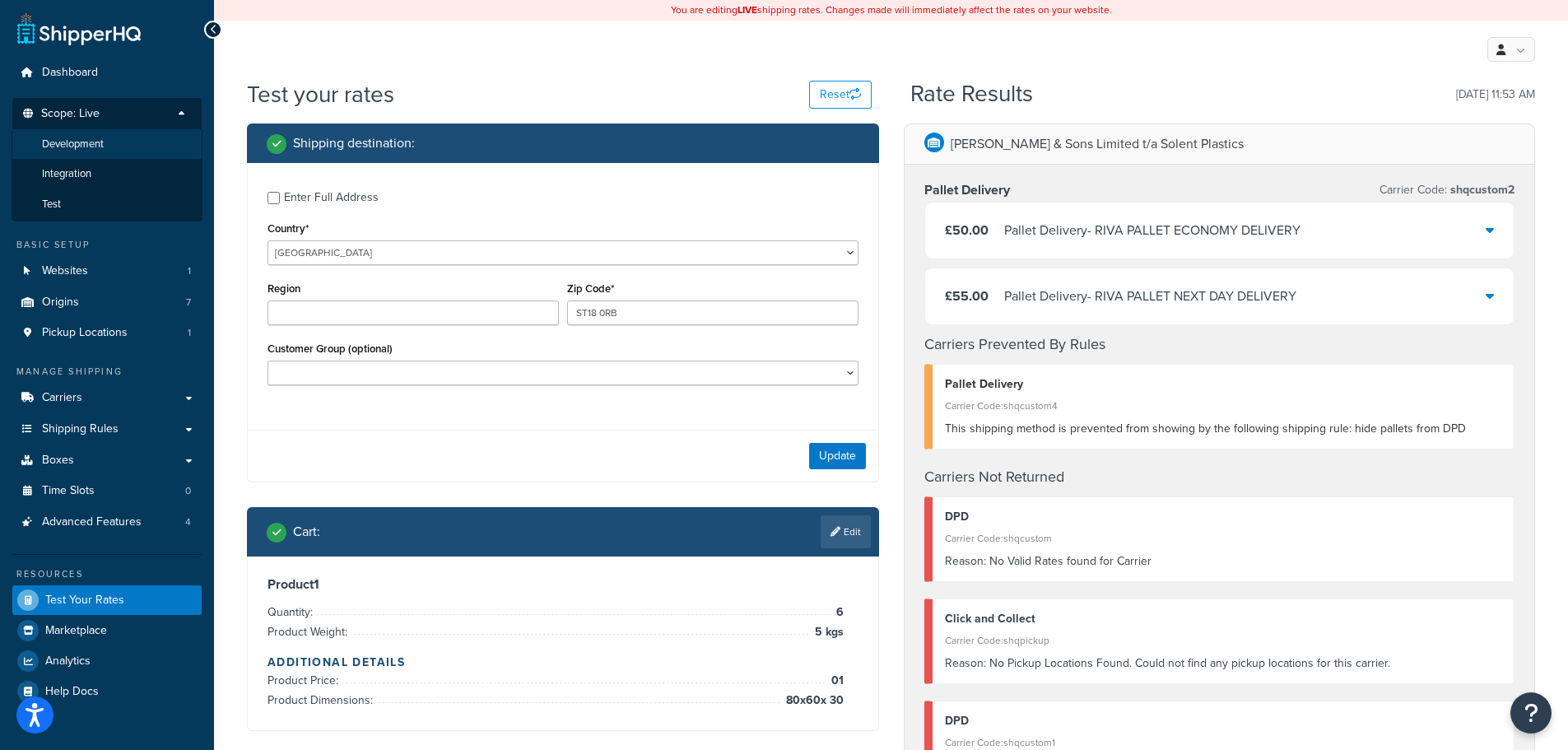
click at [81, 145] on span "Development" at bounding box center [72, 144] width 62 height 14
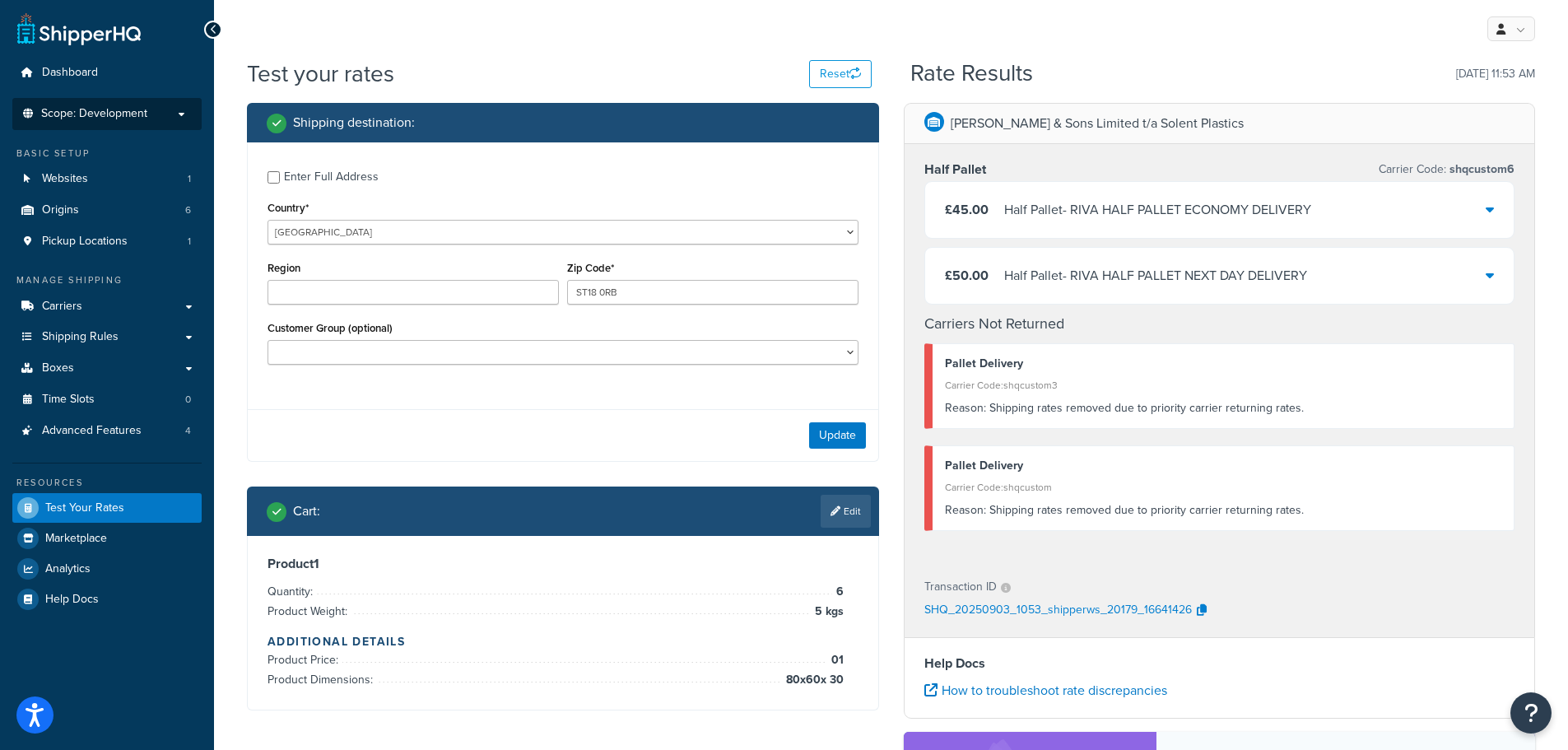
scroll to position [164, 0]
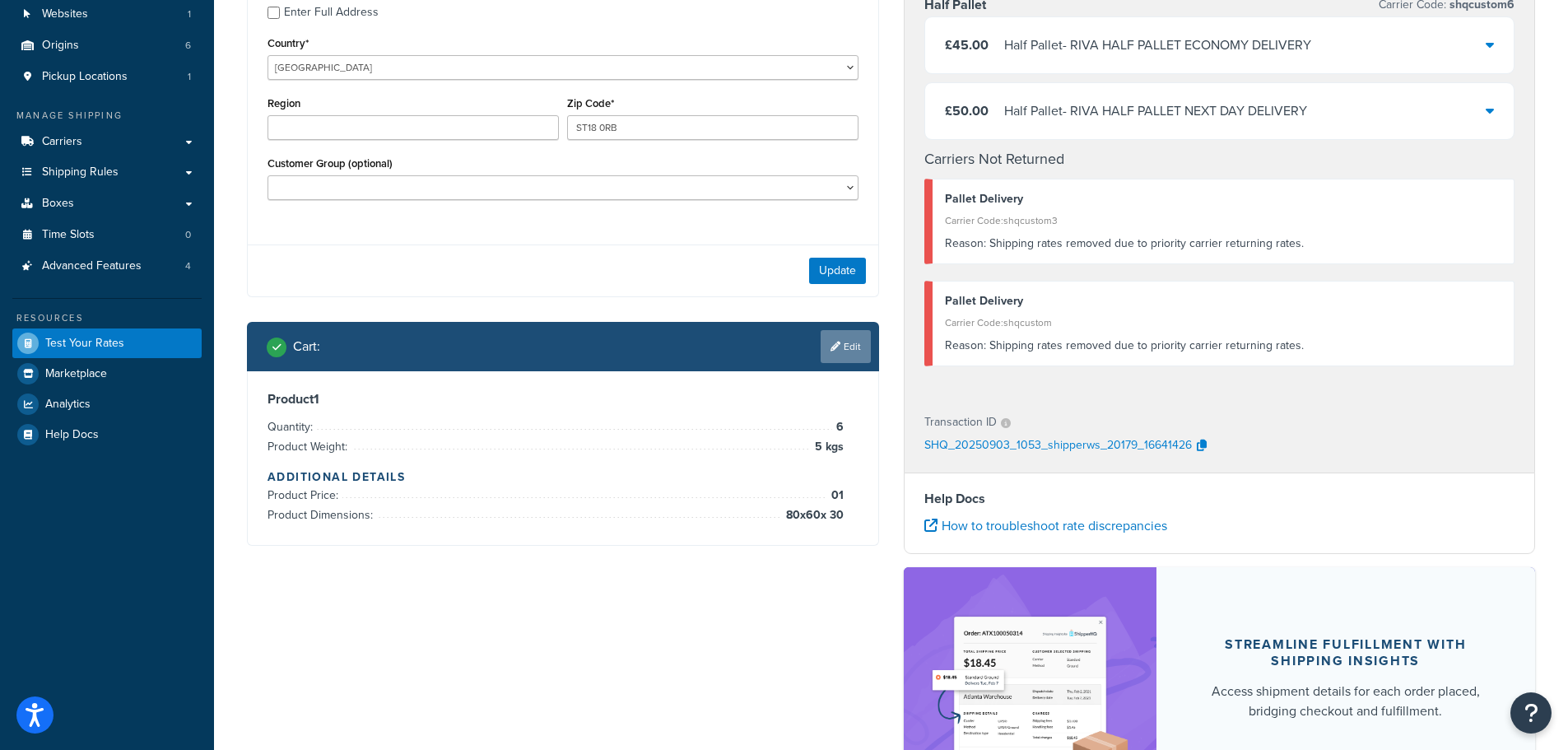
click at [834, 363] on link "Edit" at bounding box center [846, 347] width 50 height 33
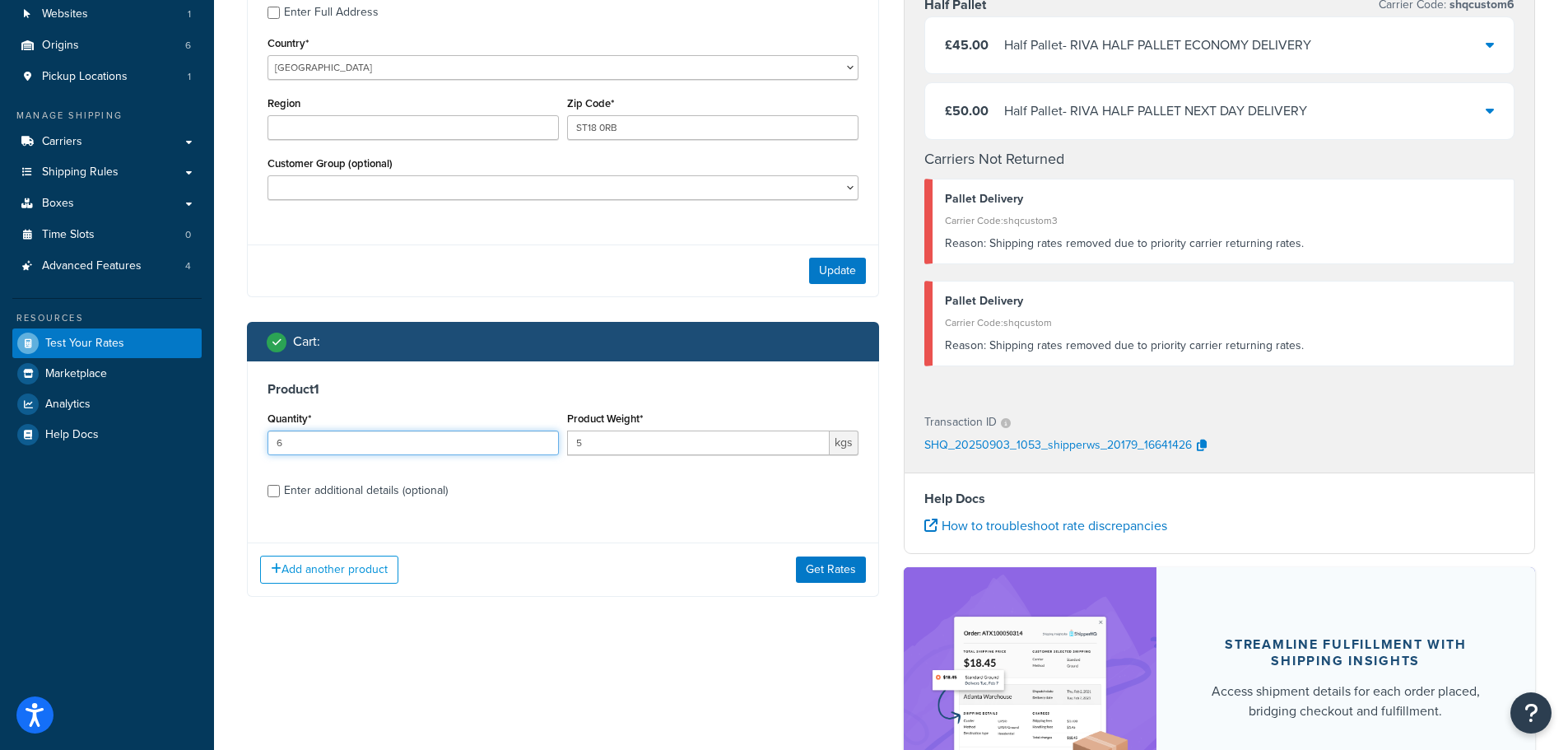
click at [286, 445] on input "6" at bounding box center [413, 443] width 292 height 24
type input "5"
click at [833, 577] on button "Get Rates" at bounding box center [830, 570] width 69 height 26
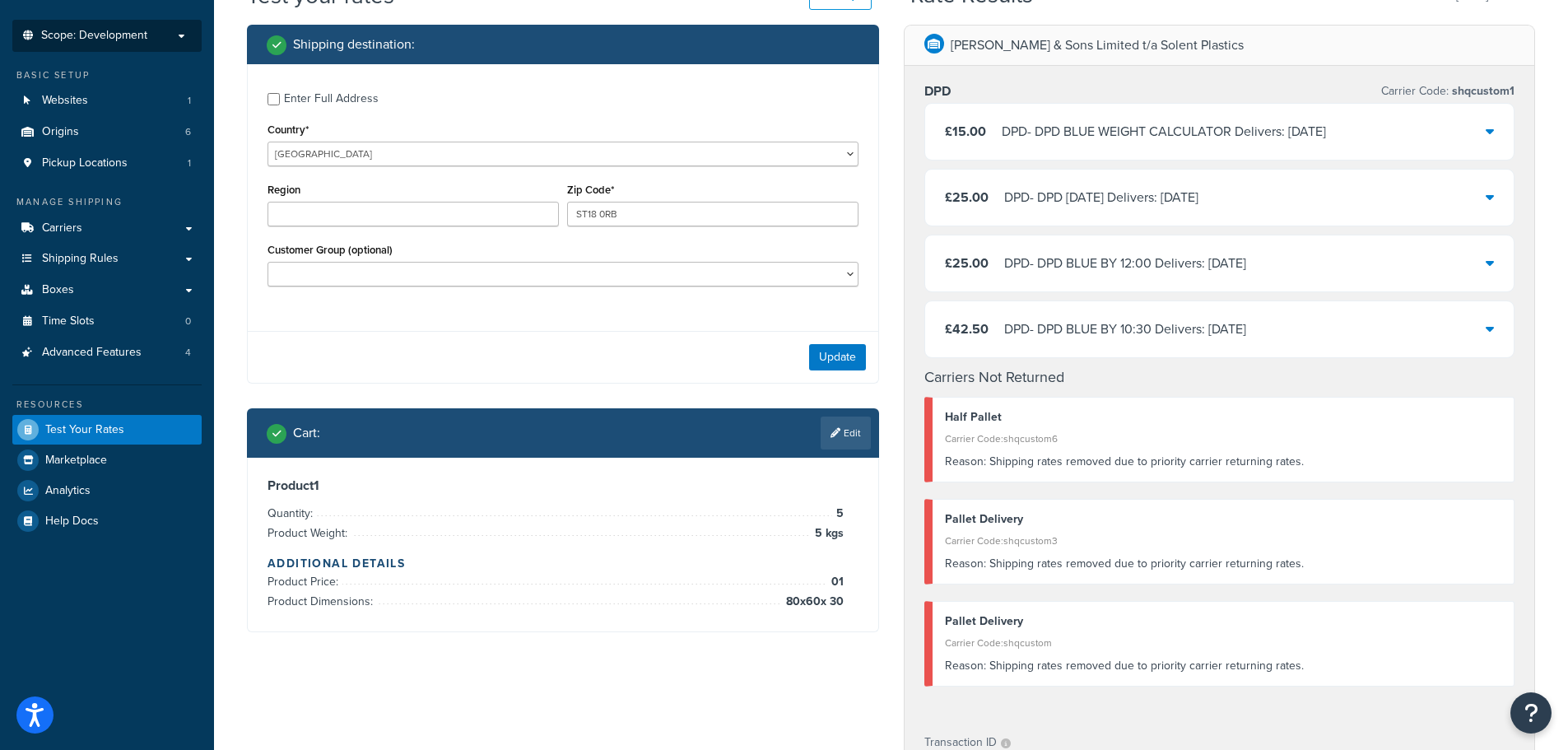
scroll to position [0, 0]
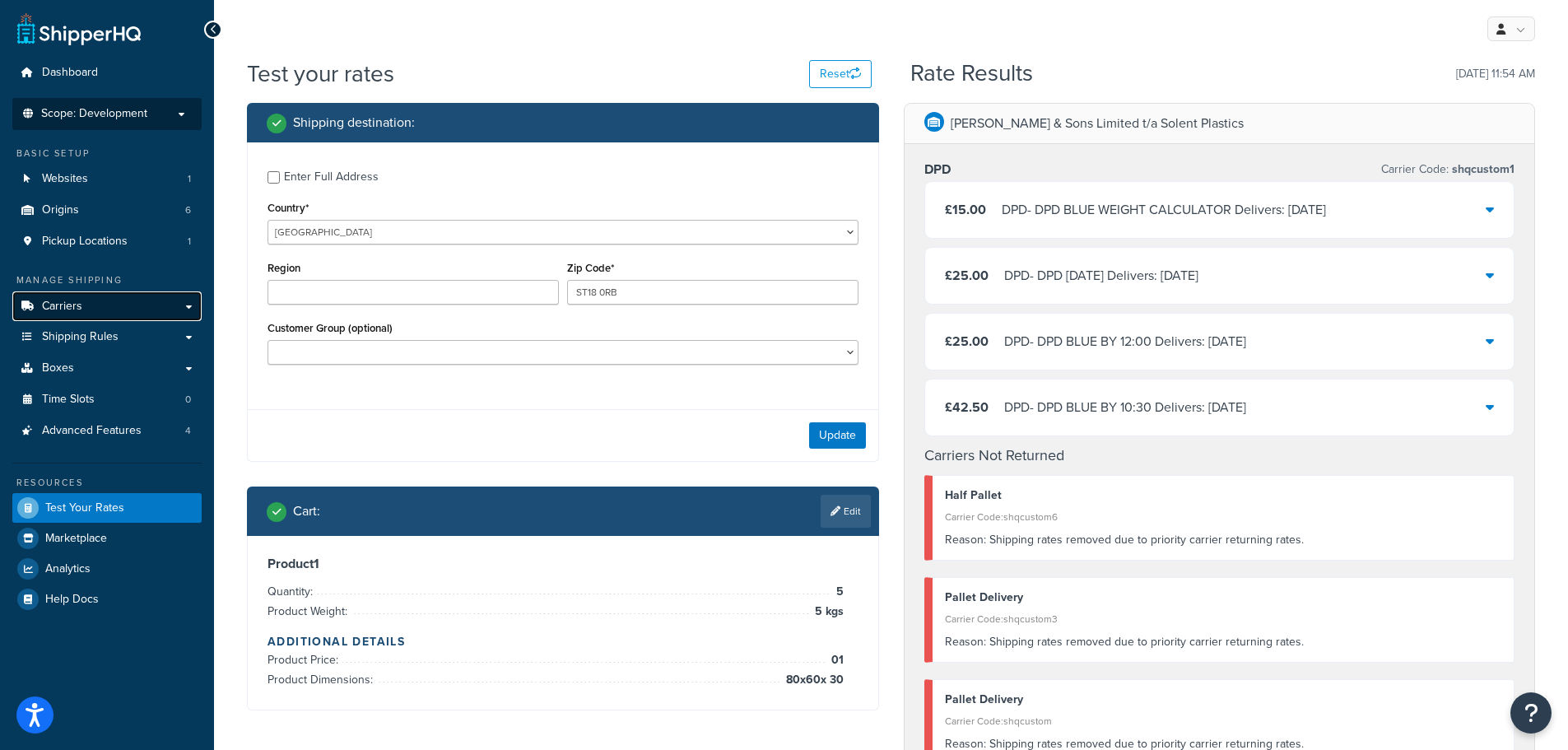
click at [90, 306] on link "Carriers" at bounding box center [107, 306] width 189 height 30
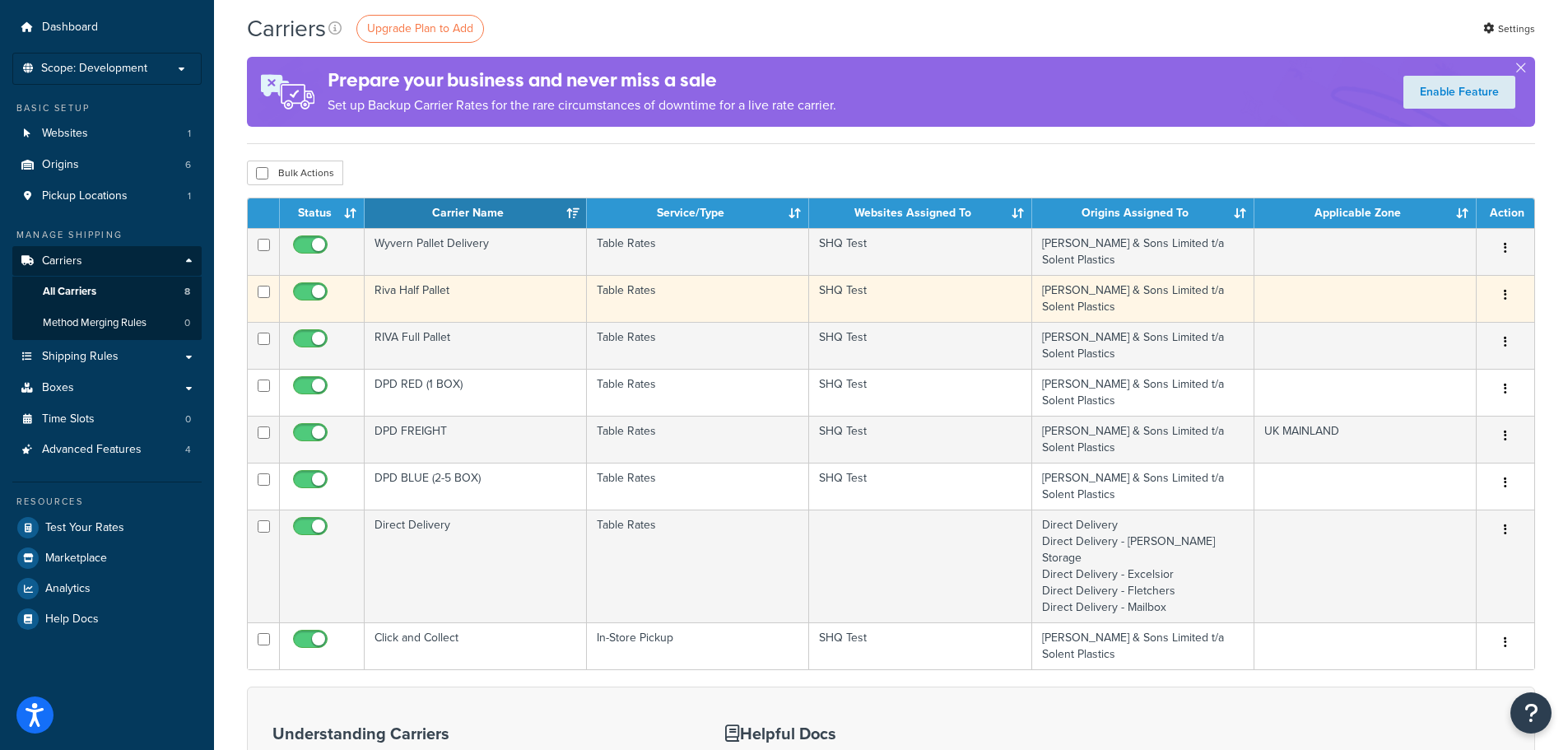
scroll to position [82, 0]
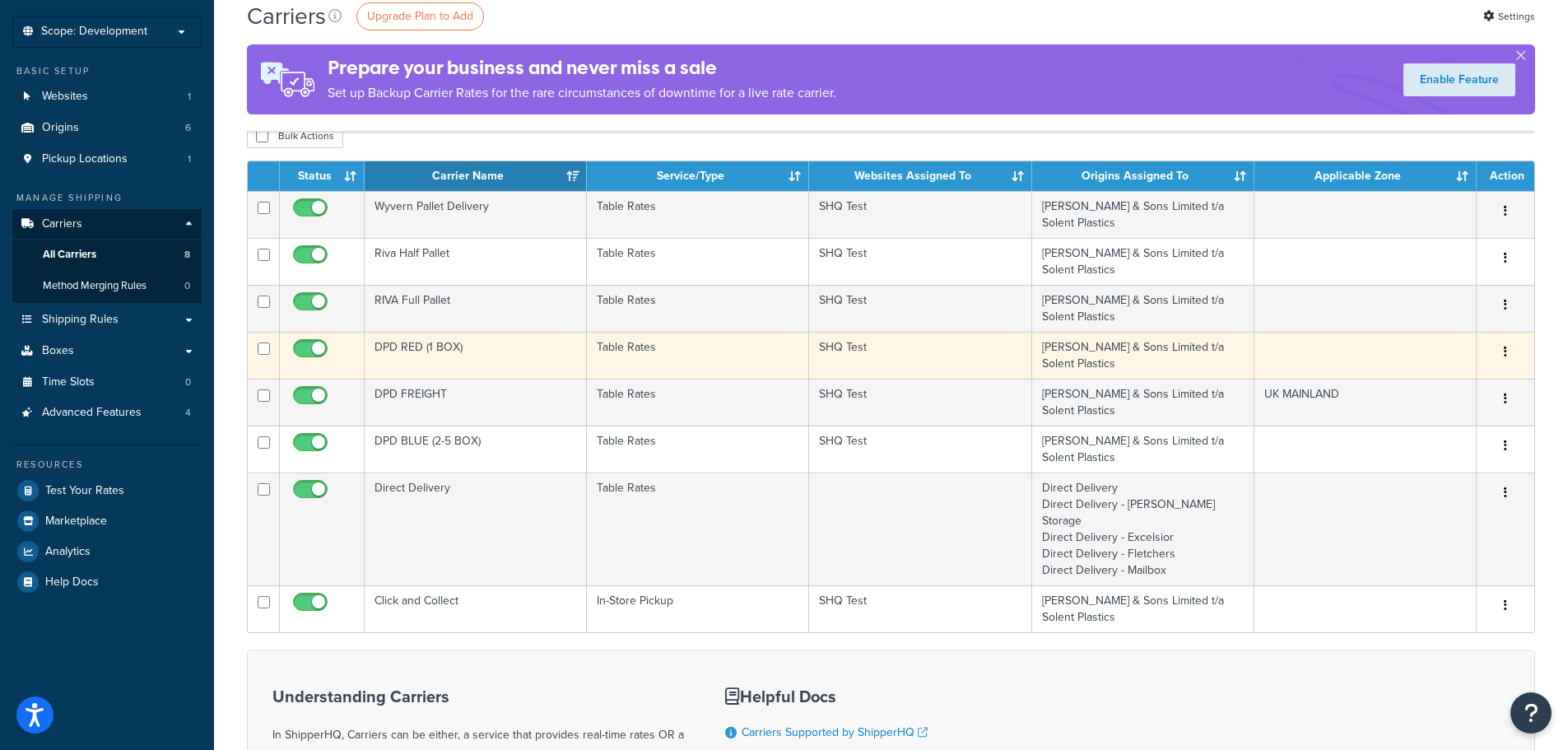
click at [1507, 350] on button "button" at bounding box center [1506, 352] width 23 height 26
click at [1447, 380] on link "Edit" at bounding box center [1439, 385] width 130 height 33
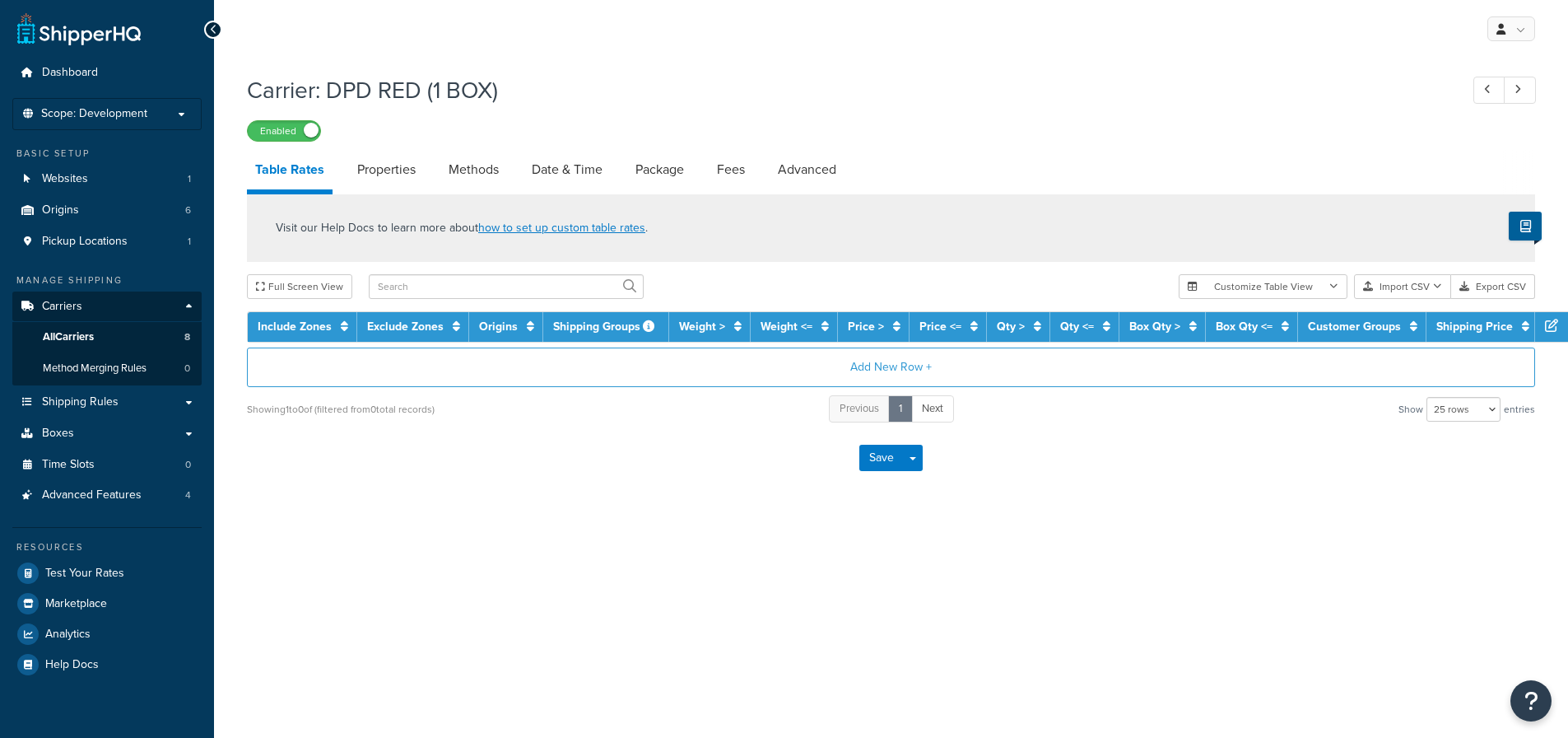
select select "25"
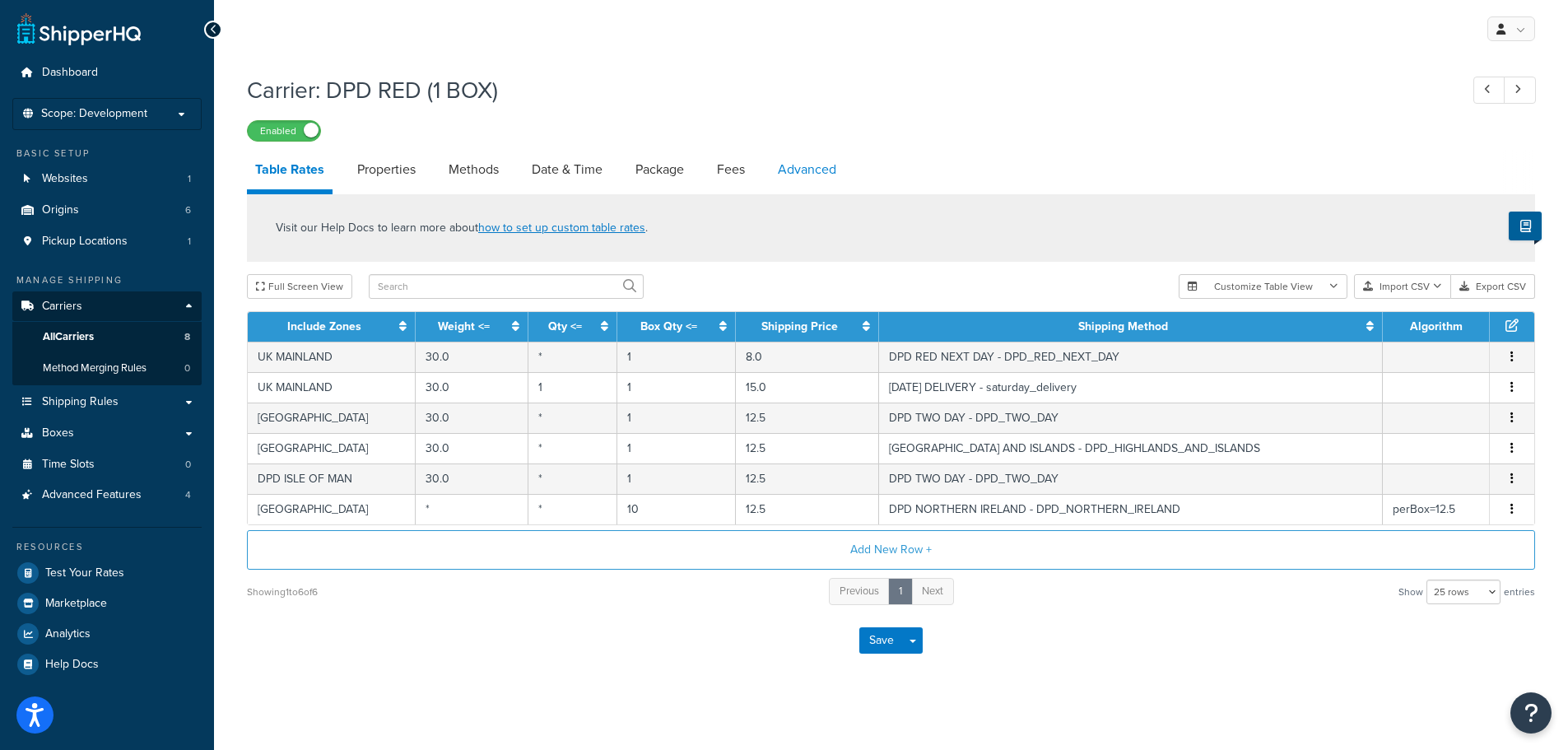
click at [817, 169] on link "Advanced" at bounding box center [807, 169] width 75 height 39
select select "false"
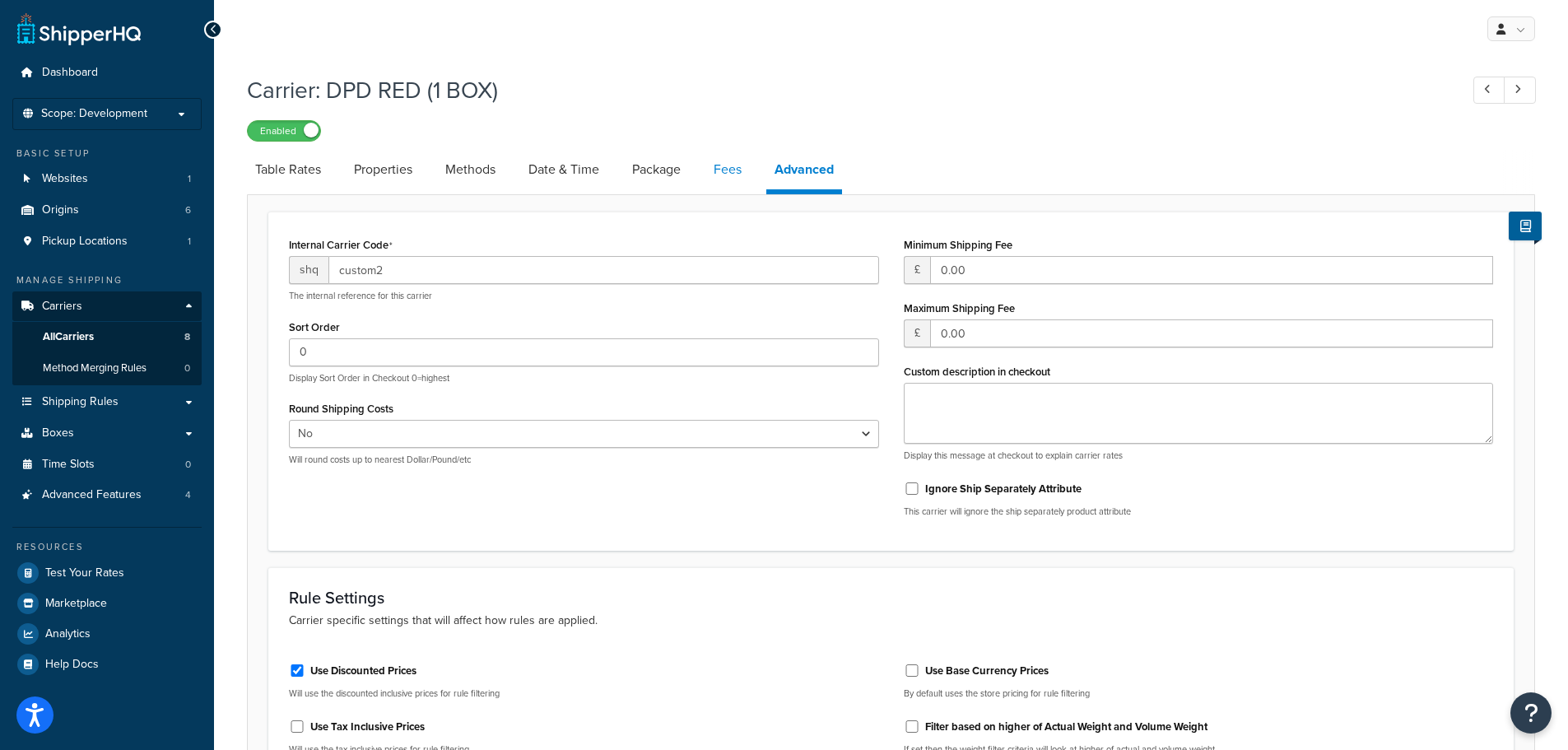
click at [728, 177] on link "Fees" at bounding box center [727, 169] width 44 height 39
select select "AFTER"
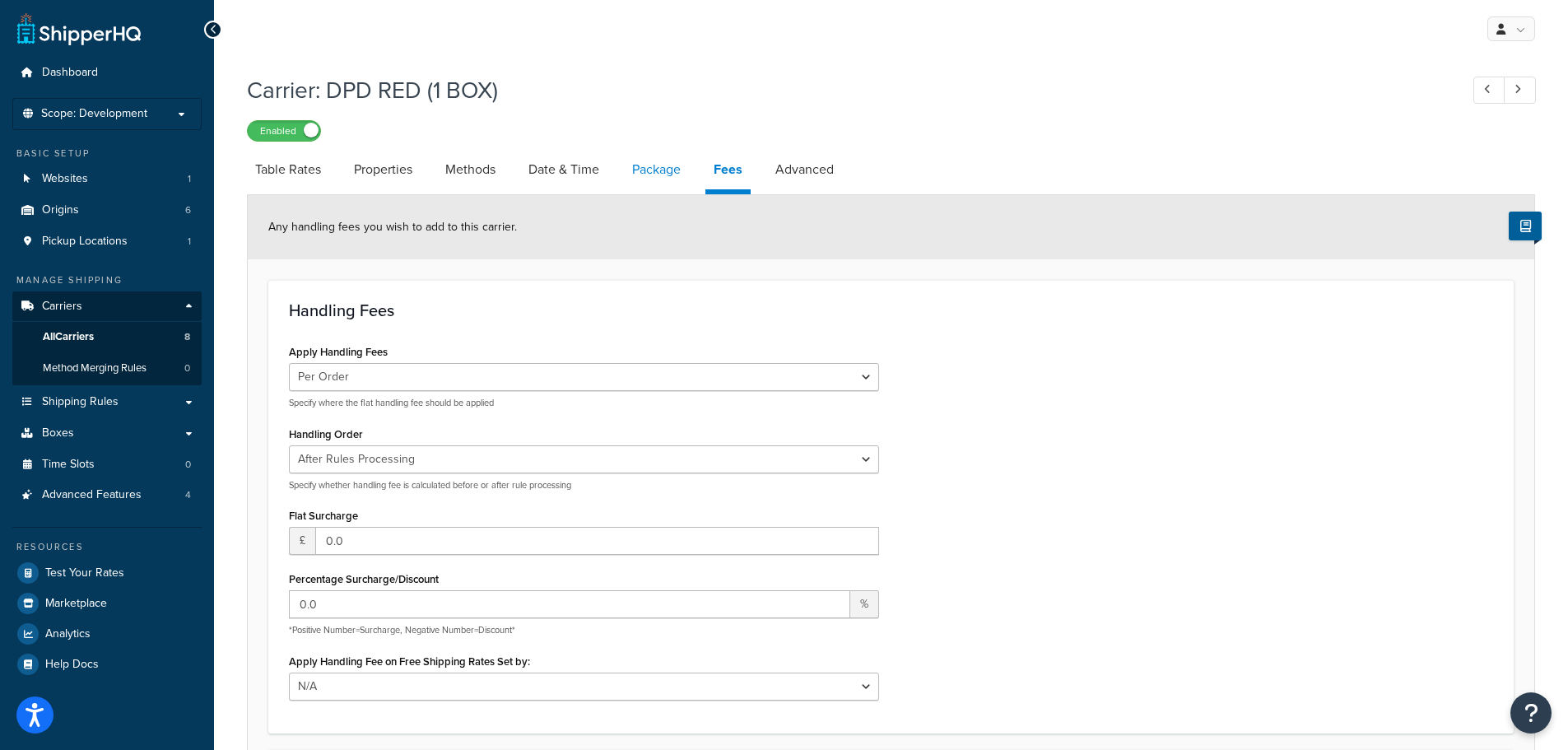
click at [642, 174] on link "Package" at bounding box center [657, 169] width 65 height 39
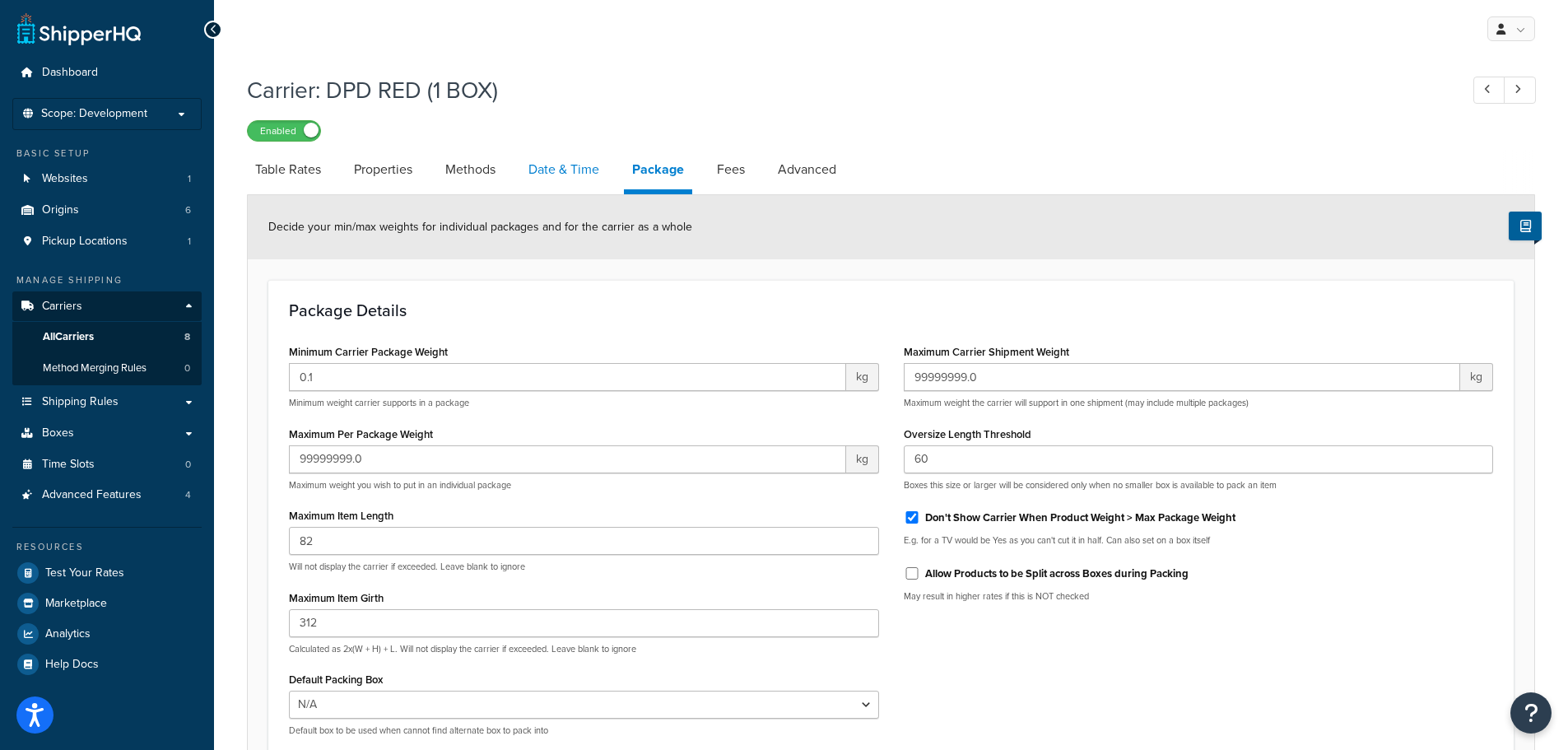
click at [581, 177] on link "Date & Time" at bounding box center [564, 169] width 87 height 39
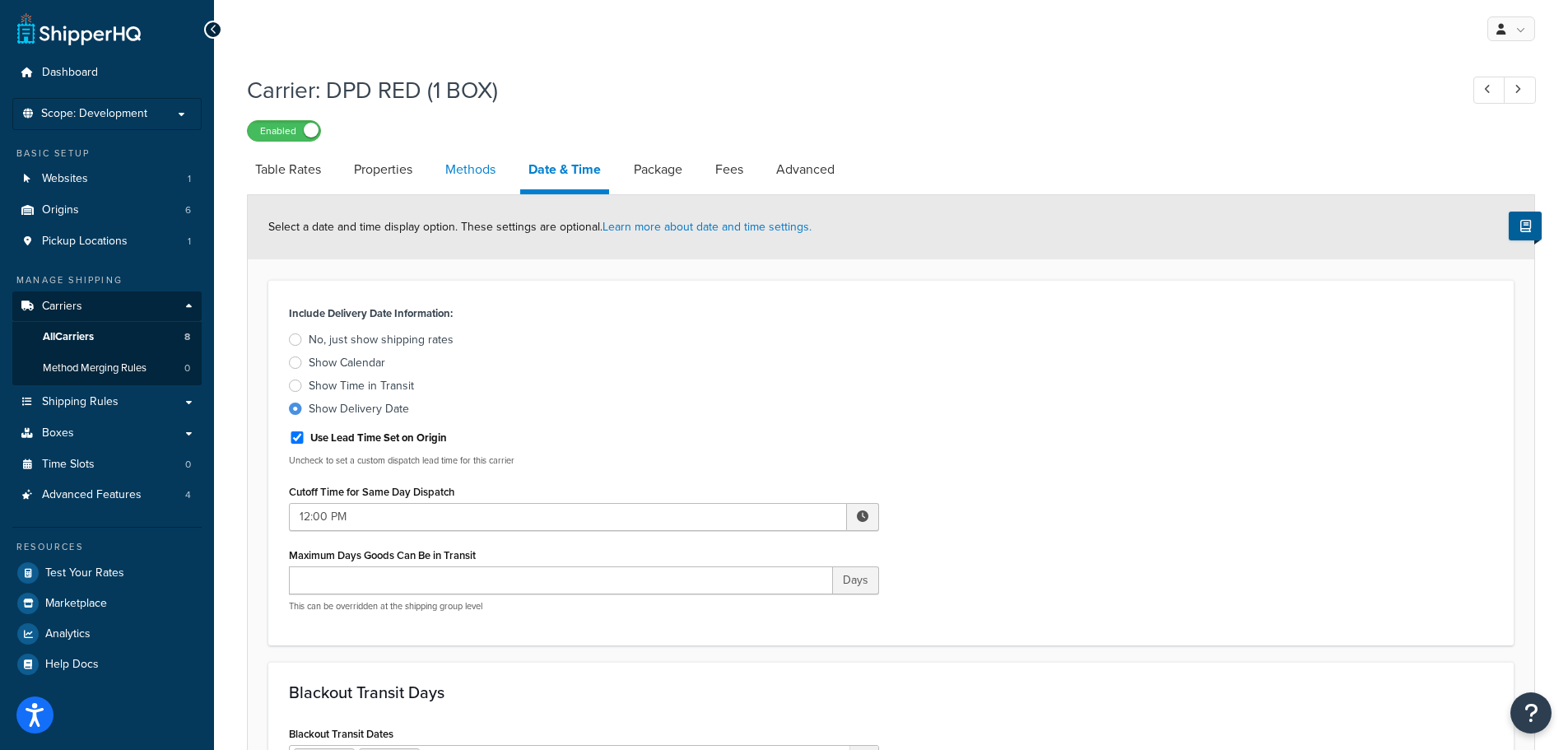
click at [484, 168] on link "Methods" at bounding box center [471, 169] width 67 height 39
select select "25"
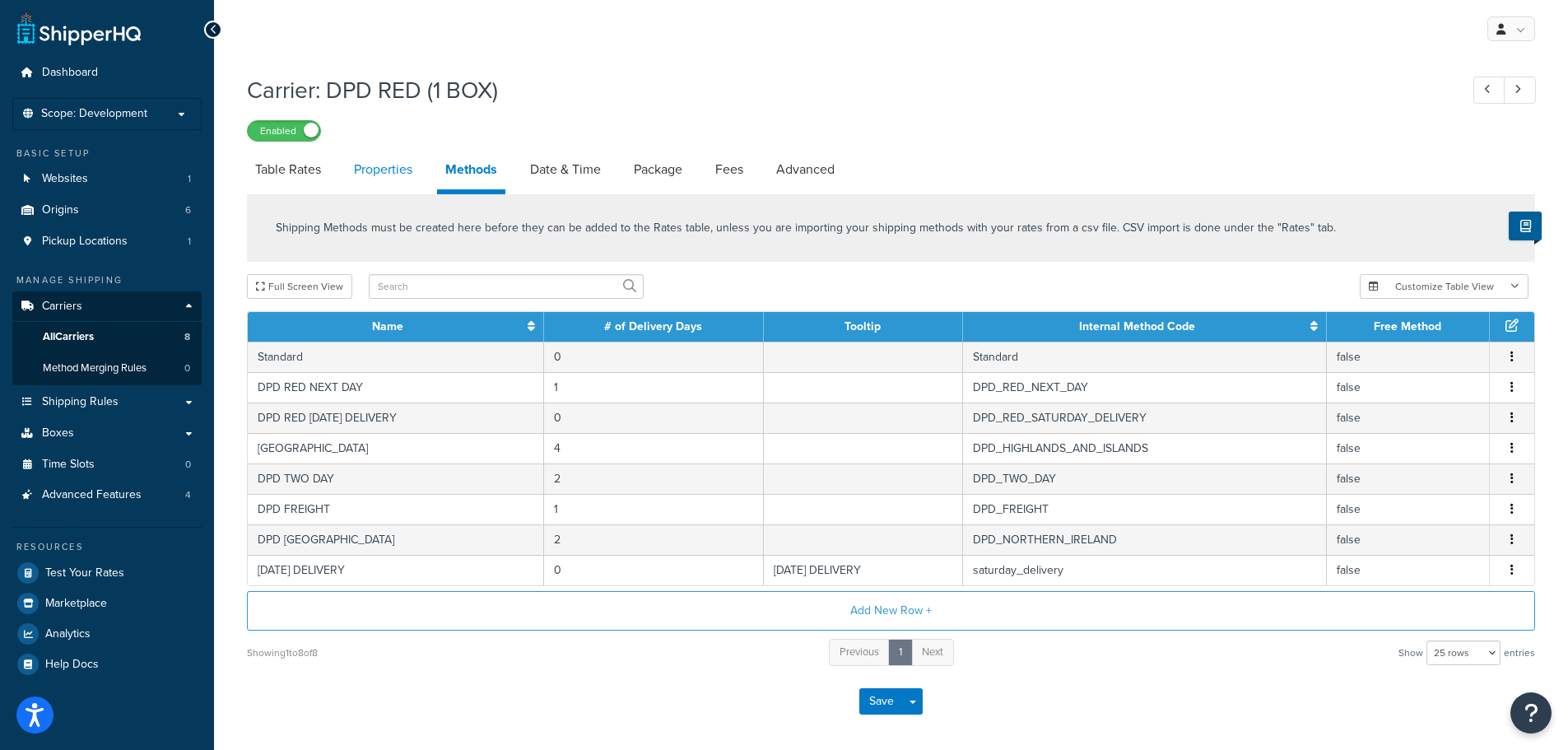
click at [389, 164] on link "Properties" at bounding box center [383, 169] width 75 height 39
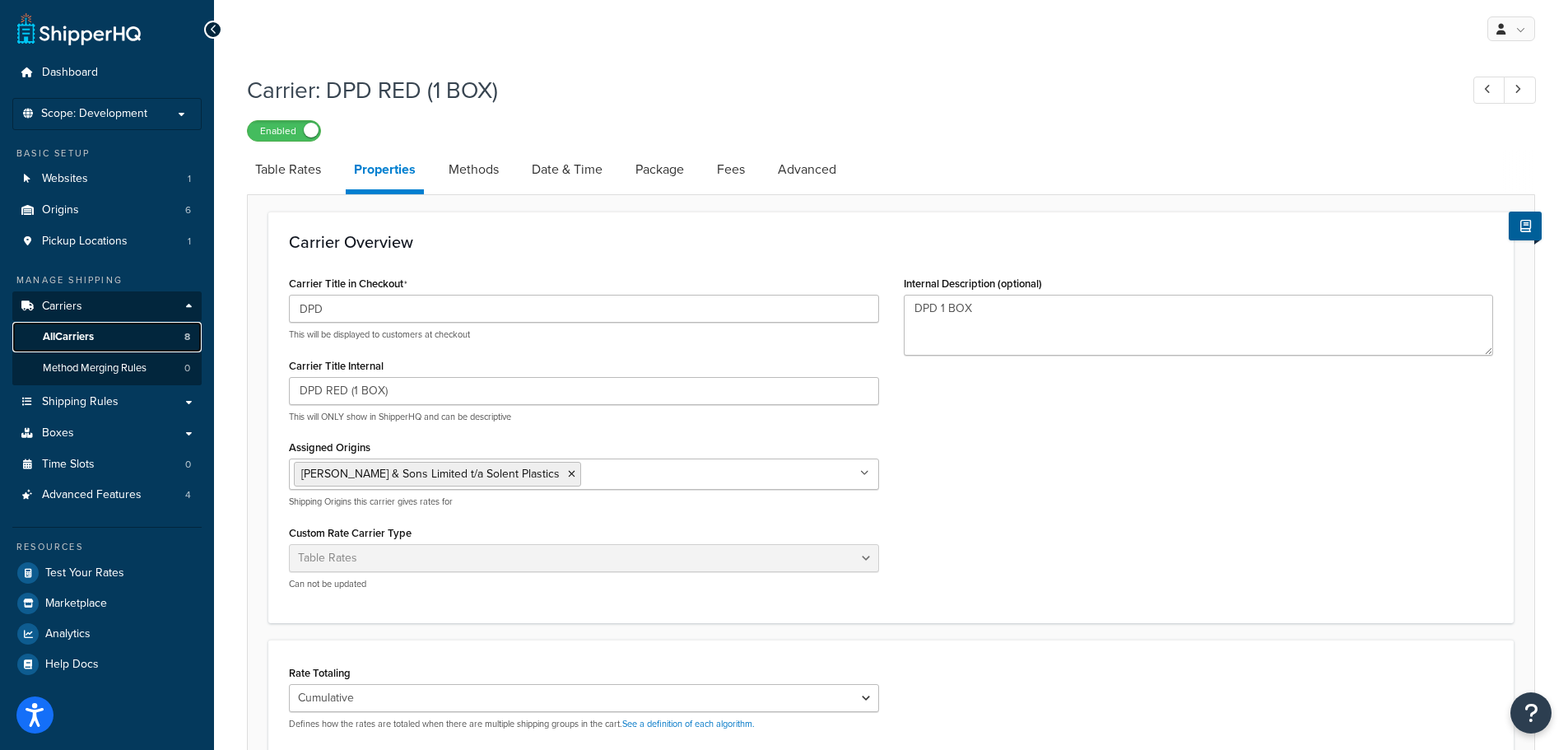
click at [91, 335] on span "All Carriers" at bounding box center [69, 337] width 51 height 14
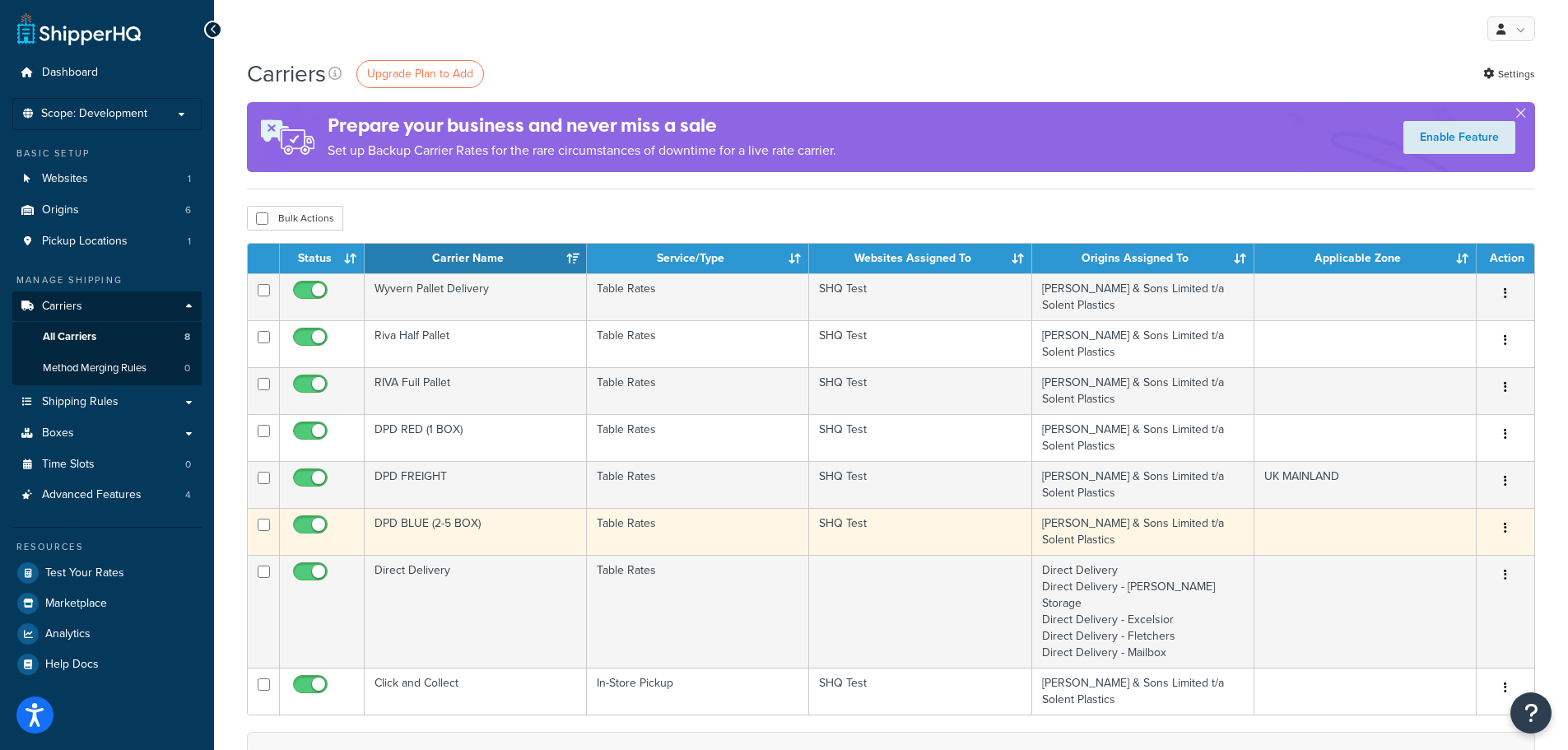
click at [469, 522] on td "DPD BLUE (2-5 BOX)" at bounding box center [476, 532] width 222 height 47
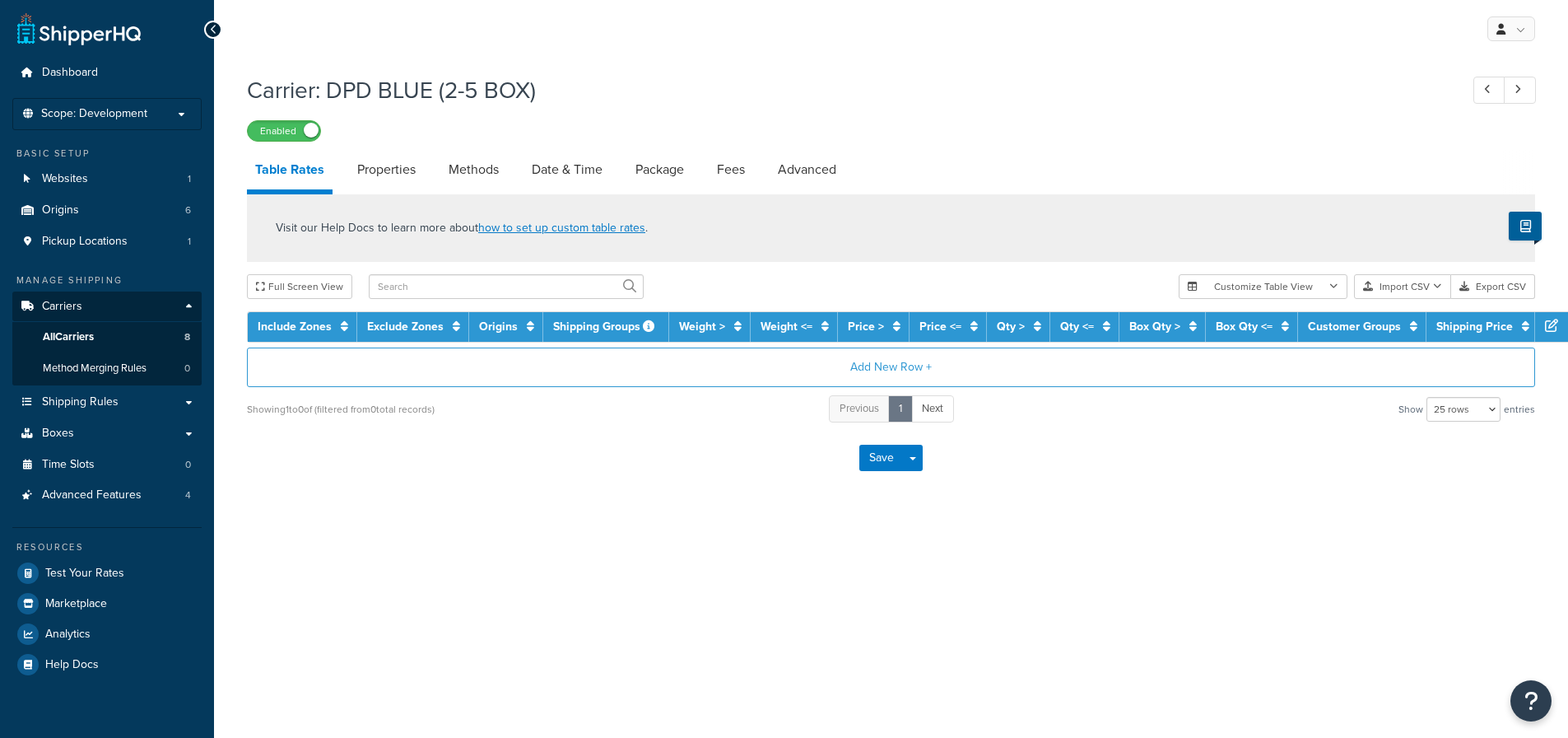
select select "25"
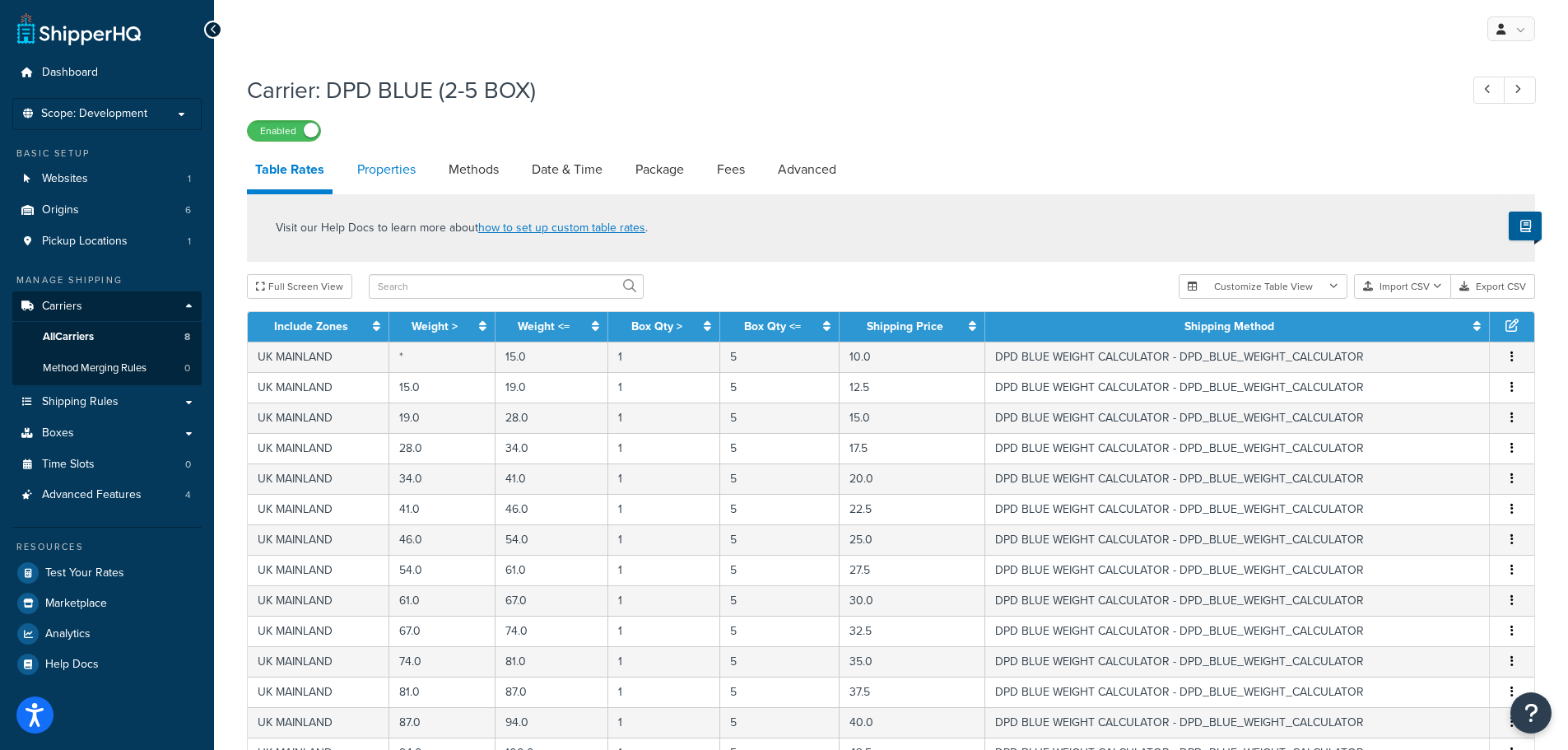
click at [380, 161] on link "Properties" at bounding box center [387, 169] width 75 height 39
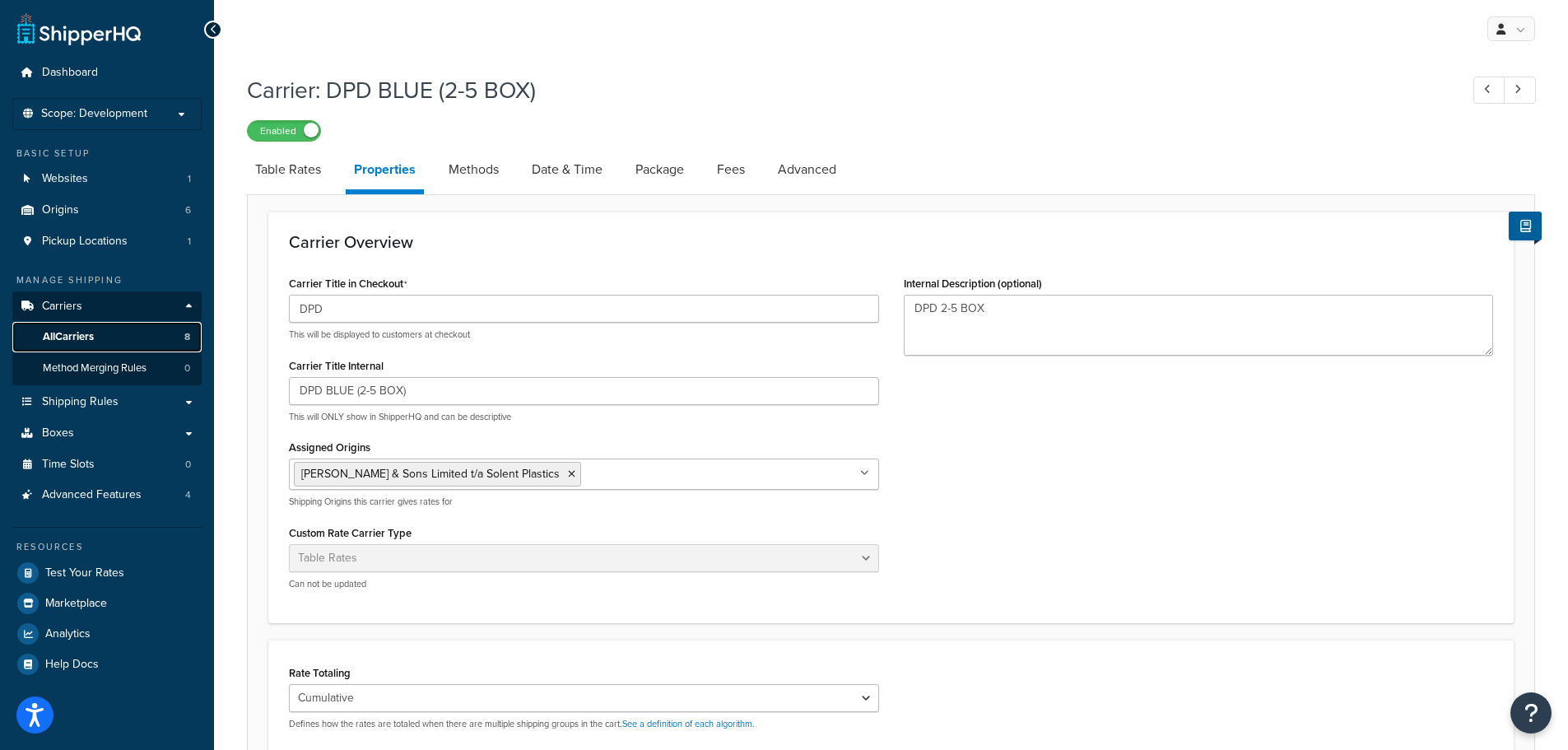
click at [92, 336] on span "All Carriers" at bounding box center [69, 337] width 51 height 14
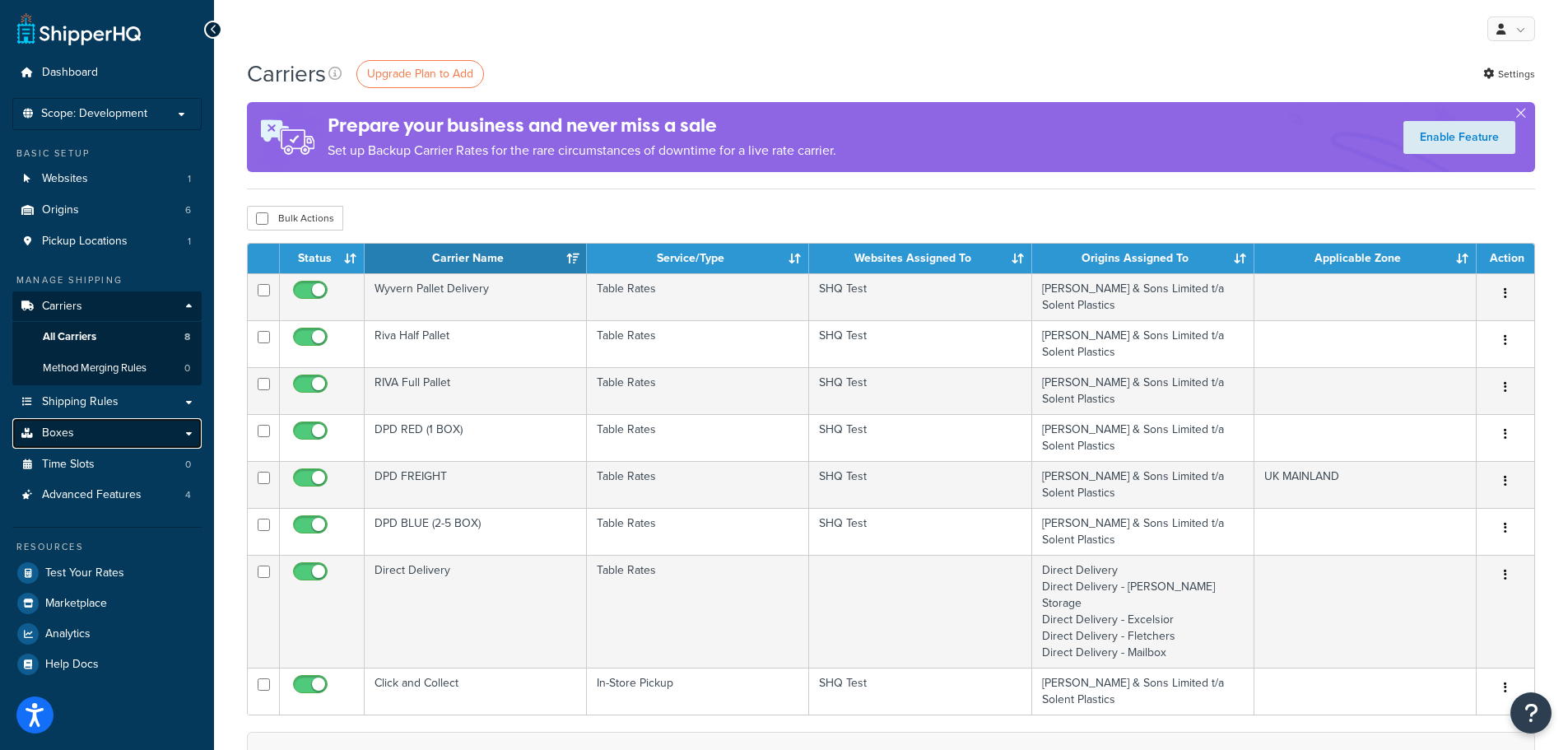
click at [85, 438] on link "Boxes" at bounding box center [107, 433] width 189 height 30
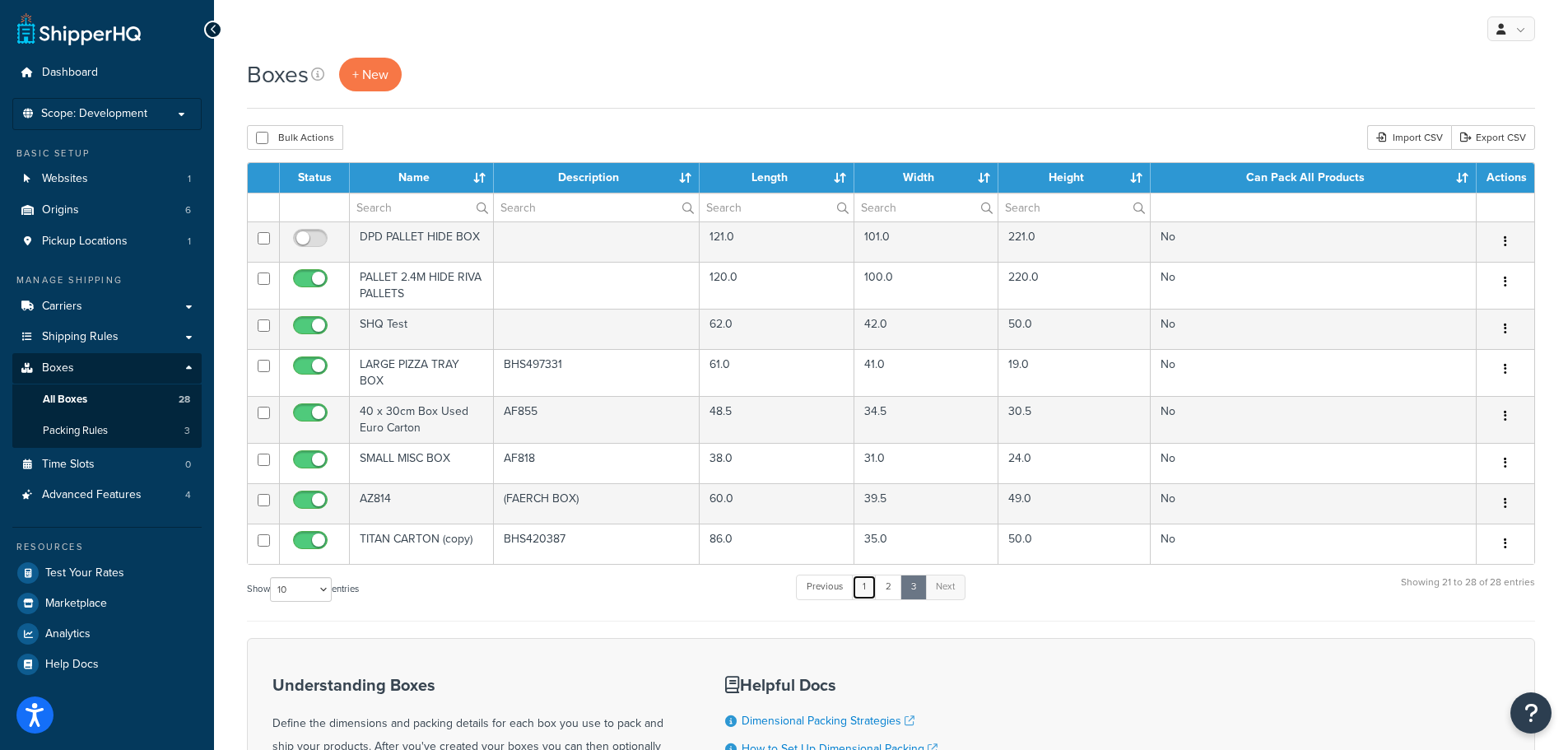
click at [865, 587] on link "1" at bounding box center [864, 586] width 24 height 24
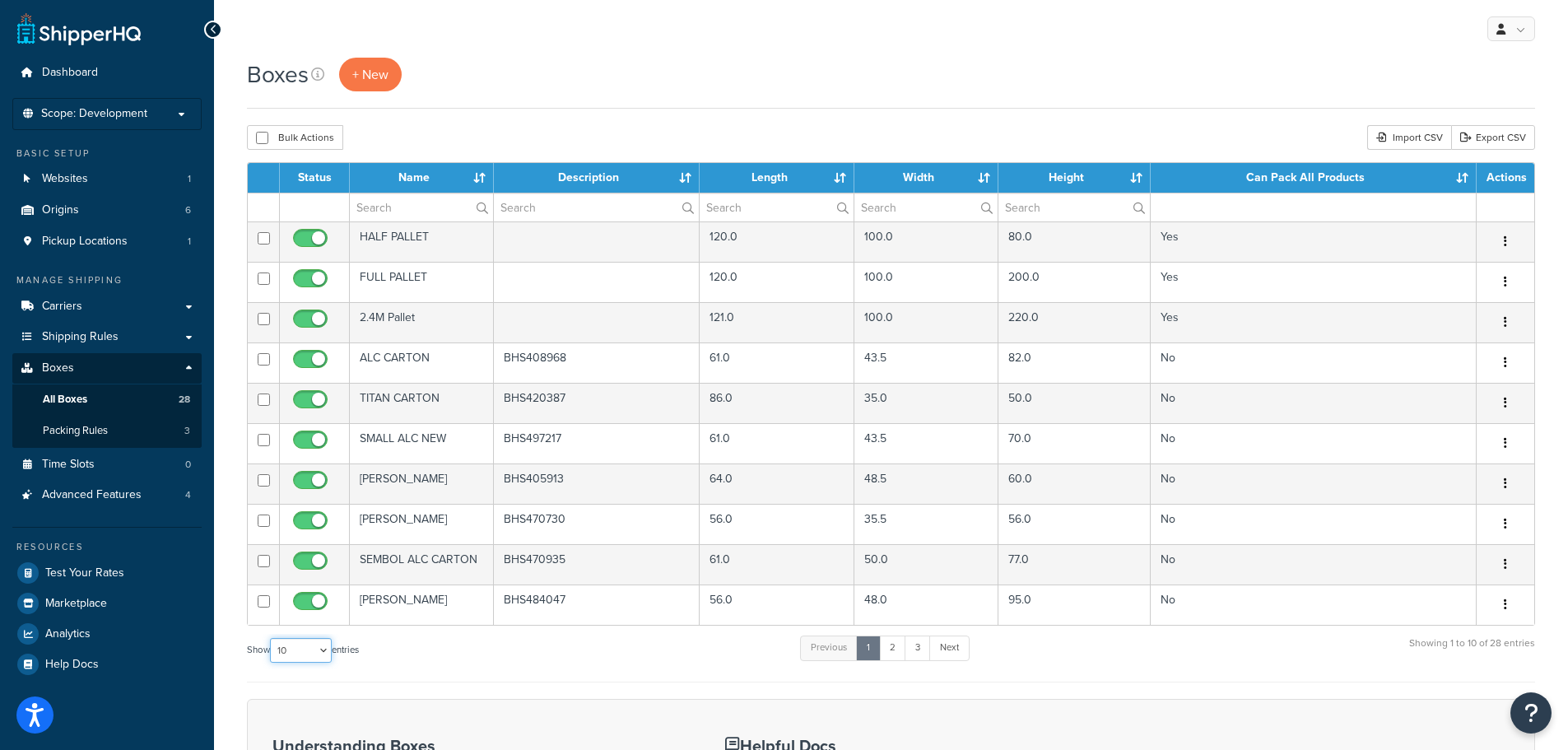
click at [311, 655] on select "10 15 25 50 100 1000" at bounding box center [300, 650] width 62 height 24
select select "1000"
click at [272, 638] on select "10 15 25 50 100 1000" at bounding box center [300, 650] width 62 height 24
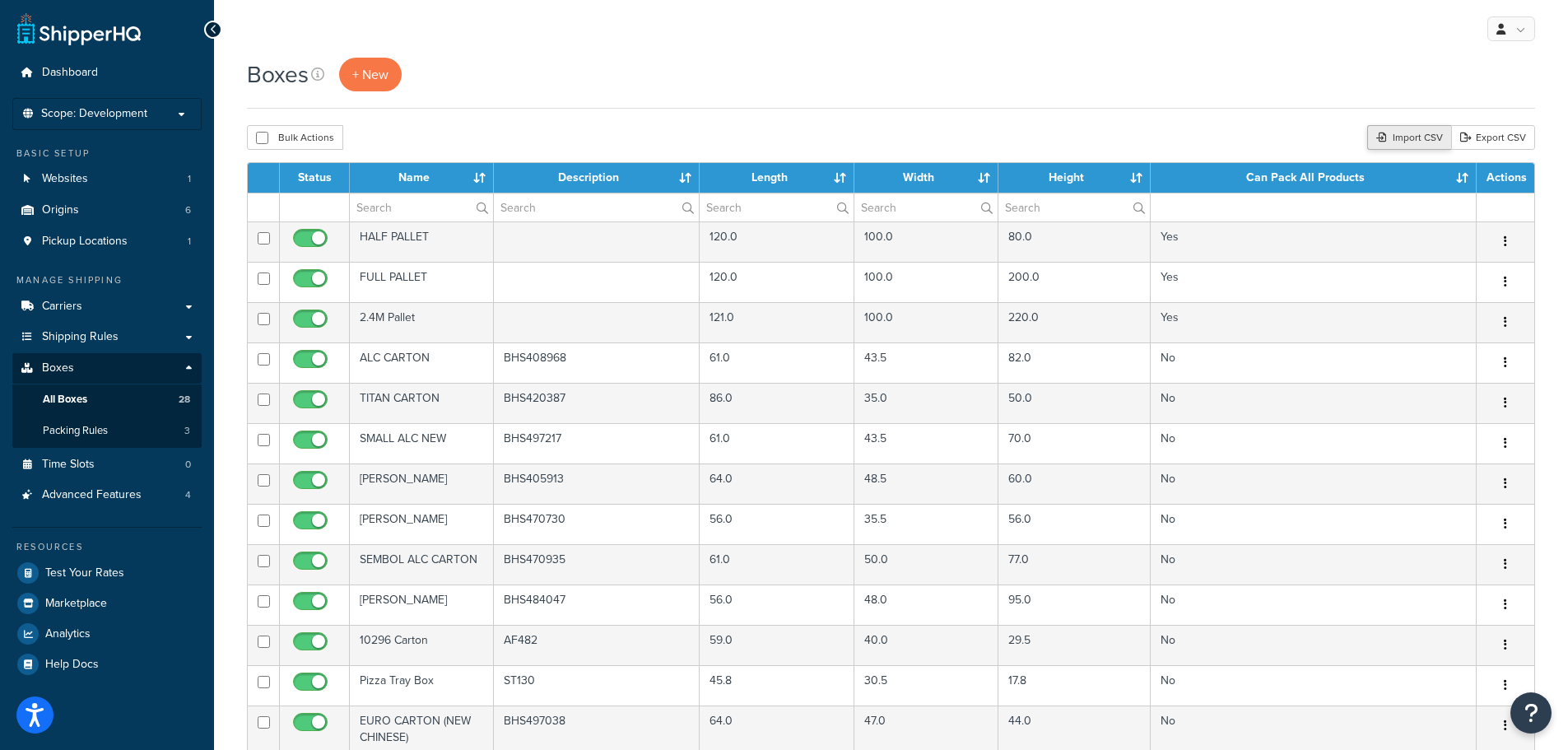
click at [1405, 138] on div "Import CSV" at bounding box center [1409, 137] width 84 height 24
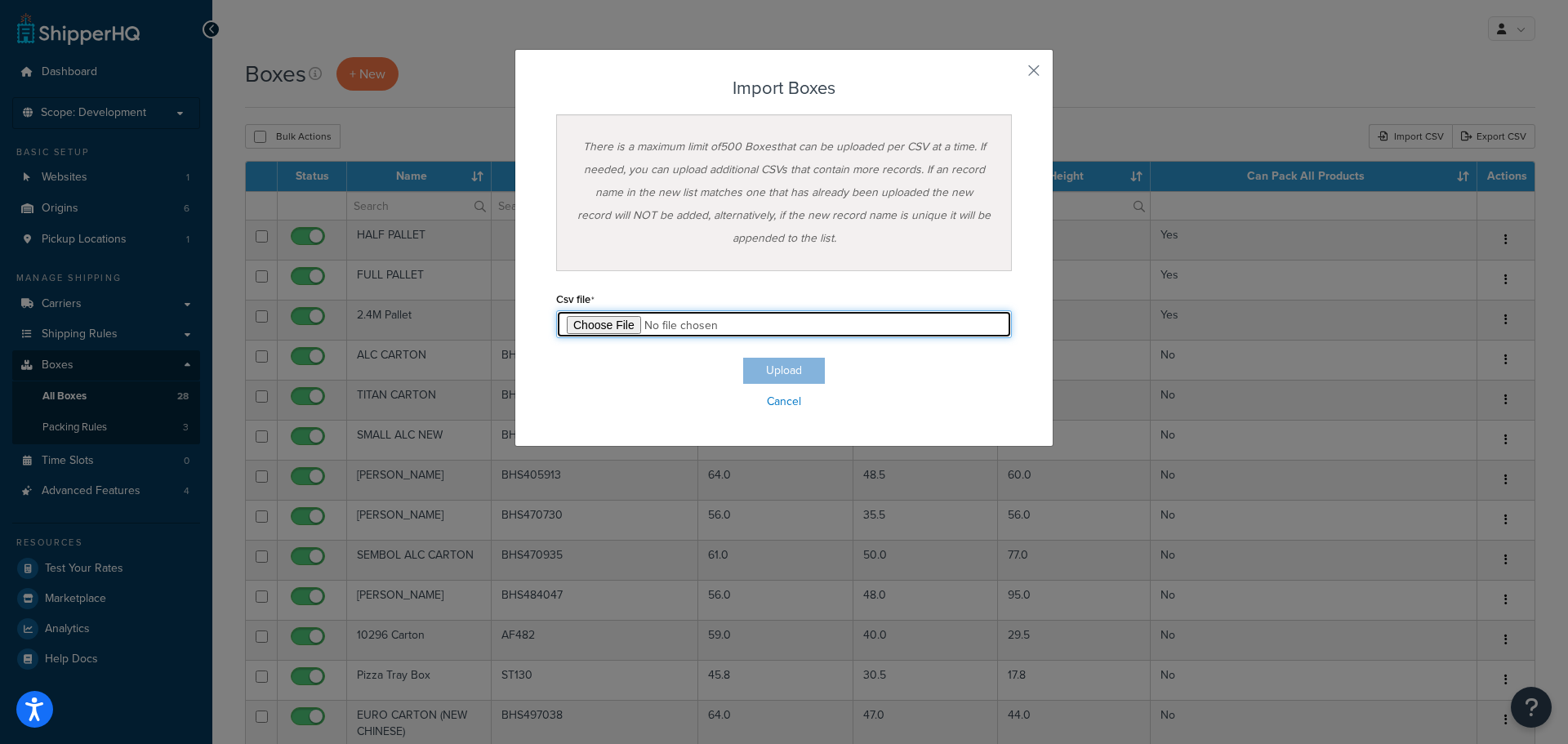
click at [615, 324] on input "file" at bounding box center [784, 324] width 455 height 28
type input "C:\fakepath\BOX UPLOAD FOR SHIPPER HQ.xlsx"
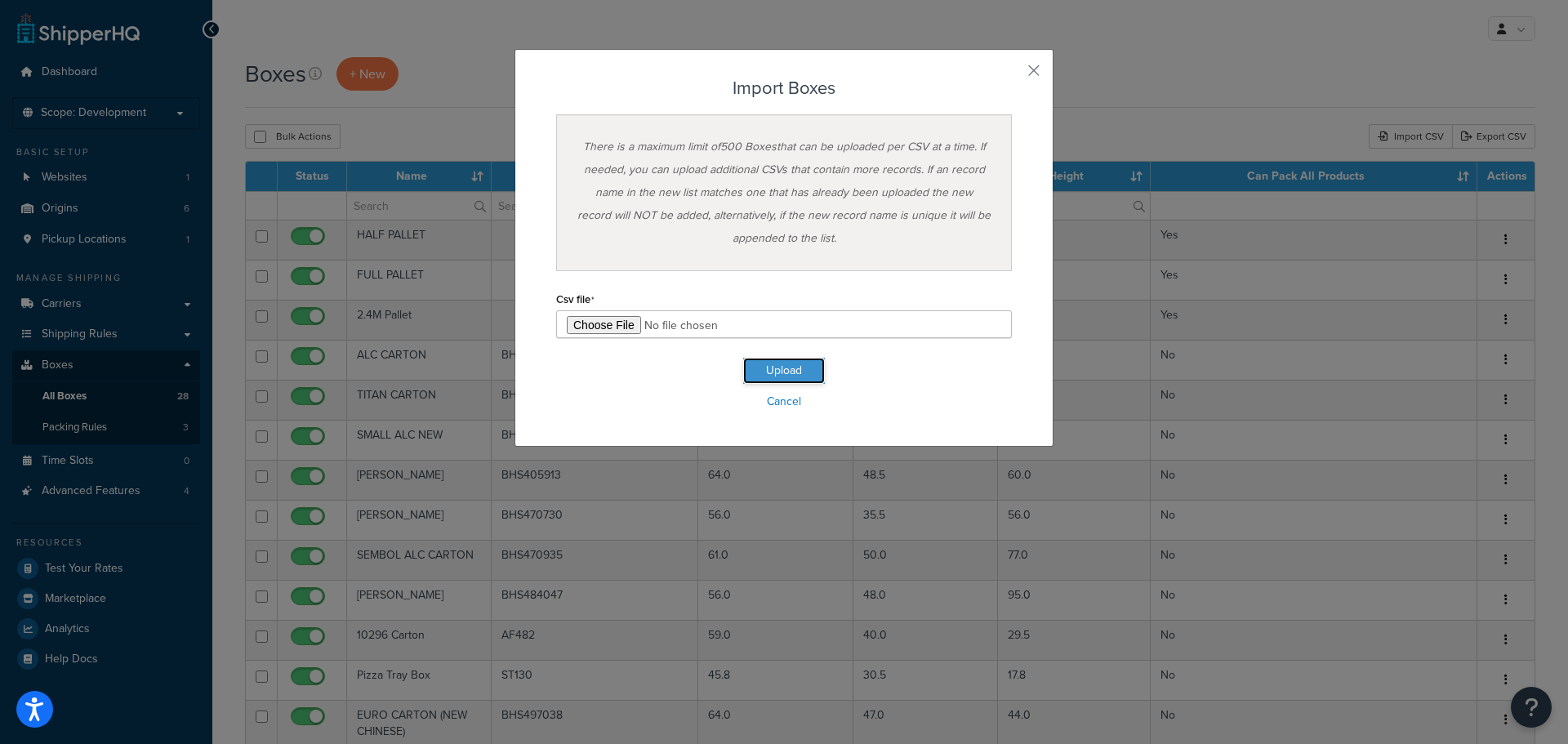
click at [780, 371] on button "Upload" at bounding box center [784, 370] width 82 height 26
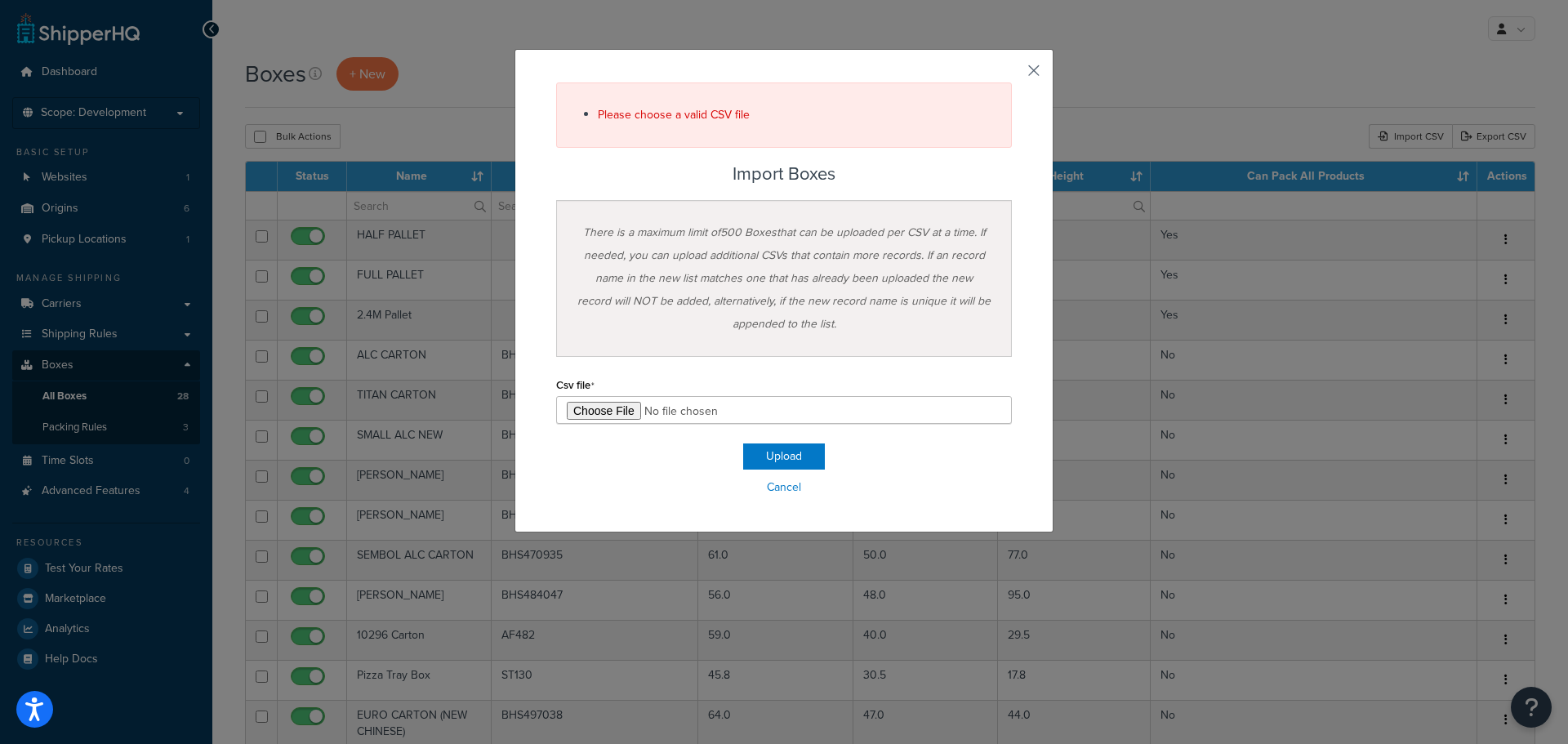
click at [1012, 75] on button "button" at bounding box center [1010, 77] width 4 height 4
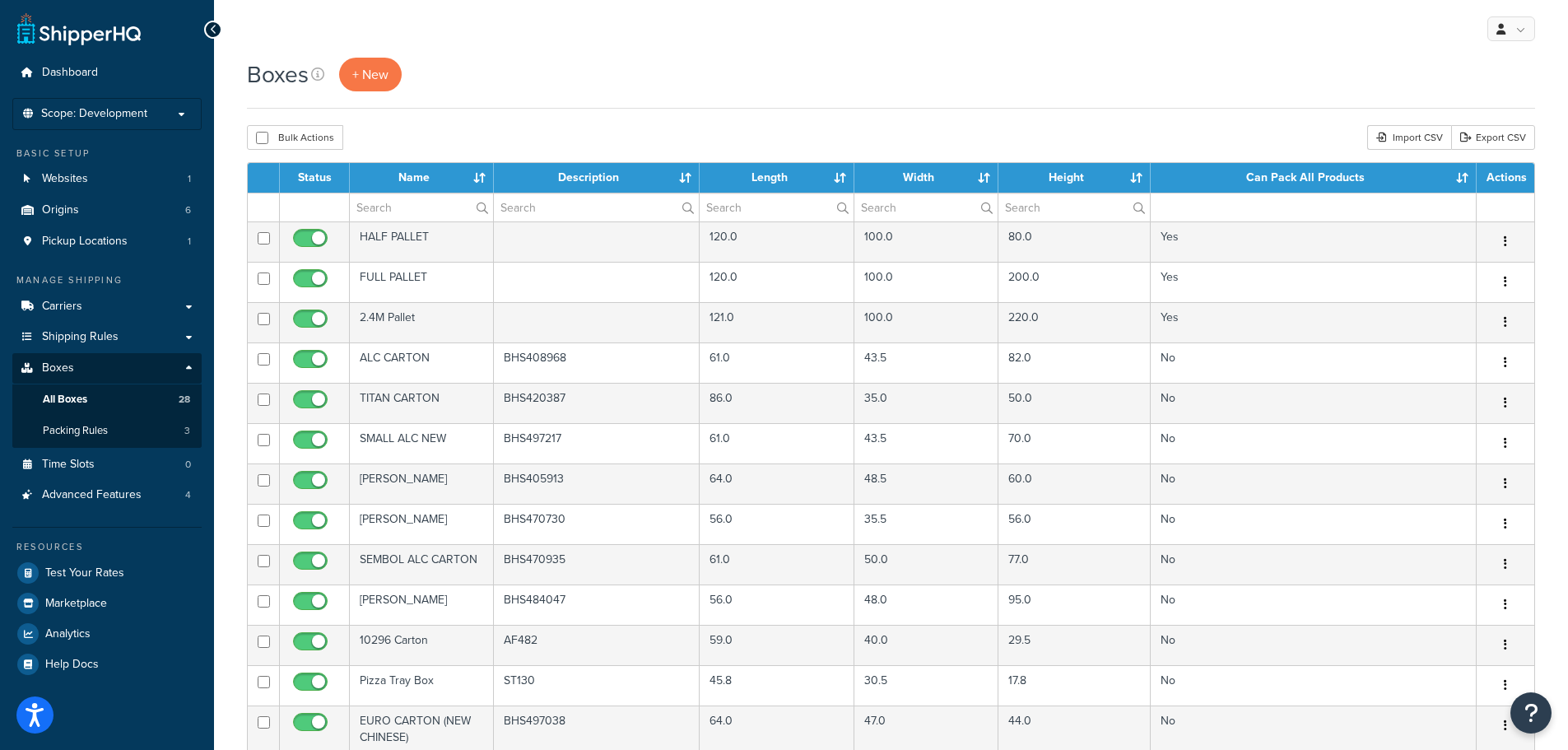
select select "1000"
click at [1406, 138] on div "Import CSV" at bounding box center [1409, 137] width 84 height 24
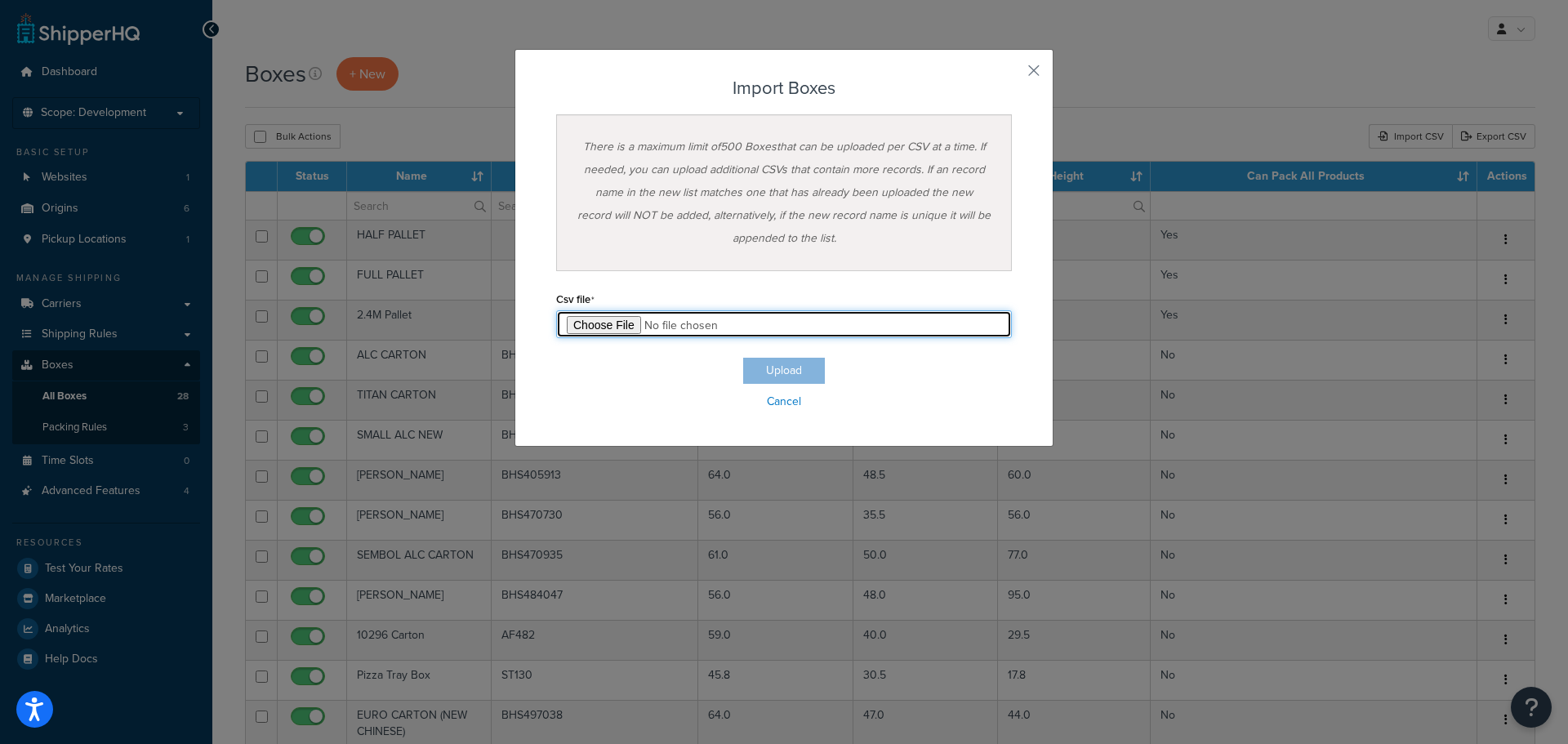
click at [602, 329] on input "file" at bounding box center [784, 324] width 455 height 28
type input "C:\fakepath\box export.csv"
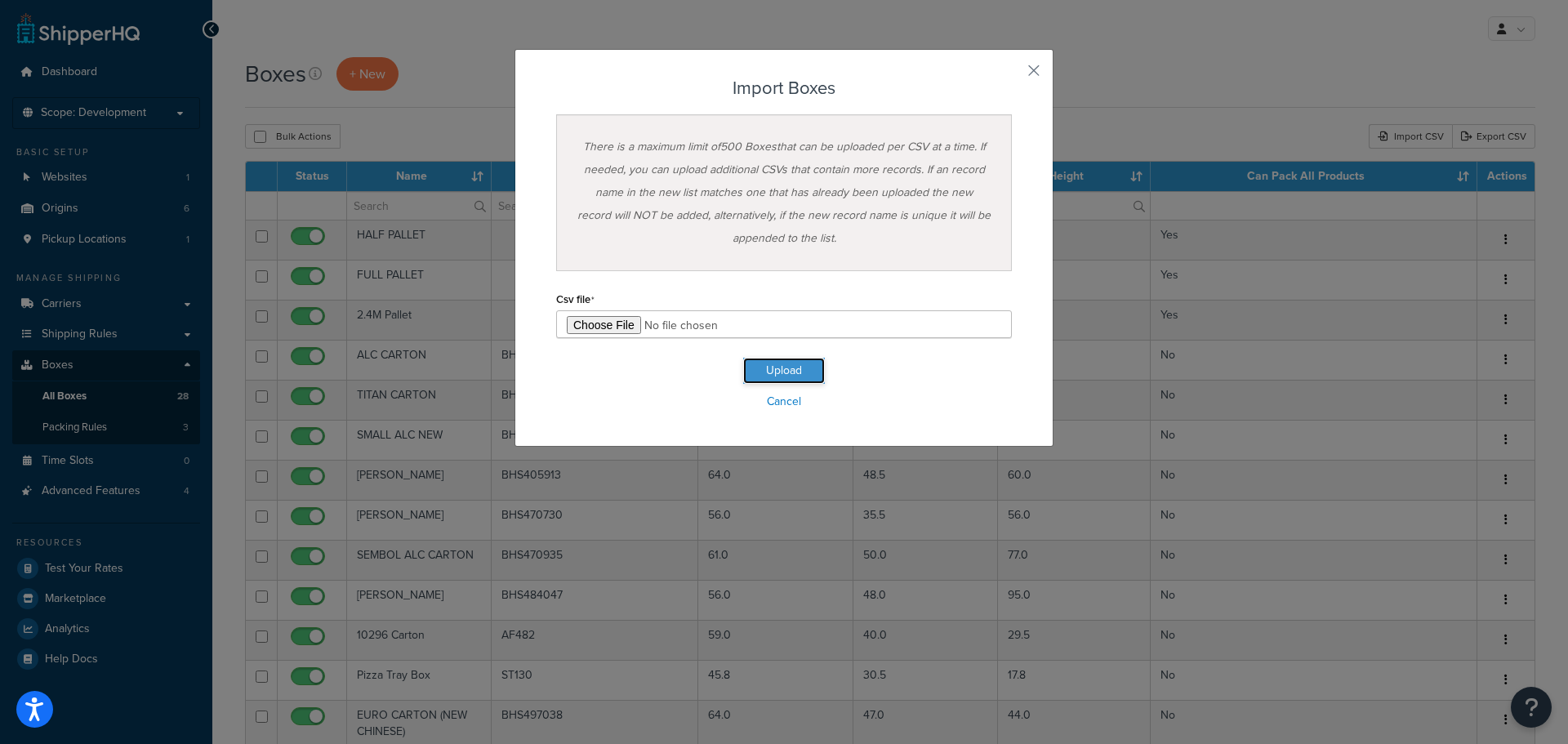
click at [787, 367] on button "Upload" at bounding box center [784, 370] width 82 height 26
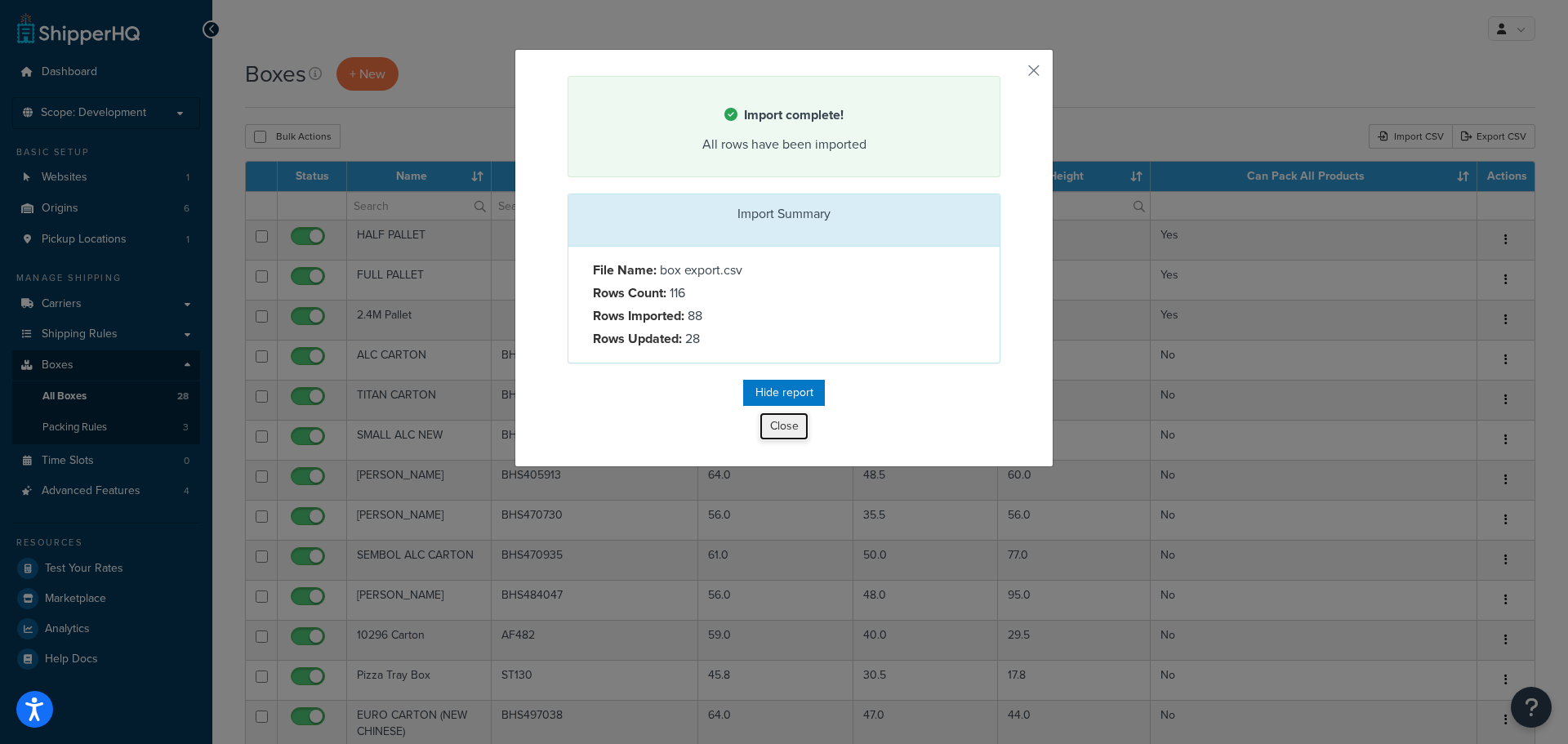
click at [775, 425] on button "Close" at bounding box center [784, 426] width 49 height 28
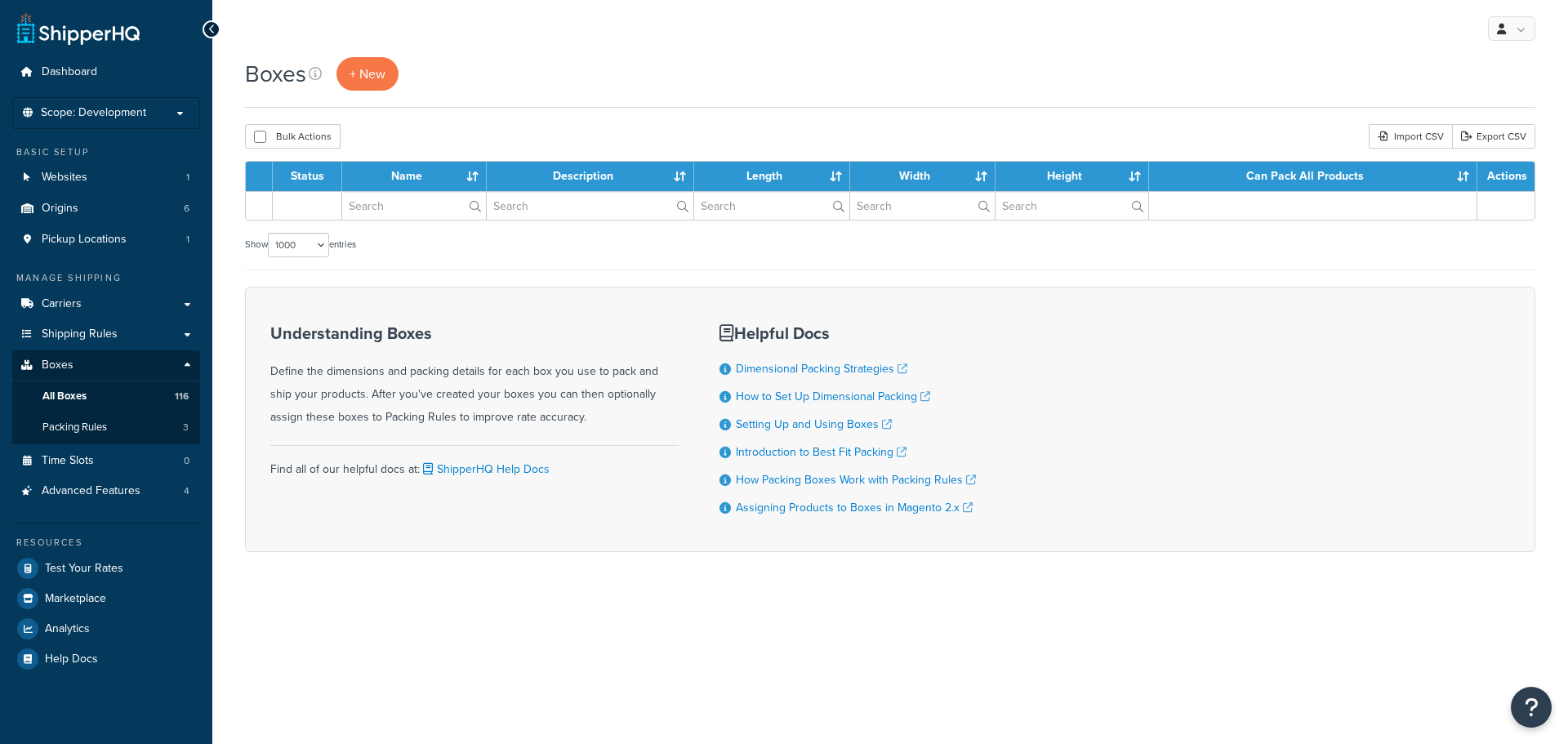
select select "1000"
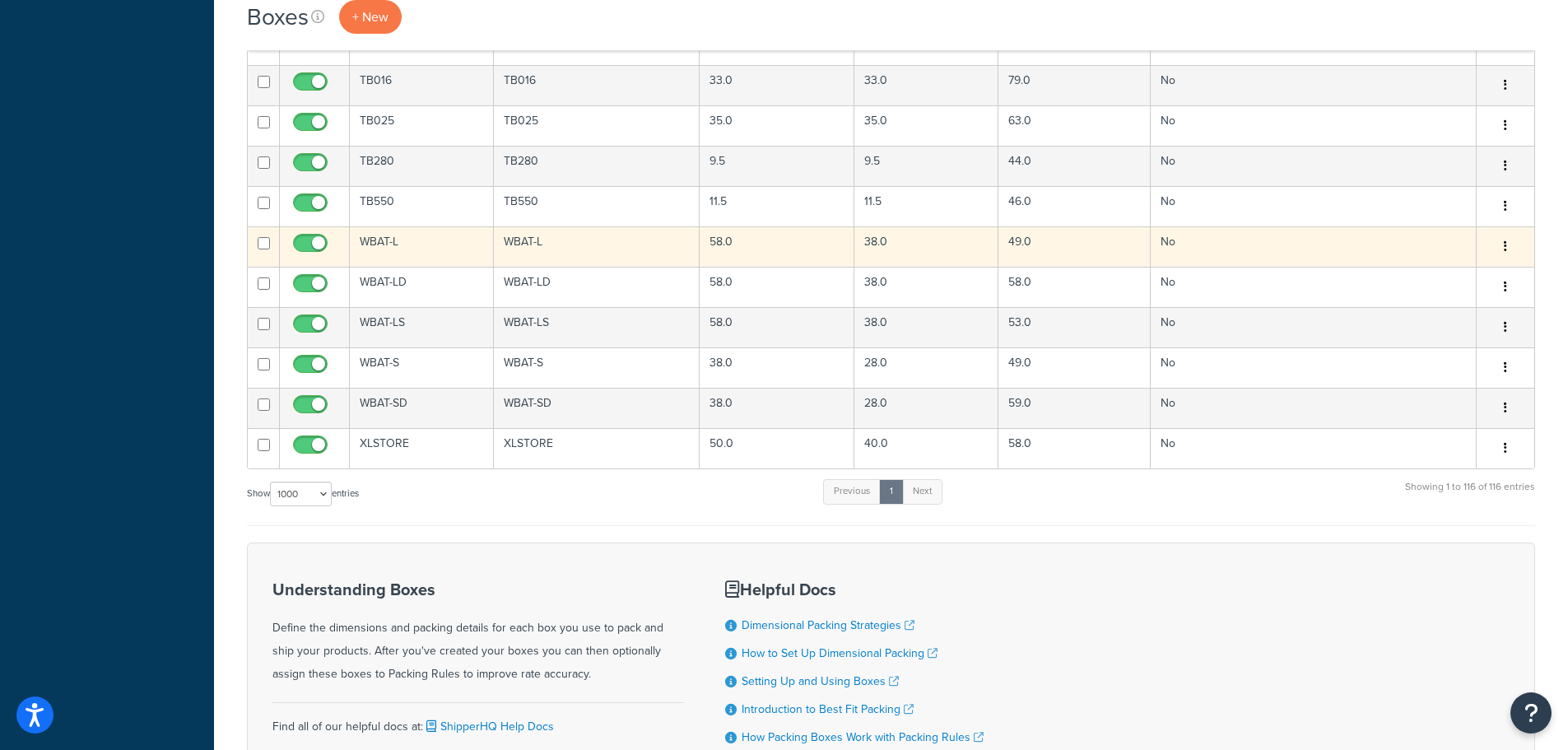
scroll to position [4481, 0]
